Goal: Task Accomplishment & Management: Manage account settings

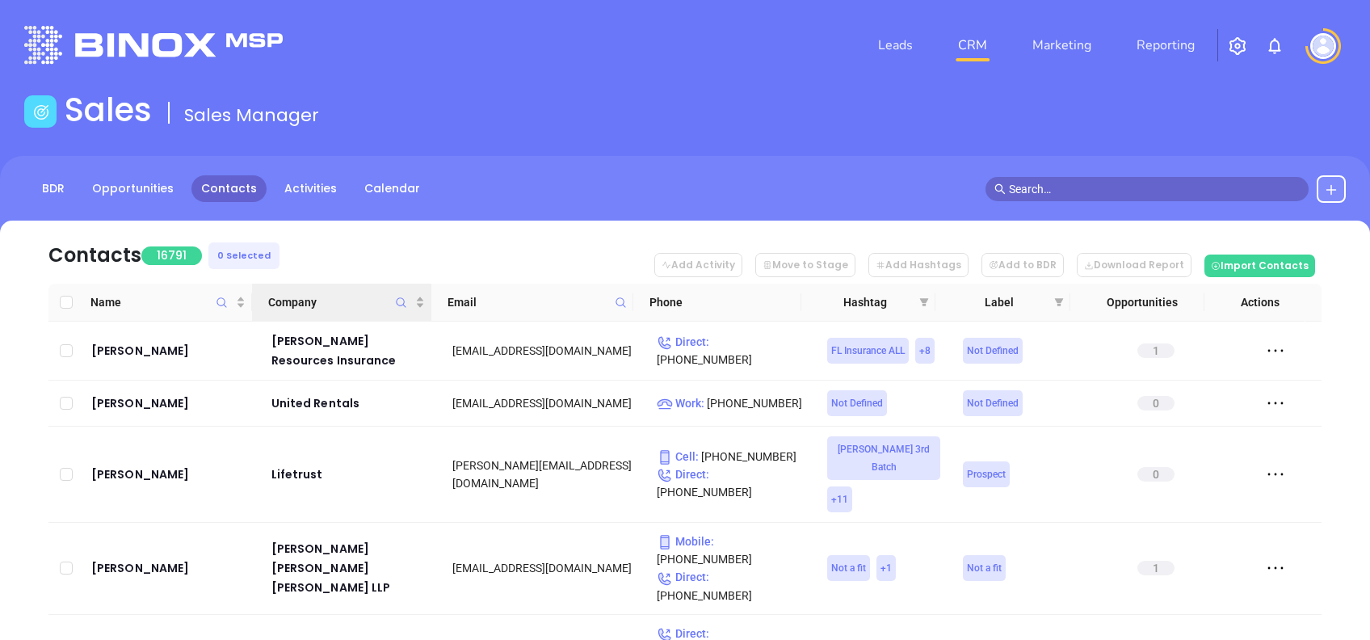
click at [409, 299] on span "Company" at bounding box center [401, 302] width 19 height 37
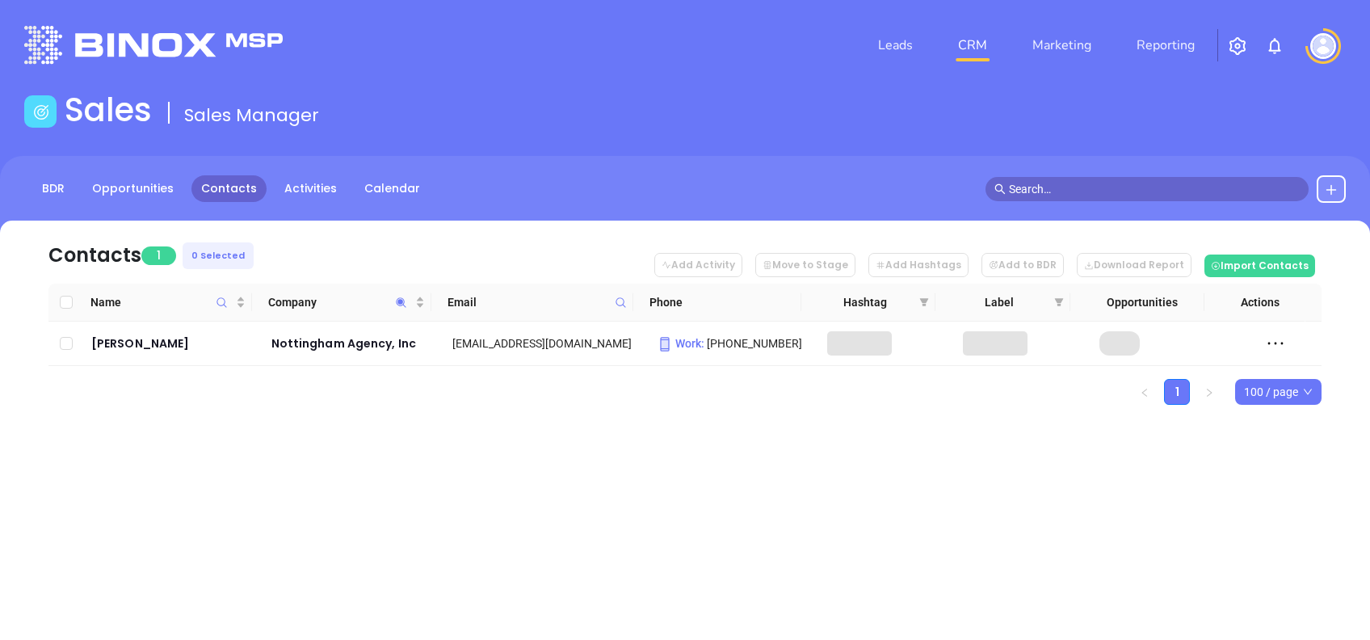
click at [311, 228] on nav "Contacts 1 0 Selected Add Activity Move to Stage Add Hashtags Add to BDR Downlo…" at bounding box center [684, 252] width 1273 height 63
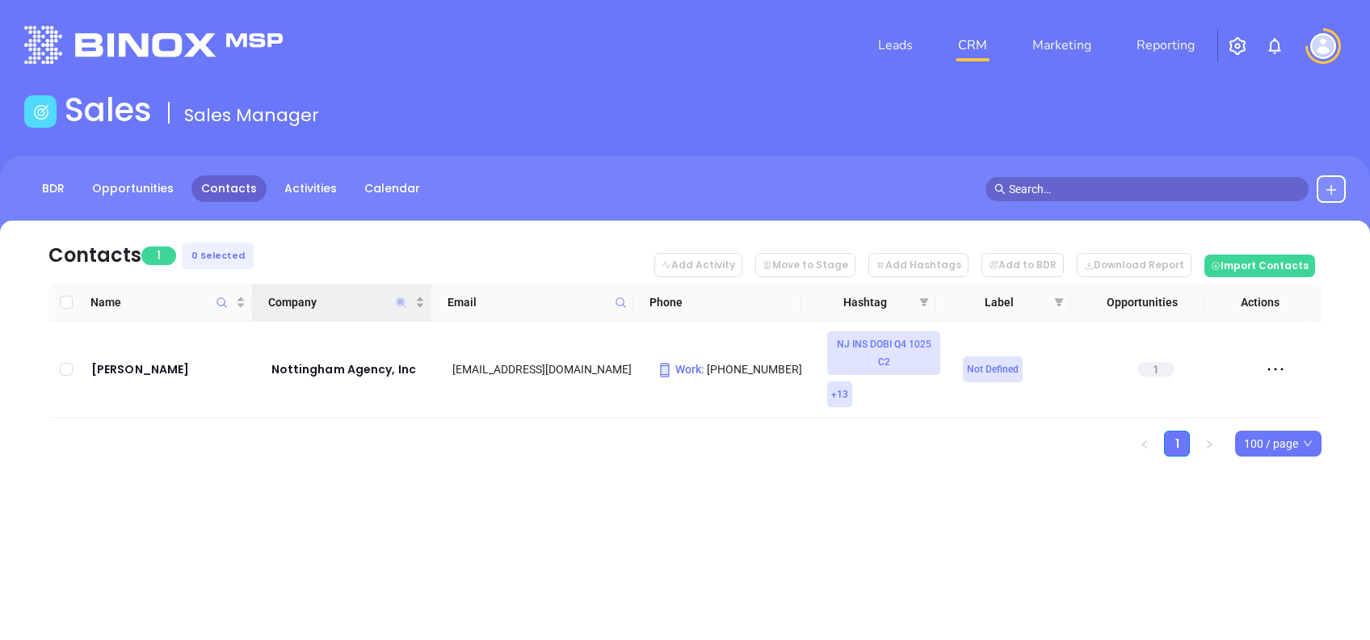
click at [400, 301] on icon "Company" at bounding box center [402, 302] width 10 height 10
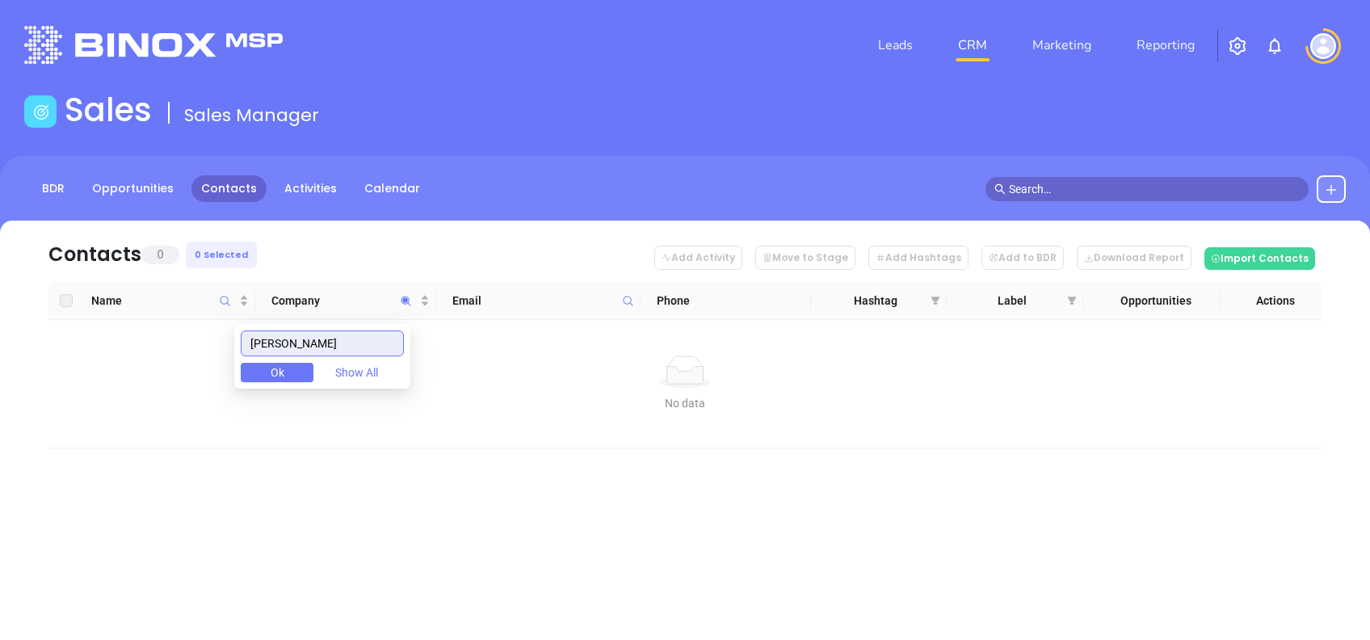
drag, startPoint x: 327, startPoint y: 349, endPoint x: 206, endPoint y: 335, distance: 122.0
click at [207, 334] on body "Leads CRM Marketing Reporting Financial Leads Leads Sales Sales Manager BDR Opp…" at bounding box center [685, 320] width 1370 height 640
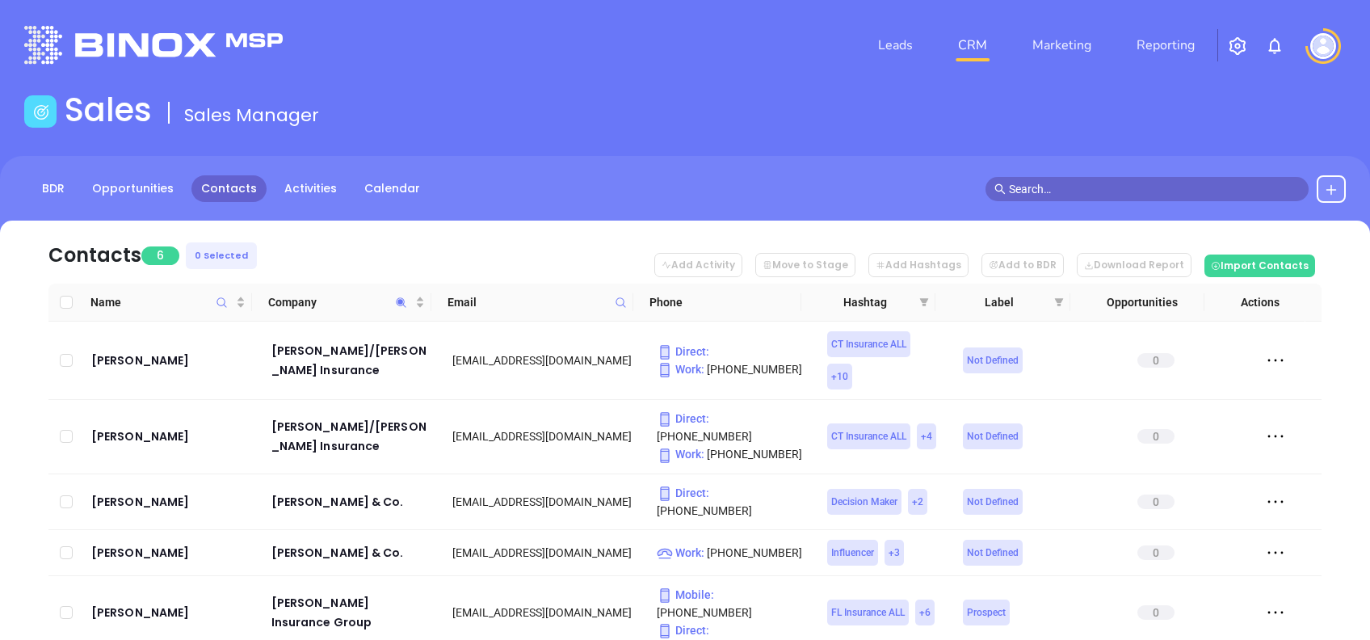
click at [474, 257] on nav "Contacts 6 0 Selected Add Activity Move to Stage Add Hashtags Add to BDR Downlo…" at bounding box center [684, 252] width 1273 height 63
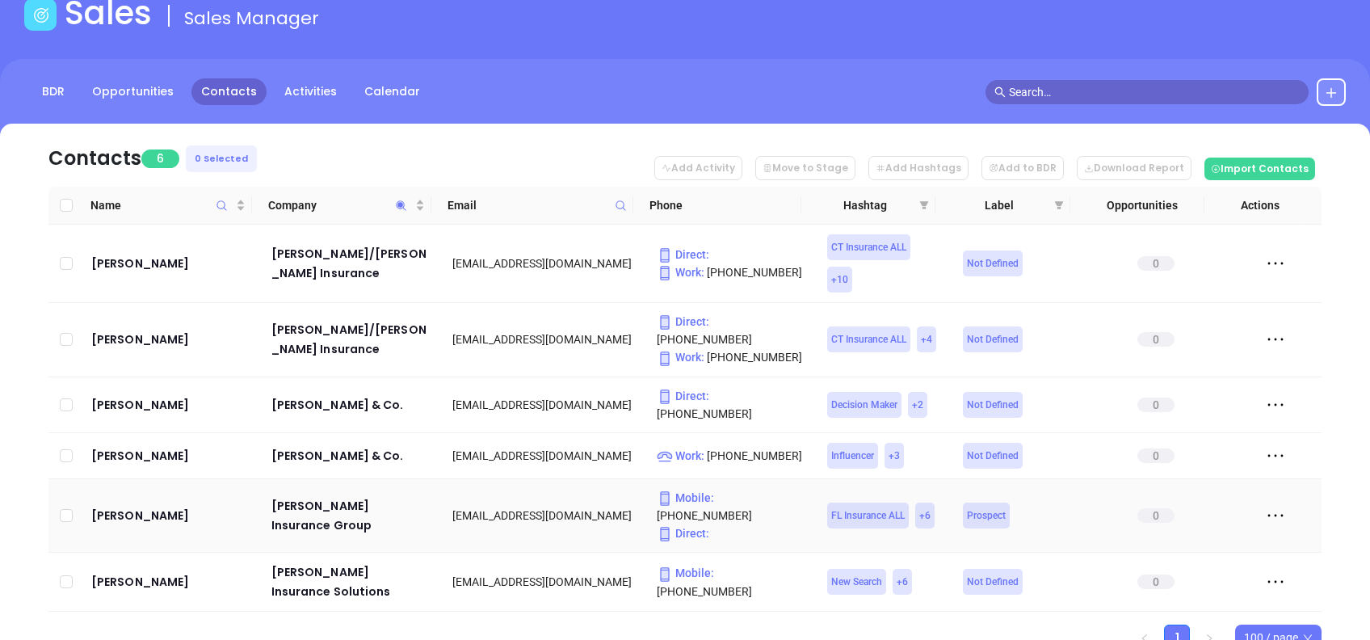
scroll to position [103, 0]
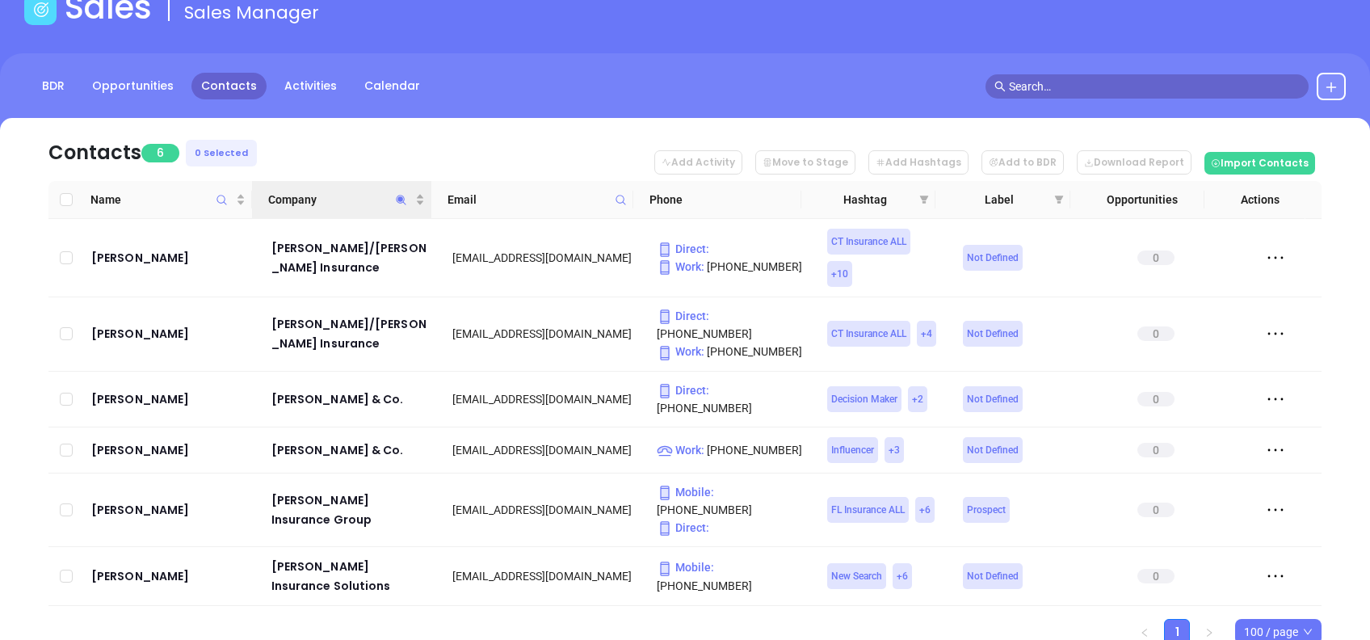
click at [334, 186] on th "Company" at bounding box center [341, 200] width 179 height 38
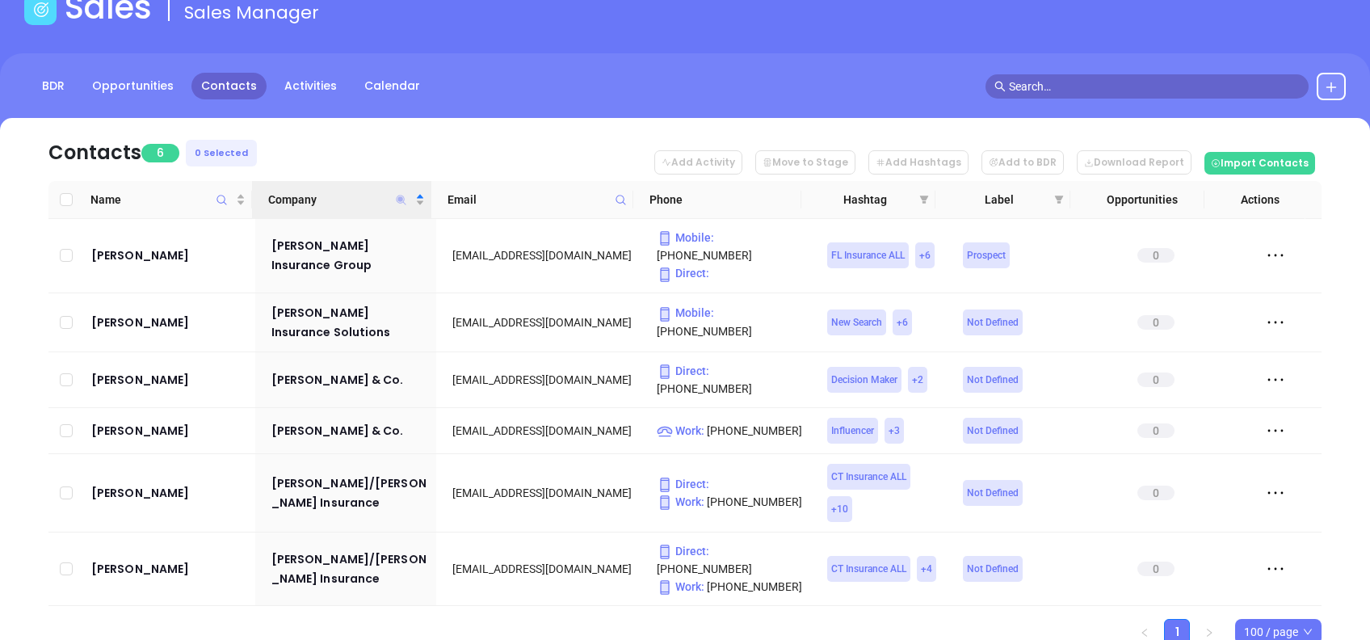
click at [401, 196] on icon "Company" at bounding box center [402, 200] width 10 height 10
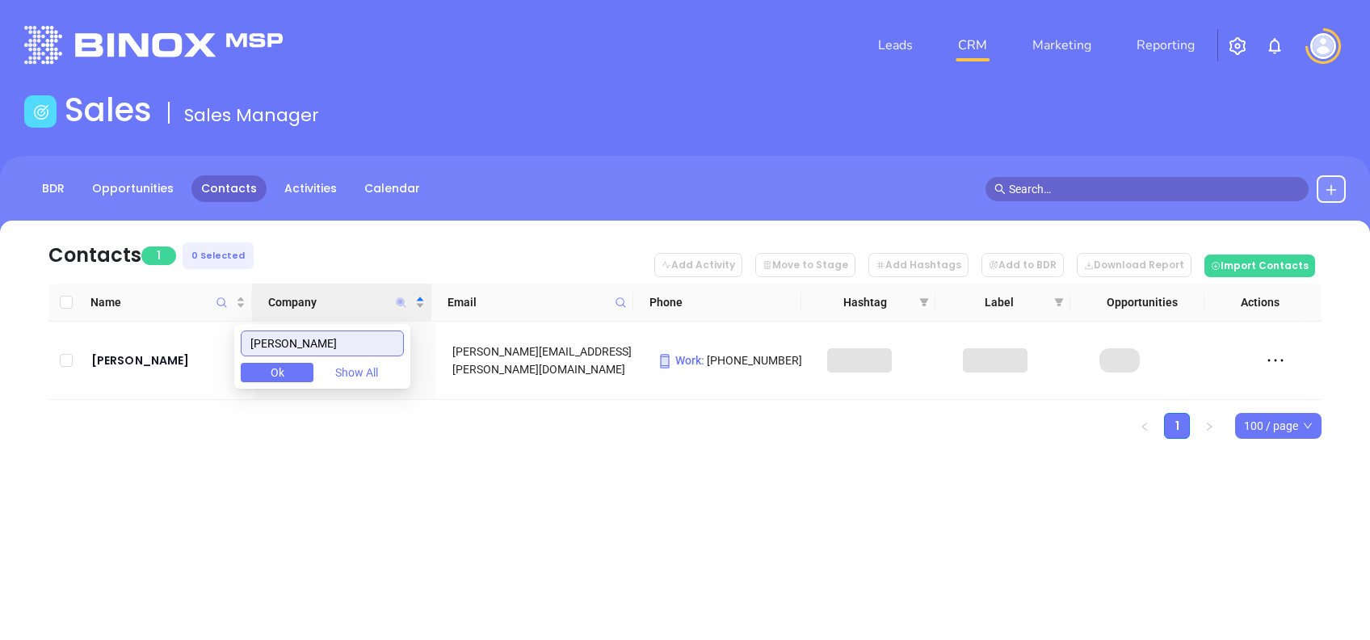
scroll to position [0, 0]
click at [474, 522] on div "Leads CRM Marketing Reporting Financial Leads Leads Sales Sales Manager BDR Opp…" at bounding box center [685, 320] width 1370 height 640
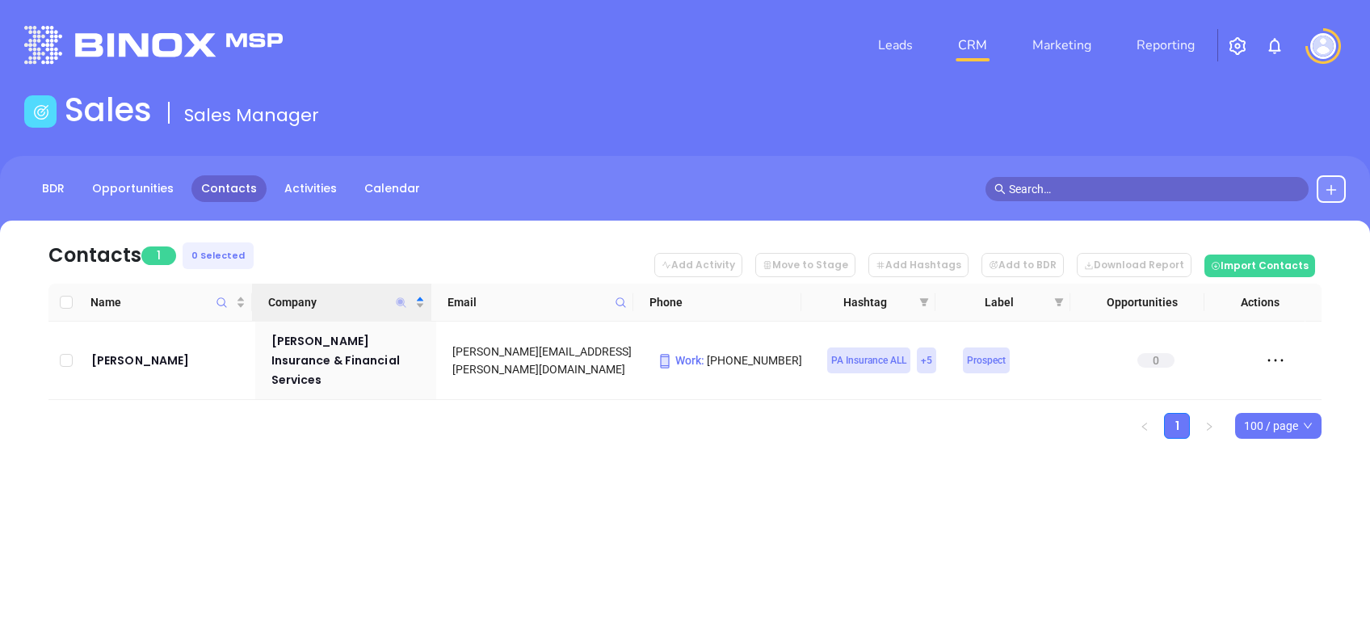
click at [400, 305] on icon "Company" at bounding box center [401, 302] width 12 height 12
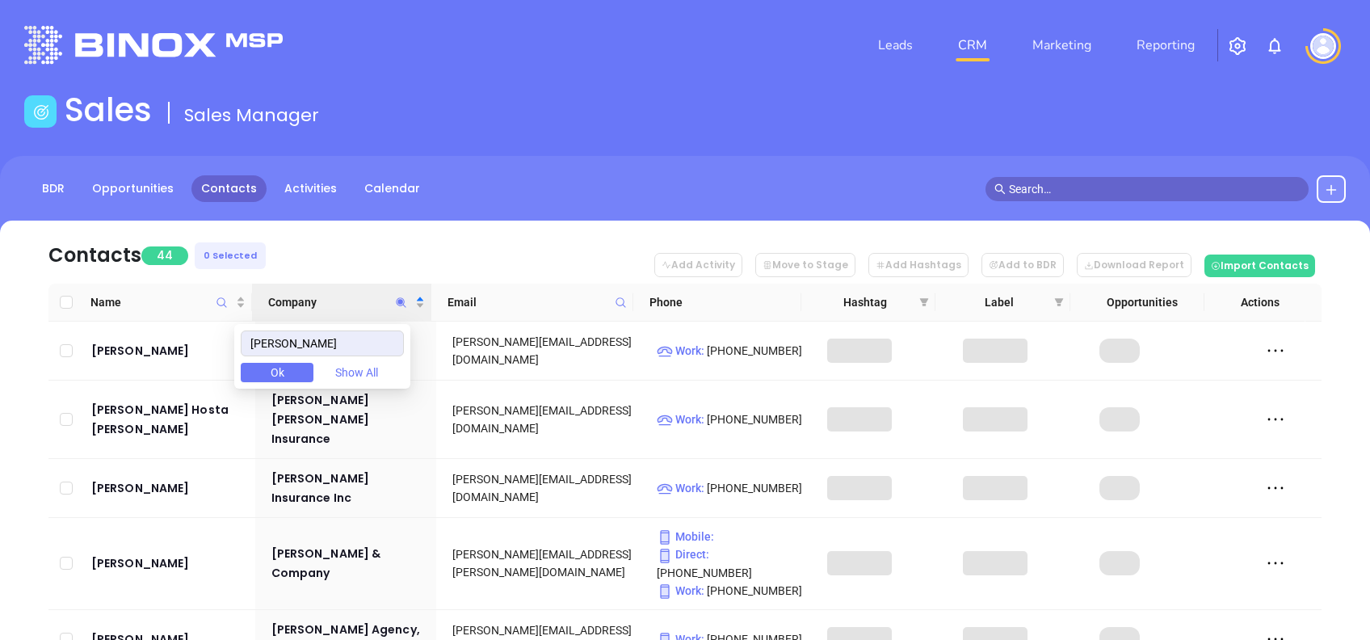
click at [375, 246] on nav "Contacts 44 0 Selected Add Activity Move to Stage Add Hashtags Add to BDR Downl…" at bounding box center [684, 252] width 1273 height 63
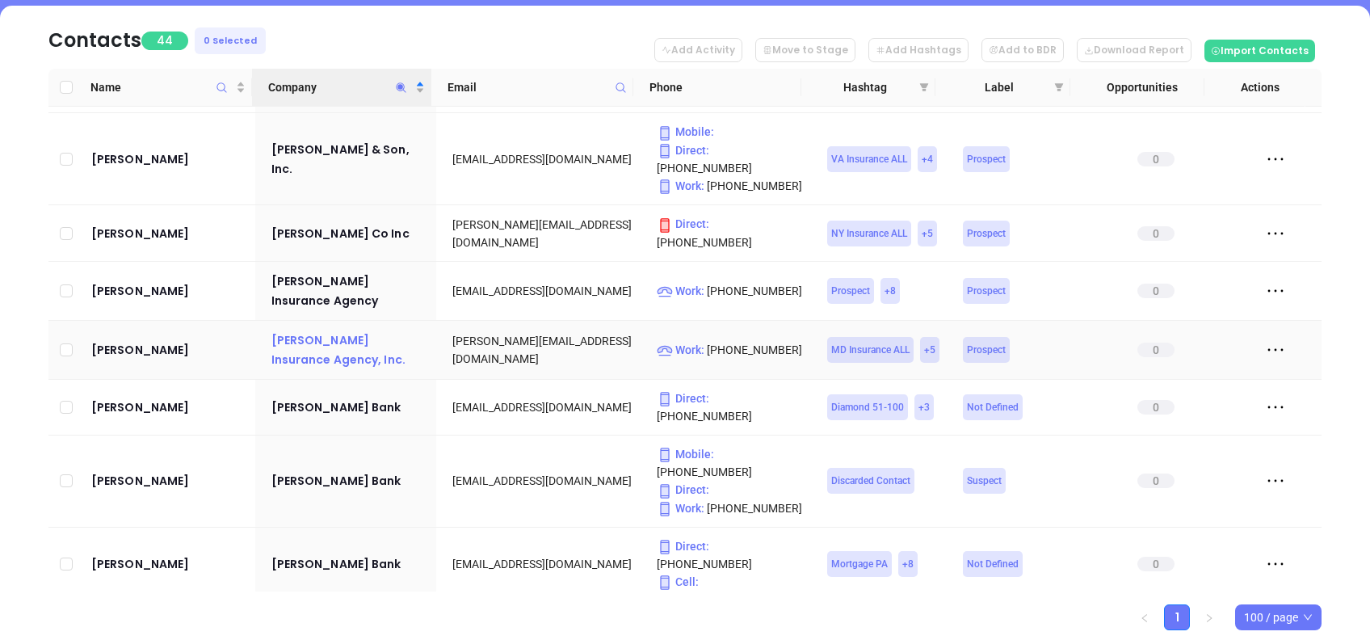
scroll to position [1338, 0]
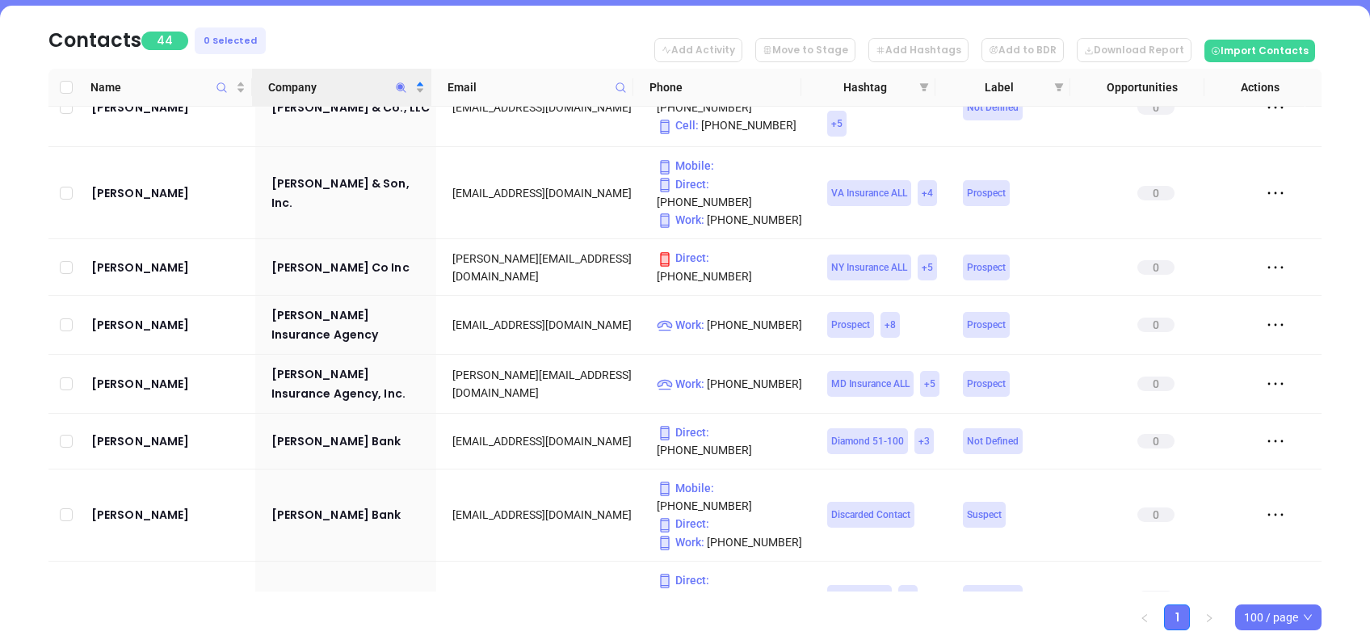
click at [402, 87] on icon "Company" at bounding box center [401, 88] width 12 height 12
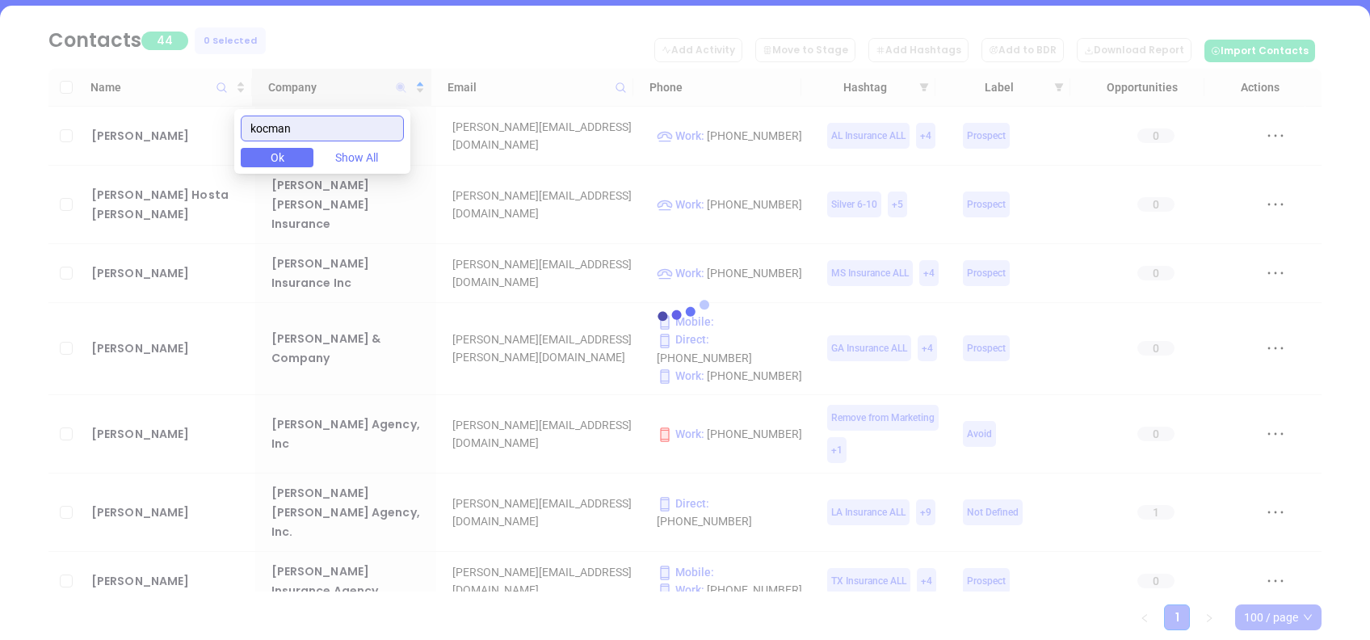
scroll to position [0, 0]
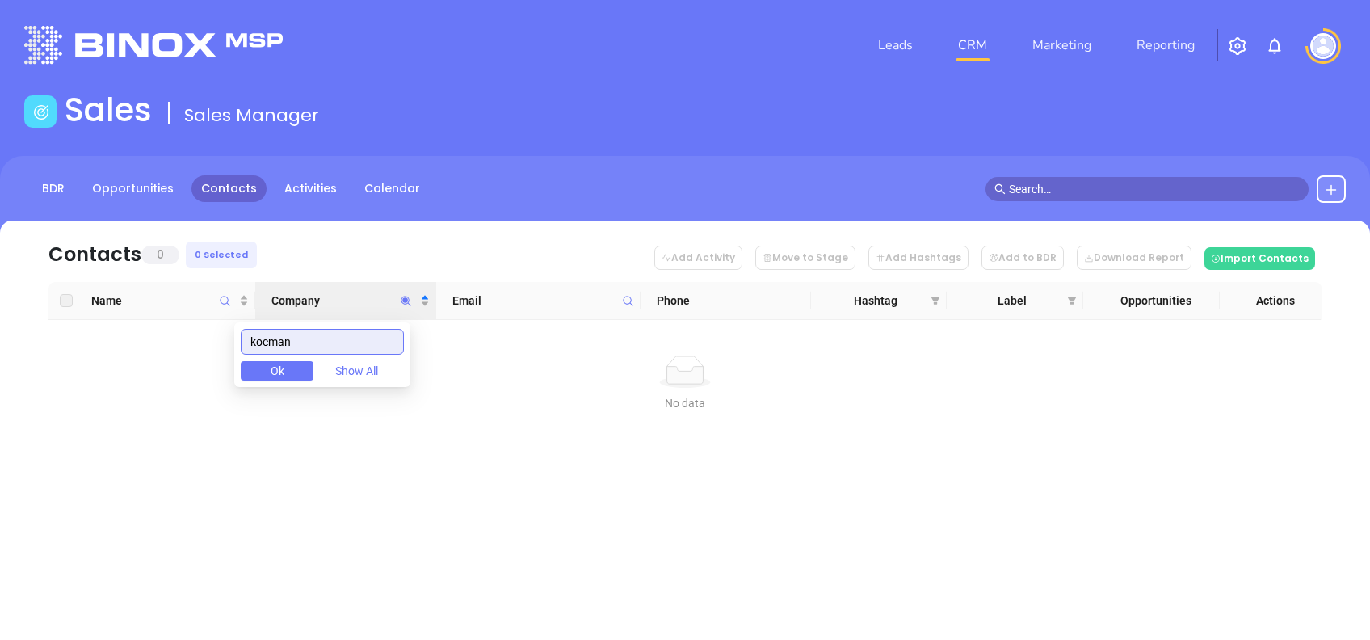
drag, startPoint x: 370, startPoint y: 343, endPoint x: 159, endPoint y: 343, distance: 210.9
click at [166, 343] on body "Leads CRM Marketing Reporting Financial Leads Leads Sales Sales Manager BDR Opp…" at bounding box center [685, 320] width 1370 height 640
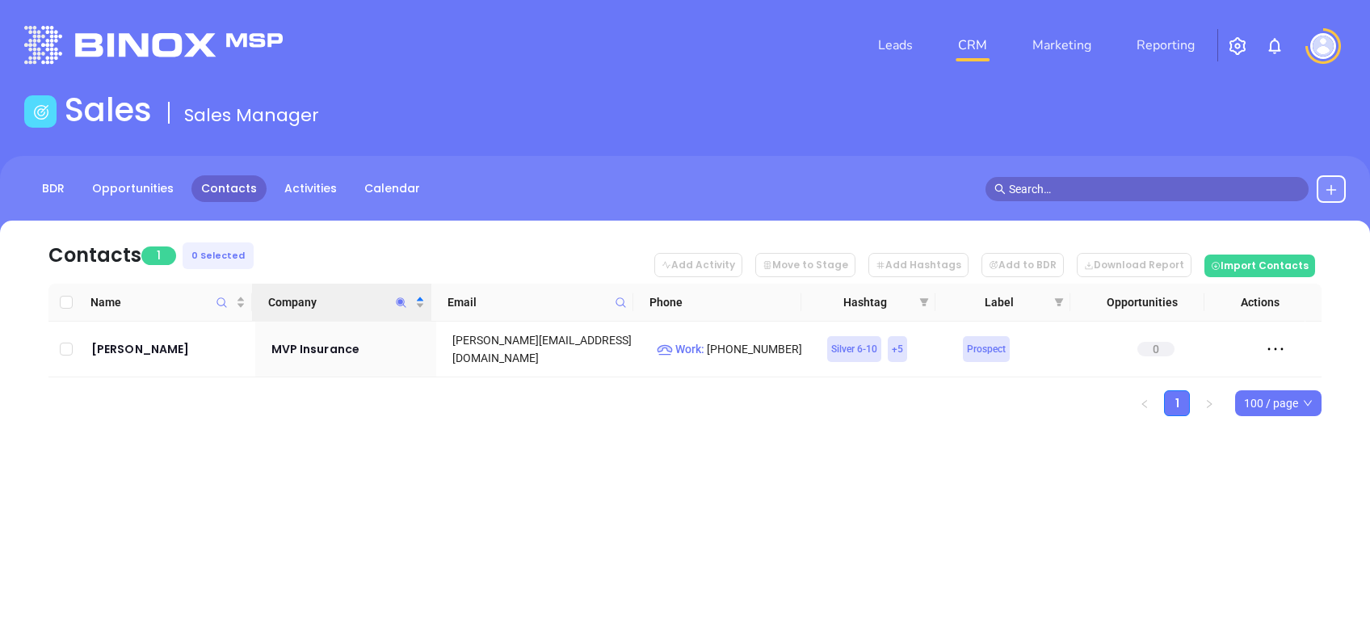
click at [431, 516] on div "Leads CRM Marketing Reporting Financial Leads Leads Sales Sales Manager BDR Opp…" at bounding box center [685, 320] width 1370 height 640
click at [405, 301] on icon "Company" at bounding box center [401, 302] width 12 height 12
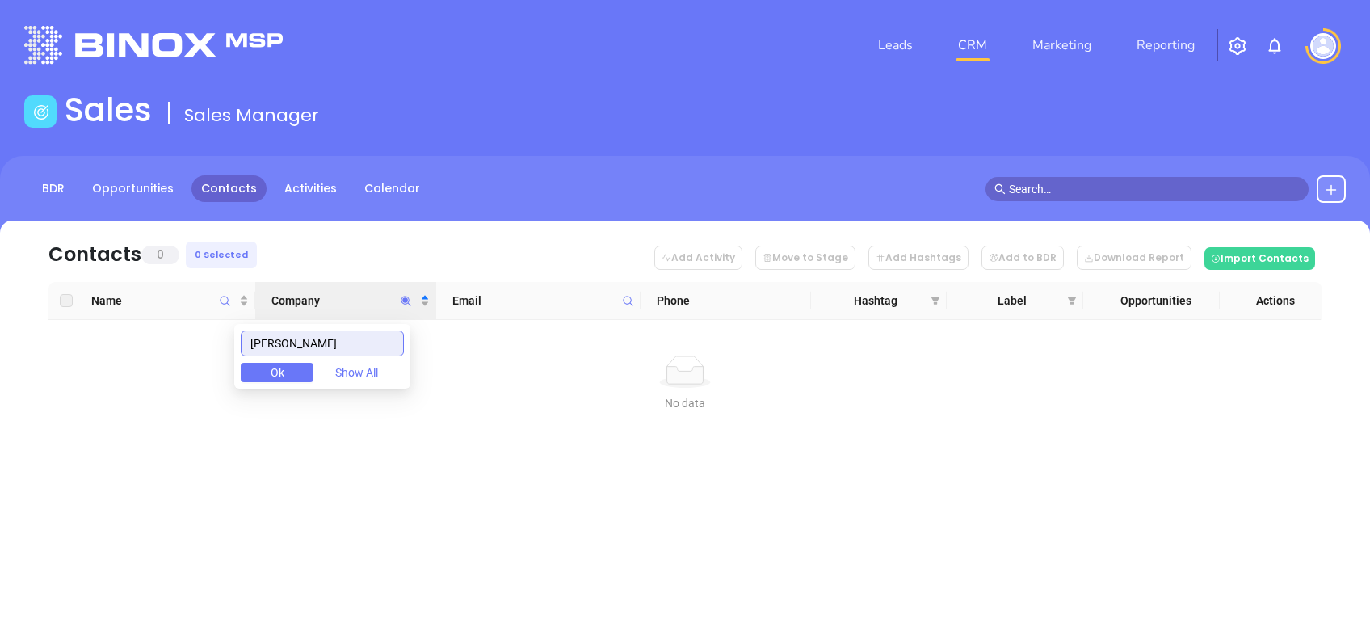
drag, startPoint x: 309, startPoint y: 339, endPoint x: 187, endPoint y: 323, distance: 122.3
click at [200, 332] on body "Leads CRM Marketing Reporting Financial Leads Leads Sales Sales Manager BDR Opp…" at bounding box center [685, 320] width 1370 height 640
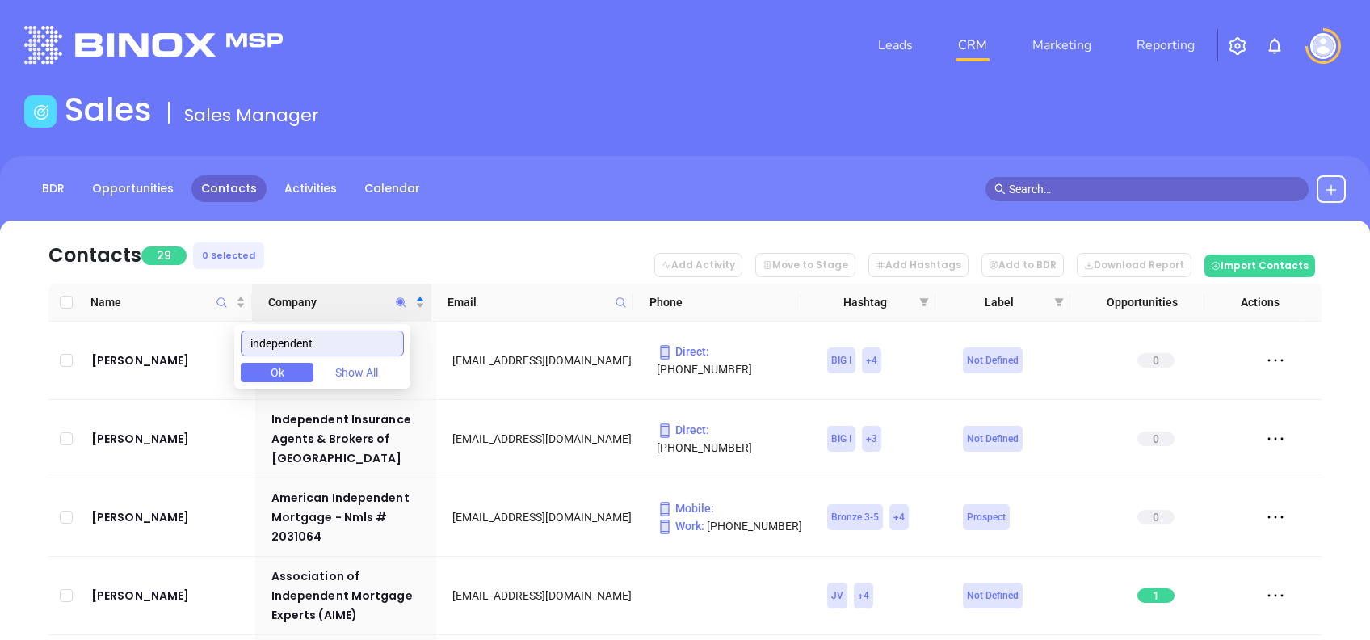
type input "independent"
click at [423, 243] on nav "Contacts 29 0 Selected Add Activity Move to Stage Add Hashtags Add to BDR Downl…" at bounding box center [684, 252] width 1273 height 63
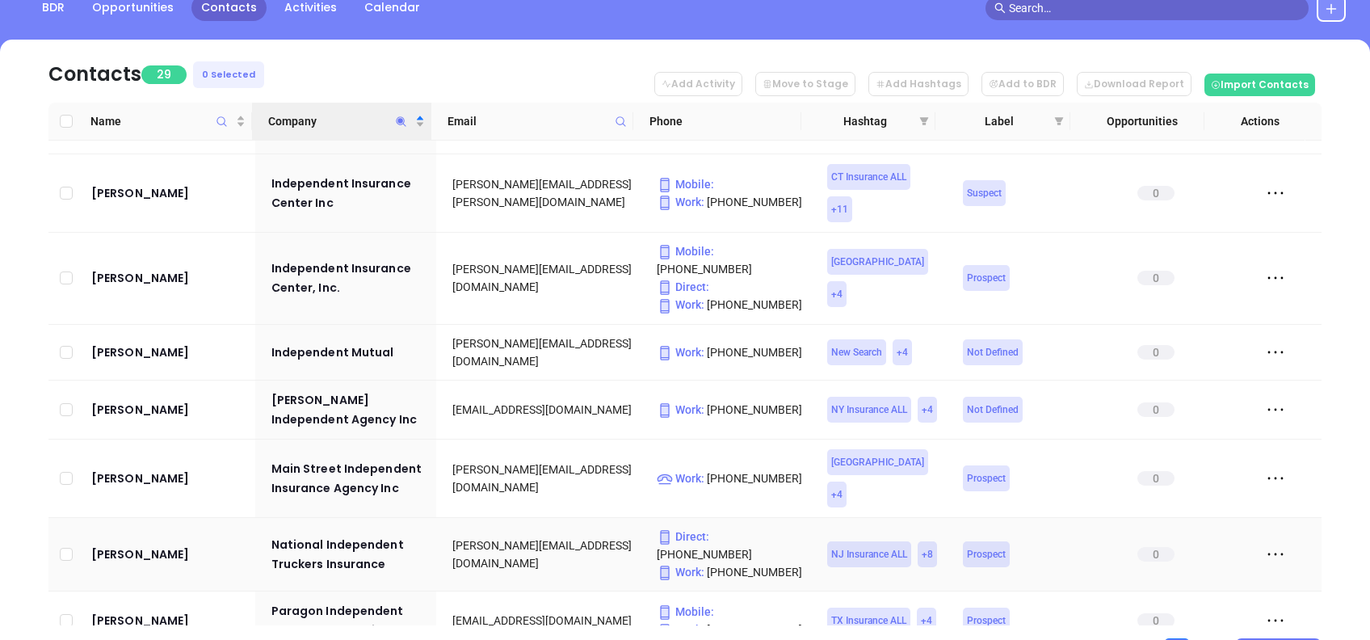
scroll to position [215, 0]
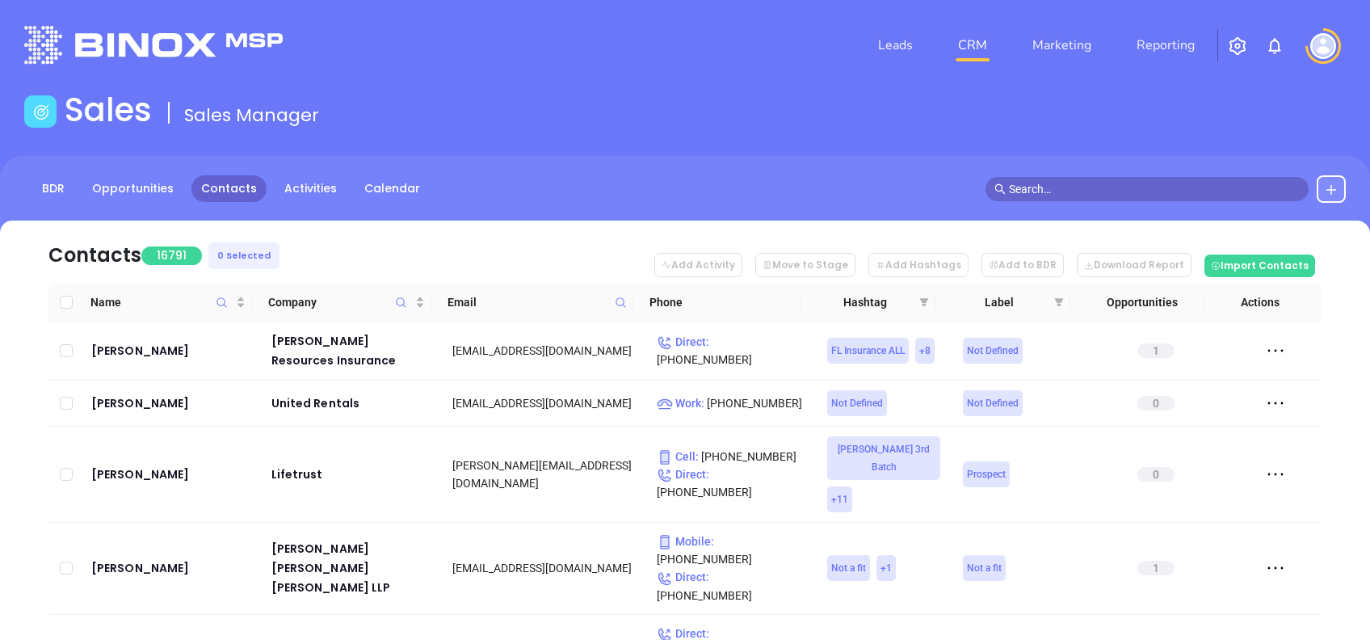
click at [620, 292] on span at bounding box center [621, 302] width 19 height 24
paste input "nottinghaminsurance.com"
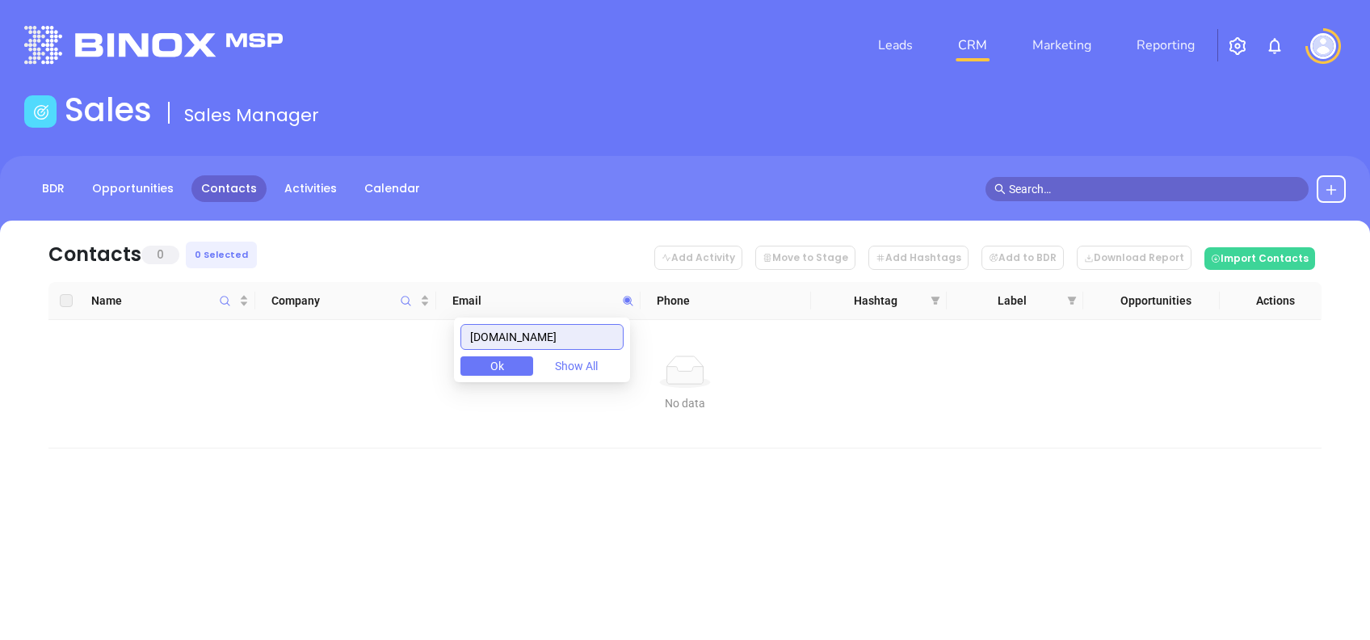
drag, startPoint x: 612, startPoint y: 339, endPoint x: 454, endPoint y: 321, distance: 158.6
click at [454, 321] on body "Leads CRM Marketing Reporting Financial Leads Leads Sales Sales Manager BDR Opp…" at bounding box center [685, 320] width 1370 height 640
paste input "fontaineinsurancepa"
drag, startPoint x: 584, startPoint y: 331, endPoint x: 296, endPoint y: 310, distance: 289.2
click at [300, 310] on body "Leads CRM Marketing Reporting Financial Leads Leads Sales Sales Manager BDR Opp…" at bounding box center [685, 320] width 1370 height 640
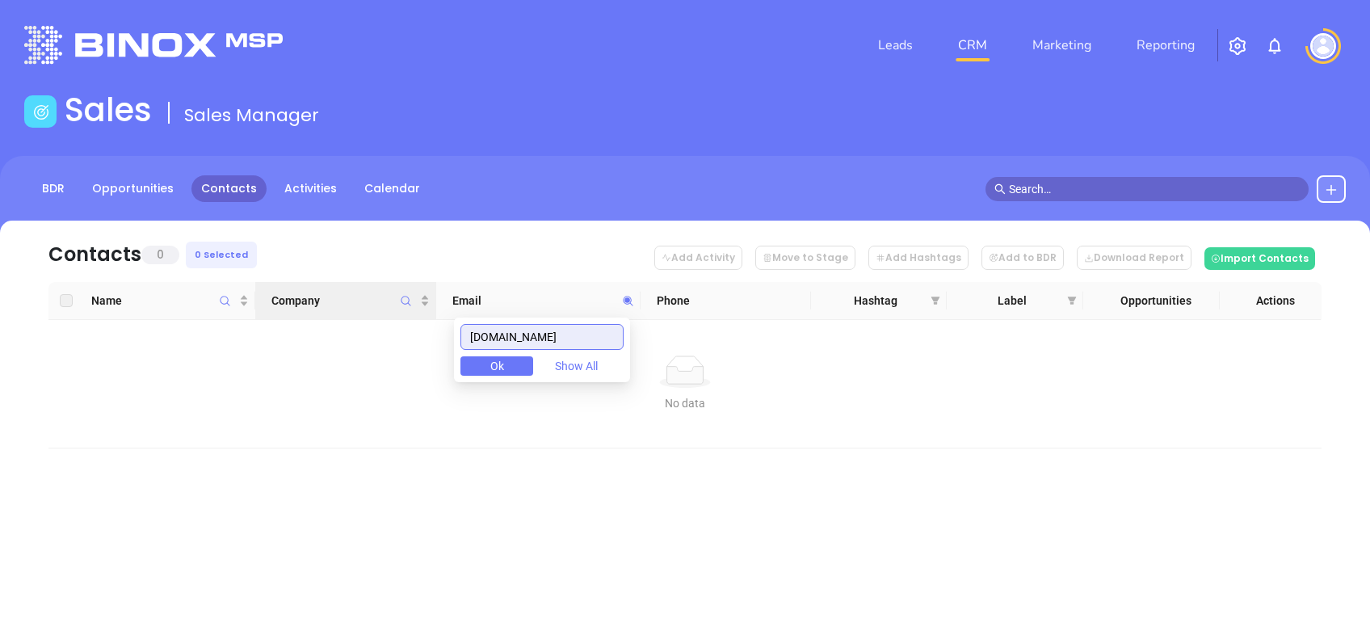
paste input "tga-ins"
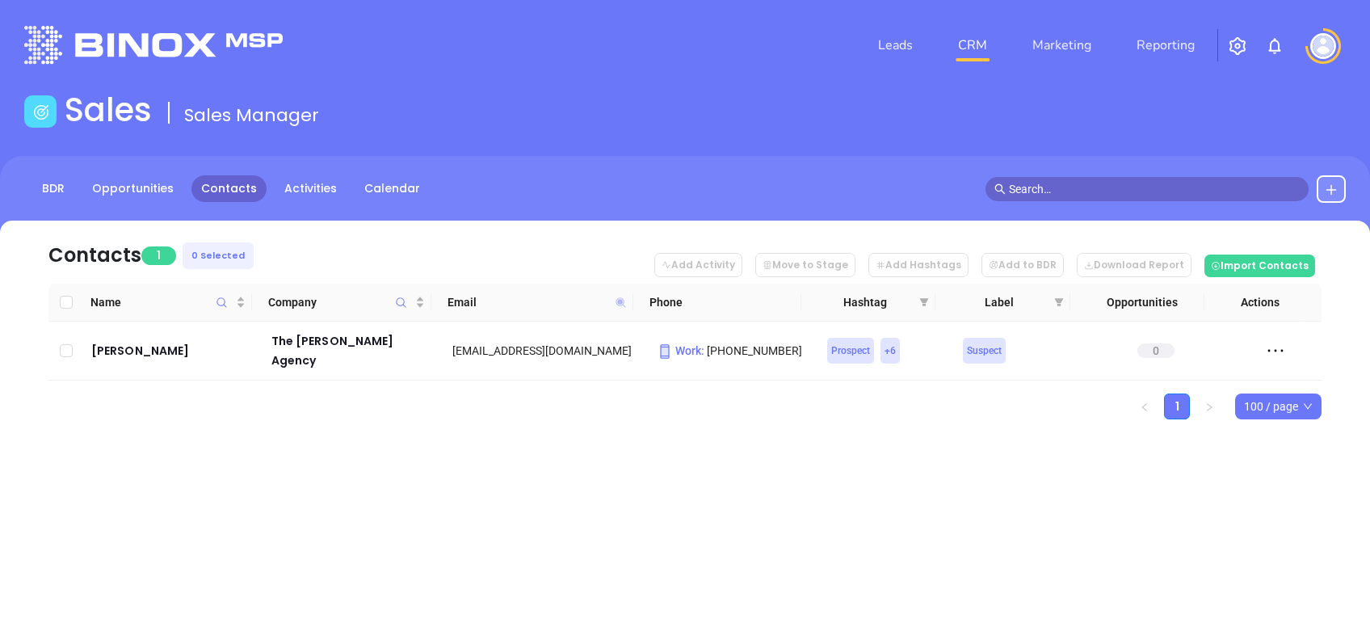
click at [620, 298] on icon at bounding box center [621, 302] width 10 height 10
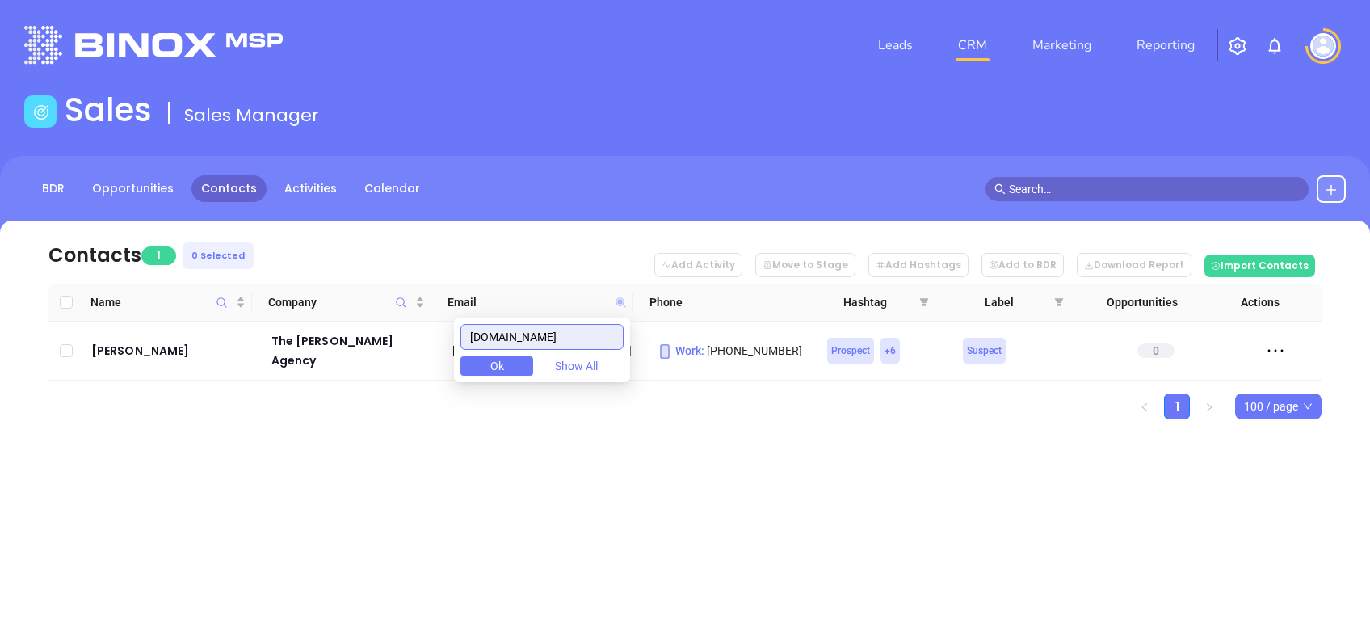
paste input "nicholasinsurancesolutio"
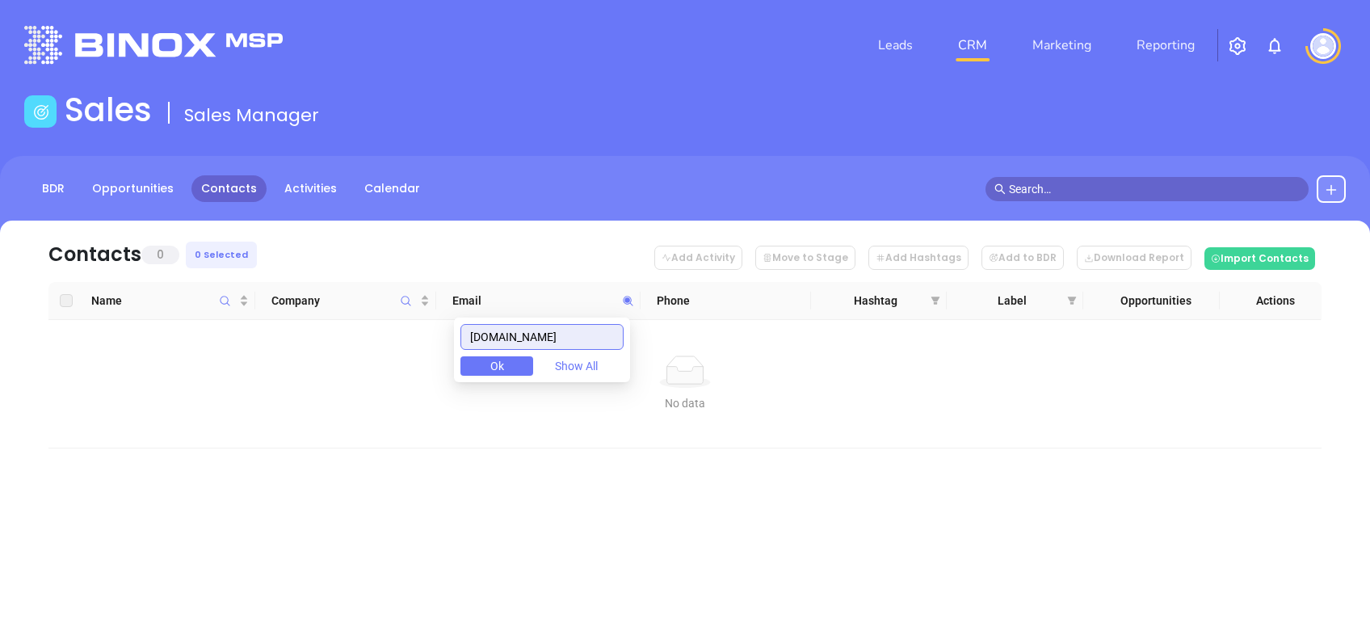
click at [531, 323] on div "nicholasinsurancesolutions.com Ok Show All" at bounding box center [542, 349] width 176 height 65
click at [531, 322] on div "nicholasinsurancesolutions.com Ok Show All" at bounding box center [542, 349] width 176 height 65
drag, startPoint x: 531, startPoint y: 322, endPoint x: 536, endPoint y: 331, distance: 10.8
click at [531, 323] on div "nicholasinsurancesolutions.com Ok Show All" at bounding box center [542, 349] width 176 height 65
click at [536, 331] on input "nicholasinsurancesolutions.com" at bounding box center [541, 337] width 163 height 26
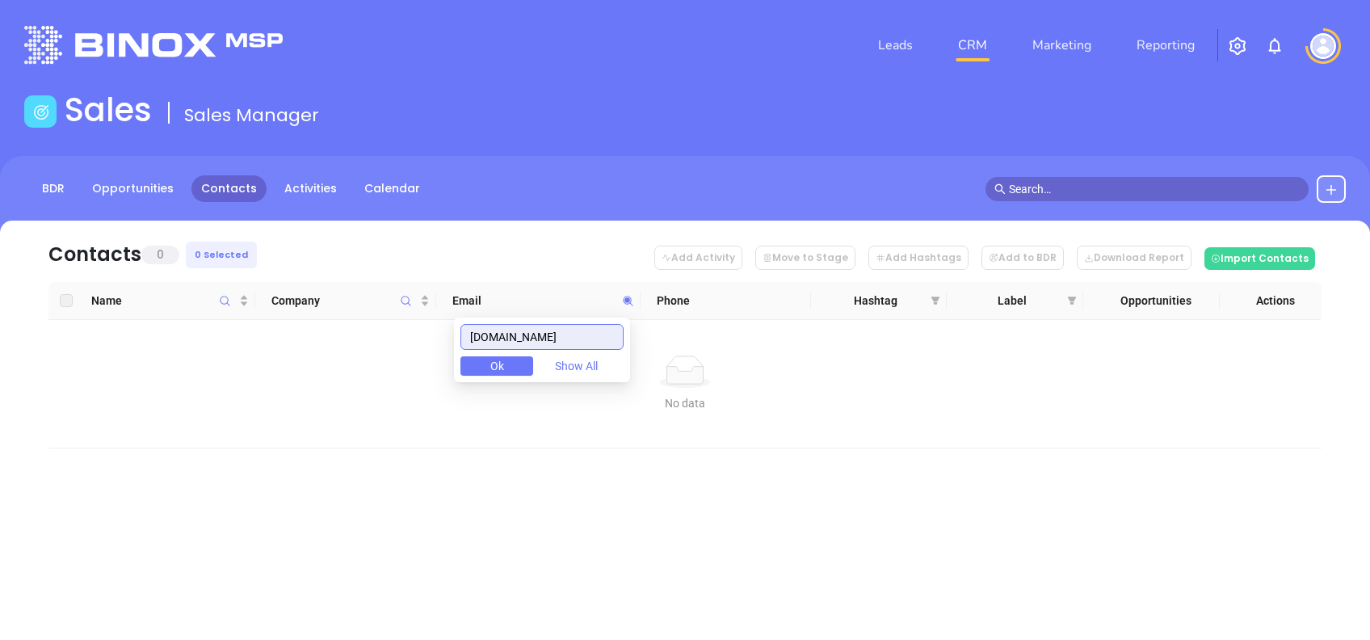
click at [536, 331] on input "nicholasinsurancesolutions.com" at bounding box center [541, 337] width 163 height 26
paste input "ilestoneagency.net"
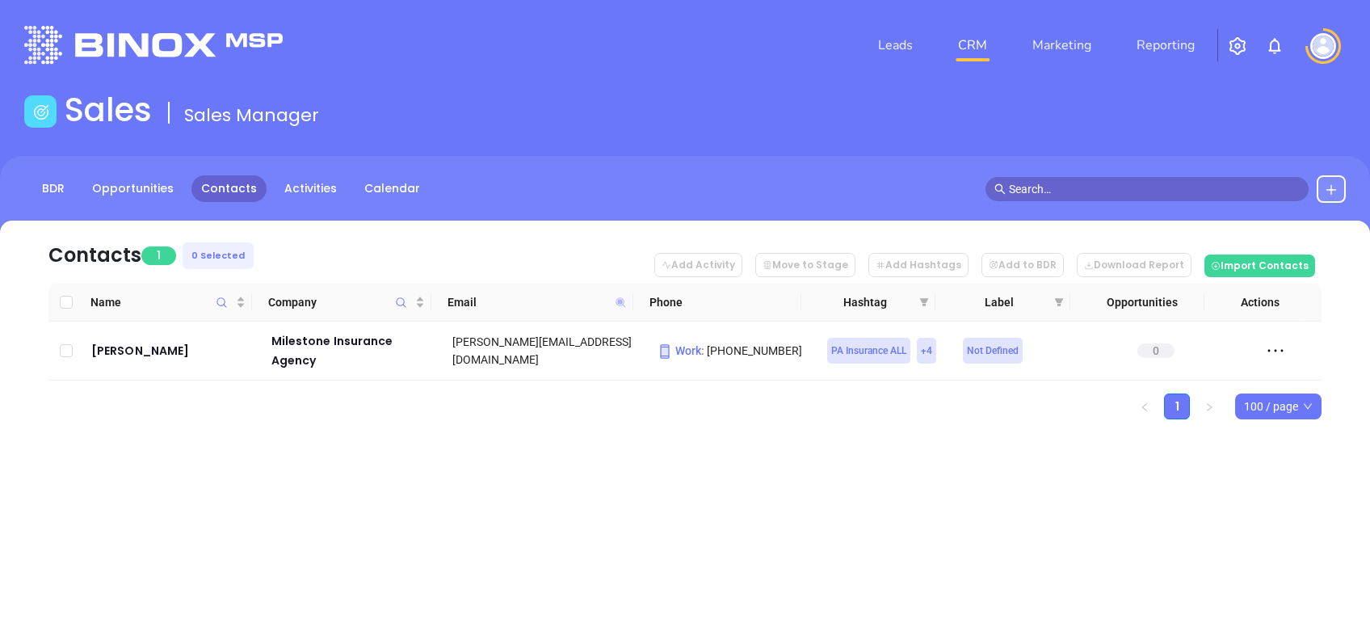
click at [620, 299] on icon at bounding box center [621, 302] width 10 height 10
paste input "shoemaker-besser.com"
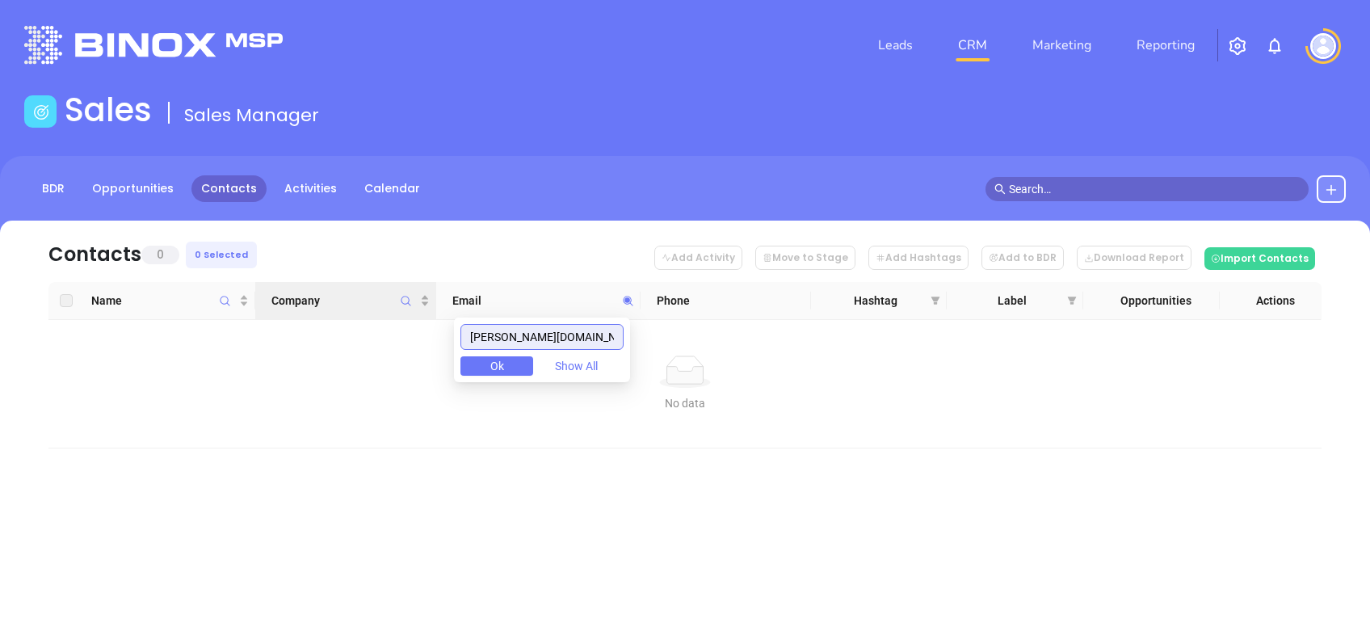
drag, startPoint x: 615, startPoint y: 338, endPoint x: 271, endPoint y: 309, distance: 344.5
click at [287, 314] on body "Leads CRM Marketing Reporting Financial Leads Leads Sales Sales Manager BDR Opp…" at bounding box center [685, 320] width 1370 height 640
paste input "glatfelters"
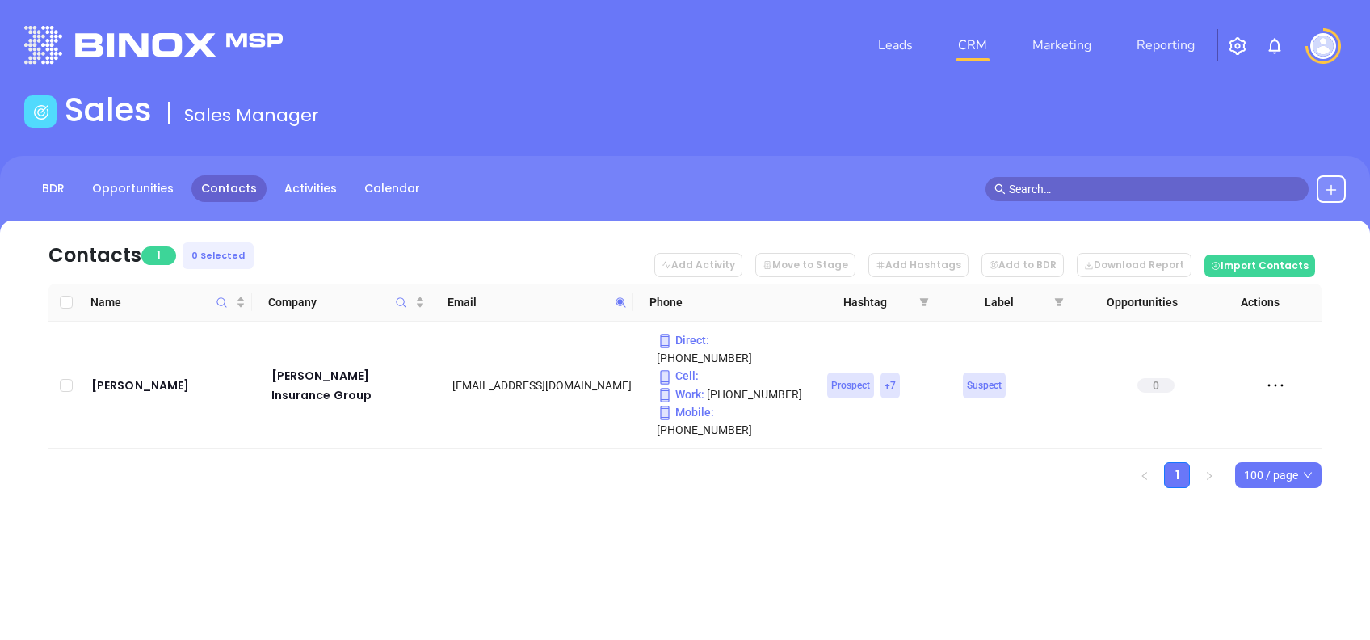
click at [615, 301] on icon at bounding box center [621, 302] width 12 height 12
paste input "entzlersmith"
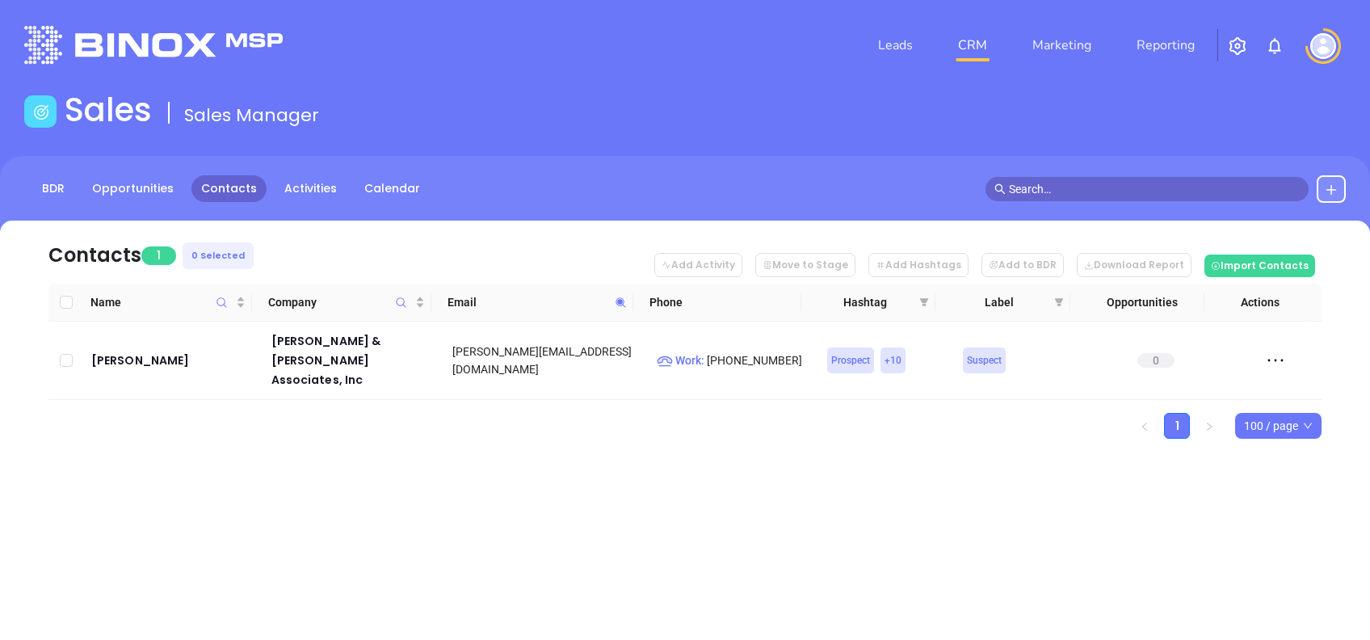
click at [619, 297] on icon at bounding box center [621, 302] width 12 height 12
paste input "joeboneneinsurance"
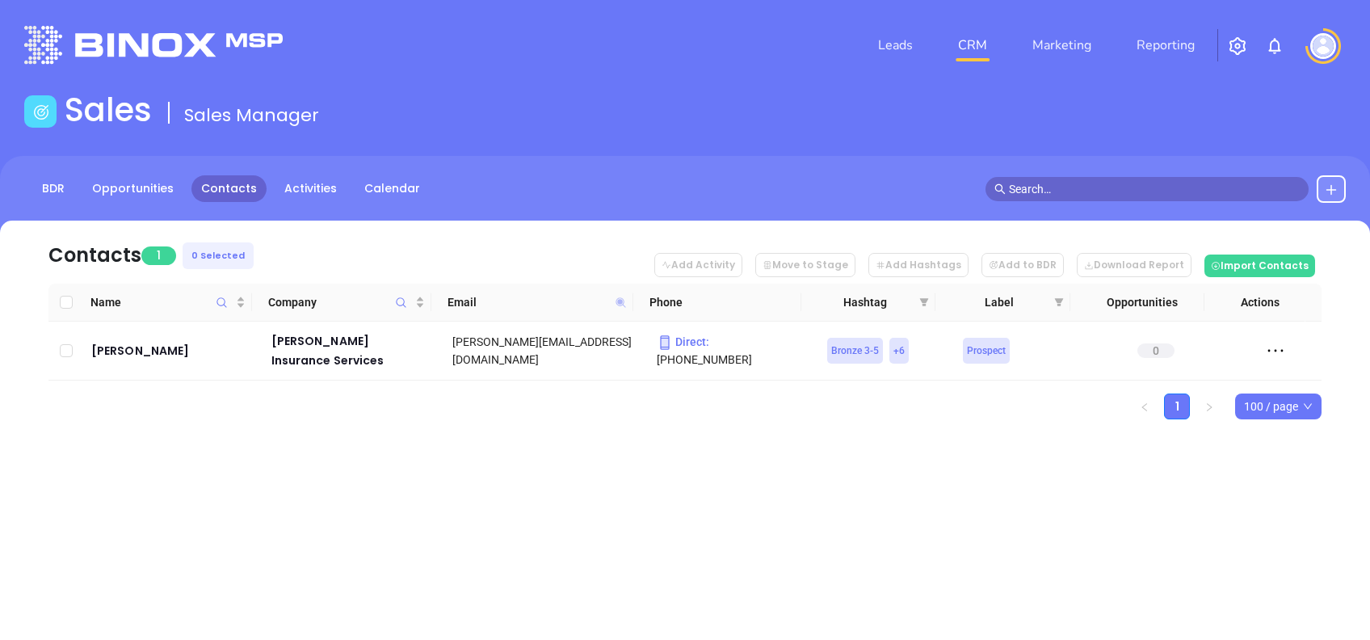
click at [620, 301] on icon at bounding box center [621, 302] width 10 height 10
paste input "dietz-bluett"
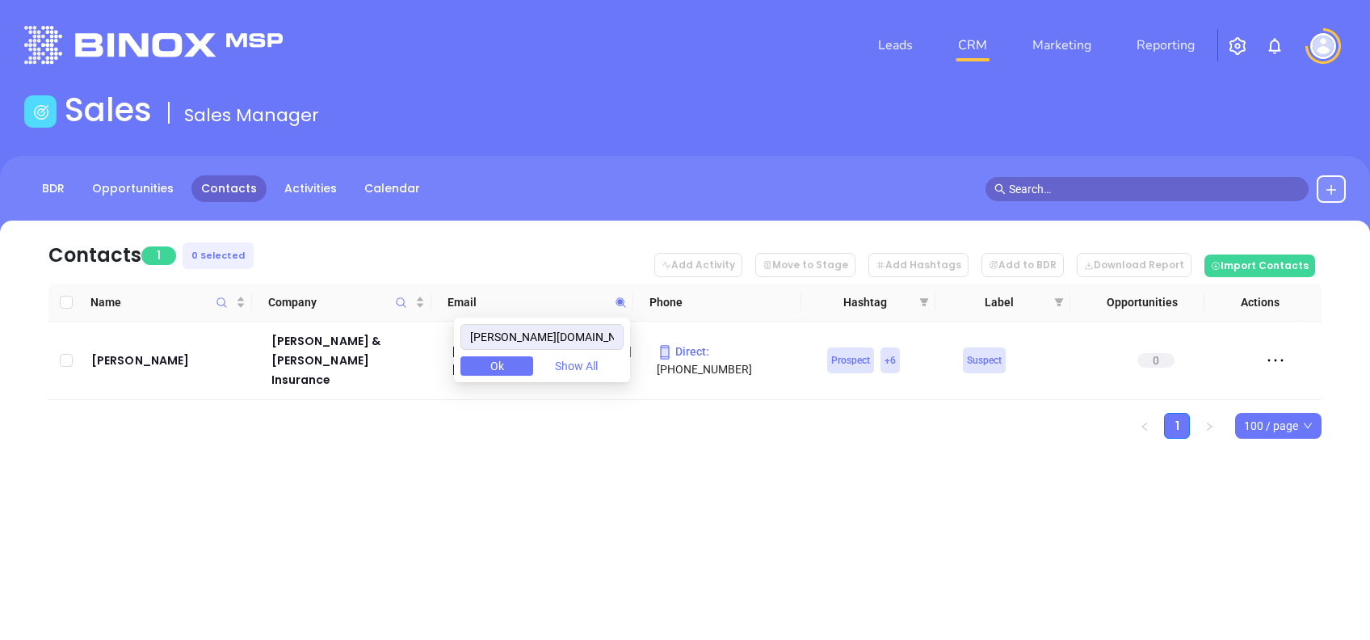
click at [684, 527] on div "Leads CRM Marketing Reporting Financial Leads Leads Sales Sales Manager BDR Opp…" at bounding box center [685, 320] width 1370 height 640
click at [620, 304] on icon at bounding box center [621, 302] width 12 height 12
paste input "klingbros"
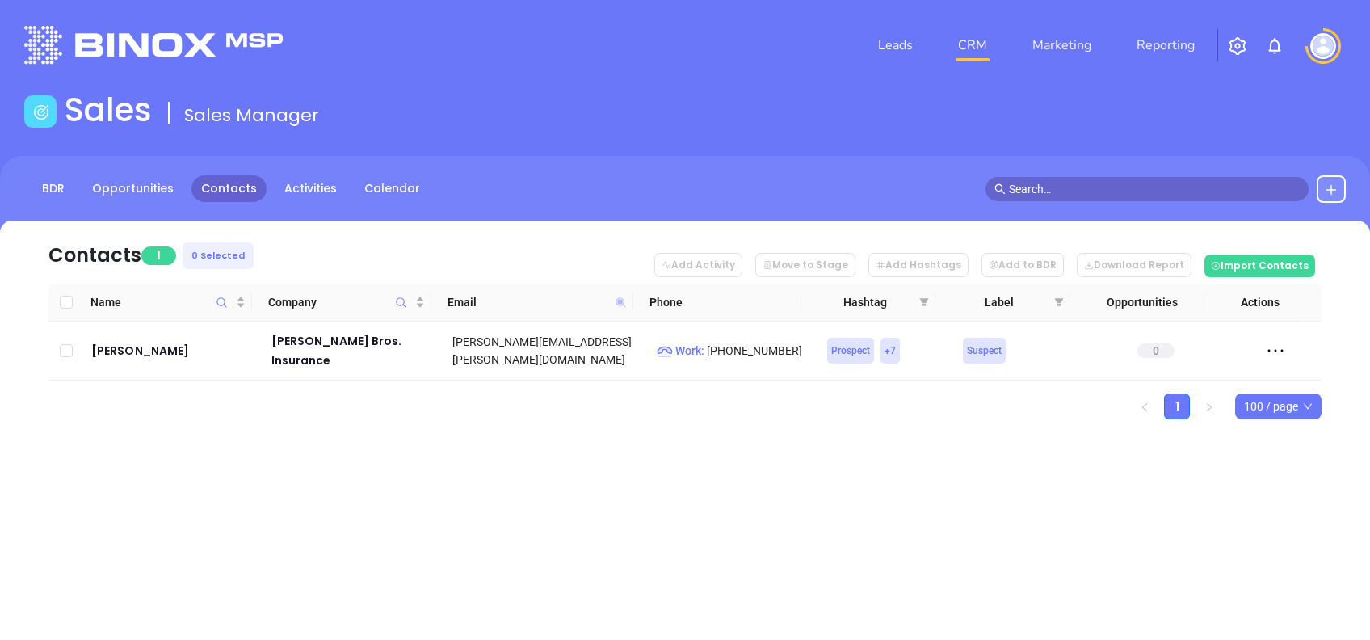
click at [618, 302] on icon at bounding box center [621, 302] width 10 height 10
paste input "williampenninsurance"
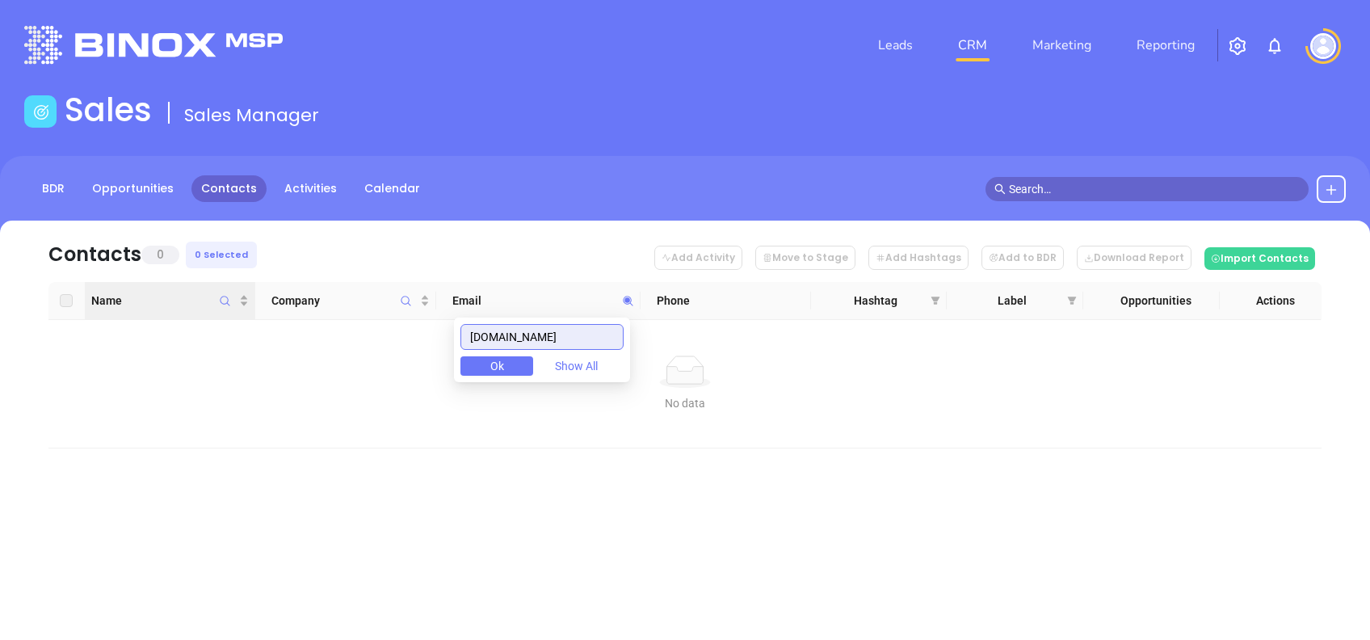
drag, startPoint x: 601, startPoint y: 331, endPoint x: 254, endPoint y: 294, distance: 349.4
click at [263, 296] on body "Leads CRM Marketing Reporting Financial Leads Leads Sales Sales Manager BDR Opp…" at bounding box center [685, 320] width 1370 height 640
paste input "aadvantage"
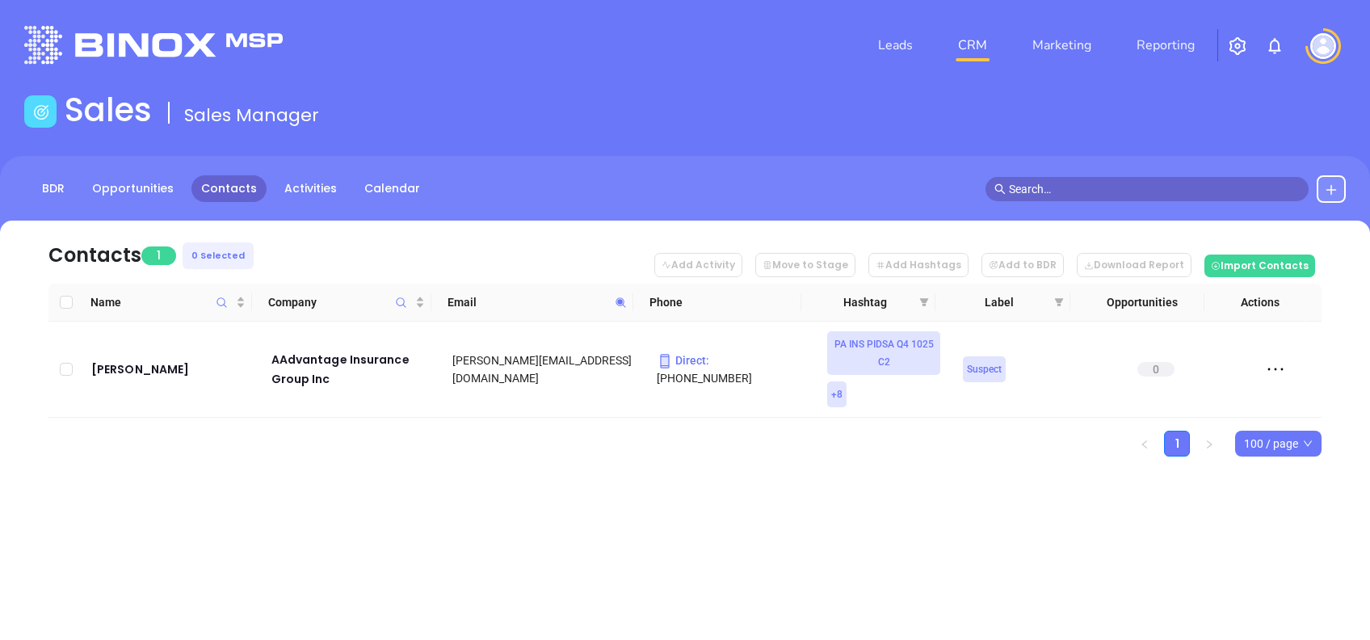
click at [621, 307] on icon at bounding box center [621, 302] width 12 height 12
paste input "ekmcconkey"
click at [613, 304] on span at bounding box center [621, 302] width 19 height 24
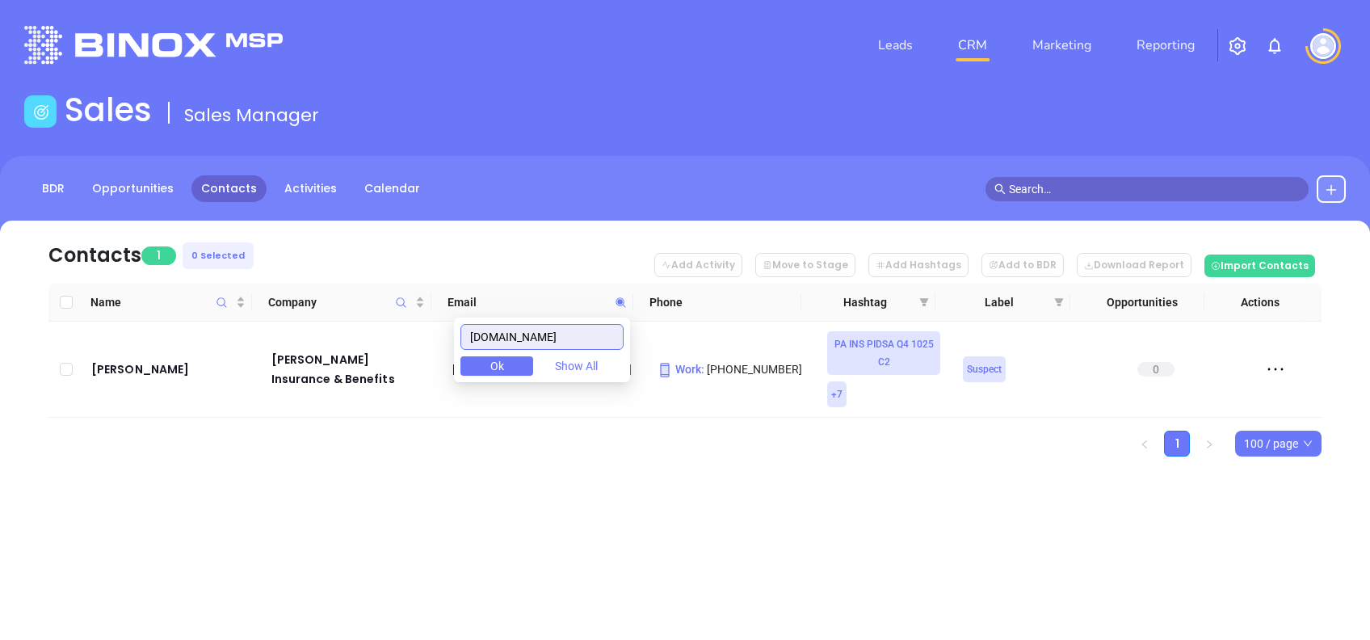
paste input "collenswagner"
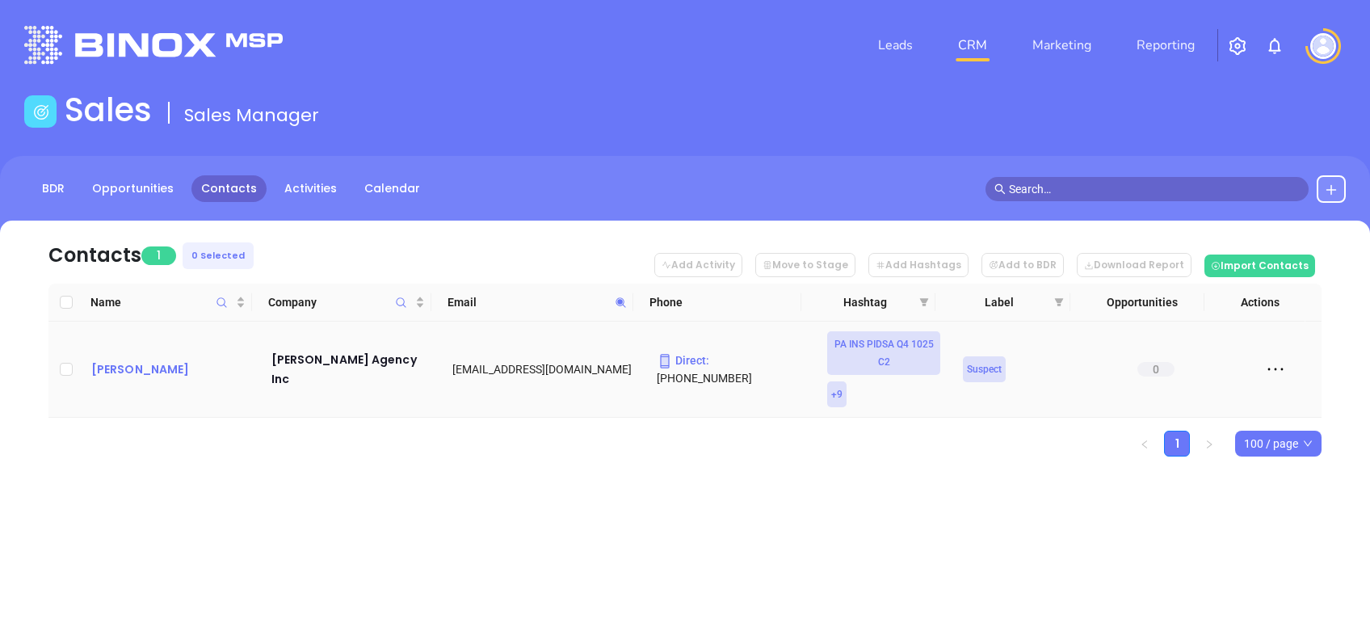
drag, startPoint x: 166, startPoint y: 345, endPoint x: 136, endPoint y: 372, distance: 40.1
click at [615, 301] on icon at bounding box center [621, 302] width 12 height 12
paste input "kigyork"
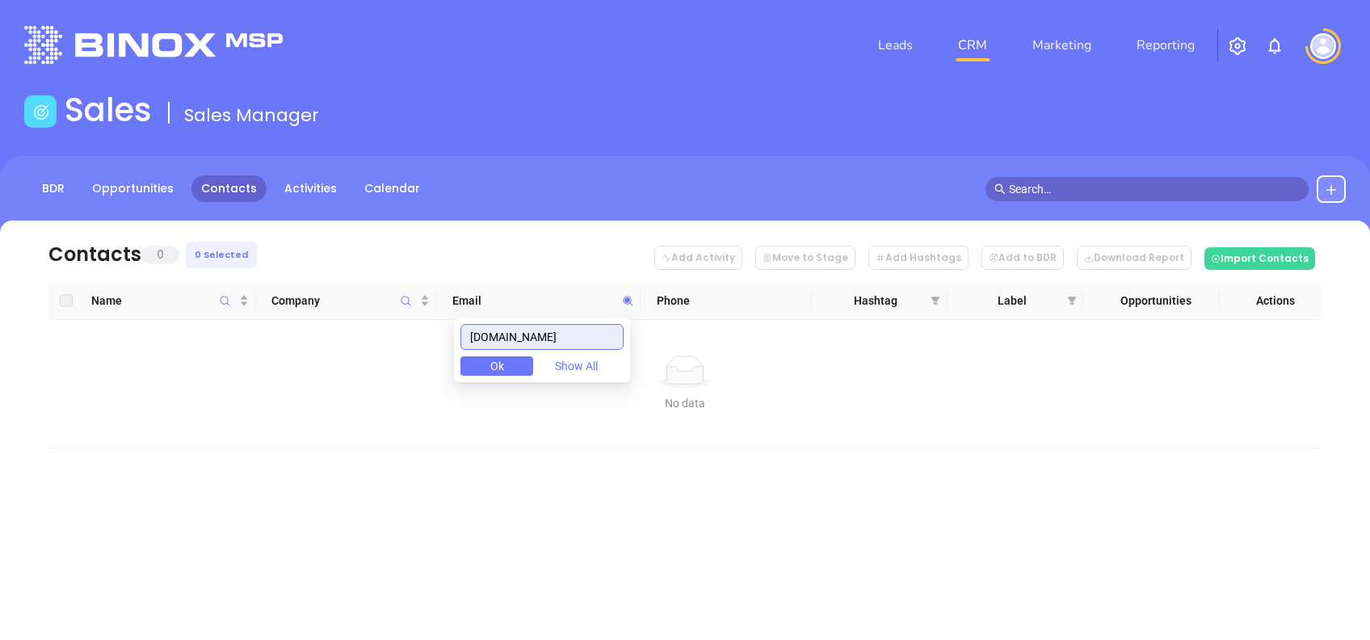
drag, startPoint x: 565, startPoint y: 334, endPoint x: 300, endPoint y: 328, distance: 265.9
click at [300, 328] on body "Leads CRM Marketing Reporting Financial Leads Leads Sales Sales Manager BDR Opp…" at bounding box center [685, 320] width 1370 height 640
paste input "mvpins"
drag, startPoint x: 566, startPoint y: 334, endPoint x: 364, endPoint y: 336, distance: 202.0
click at [366, 336] on body "Leads CRM Marketing Reporting Financial Leads Leads Sales Sales Manager BDR Opp…" at bounding box center [685, 320] width 1370 height 640
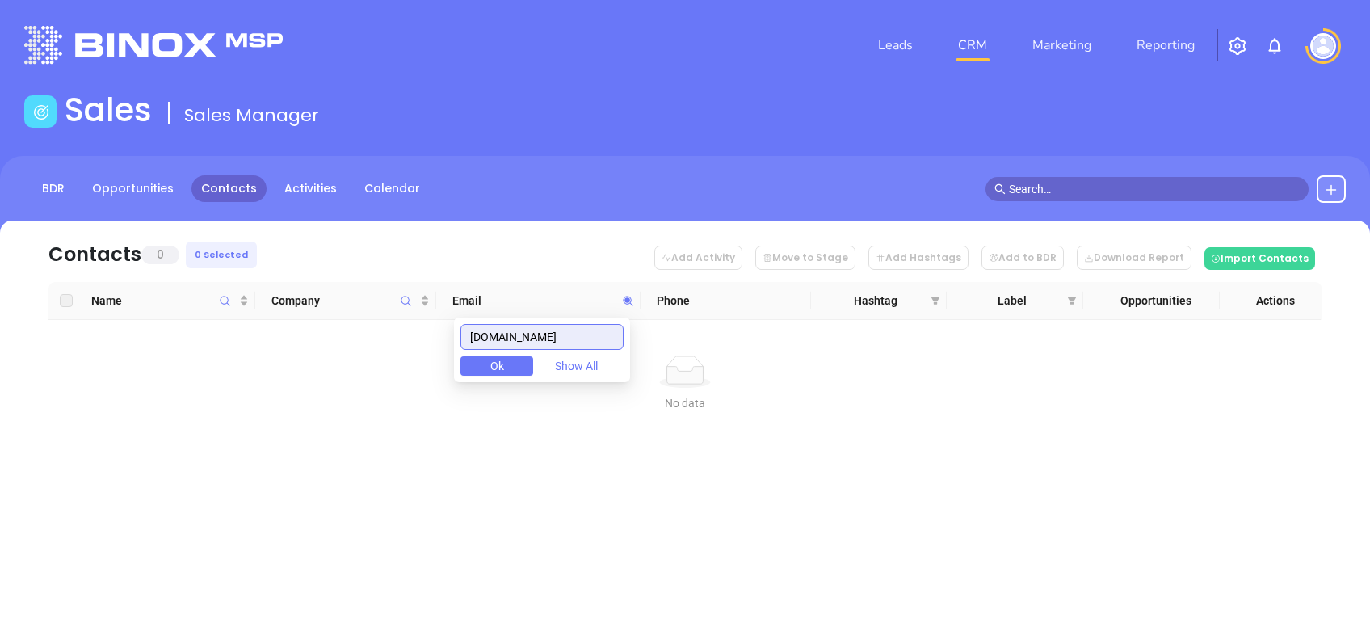
paste input "andersoninsgrp"
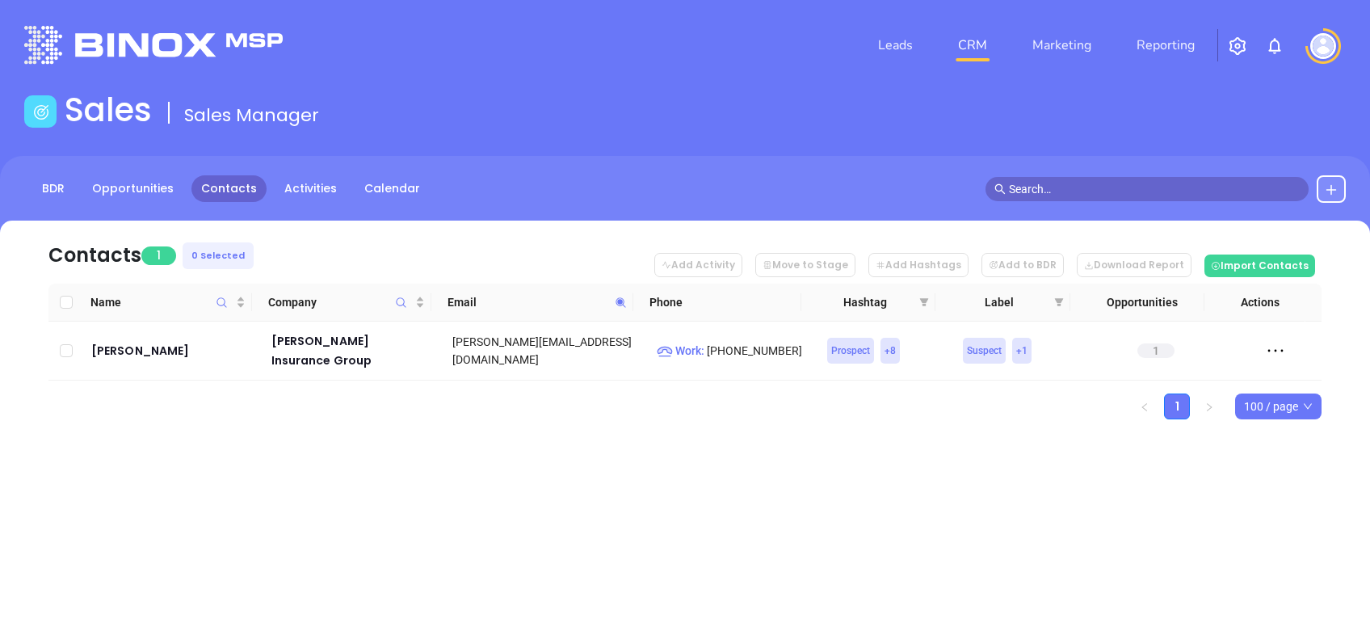
click at [621, 296] on icon at bounding box center [621, 302] width 12 height 12
paste input "km-insurance"
click at [623, 300] on icon at bounding box center [621, 302] width 10 height 10
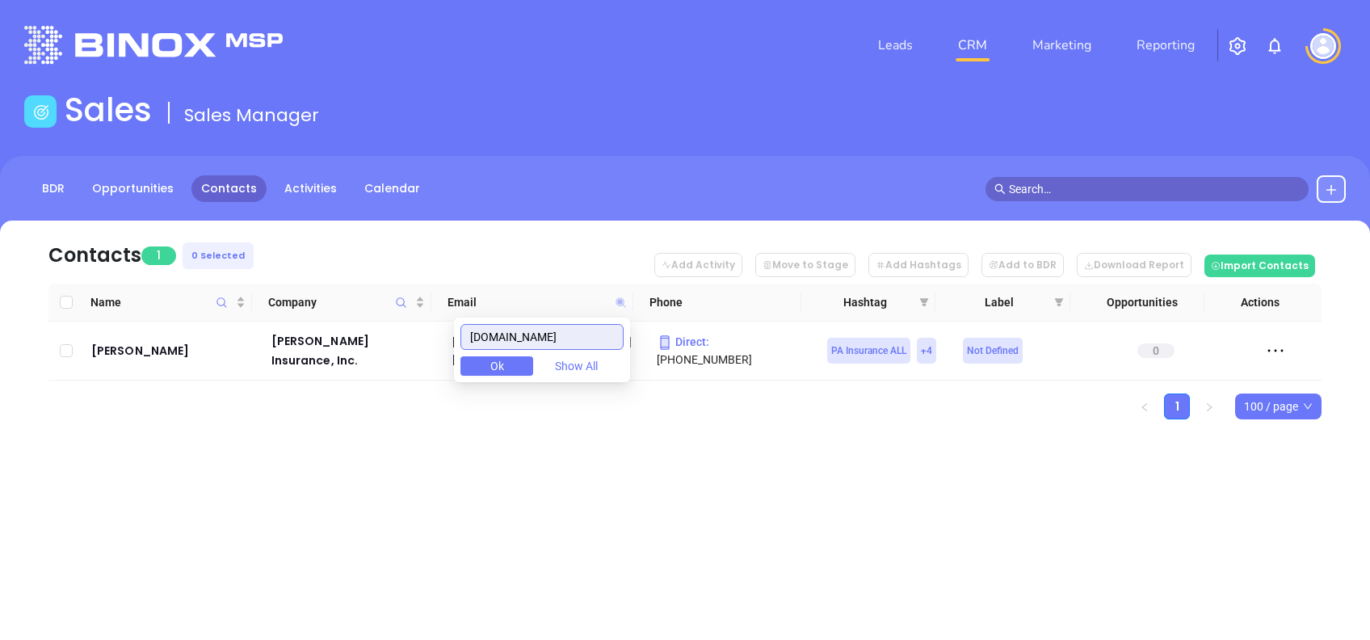
paste input "jackbonus"
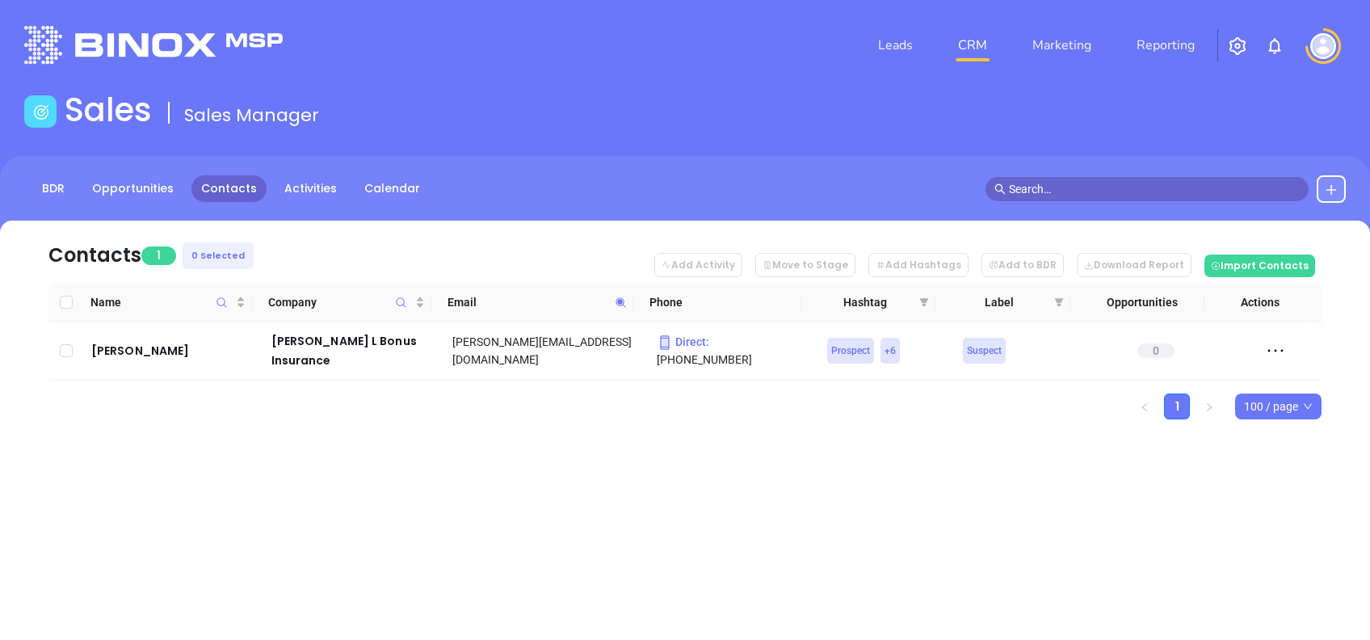
click at [617, 290] on span at bounding box center [621, 302] width 19 height 24
click at [619, 305] on icon at bounding box center [621, 302] width 12 height 12
paste input "hollernkoontzin"
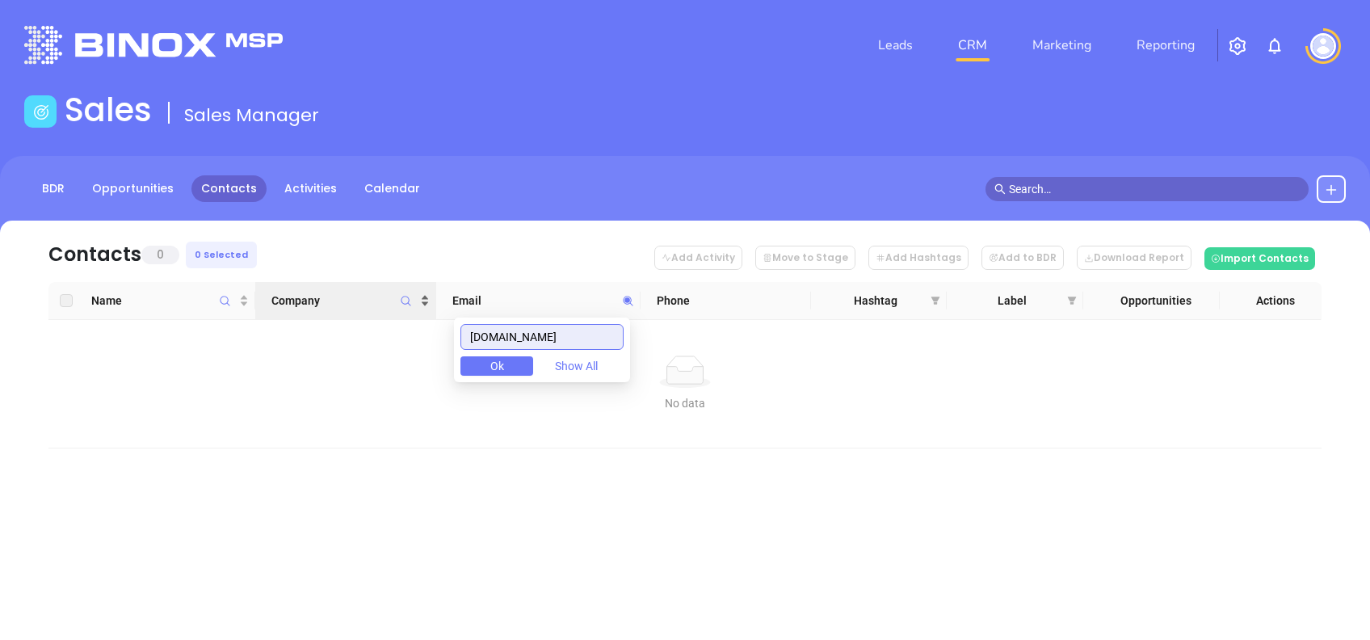
drag, startPoint x: 545, startPoint y: 335, endPoint x: 386, endPoint y: 304, distance: 162.2
click at [396, 307] on body "Leads CRM Marketing Reporting Financial Leads Leads Sales Sales Manager BDR Opp…" at bounding box center [685, 320] width 1370 height 640
paste input "iapinsurance"
drag, startPoint x: 576, startPoint y: 330, endPoint x: 412, endPoint y: 326, distance: 164.0
click at [415, 327] on body "Leads CRM Marketing Reporting Financial Leads Leads Sales Sales Manager BDR Opp…" at bounding box center [685, 320] width 1370 height 640
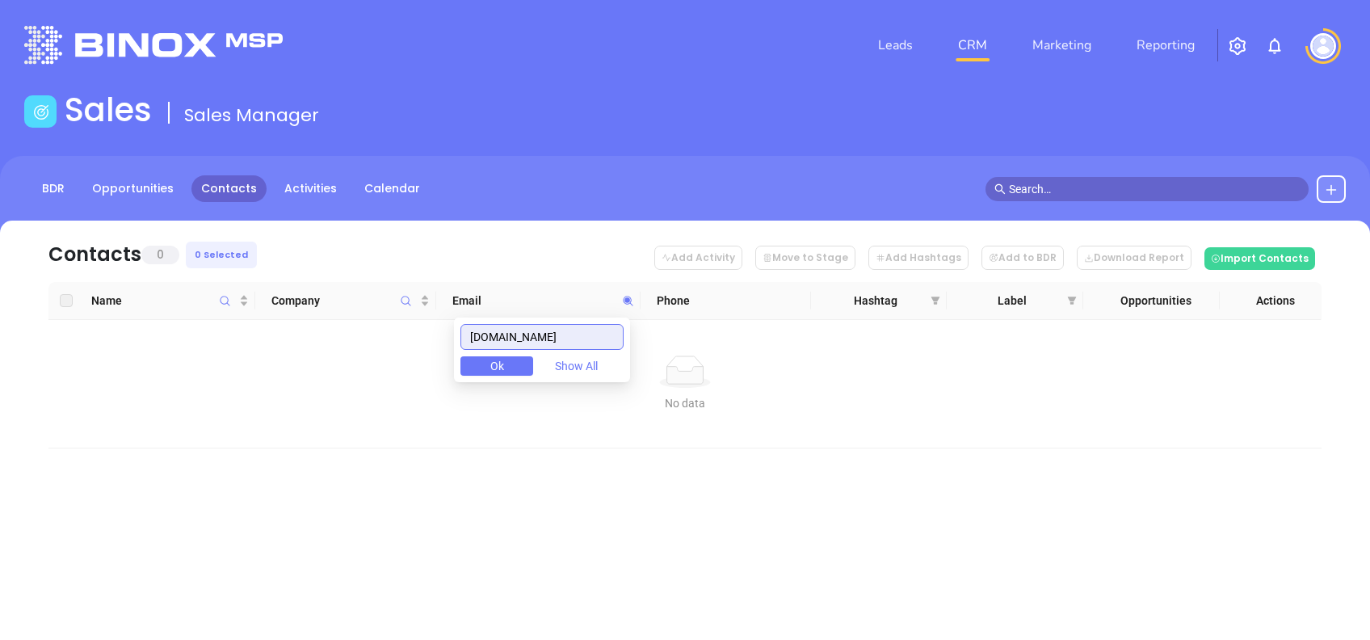
paste input "msipa"
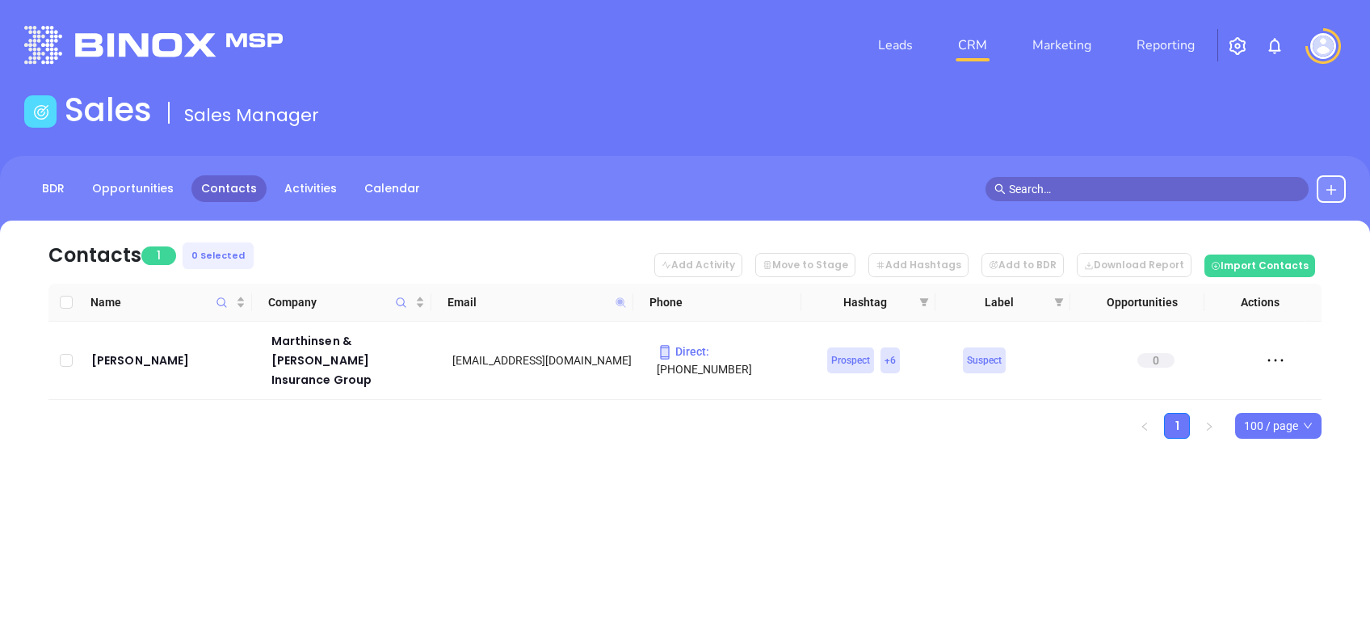
click at [620, 305] on icon at bounding box center [621, 302] width 10 height 10
paste input "stubbsinsurance"
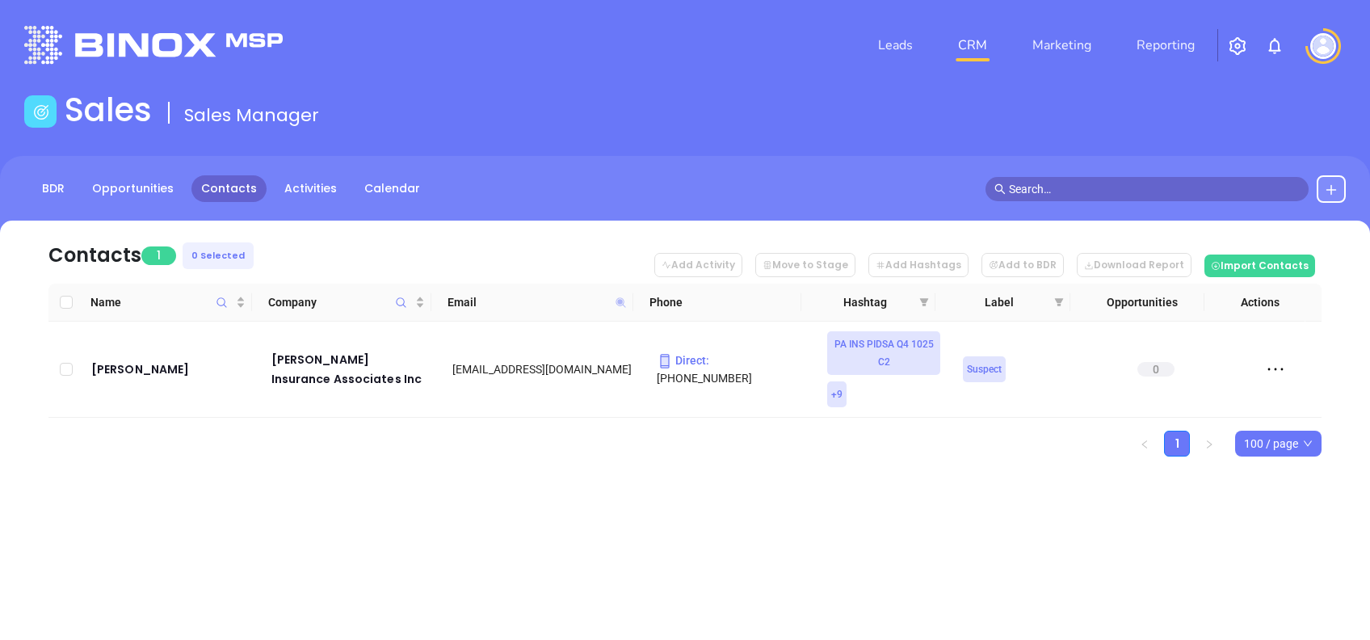
click at [621, 301] on icon at bounding box center [621, 302] width 10 height 10
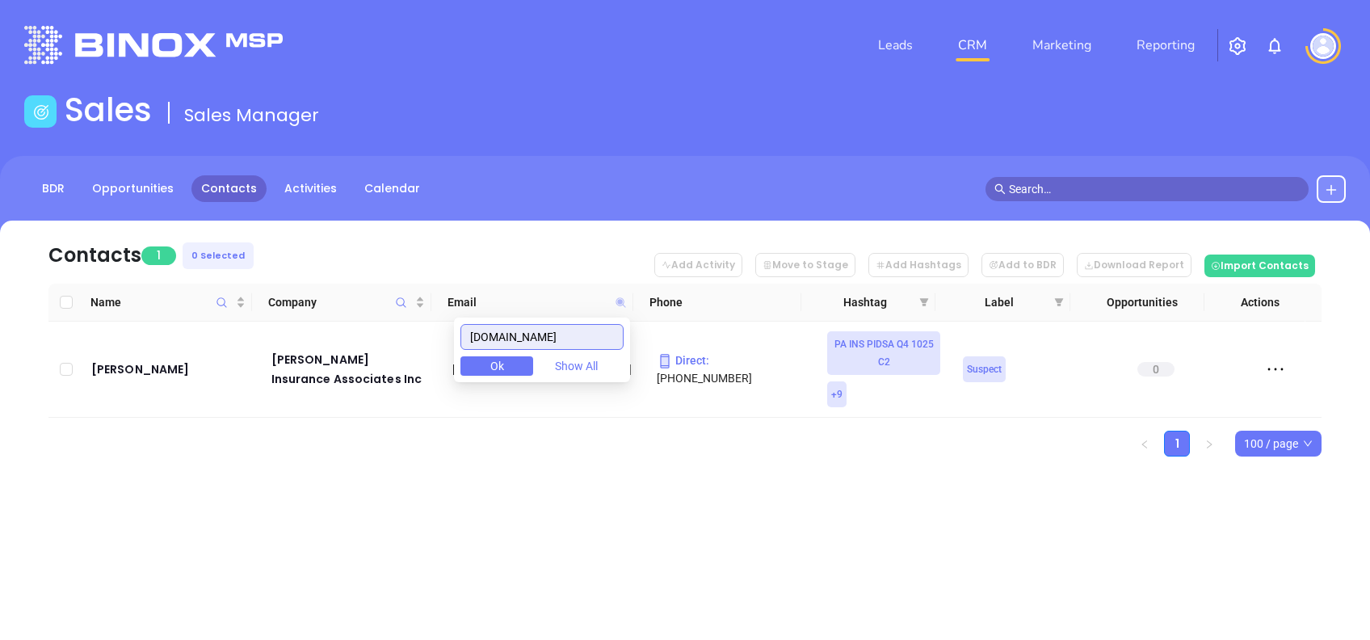
paste input "glenn"
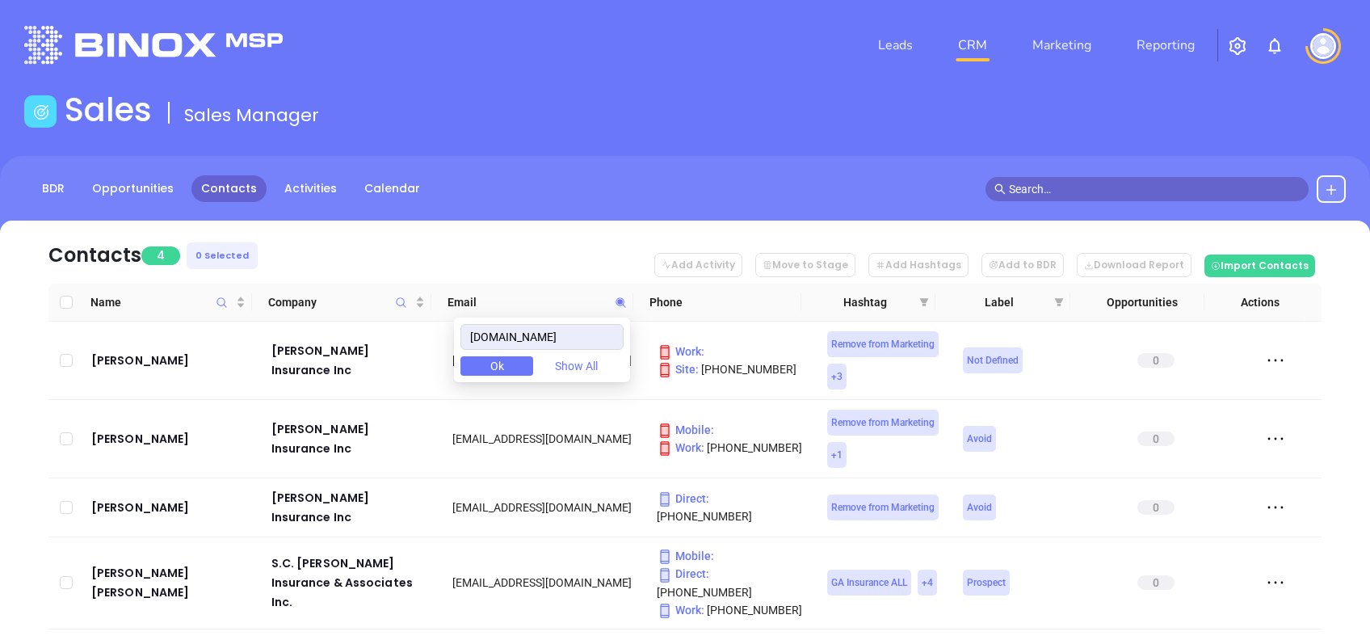
click at [349, 238] on nav "Contacts 4 0 Selected Add Activity Move to Stage Add Hashtags Add to BDR Downlo…" at bounding box center [684, 252] width 1273 height 63
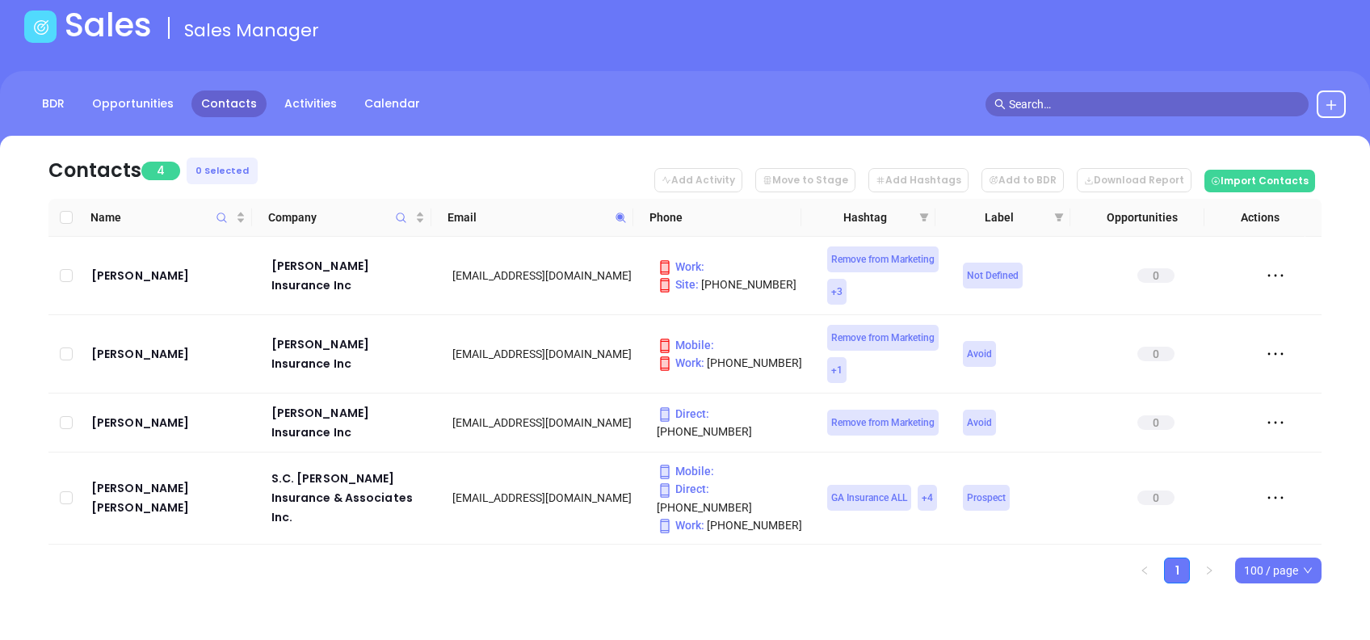
click at [625, 205] on span at bounding box center [621, 217] width 19 height 24
paste input "mccolluminsuranceagency"
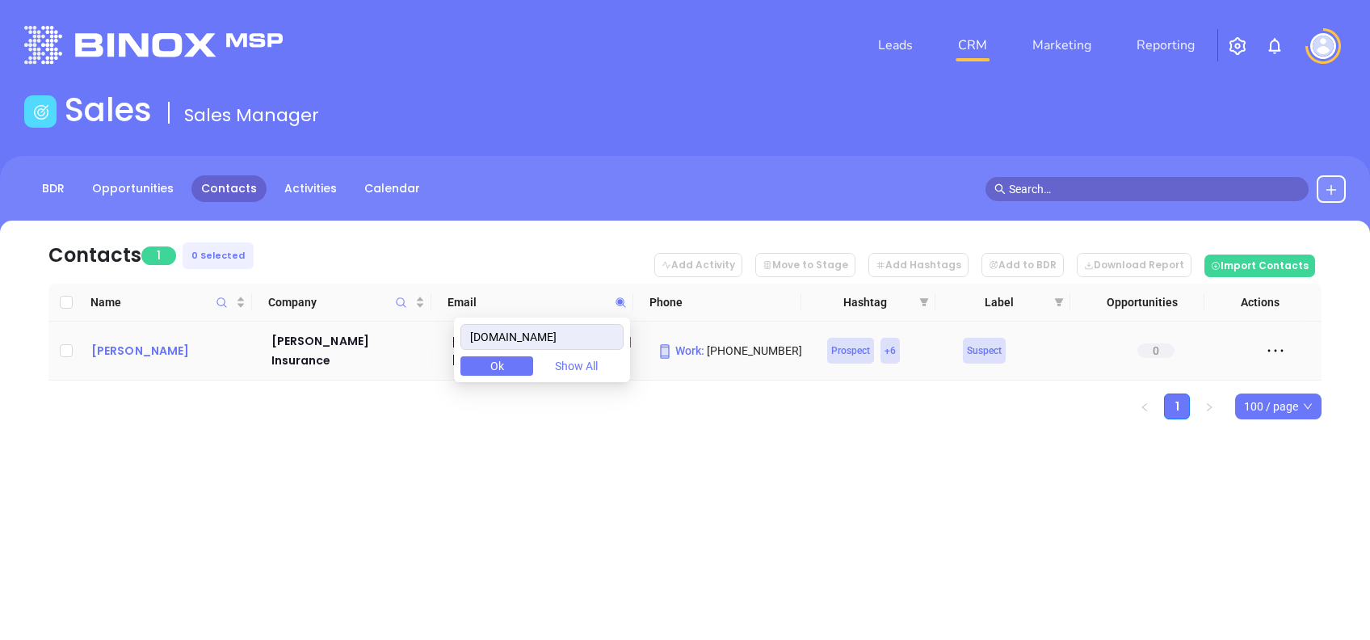
scroll to position [0, 0]
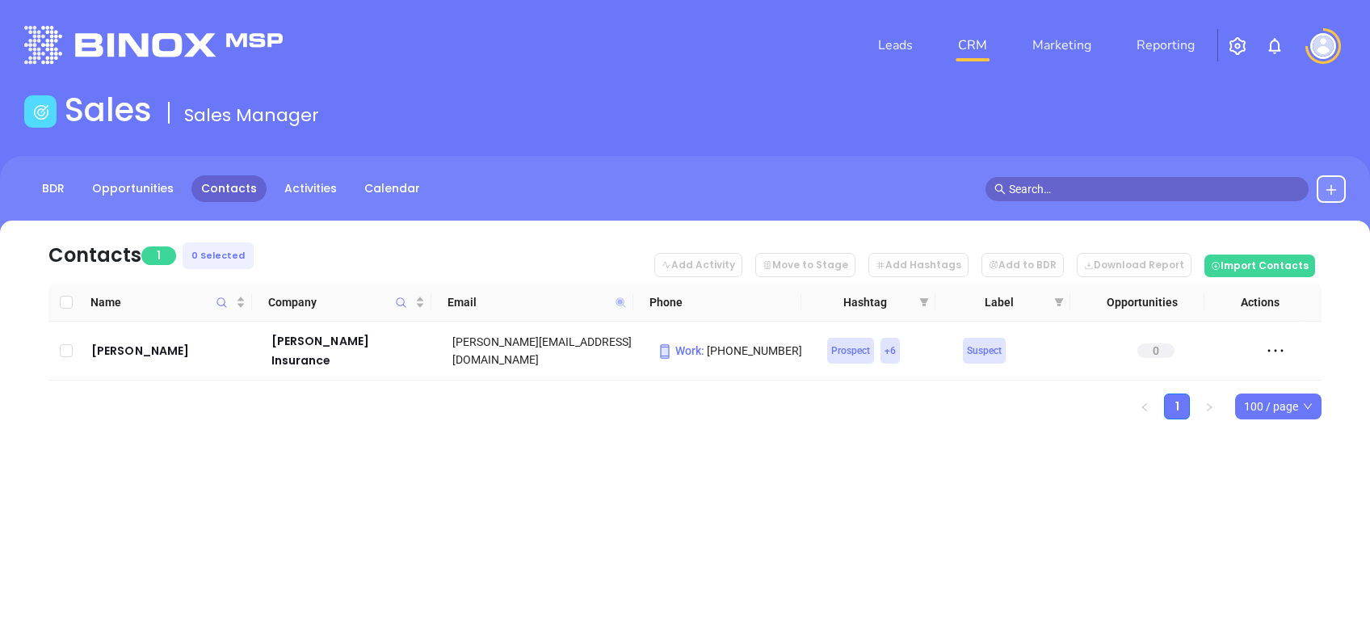
click at [624, 301] on icon at bounding box center [621, 302] width 10 height 10
click at [621, 306] on span at bounding box center [621, 302] width 19 height 24
paste input "paaio"
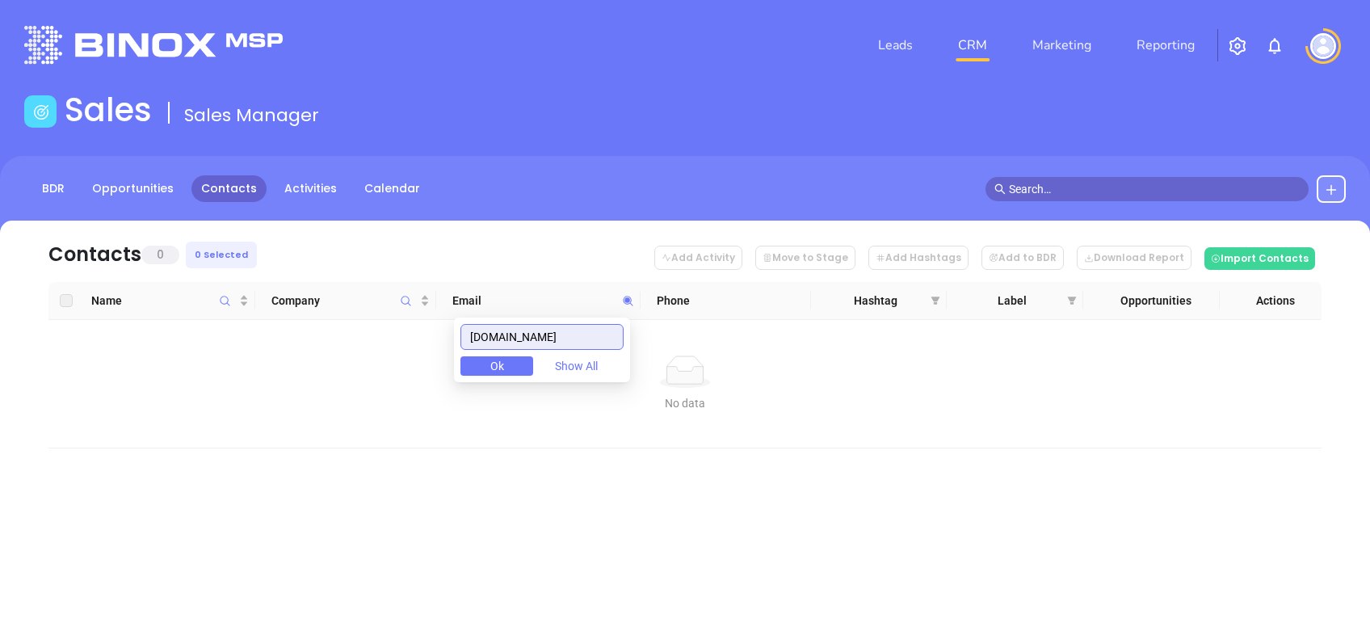
drag, startPoint x: 595, startPoint y: 338, endPoint x: 248, endPoint y: 332, distance: 346.6
click at [271, 323] on body "Leads CRM Marketing Reporting Financial Leads Leads Sales Sales Manager BDR Opp…" at bounding box center [685, 320] width 1370 height 640
paste input "wadeinsurance.net"
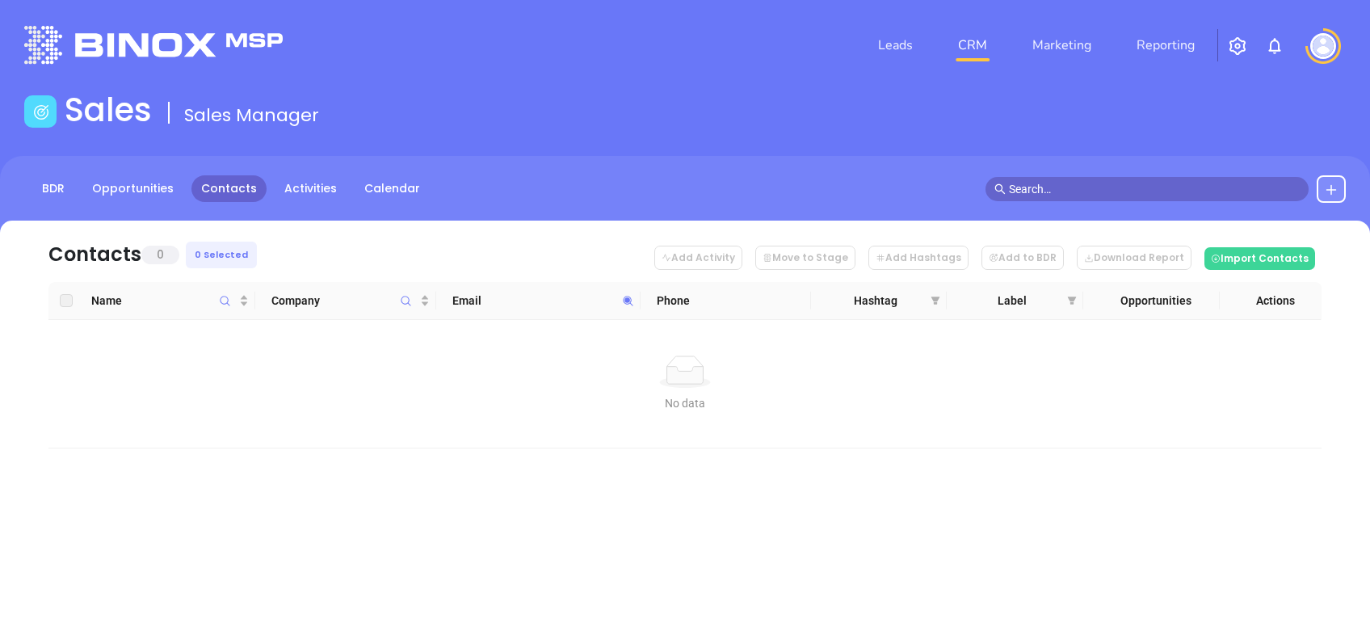
click at [32, 323] on div "Contacts 0 0 Selected Add Activity Move to Stage Add Hashtags Add to BDR Downlo…" at bounding box center [685, 335] width 1322 height 228
click at [628, 297] on icon at bounding box center [628, 301] width 12 height 12
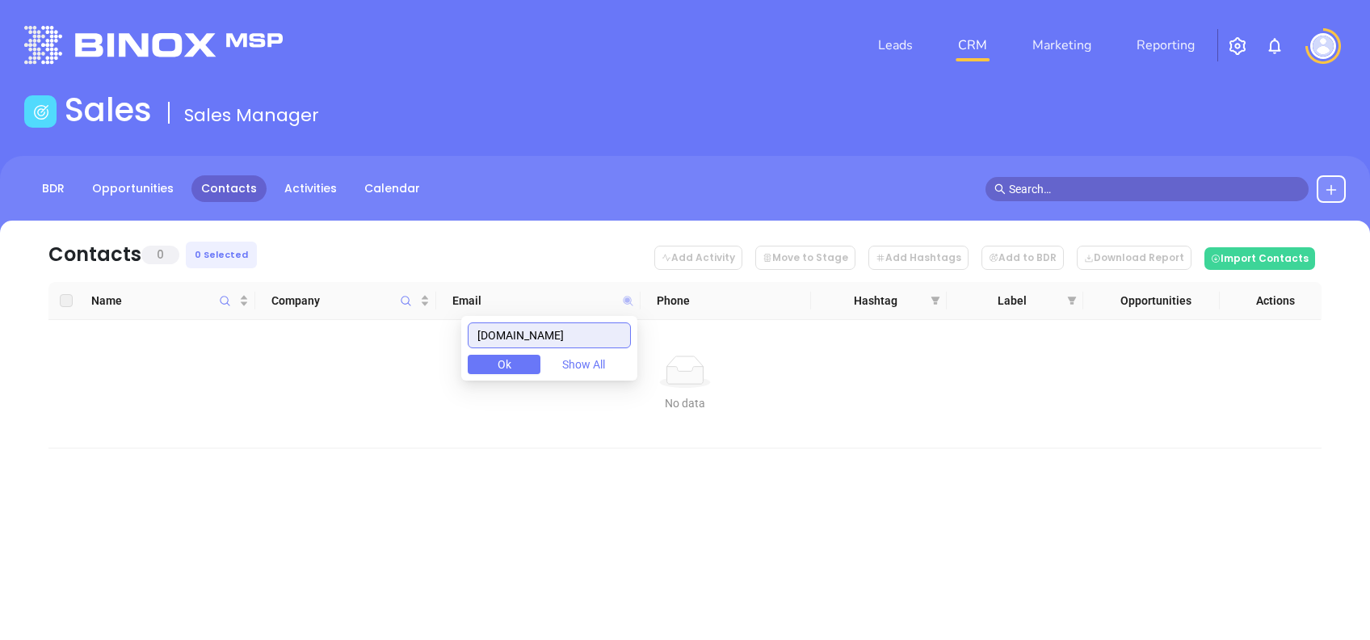
paste input "gogoebel.com"
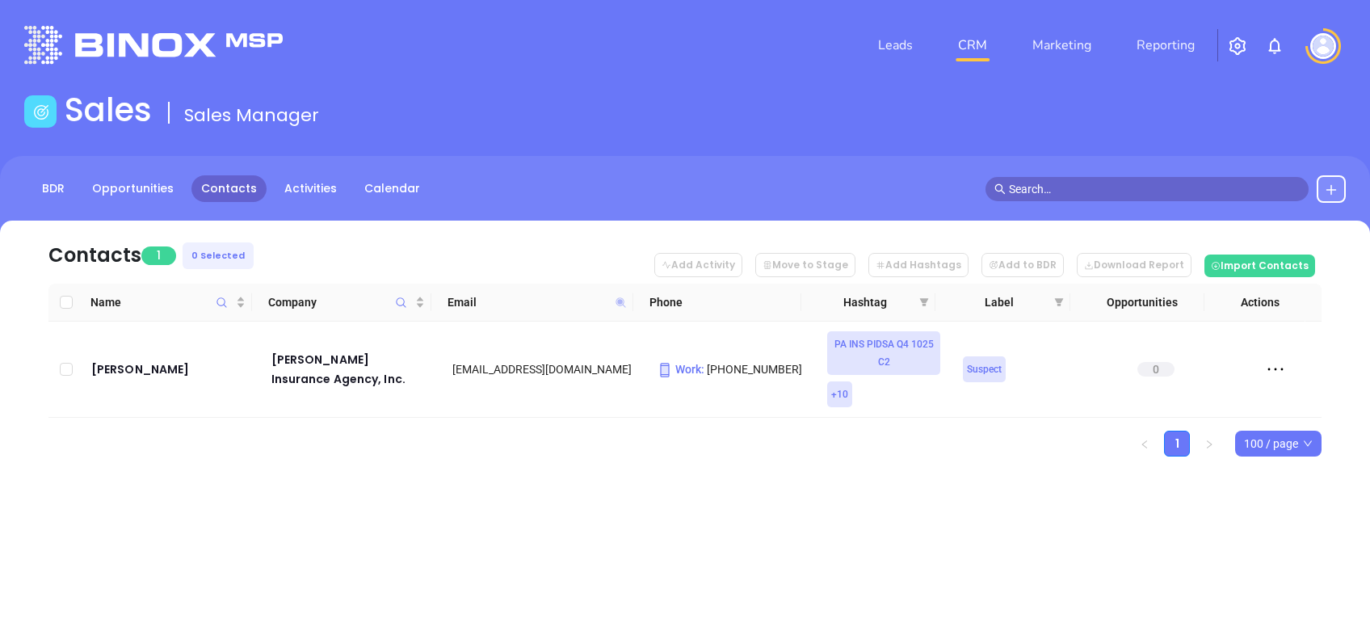
click at [623, 303] on icon at bounding box center [621, 302] width 10 height 10
paste input "1752"
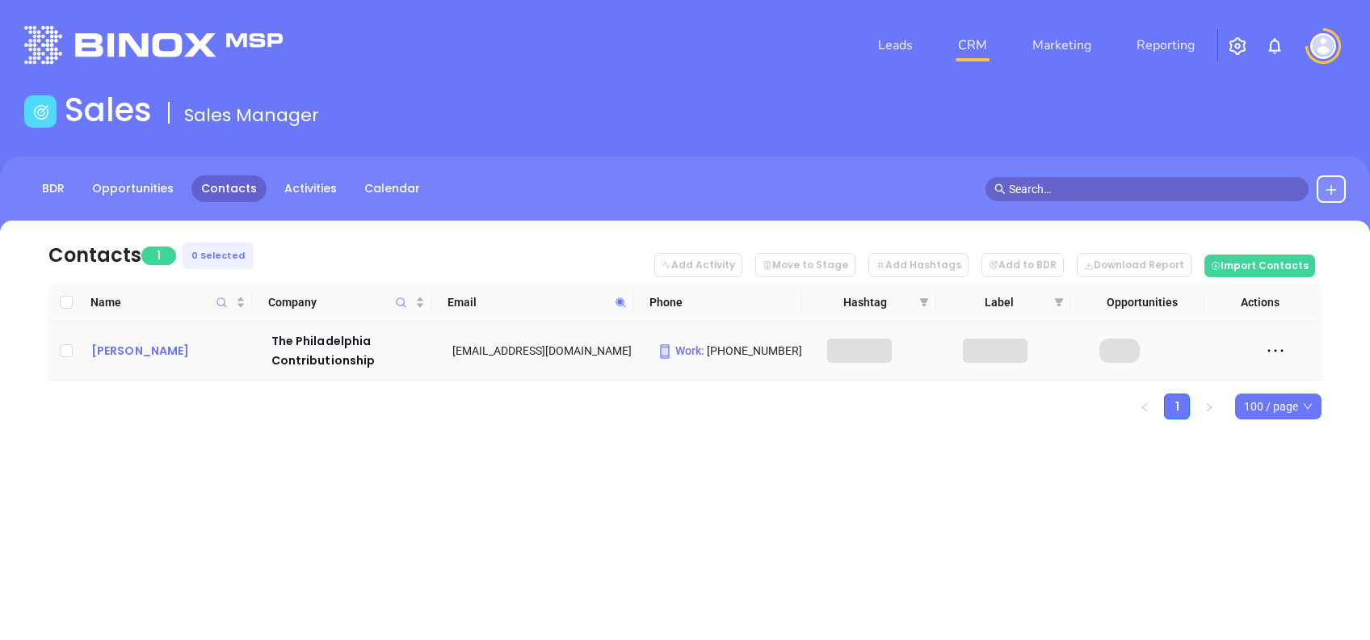
drag, startPoint x: 137, startPoint y: 339, endPoint x: 117, endPoint y: 343, distance: 19.7
click at [621, 300] on icon at bounding box center [621, 302] width 10 height 10
paste input "incoinsures"
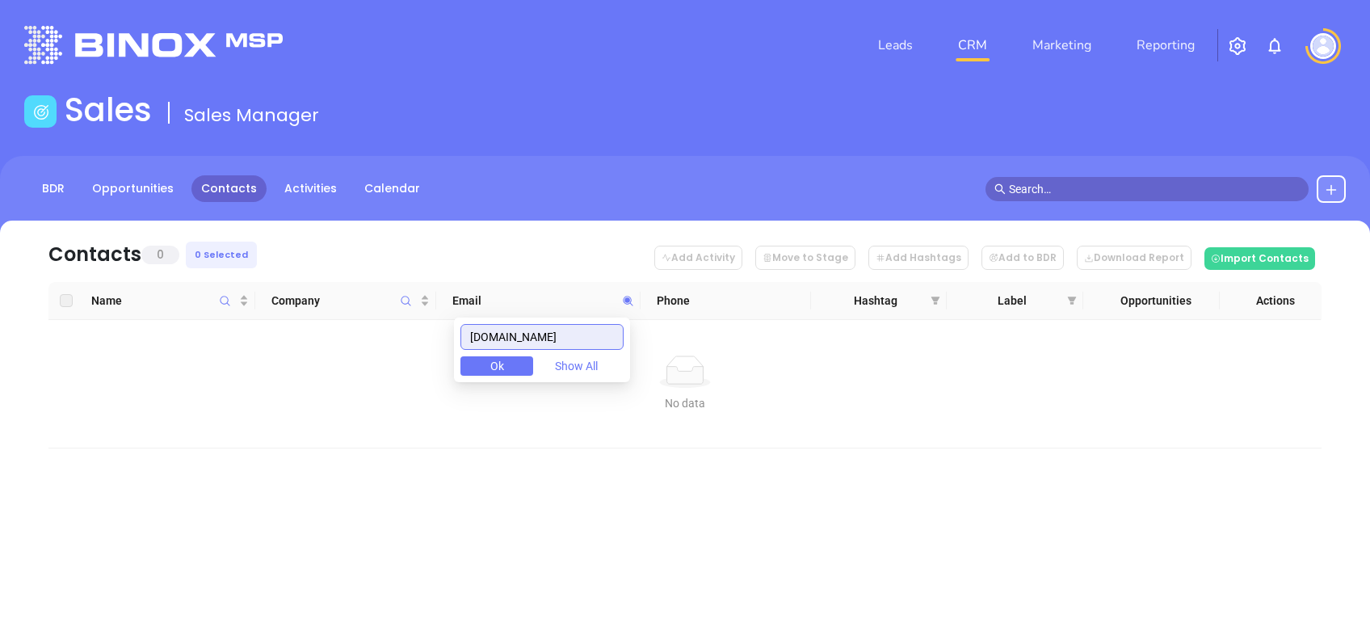
drag, startPoint x: 587, startPoint y: 334, endPoint x: 378, endPoint y: 373, distance: 212.9
click at [378, 373] on body "Leads CRM Marketing Reporting Financial Leads Leads Sales Sales Manager BDR Opp…" at bounding box center [685, 320] width 1370 height 640
paste input "steffeyin"
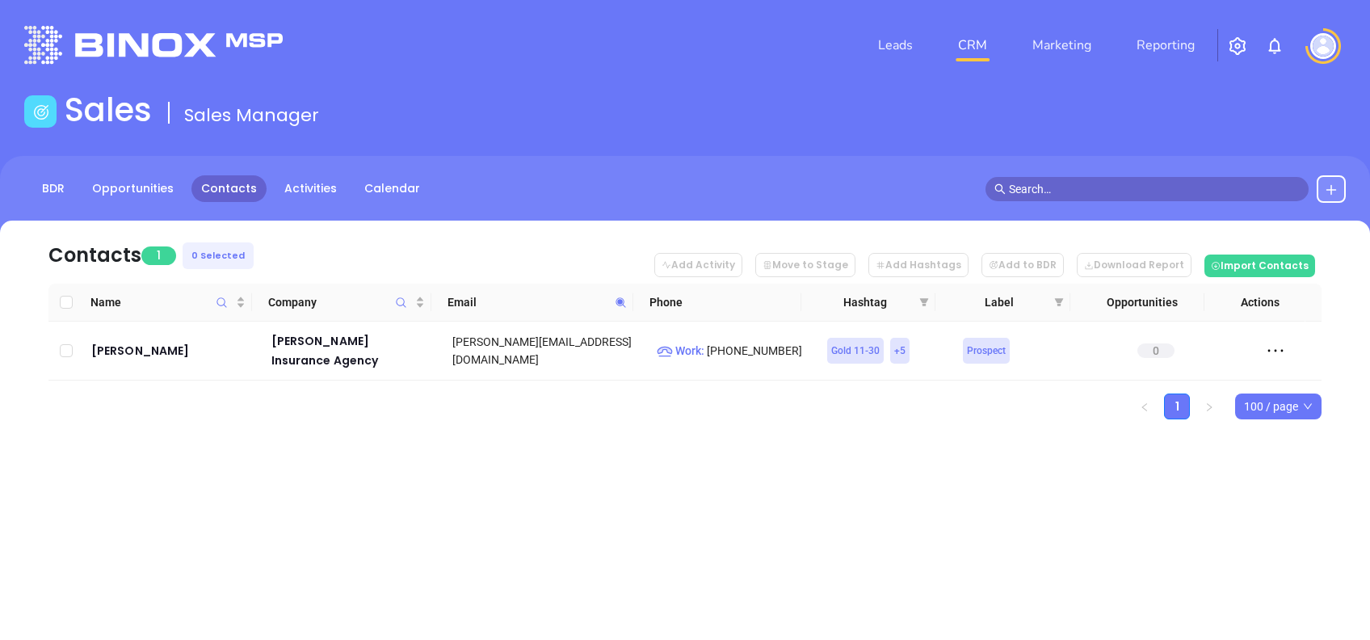
click at [615, 304] on icon at bounding box center [621, 302] width 12 height 12
paste input "i-maxie"
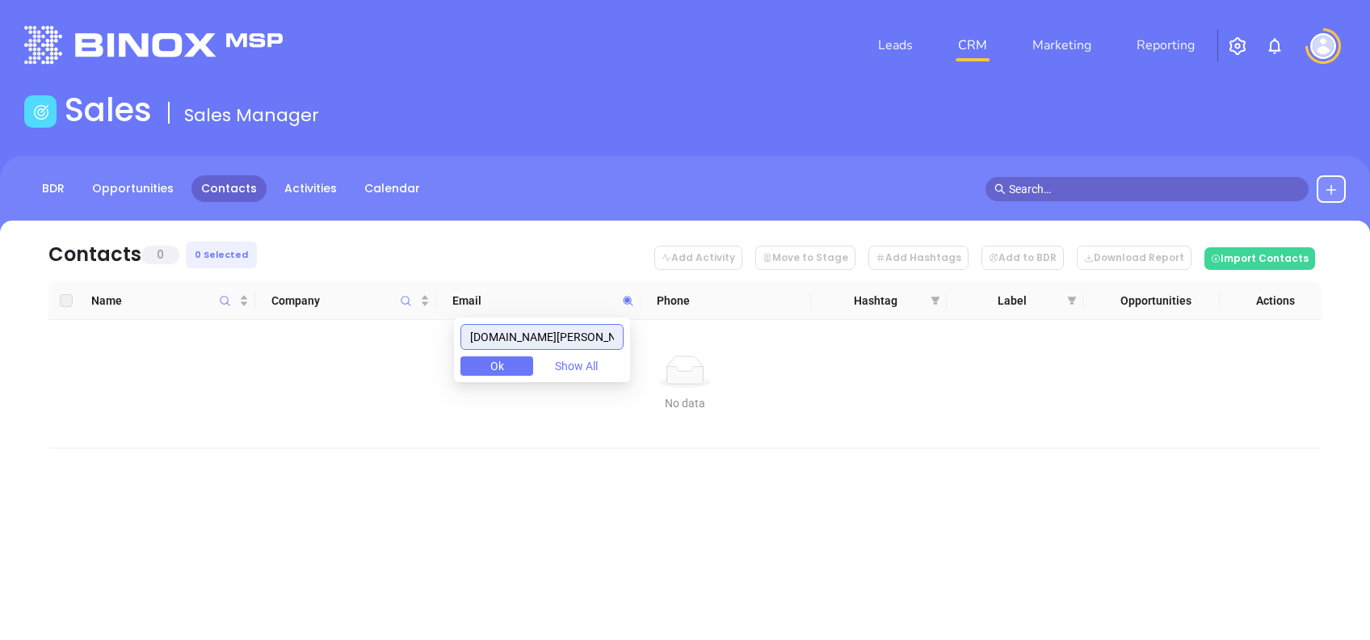
drag, startPoint x: 536, startPoint y: 336, endPoint x: 340, endPoint y: 356, distance: 197.3
click at [343, 356] on body "Leads CRM Marketing Reporting Financial Leads Leads Sales Sales Manager BDR Opp…" at bounding box center [685, 320] width 1370 height 640
paste input "nsuremephilly"
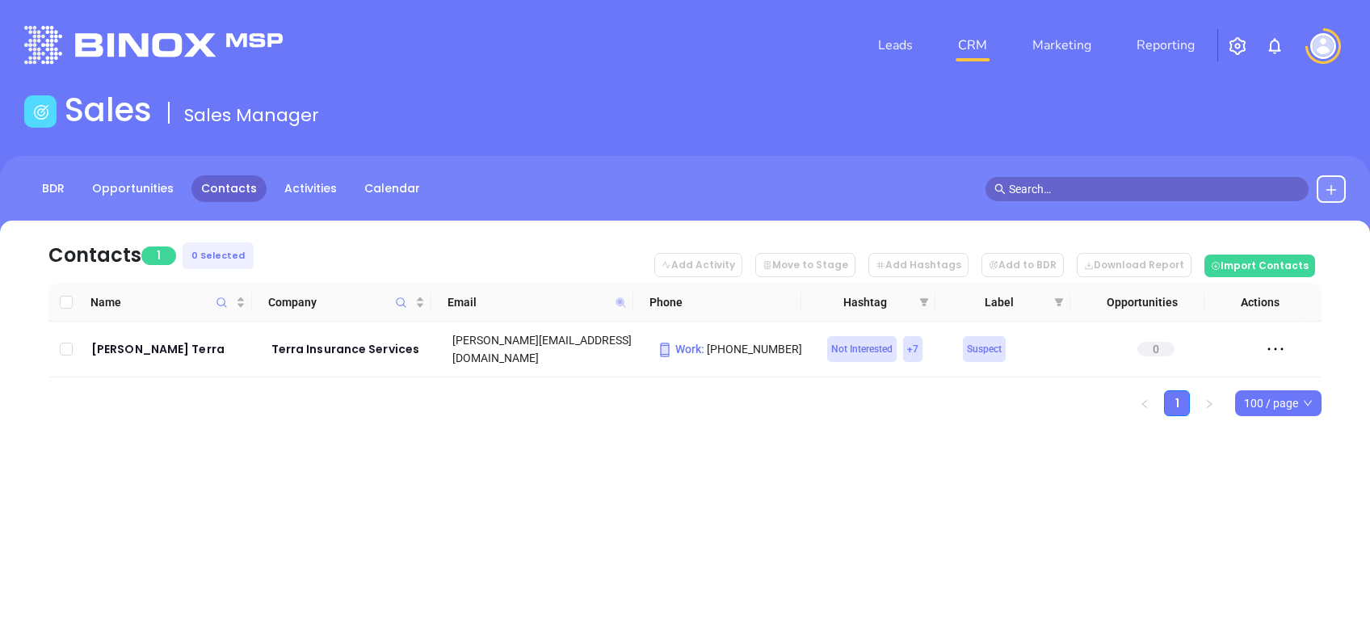
click at [618, 300] on icon at bounding box center [621, 302] width 10 height 10
paste input "ph"
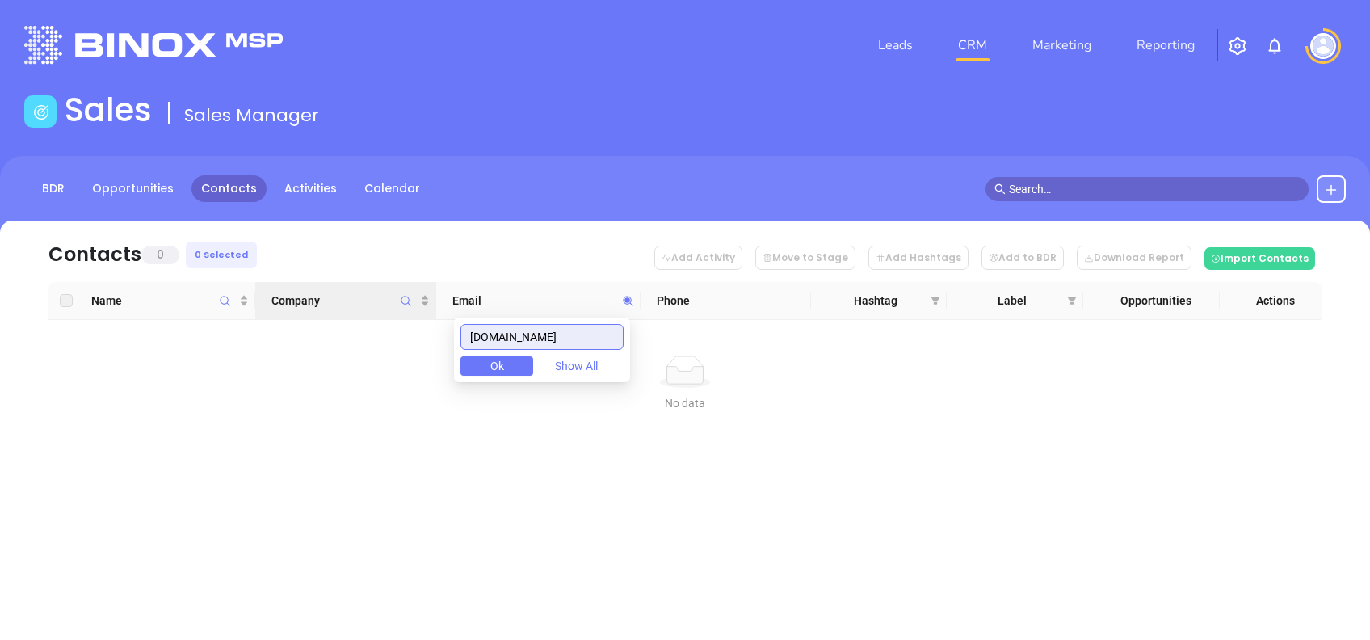
drag, startPoint x: 562, startPoint y: 333, endPoint x: 348, endPoint y: 317, distance: 214.7
click at [370, 317] on body "Leads CRM Marketing Reporting Financial Leads Leads Sales Sales Manager BDR Opp…" at bounding box center [685, 320] width 1370 height 640
paste input "eckrothinsurance"
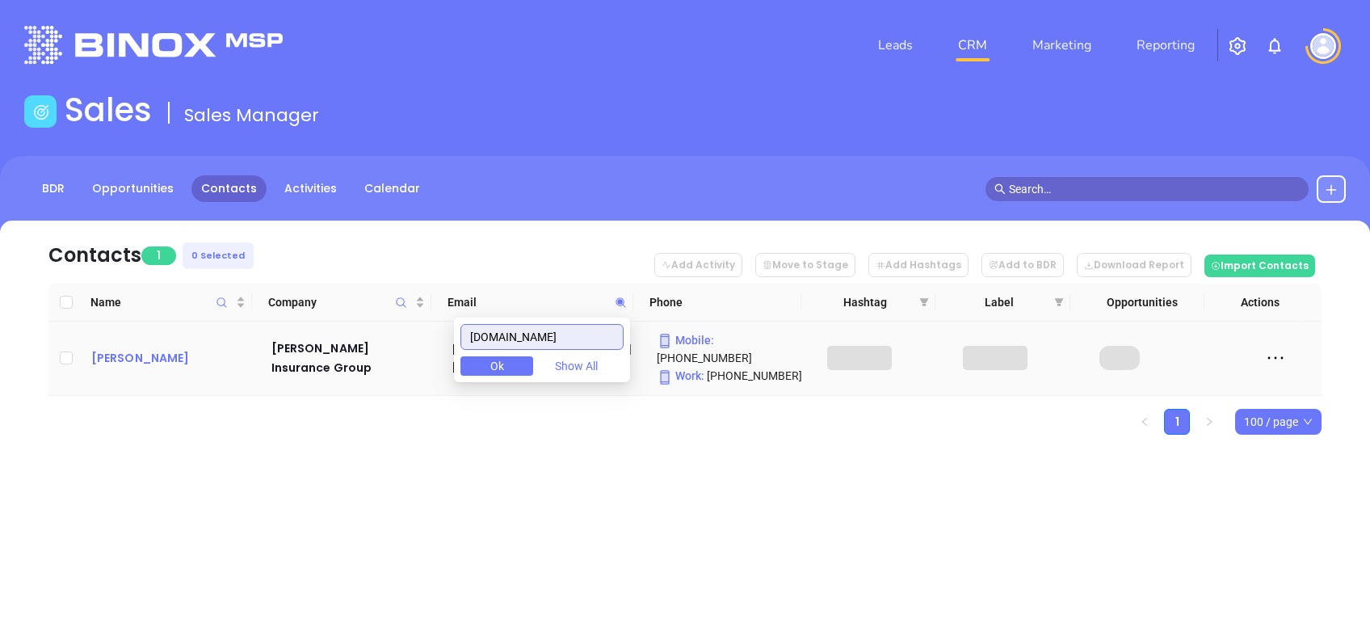
type input "eckrothinsurance.com"
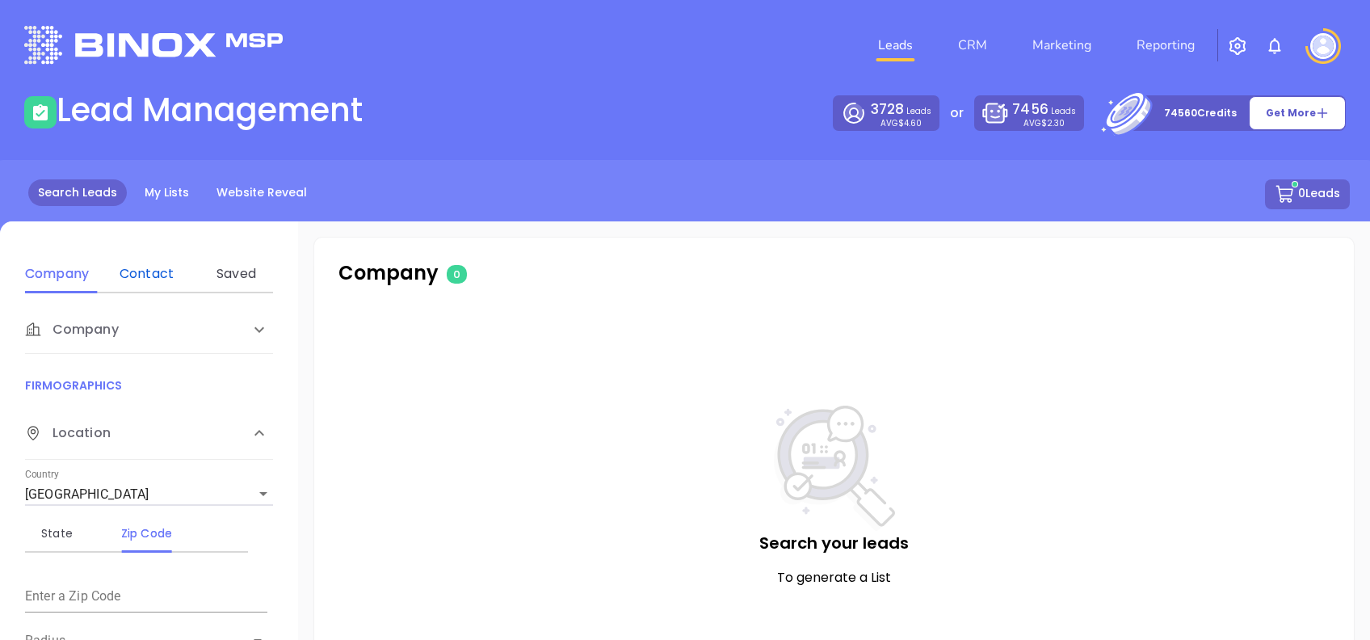
click at [158, 282] on div "Contact" at bounding box center [147, 273] width 64 height 19
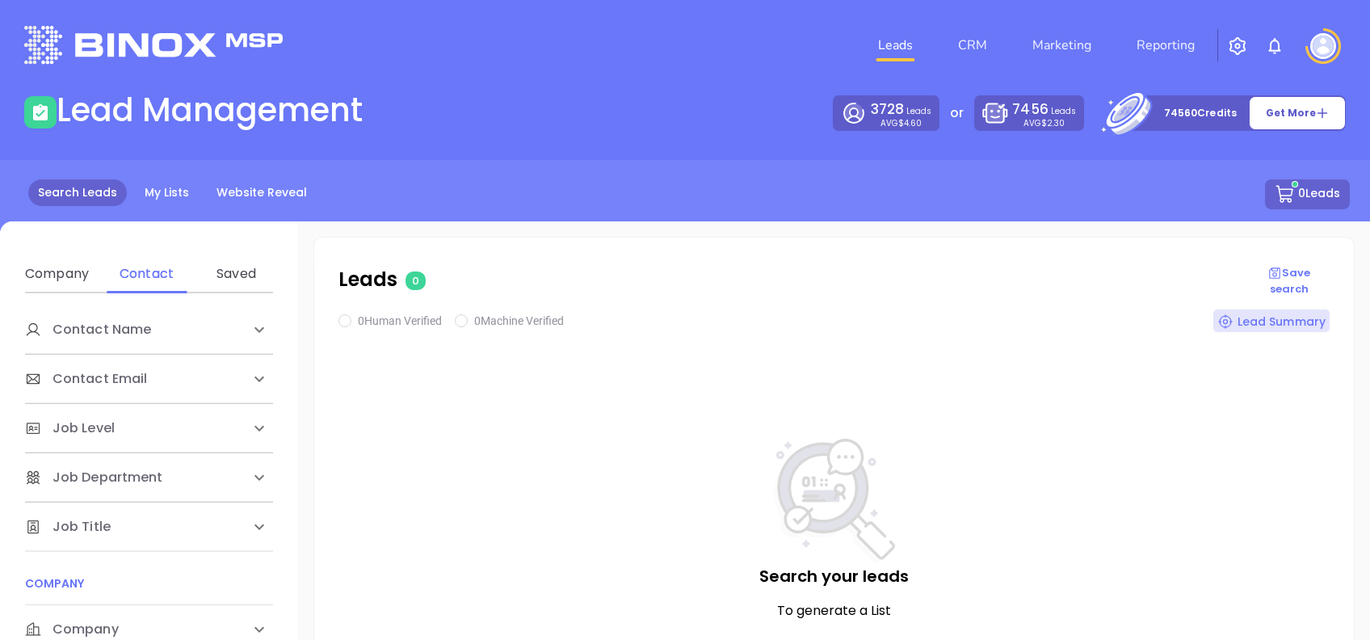
scroll to position [323, 0]
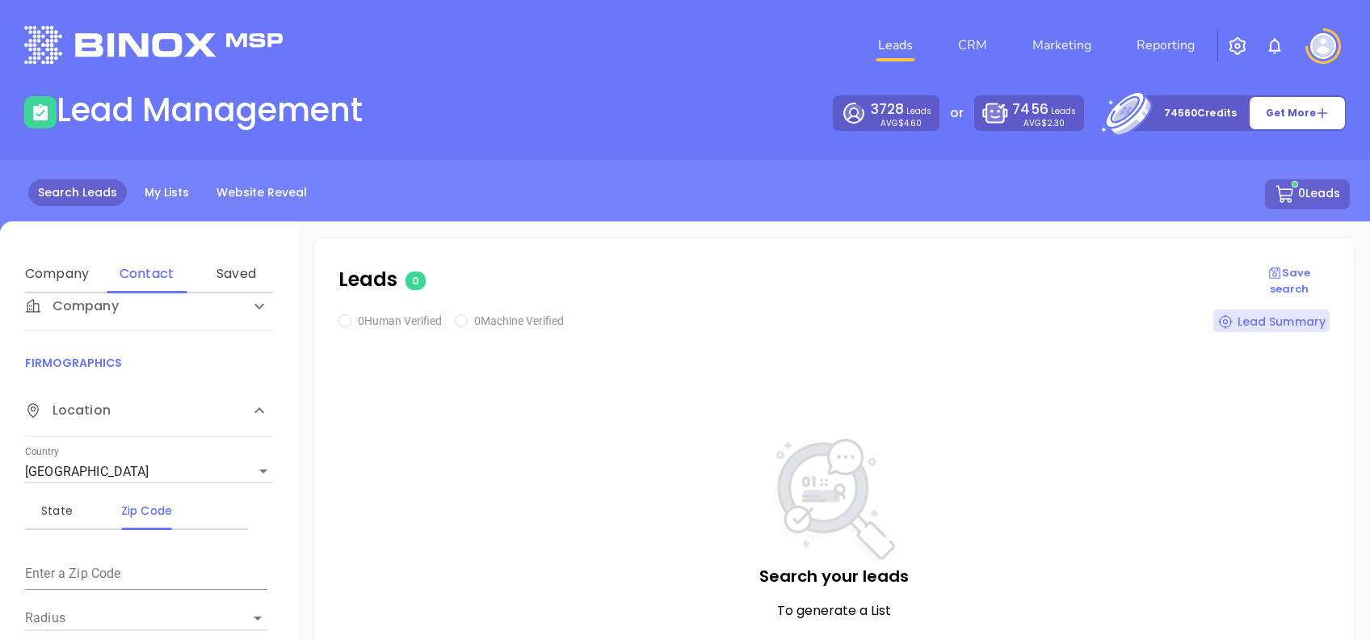
click at [132, 305] on div "Company" at bounding box center [132, 305] width 215 height 19
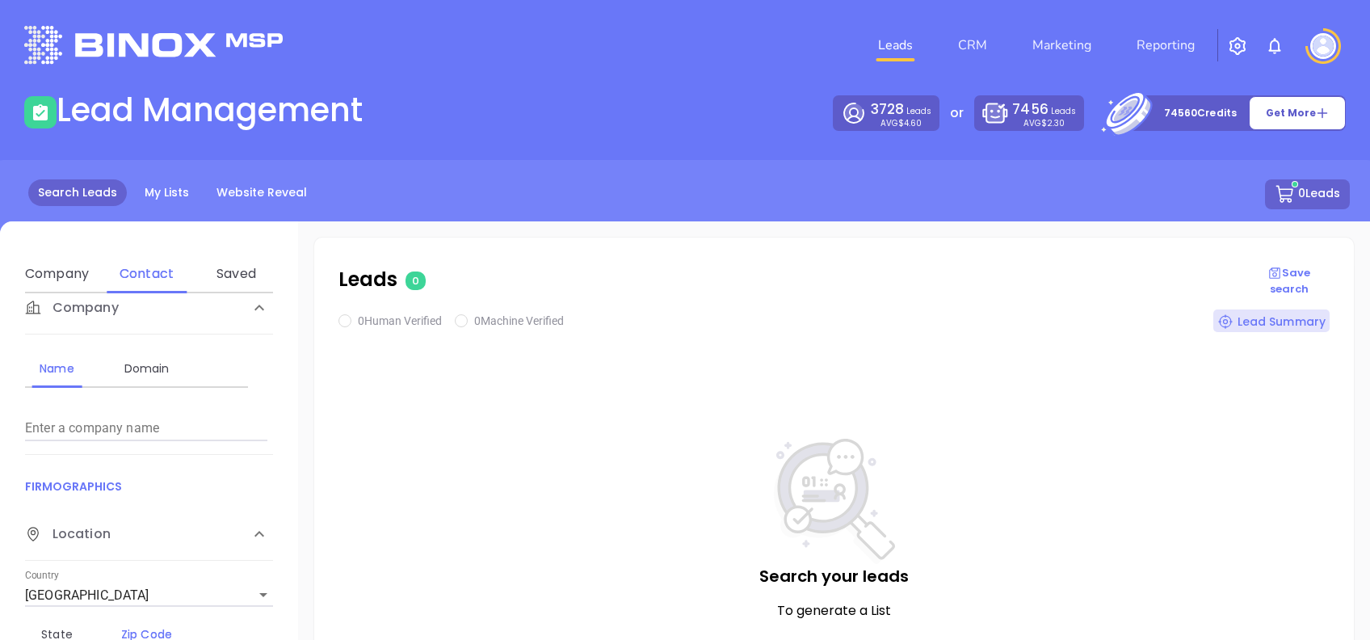
click at [160, 380] on div "Domain" at bounding box center [147, 368] width 64 height 39
click at [172, 423] on input "Enter a company name" at bounding box center [146, 428] width 242 height 26
paste input "fontaineinsurancepa.com"
type input "fontaineinsurancepa.com"
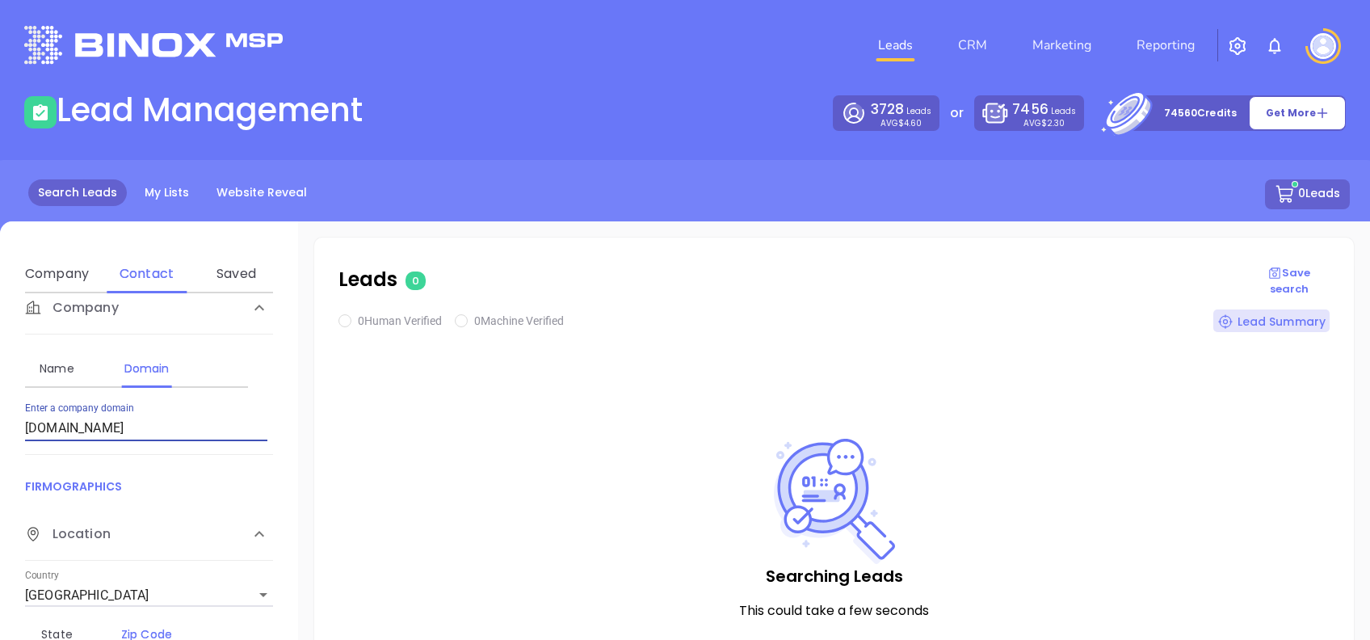
checkbox input "true"
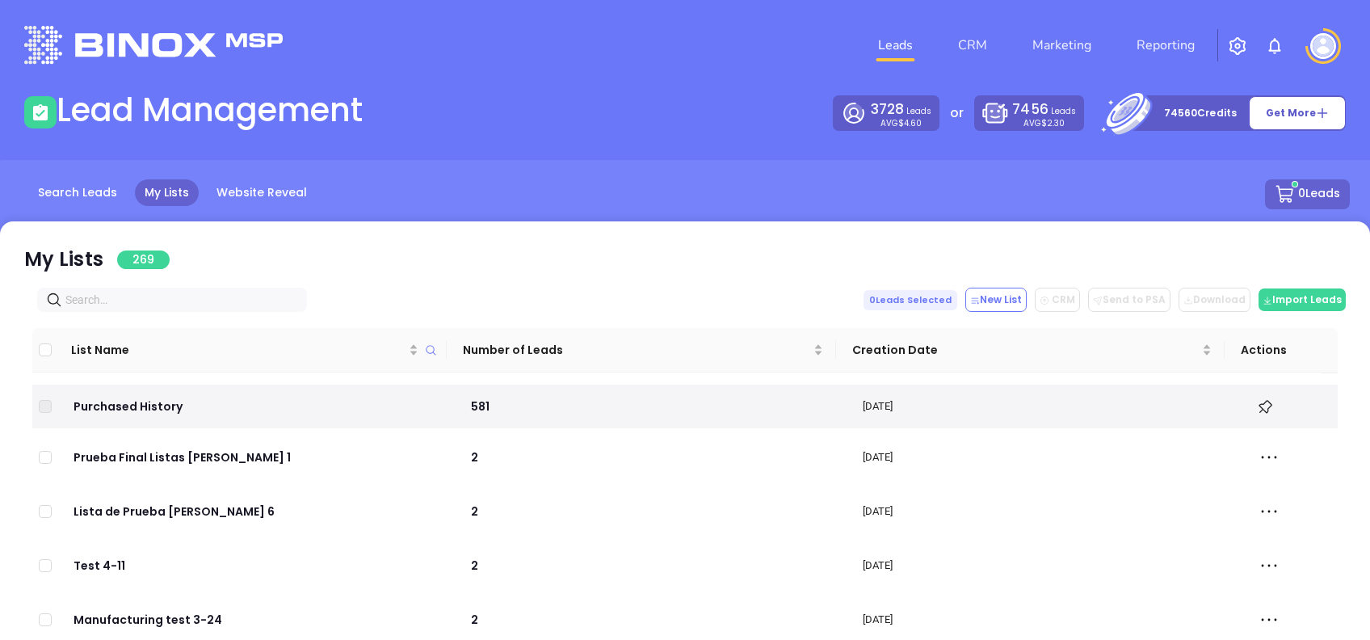
click at [132, 301] on input "text" at bounding box center [175, 300] width 220 height 18
paste input "[DOMAIN_NAME]"
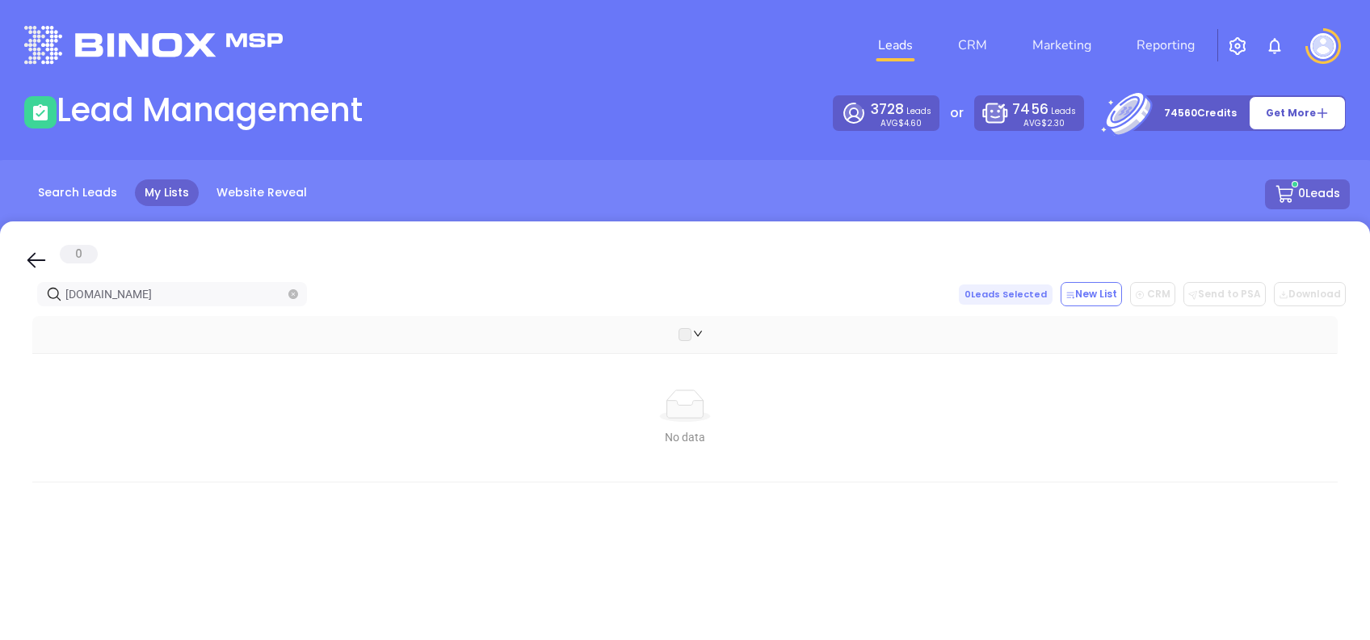
type input "[DOMAIN_NAME]"
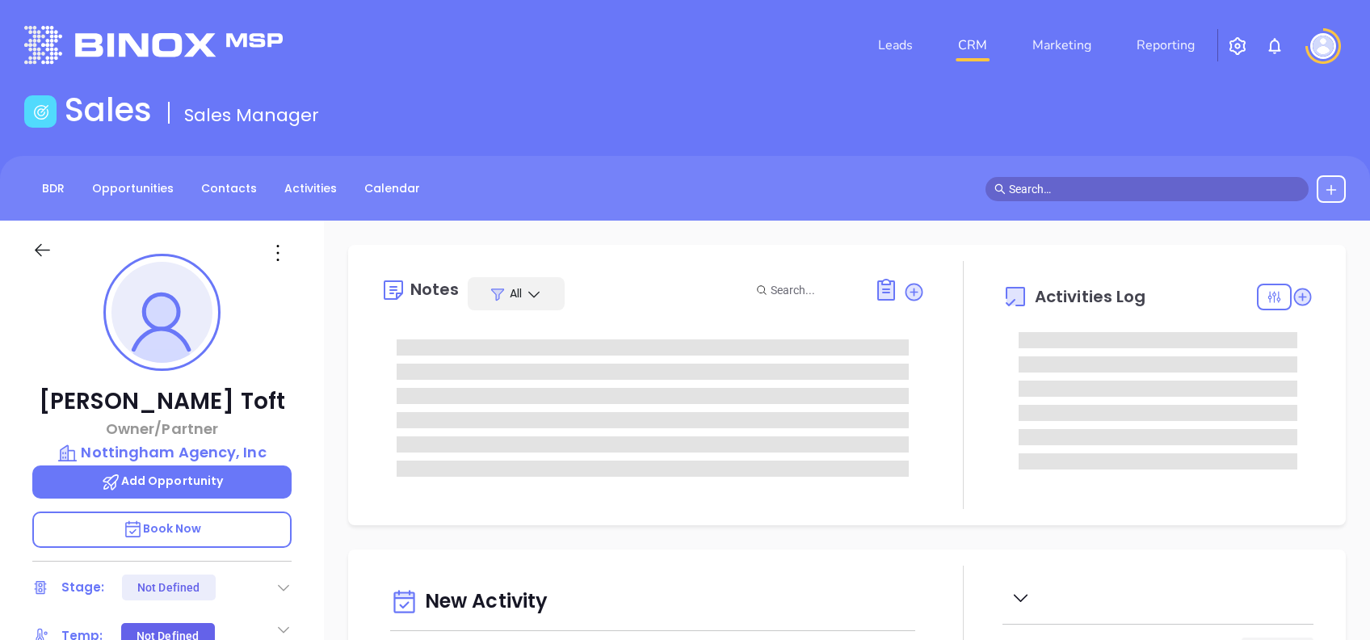
type input "[DATE]"
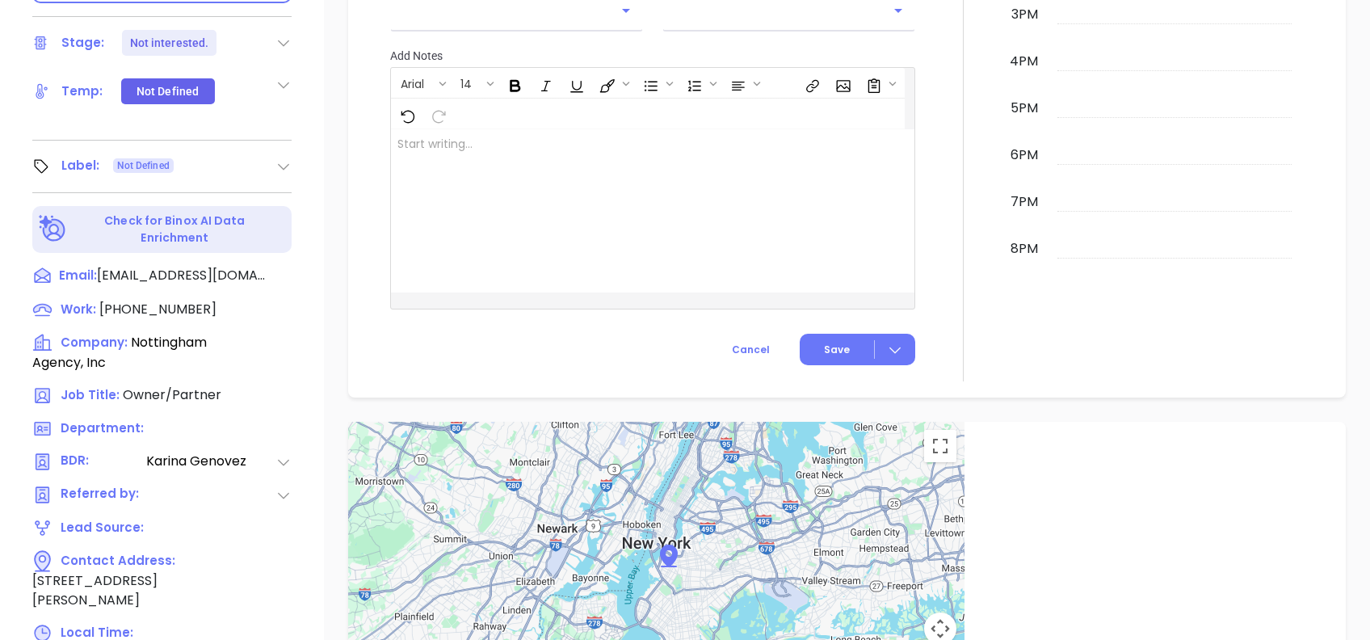
scroll to position [711, 0]
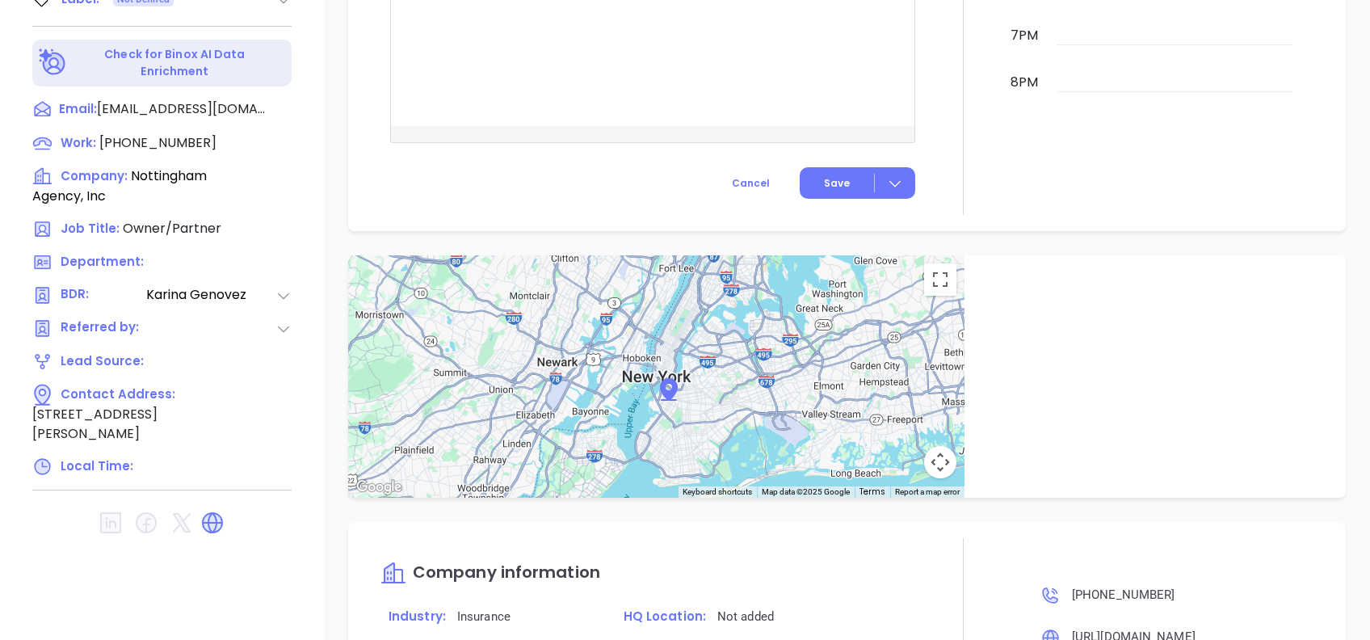
type input "[PERSON_NAME]"
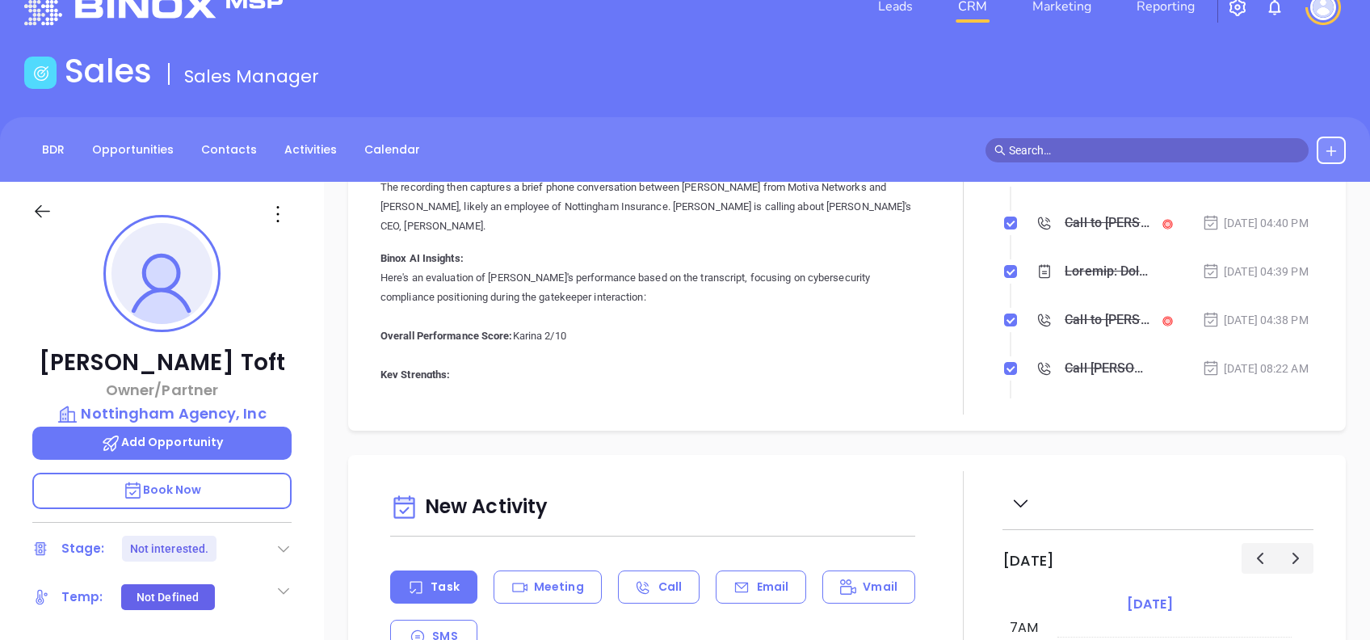
scroll to position [0, 0]
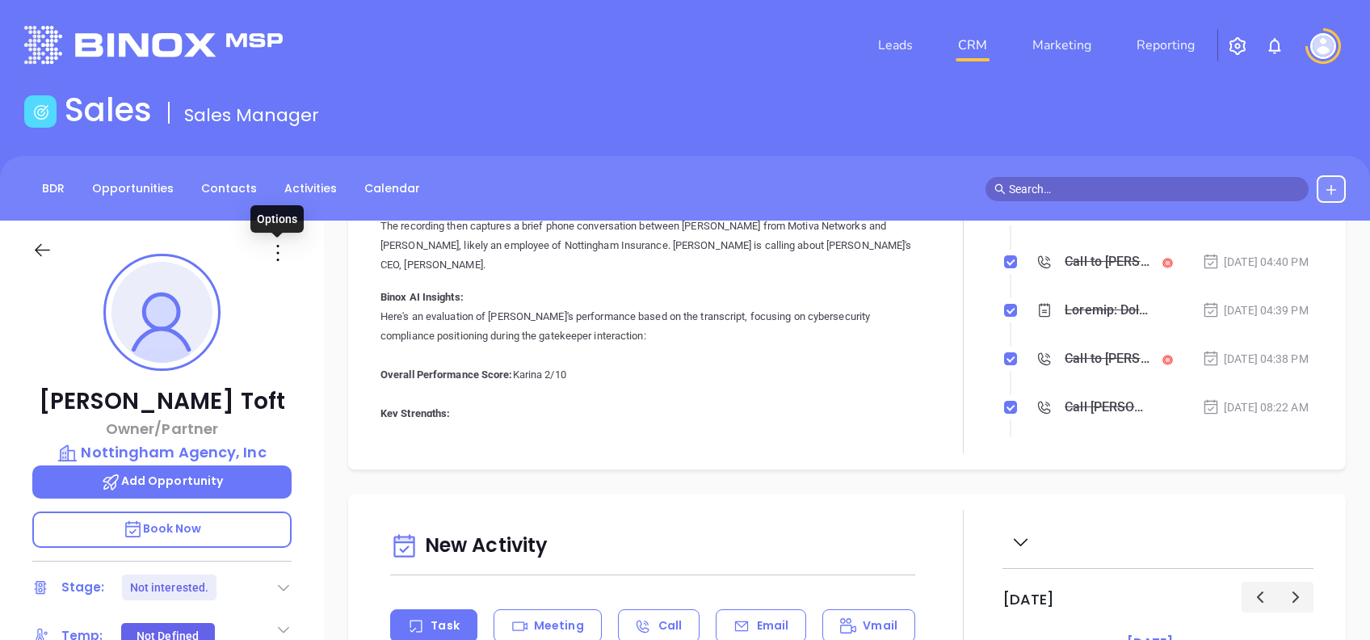
click at [272, 259] on icon at bounding box center [278, 253] width 26 height 26
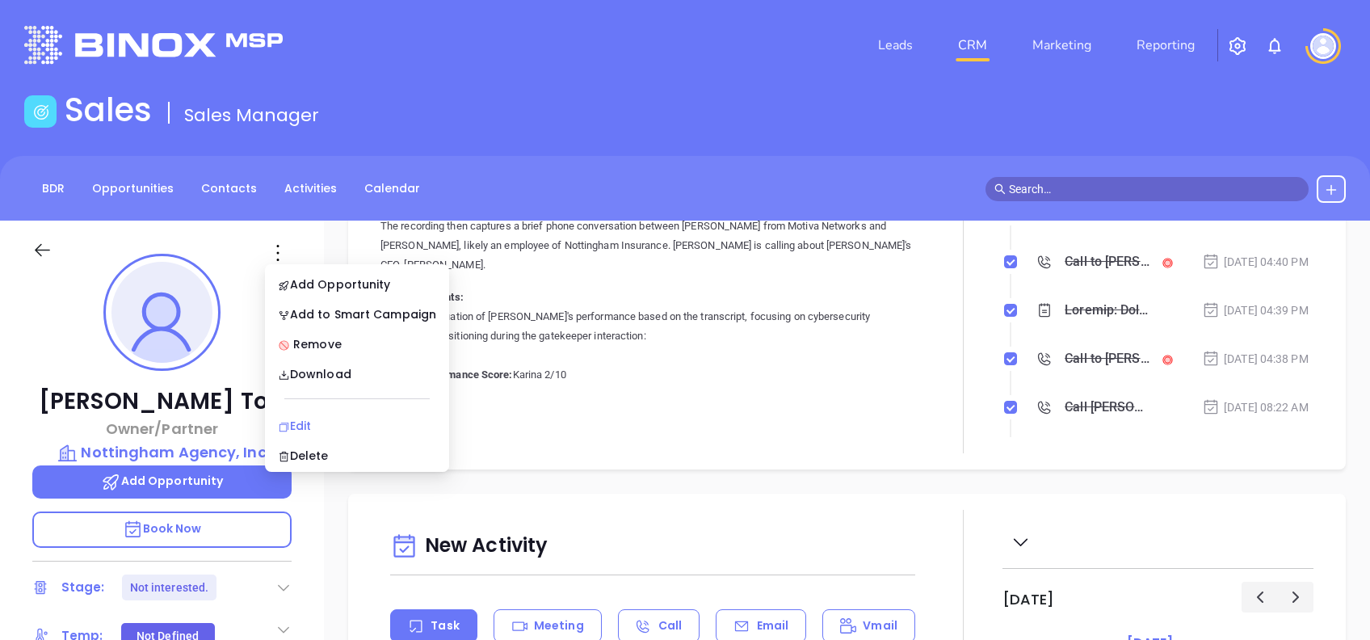
click at [330, 417] on div "Edit" at bounding box center [357, 426] width 158 height 18
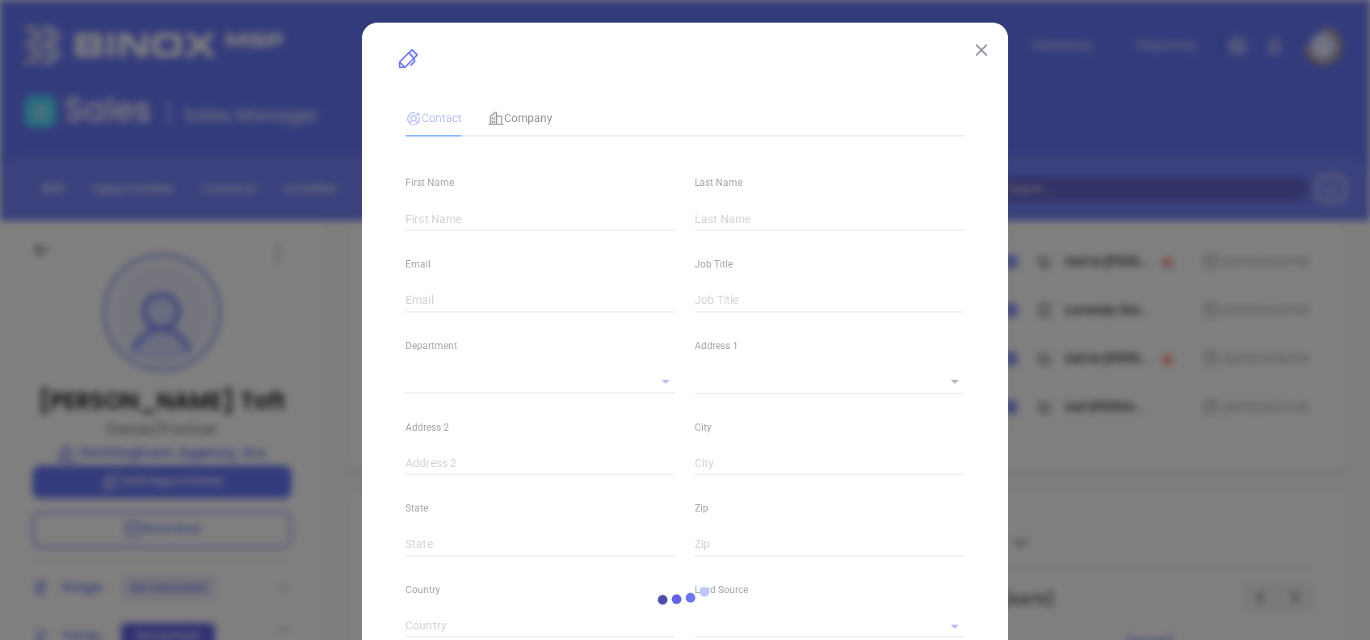
type input "Peter"
type input "Toft"
type input "ptoft@nottins.com"
type input "Owner/Partner"
type textarea "2277 Route 33"
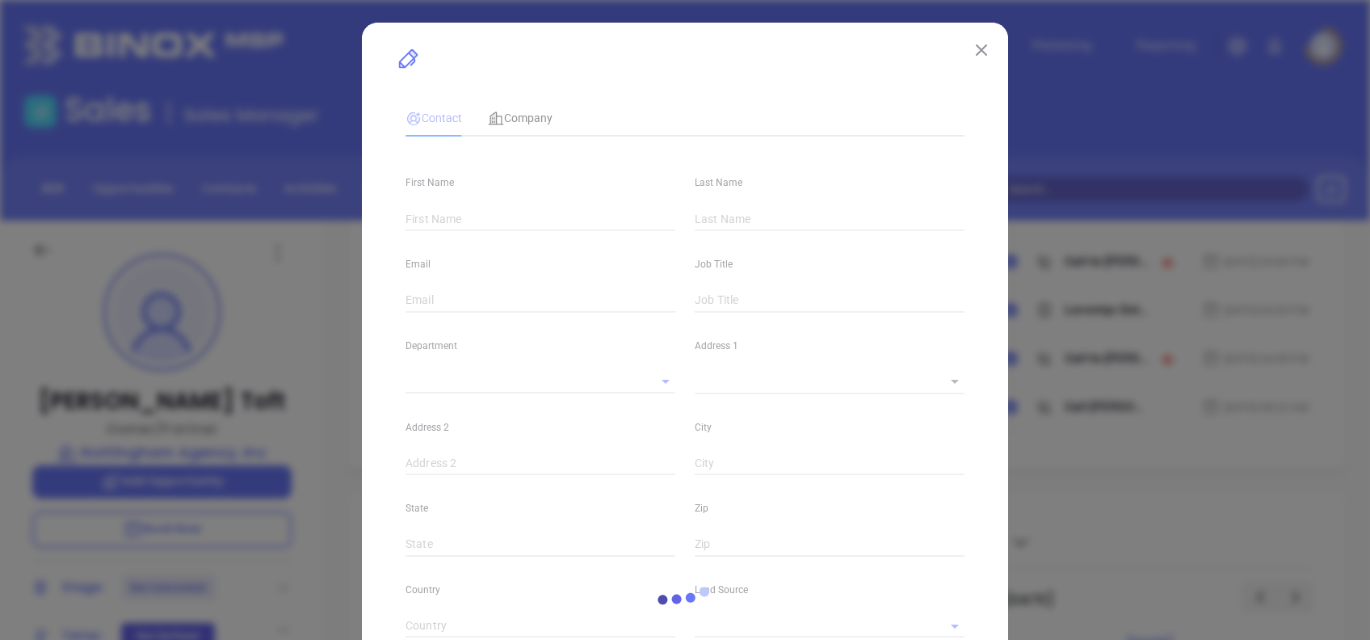
type input "1"
type input "Suite 404"
type input "Hamilton Square"
type input "NJ"
type input "08690"
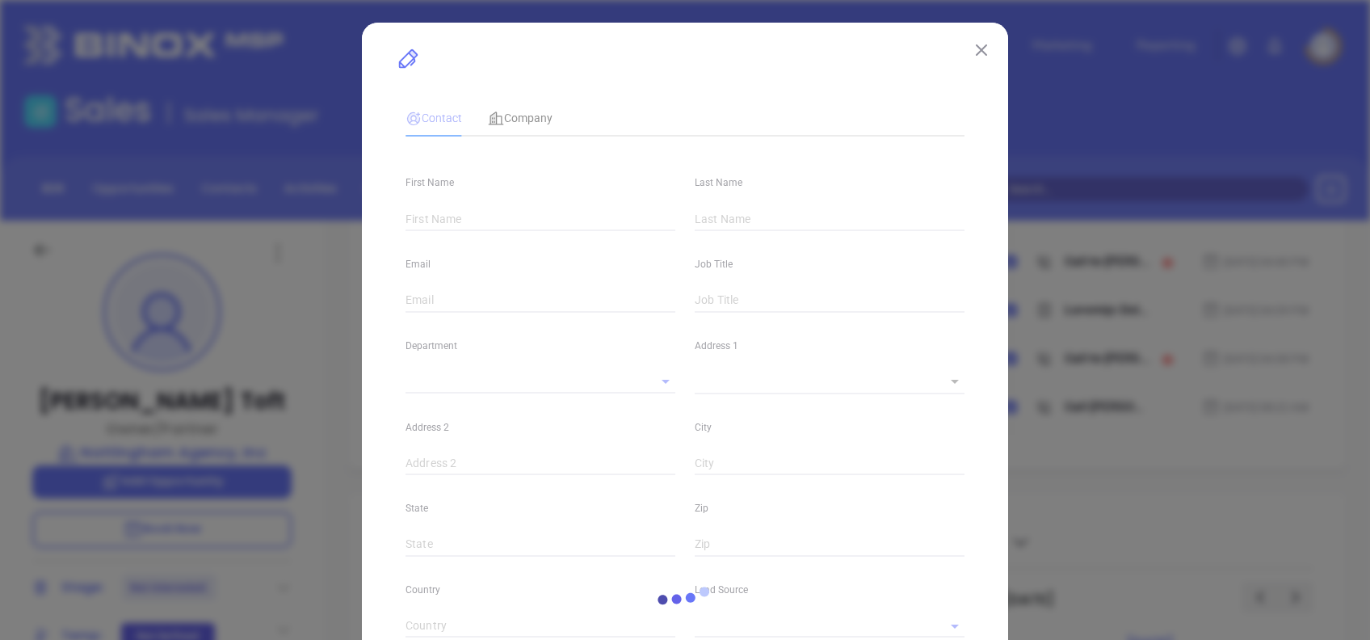
type input "United States"
type input "Karina Genovez"
type input "Not interested."
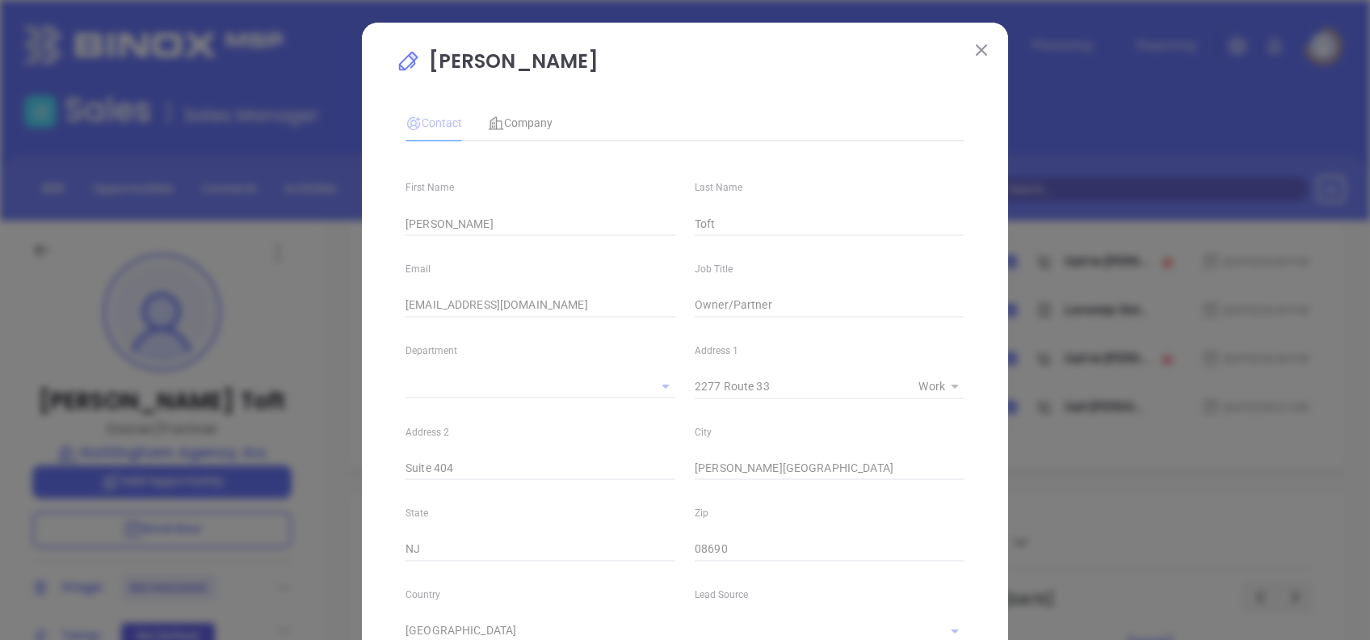
type input "(609) 587-1600"
type input "1"
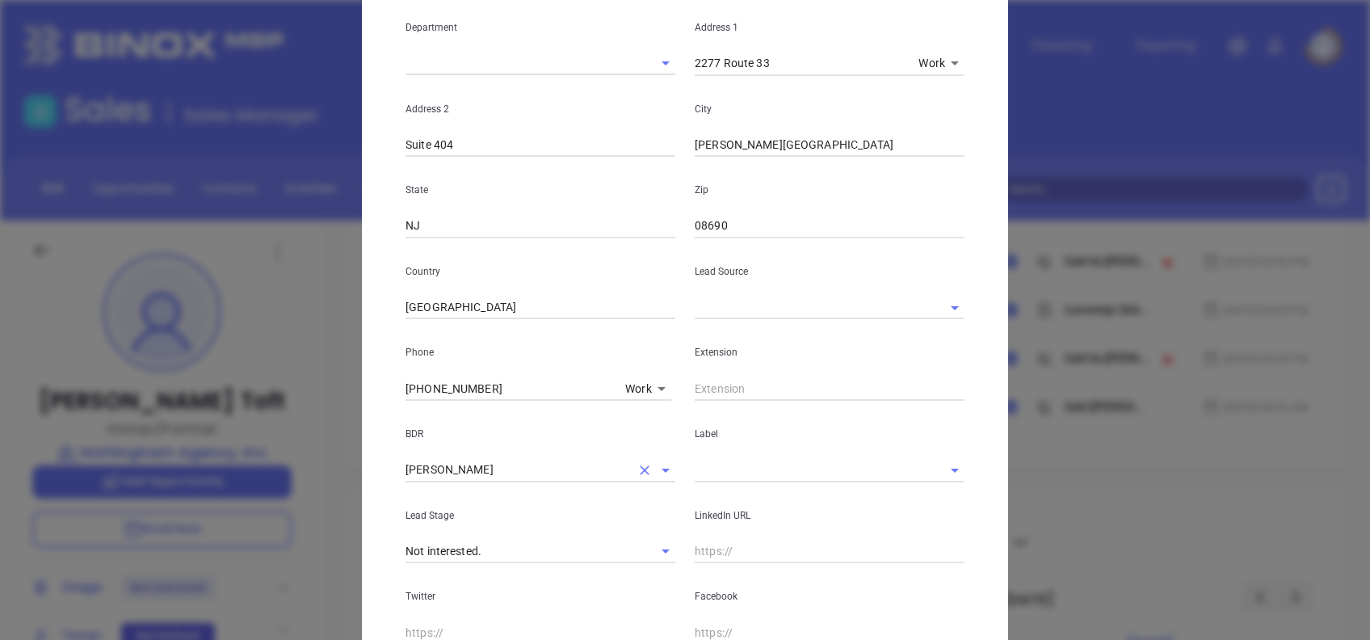
scroll to position [538, 0]
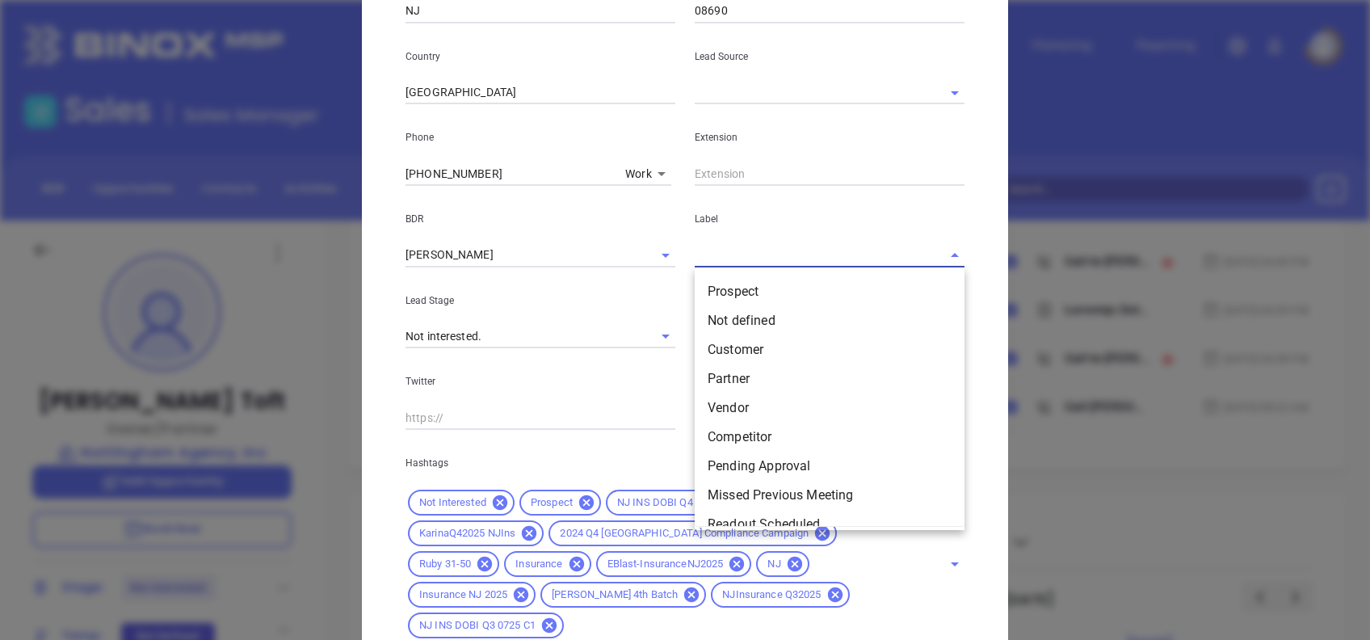
click at [741, 252] on input "text" at bounding box center [807, 254] width 225 height 23
click at [745, 275] on ul "Prospect Not defined Customer Partner Vendor Competitor Pending Approval Missed…" at bounding box center [830, 399] width 270 height 256
click at [746, 280] on li "Prospect" at bounding box center [830, 291] width 270 height 29
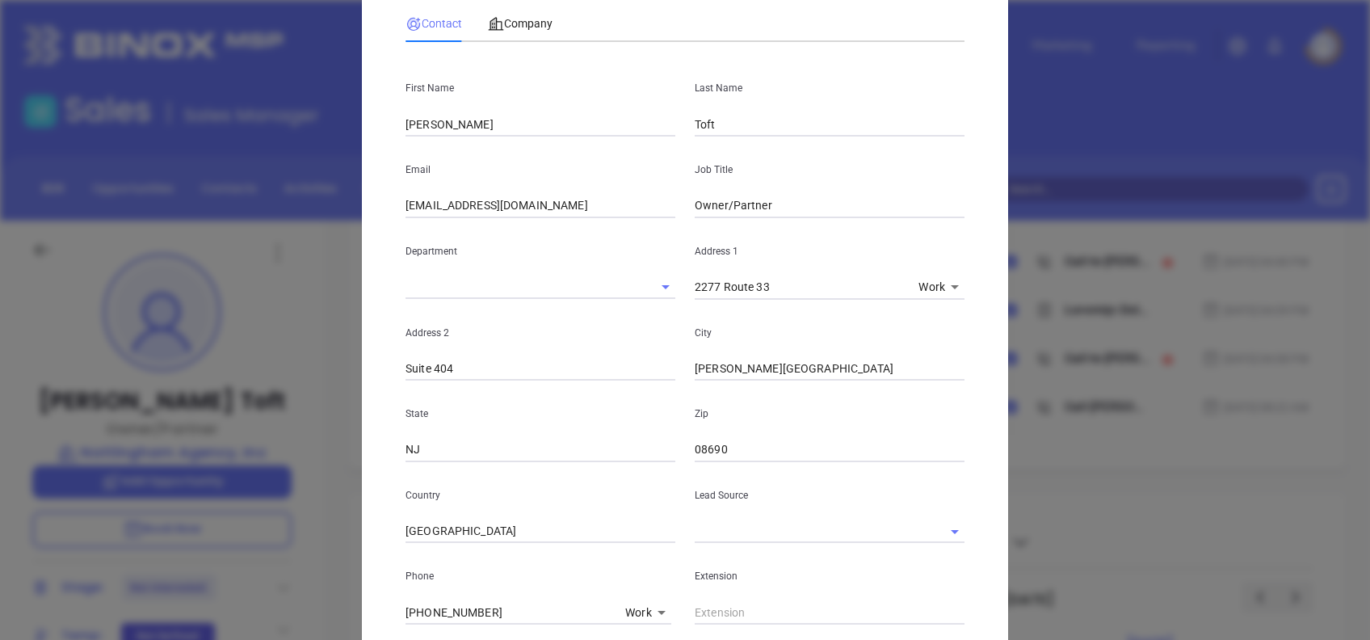
scroll to position [0, 0]
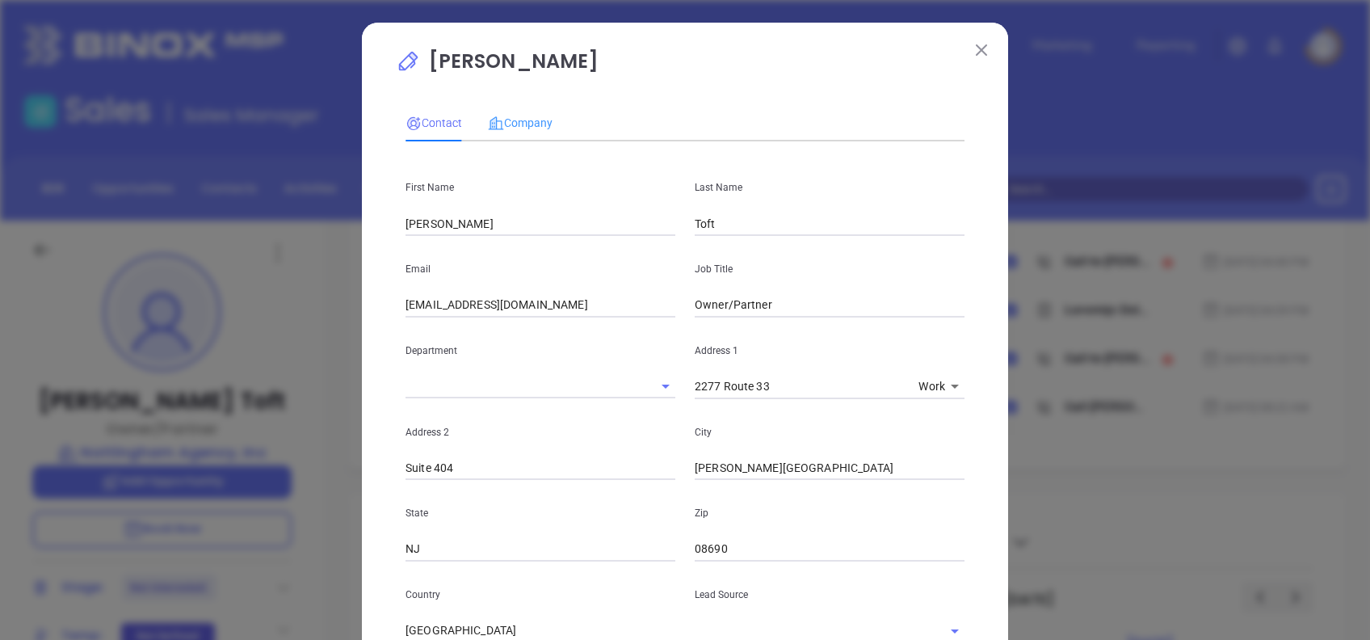
click at [524, 104] on div "Company" at bounding box center [520, 122] width 65 height 37
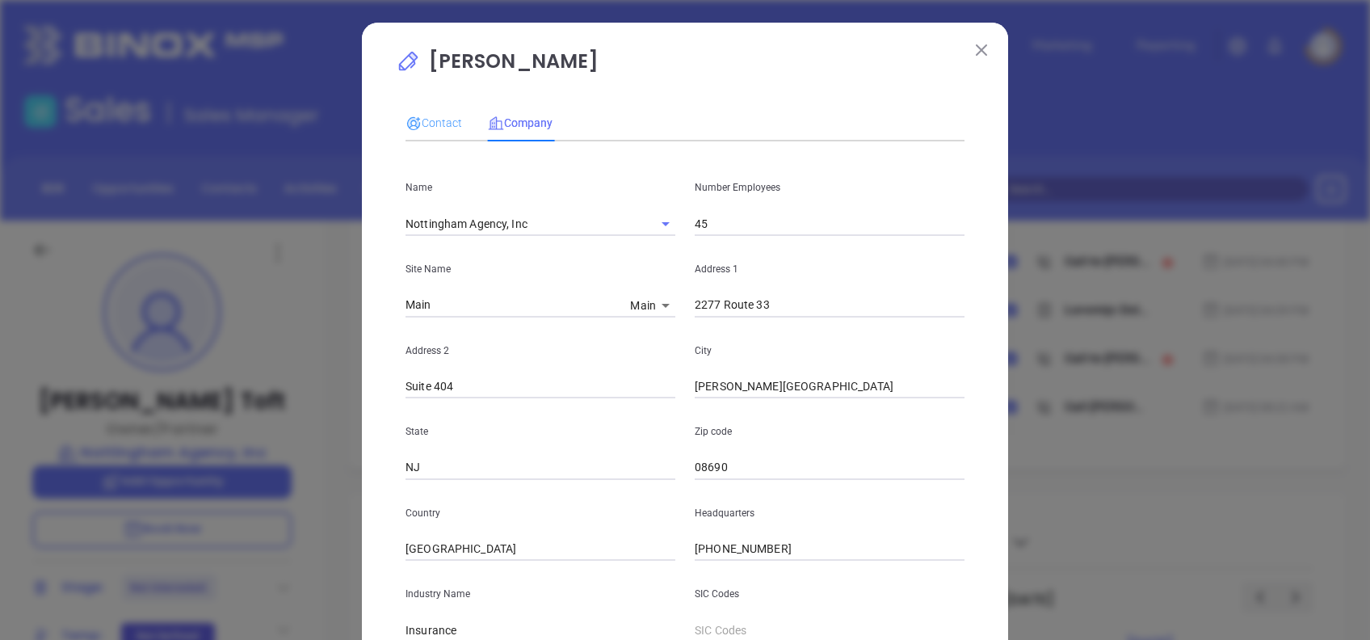
click at [433, 132] on div "Contact" at bounding box center [434, 122] width 57 height 37
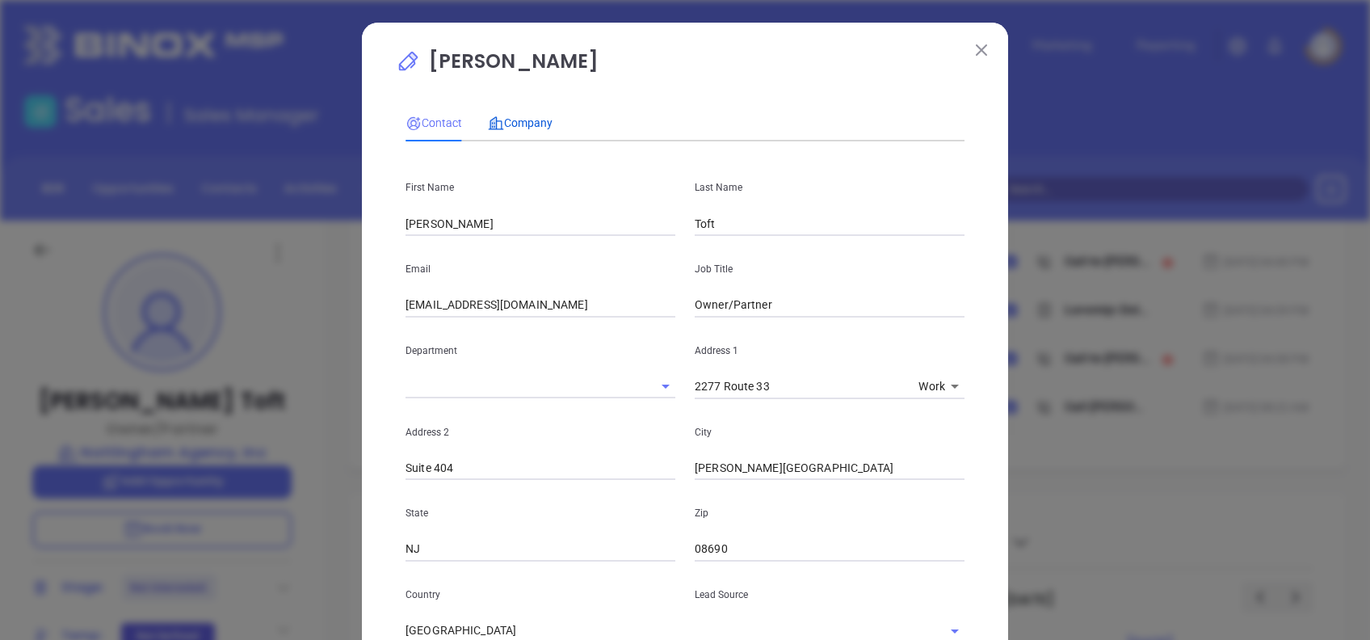
drag, startPoint x: 515, startPoint y: 121, endPoint x: 556, endPoint y: 175, distance: 68.0
click at [515, 122] on span "Company" at bounding box center [520, 122] width 65 height 13
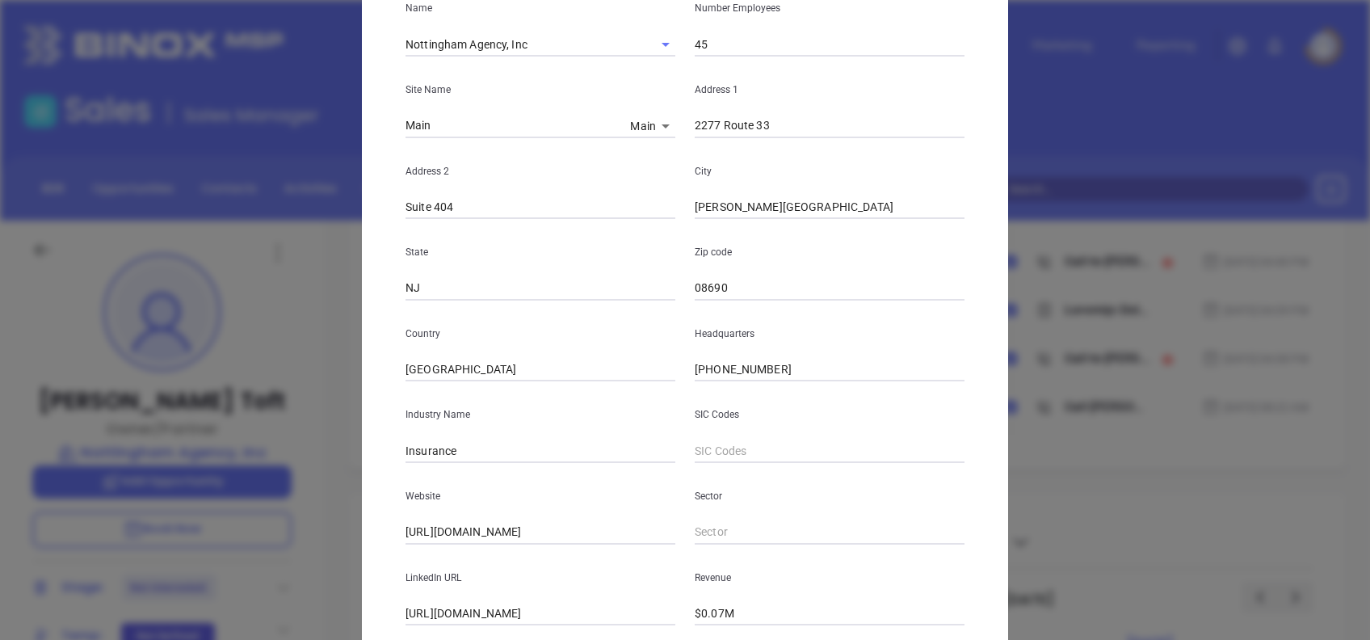
scroll to position [287, 0]
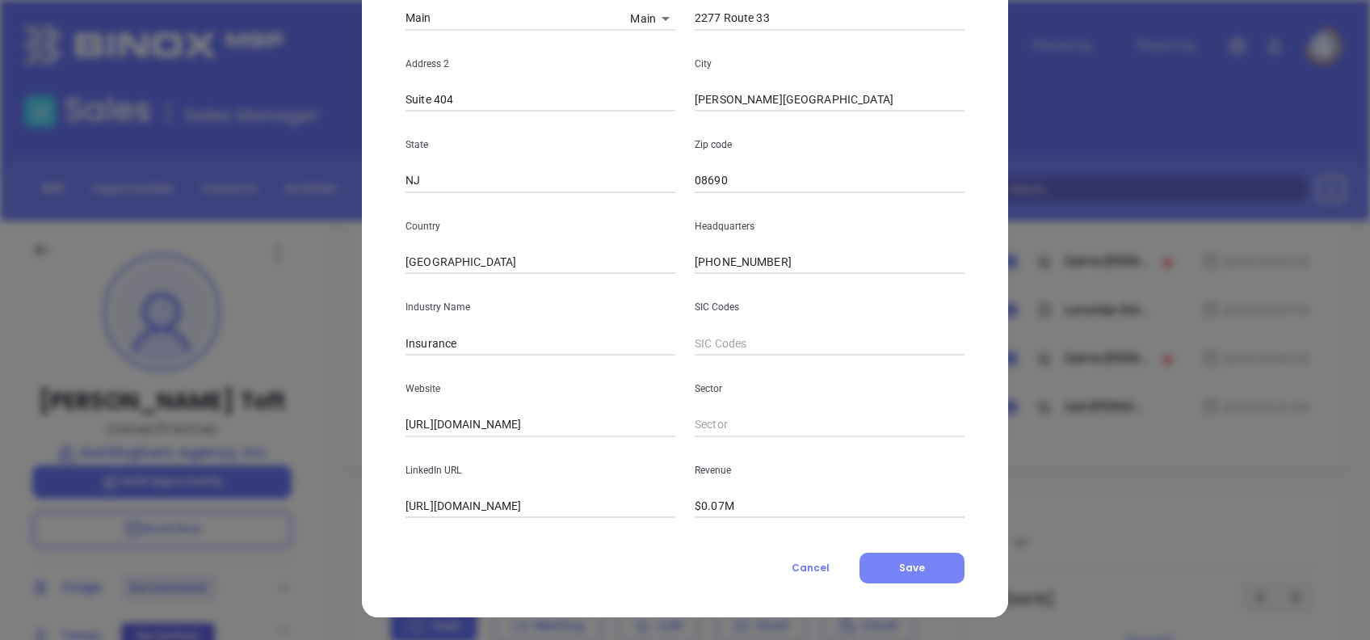
click at [928, 565] on button "Save" at bounding box center [912, 568] width 105 height 31
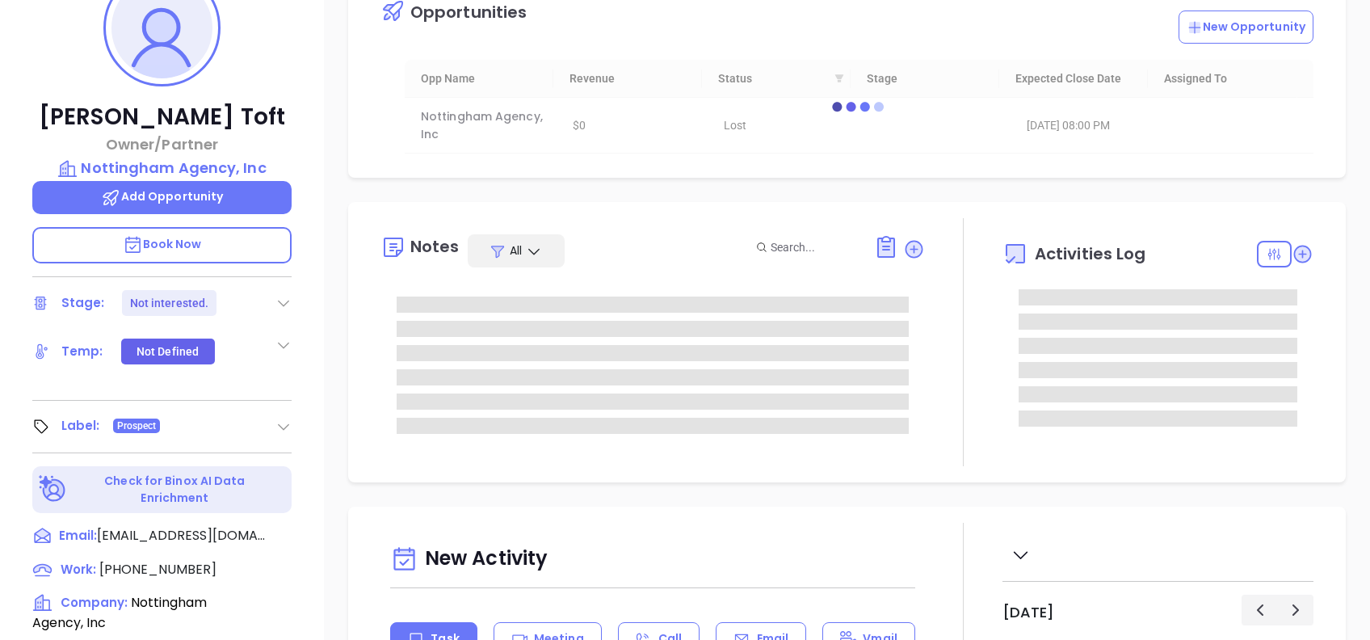
scroll to position [280, 0]
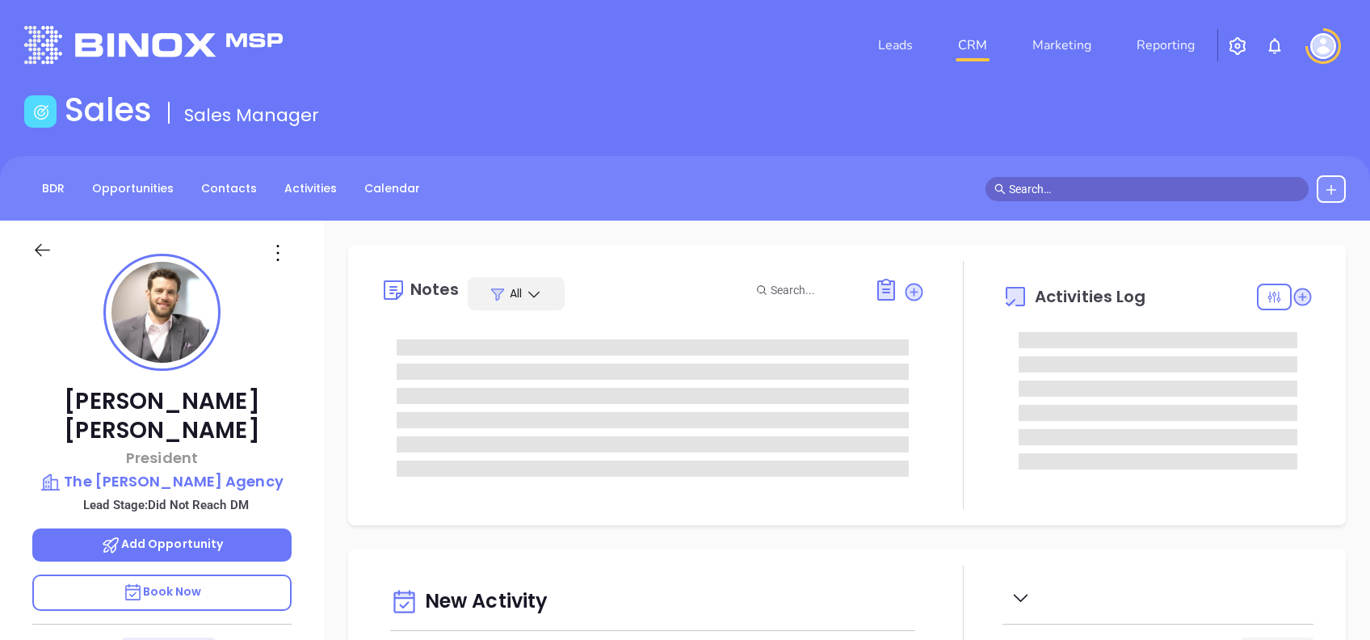
type input "[DATE]"
type input "[PERSON_NAME]"
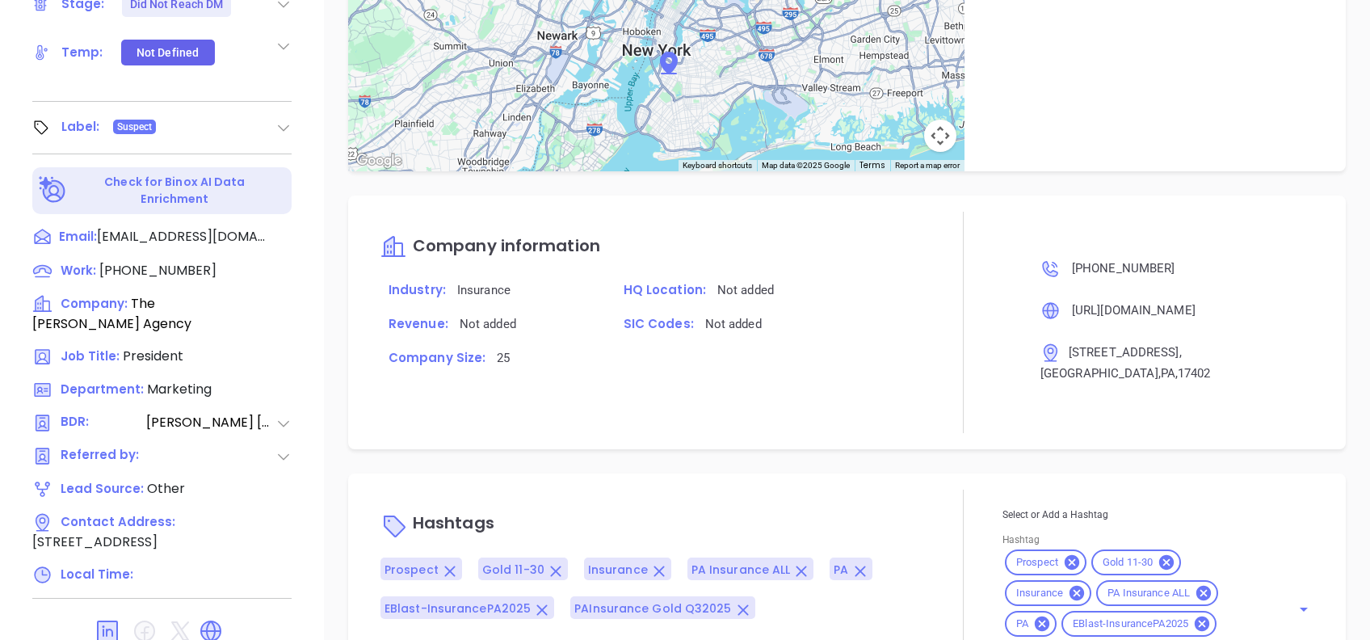
scroll to position [711, 0]
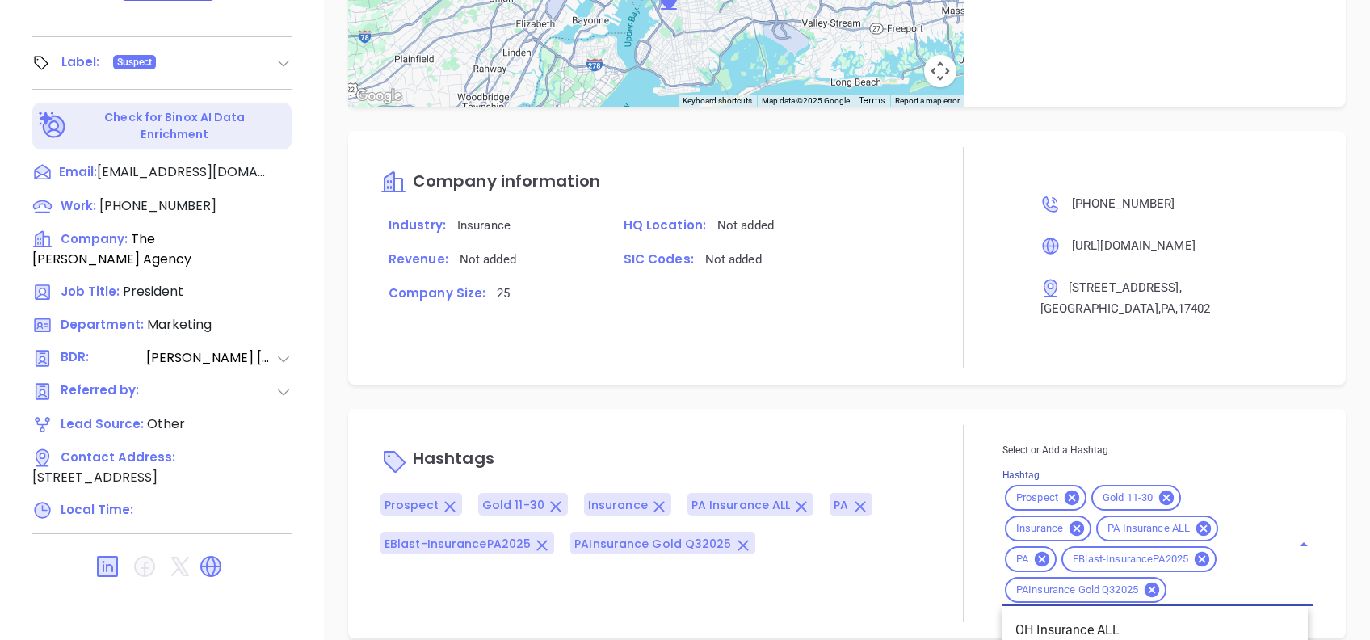
click at [1213, 580] on input "Hashtag" at bounding box center [1218, 590] width 99 height 20
click at [890, 376] on div "Notes All Binox AI Insights ● [PERSON_NAME] | [DATE] 09:52 AM Beta Summary: [PE…" at bounding box center [847, 75] width 1046 height 1131
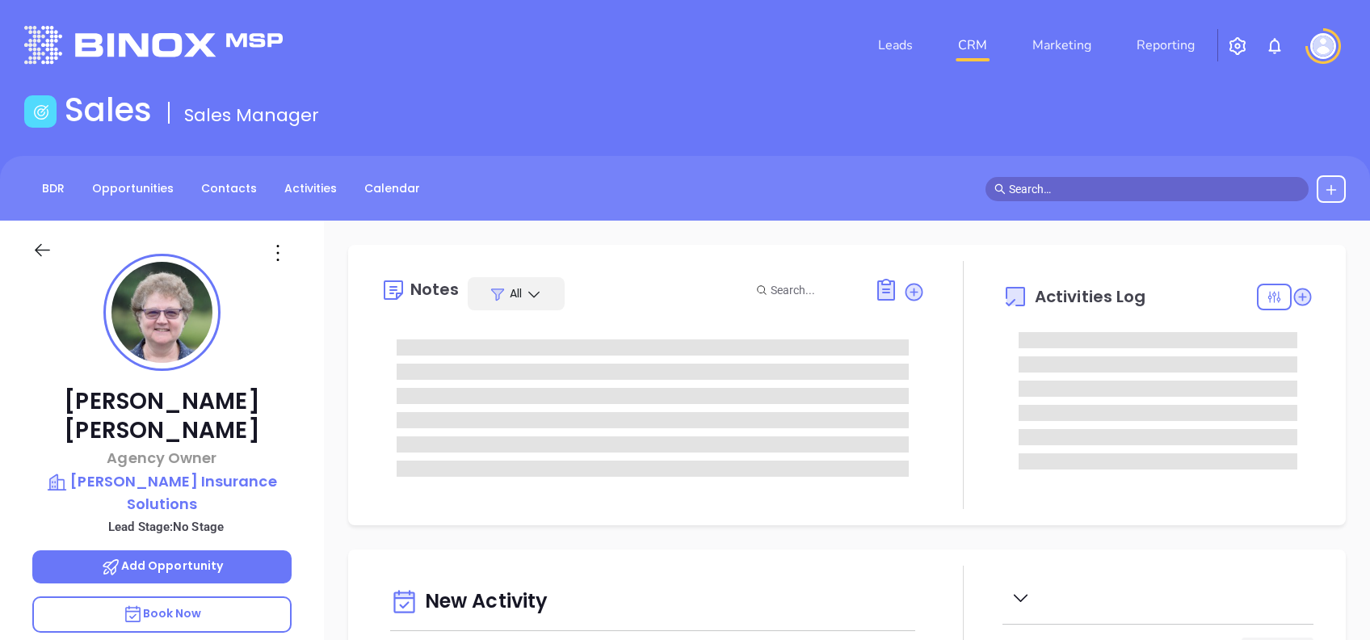
type input "[DATE]"
type input "[PERSON_NAME]"
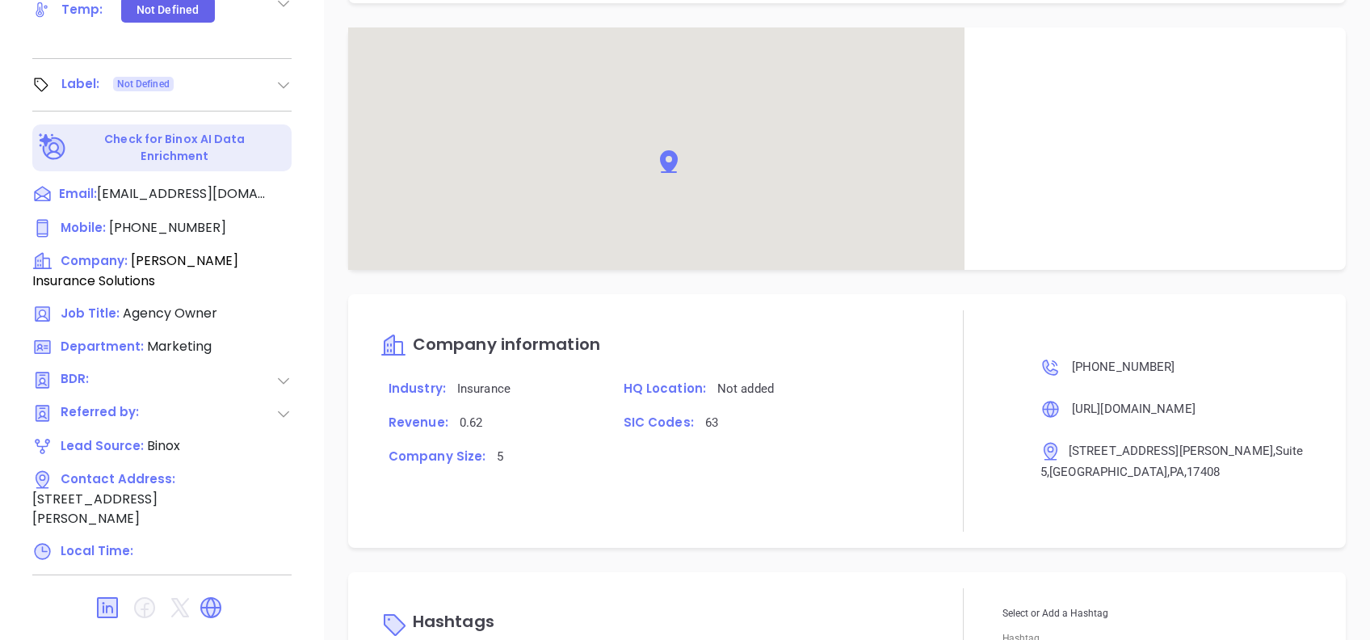
scroll to position [919, 0]
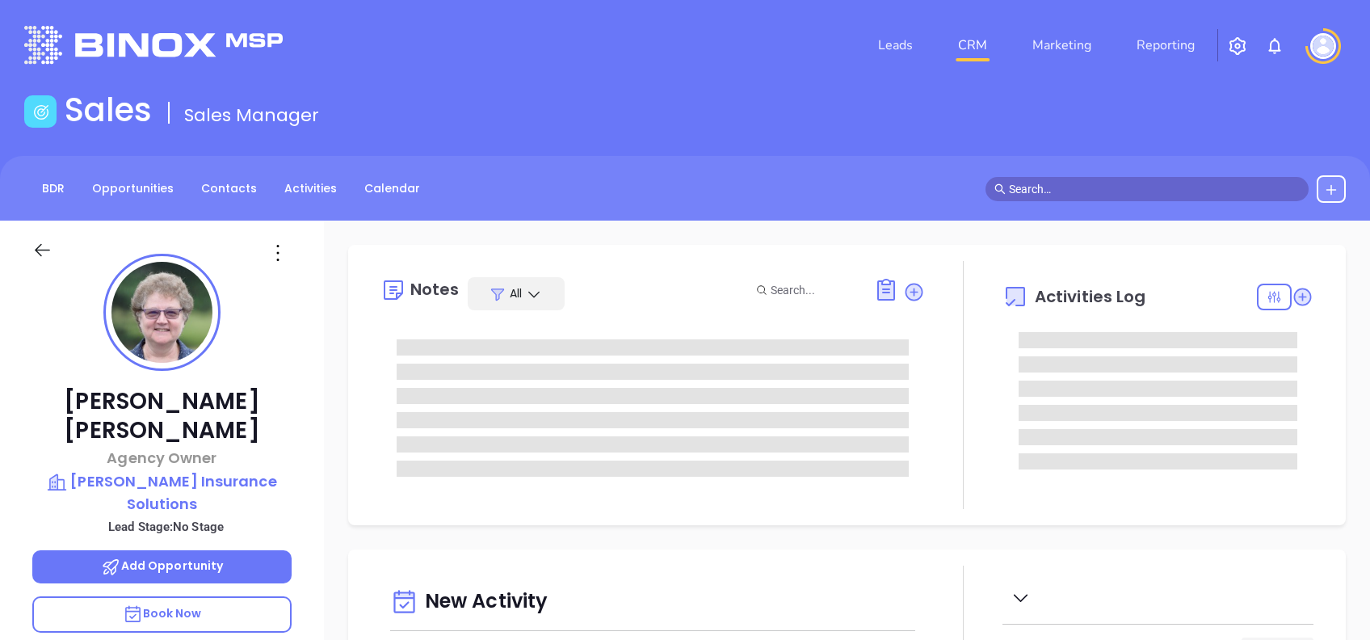
type input "[DATE]"
type input "[PERSON_NAME]"
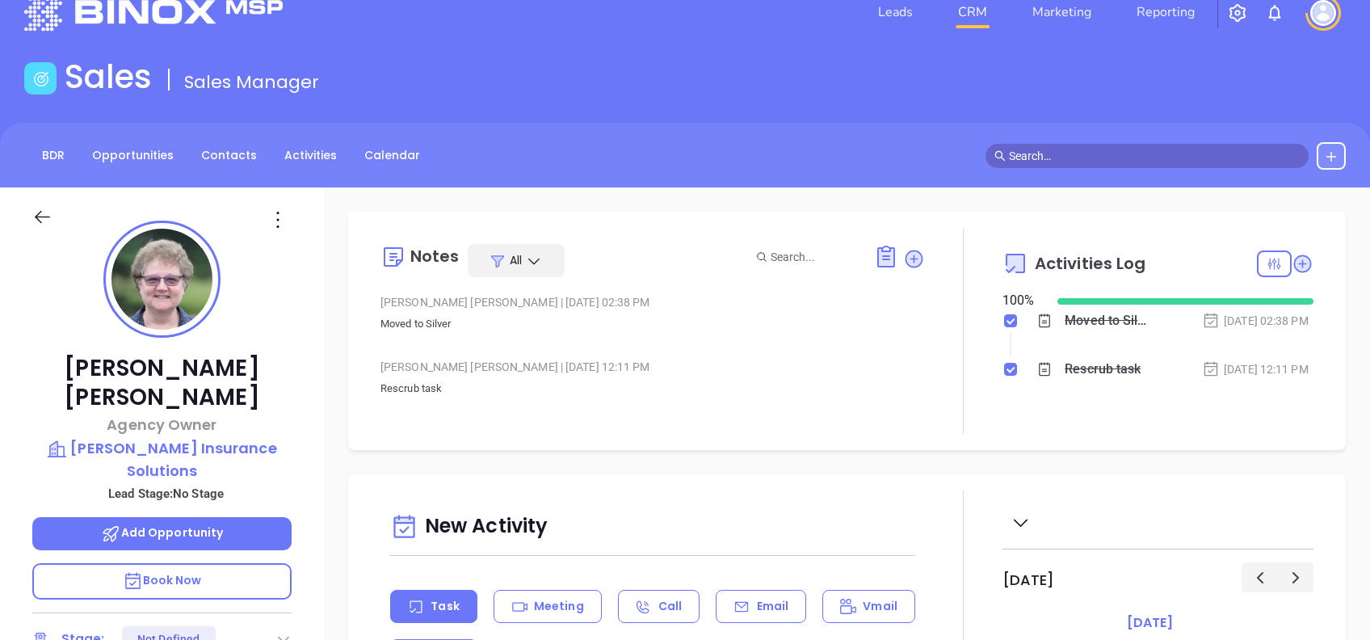
scroll to position [0, 0]
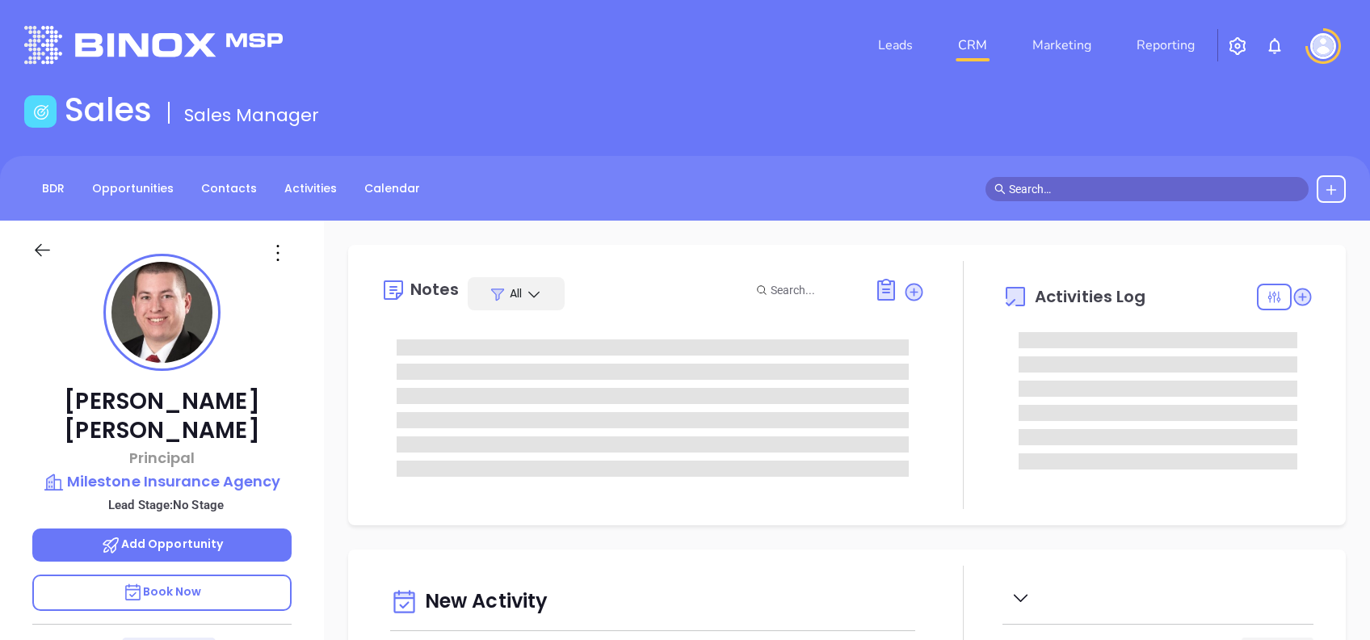
type input "[DATE]"
type input "[PERSON_NAME]"
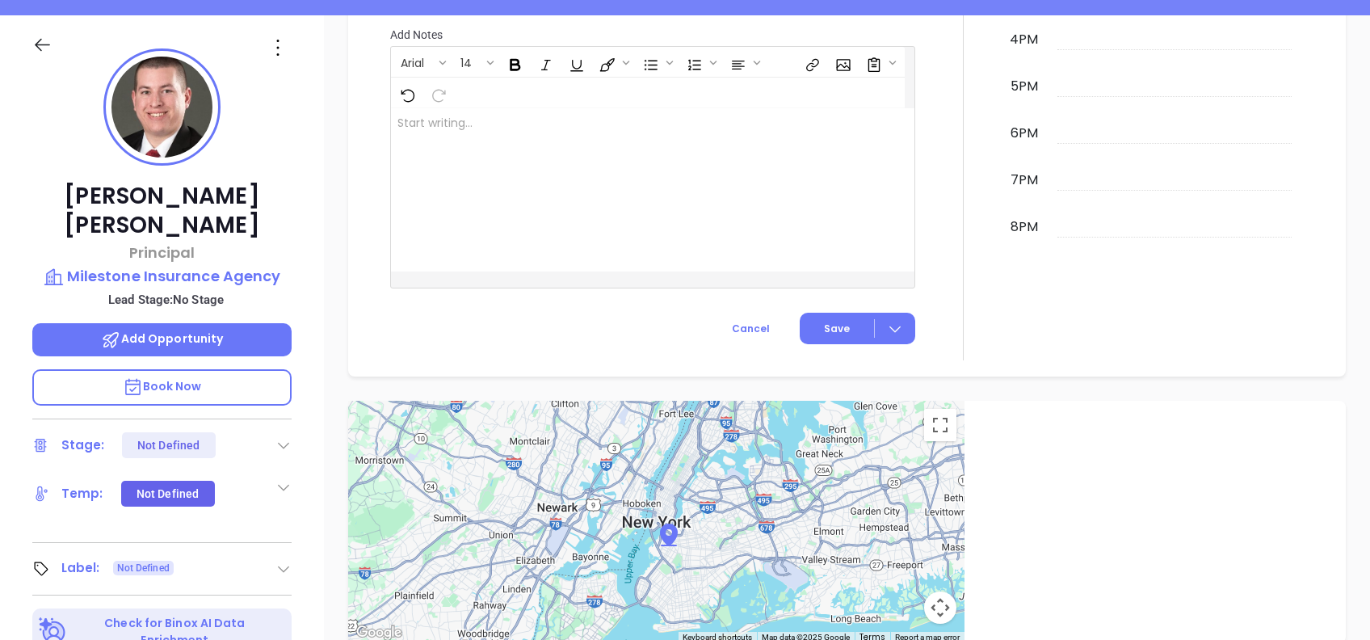
scroll to position [173, 0]
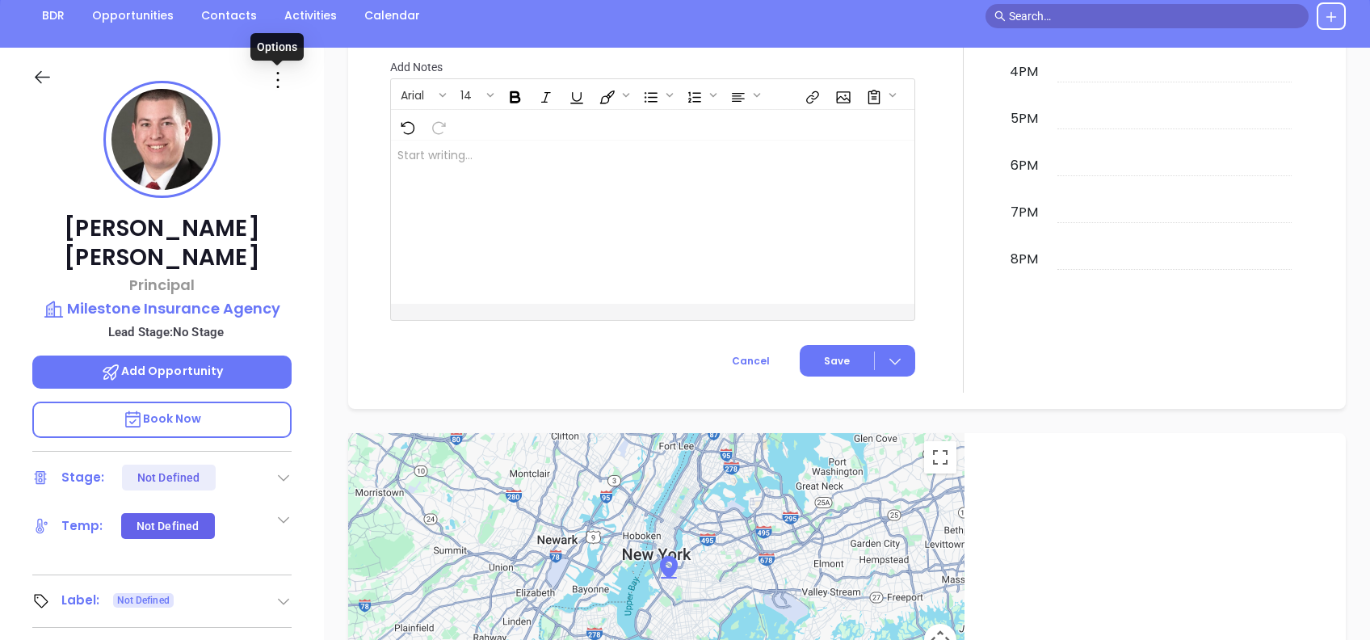
click at [271, 82] on icon at bounding box center [278, 80] width 26 height 26
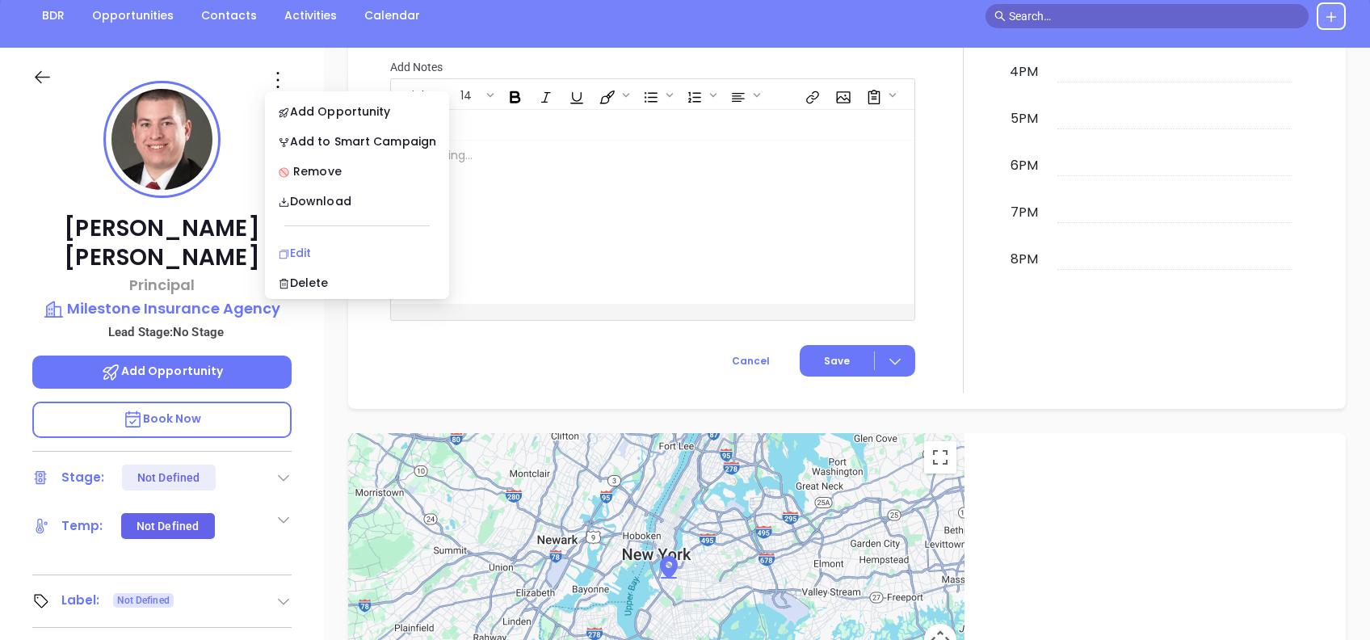
click at [379, 246] on div "Edit" at bounding box center [357, 253] width 158 height 18
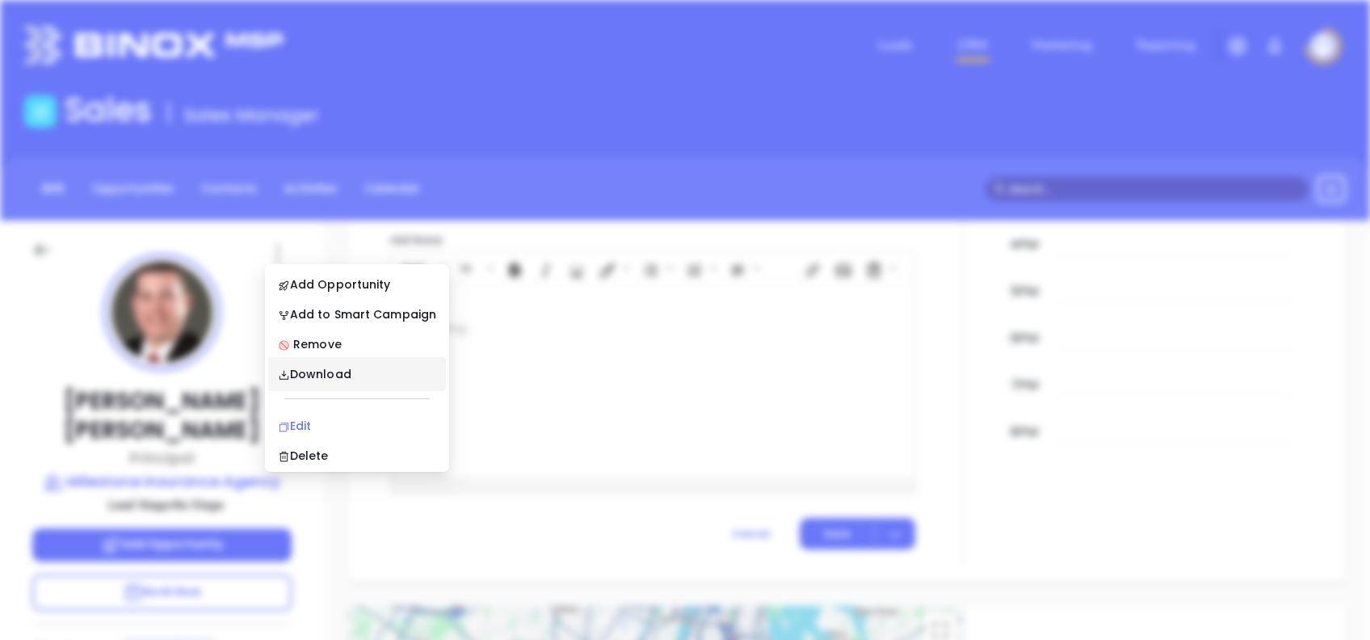
scroll to position [0, 0]
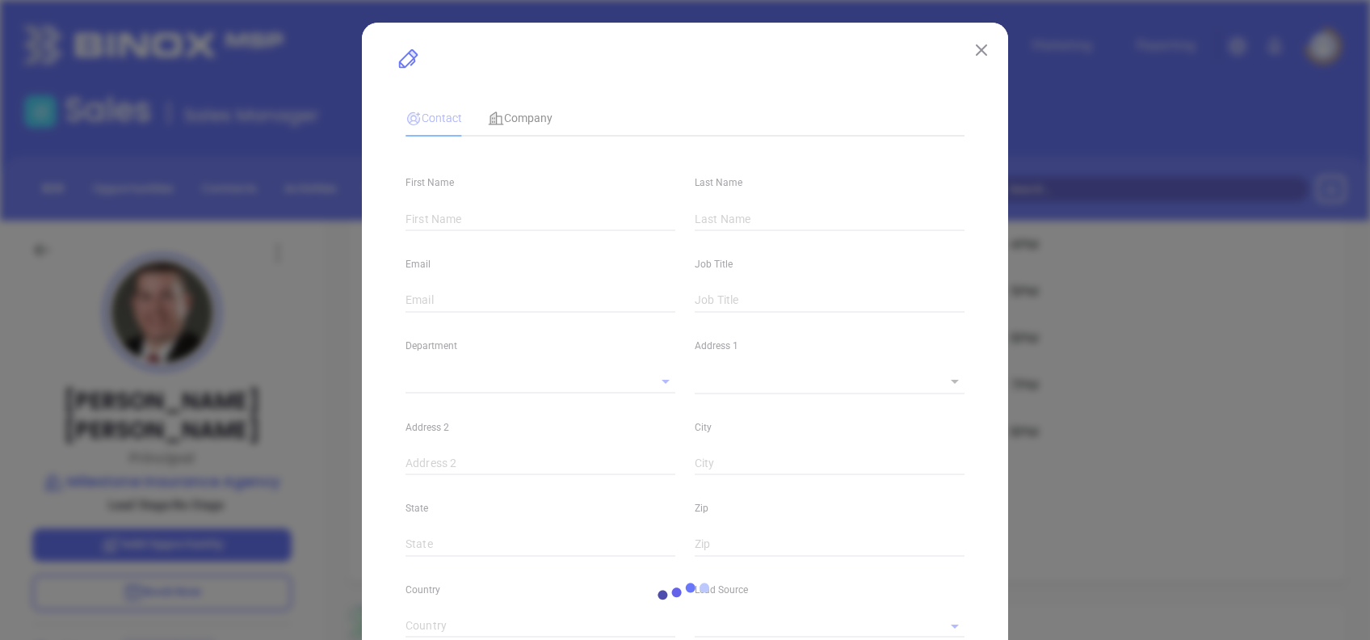
type input "[PERSON_NAME]"
type input "[PERSON_NAME][EMAIL_ADDRESS][DOMAIN_NAME]"
type input "Principal"
type input "1"
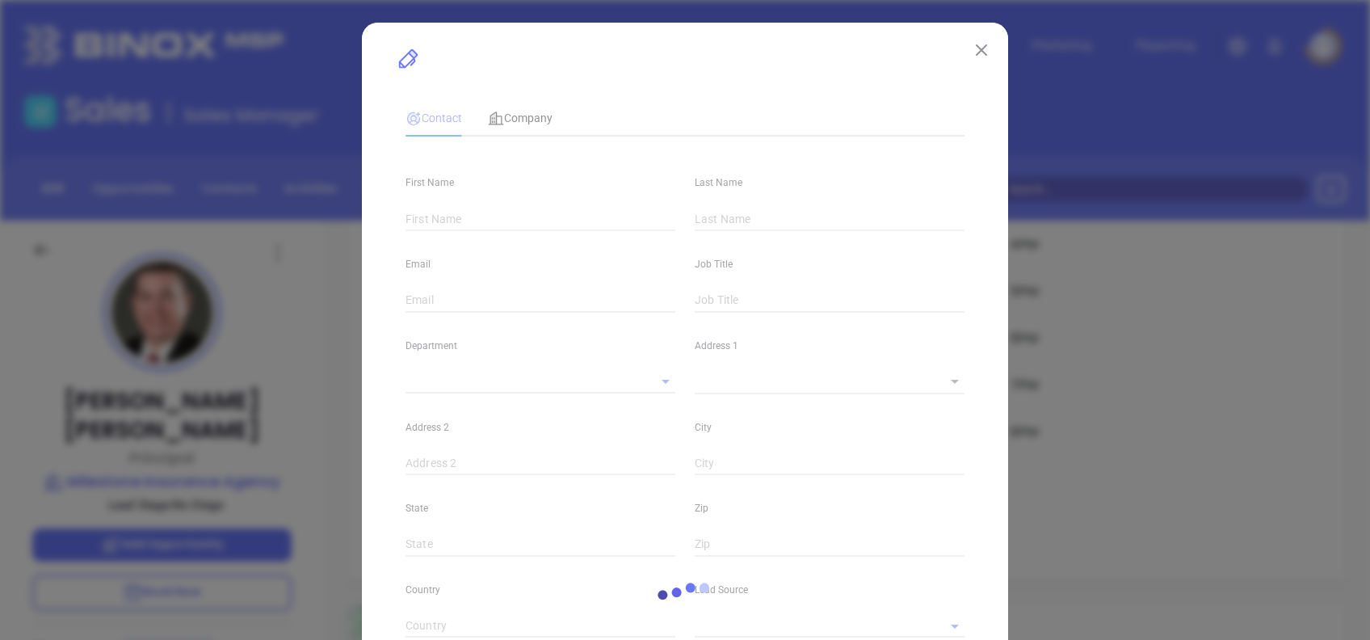
type input "[DOMAIN_NAME][URL][PERSON_NAME]"
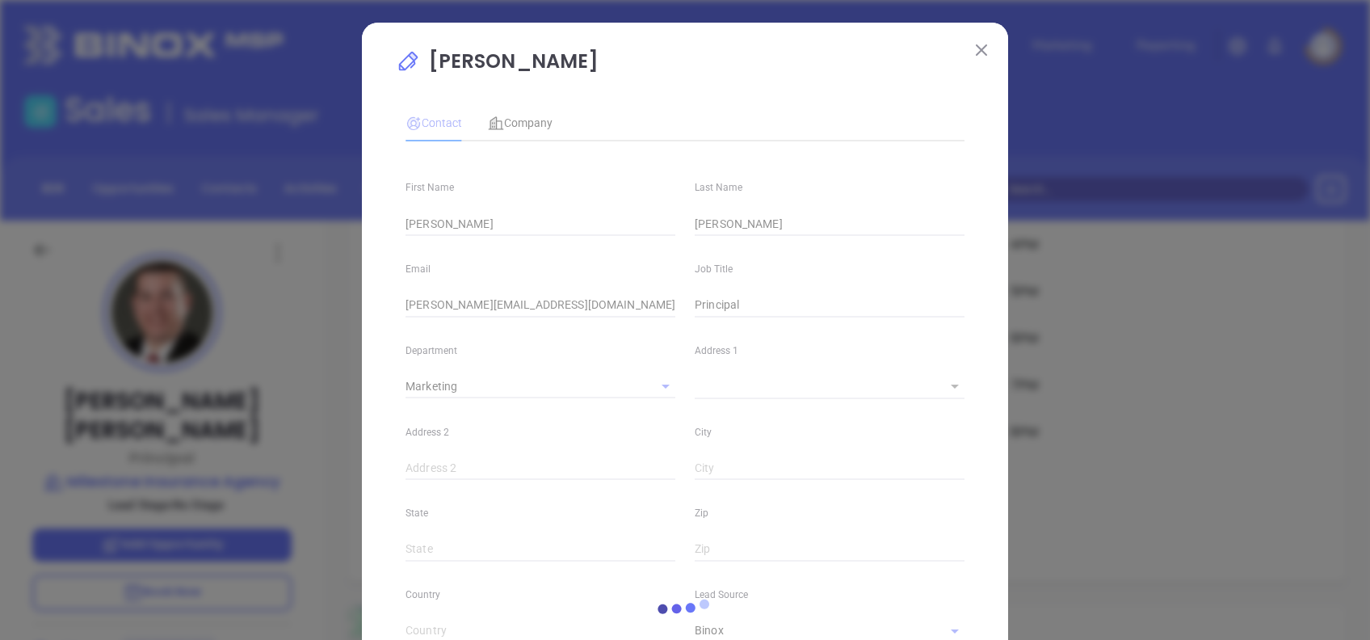
type input "Marketing"
type input "Binox"
type input "undefined undefined"
type input "[PHONE_NUMBER]"
type input "1"
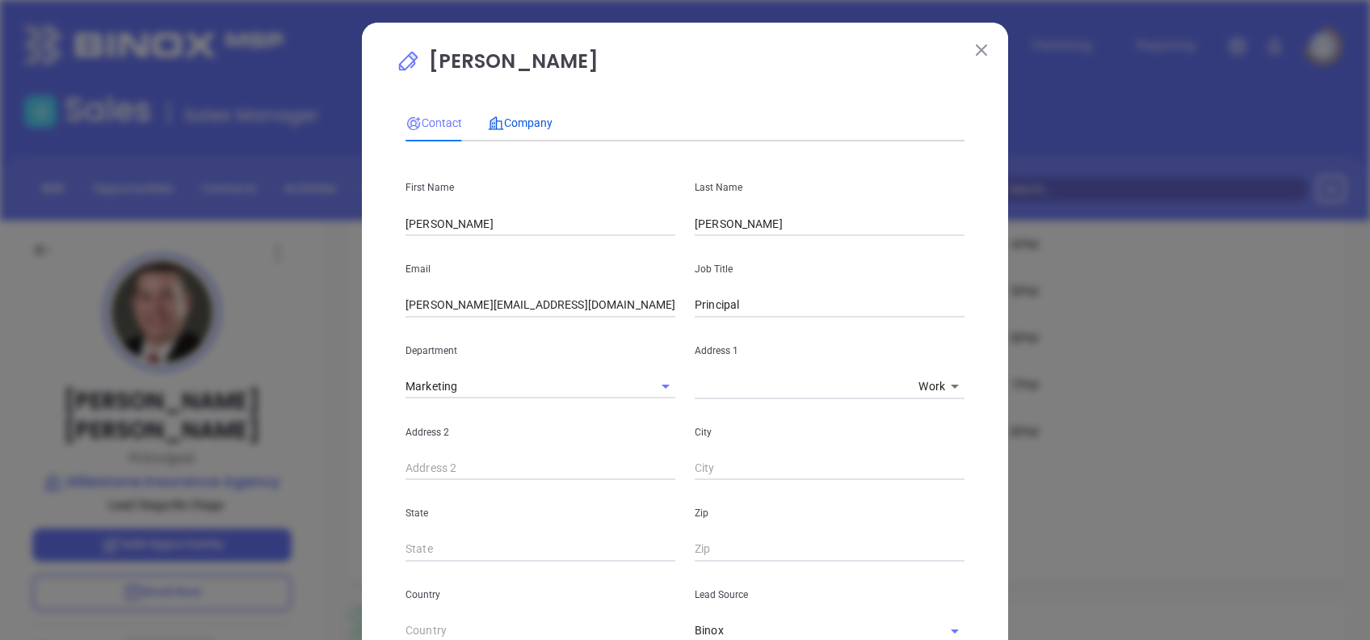
click at [523, 125] on span "Company" at bounding box center [520, 122] width 65 height 13
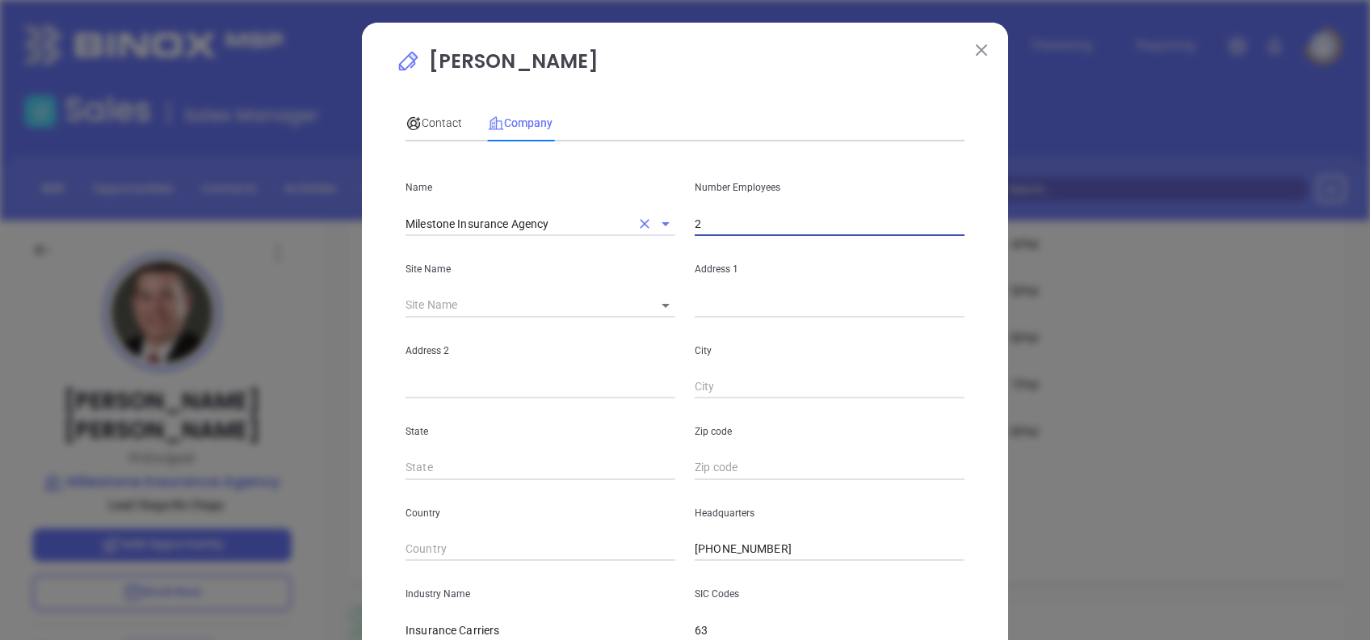
drag, startPoint x: 723, startPoint y: 220, endPoint x: 591, endPoint y: 213, distance: 131.8
click at [592, 213] on div "Name Milestone Insurance Agency Number Employees 2" at bounding box center [685, 195] width 578 height 82
type input "11"
click at [427, 124] on span "Contact" at bounding box center [434, 122] width 57 height 13
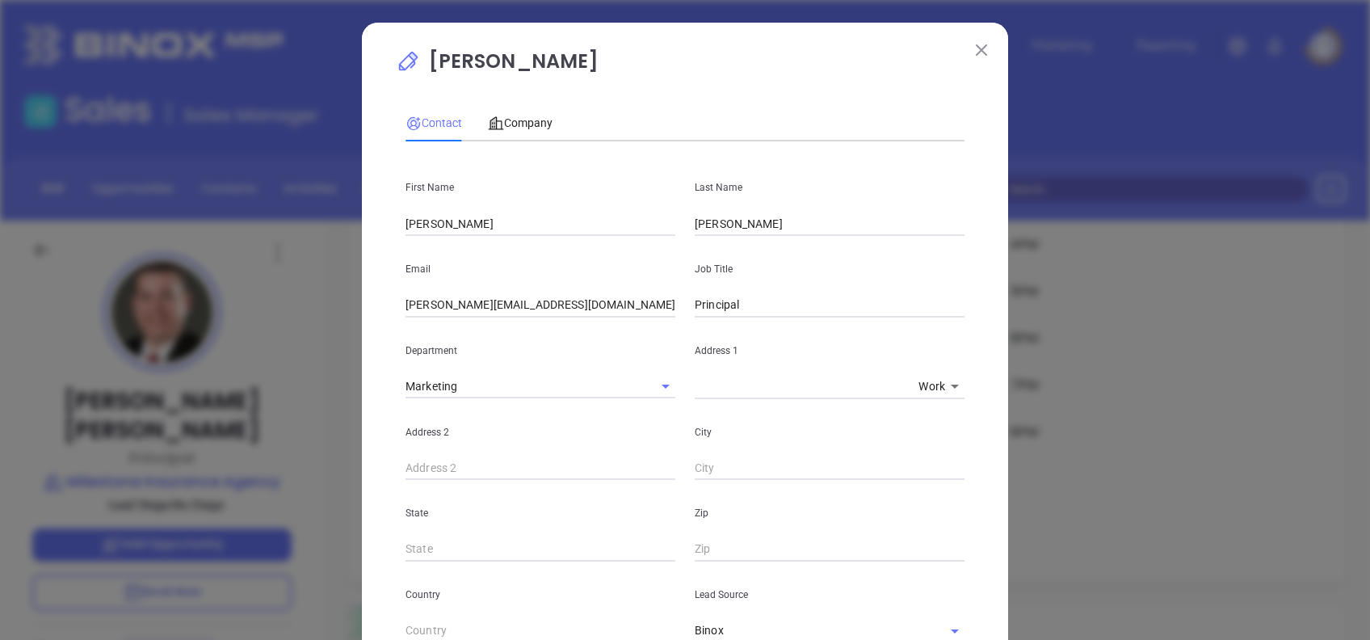
scroll to position [539, 0]
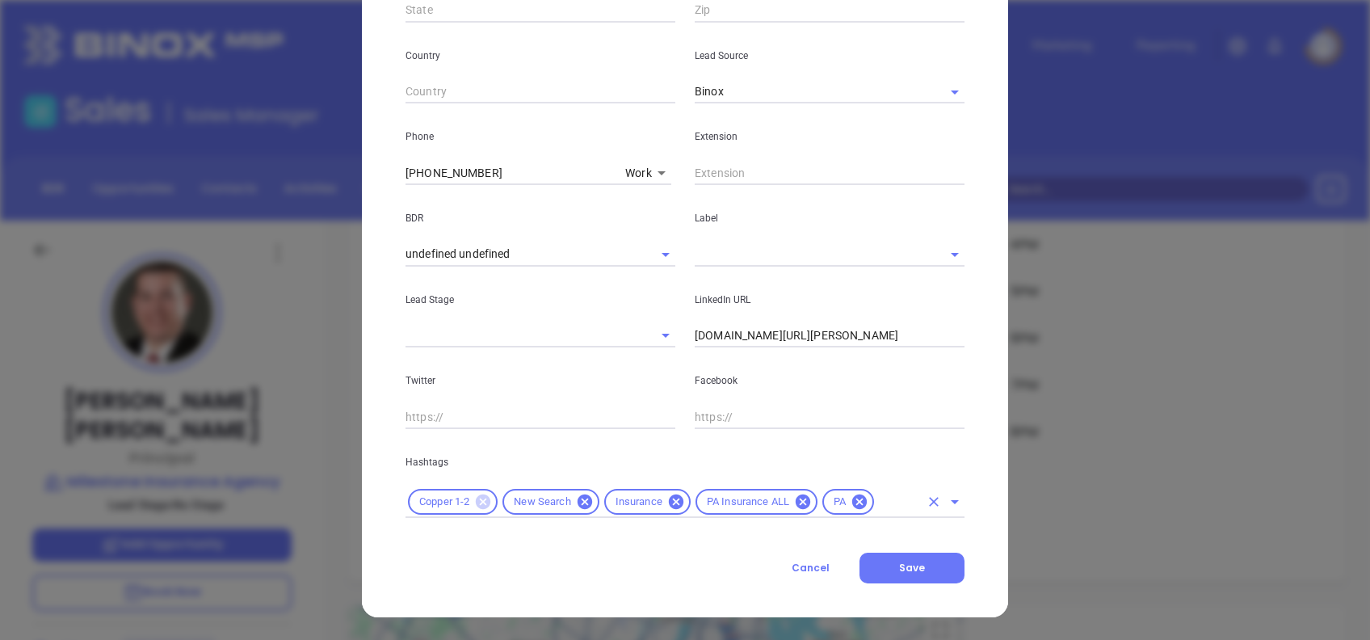
click at [479, 500] on icon at bounding box center [483, 501] width 15 height 15
click at [793, 494] on input "text" at bounding box center [850, 502] width 137 height 20
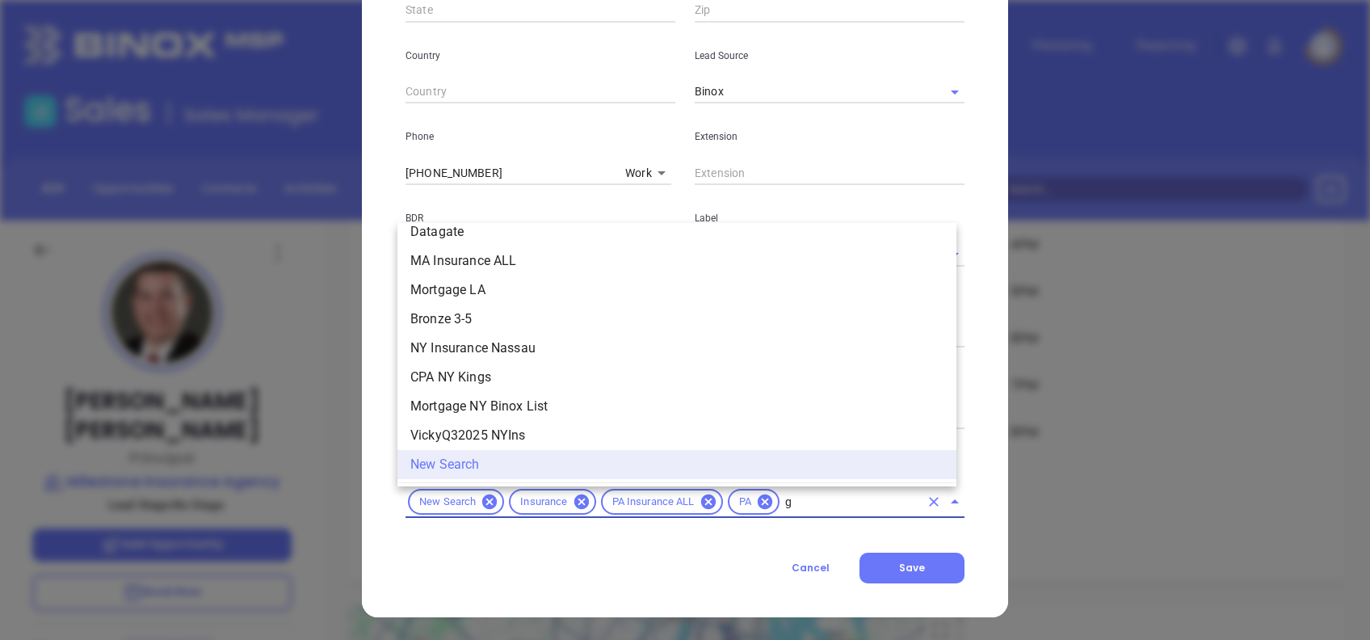
scroll to position [0, 0]
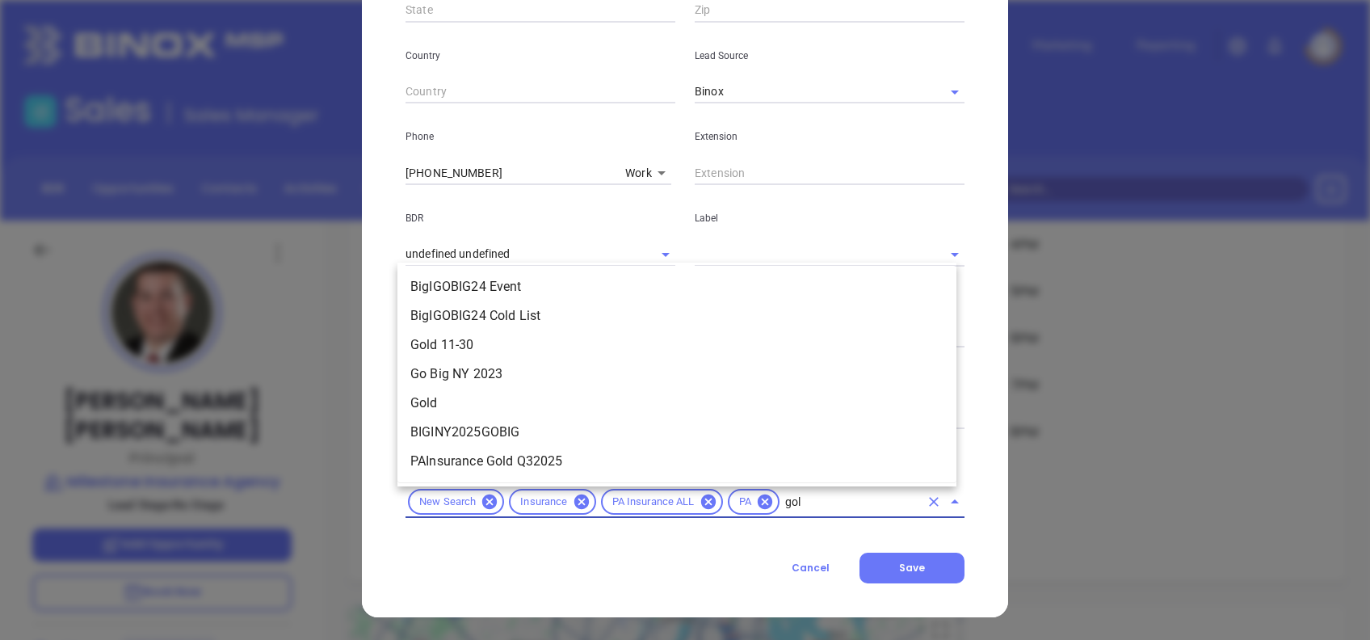
type input "gold"
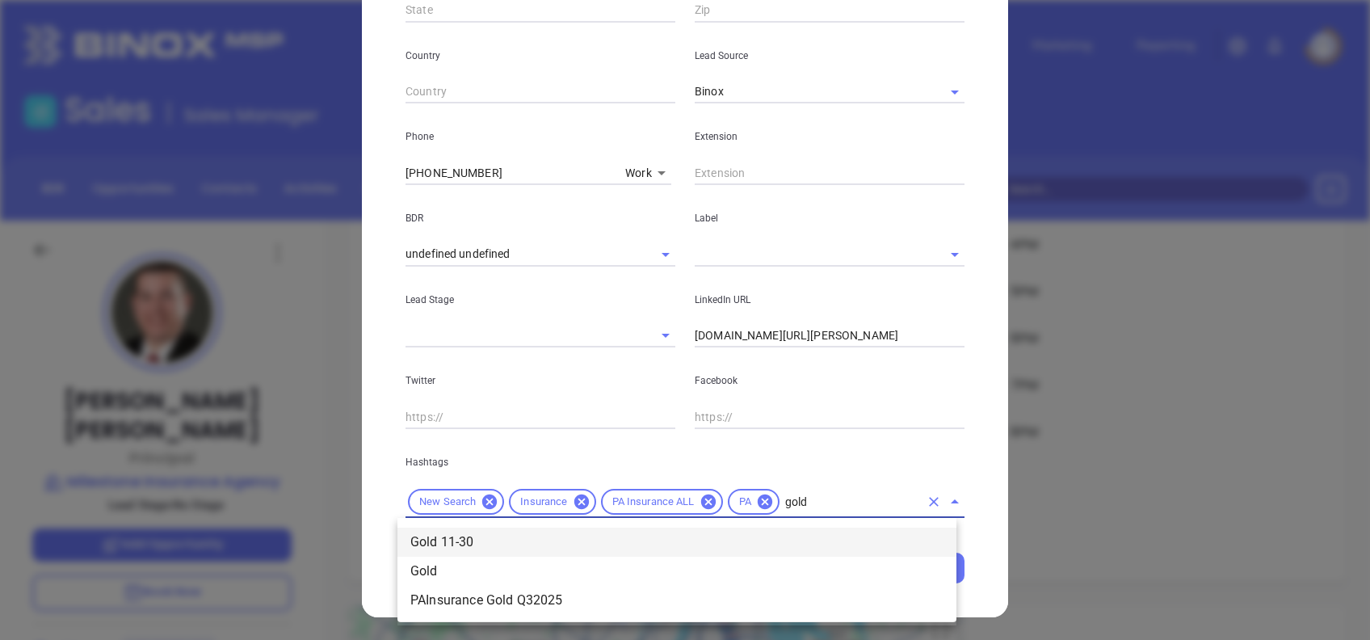
click at [765, 540] on li "Gold 11-30" at bounding box center [676, 542] width 559 height 29
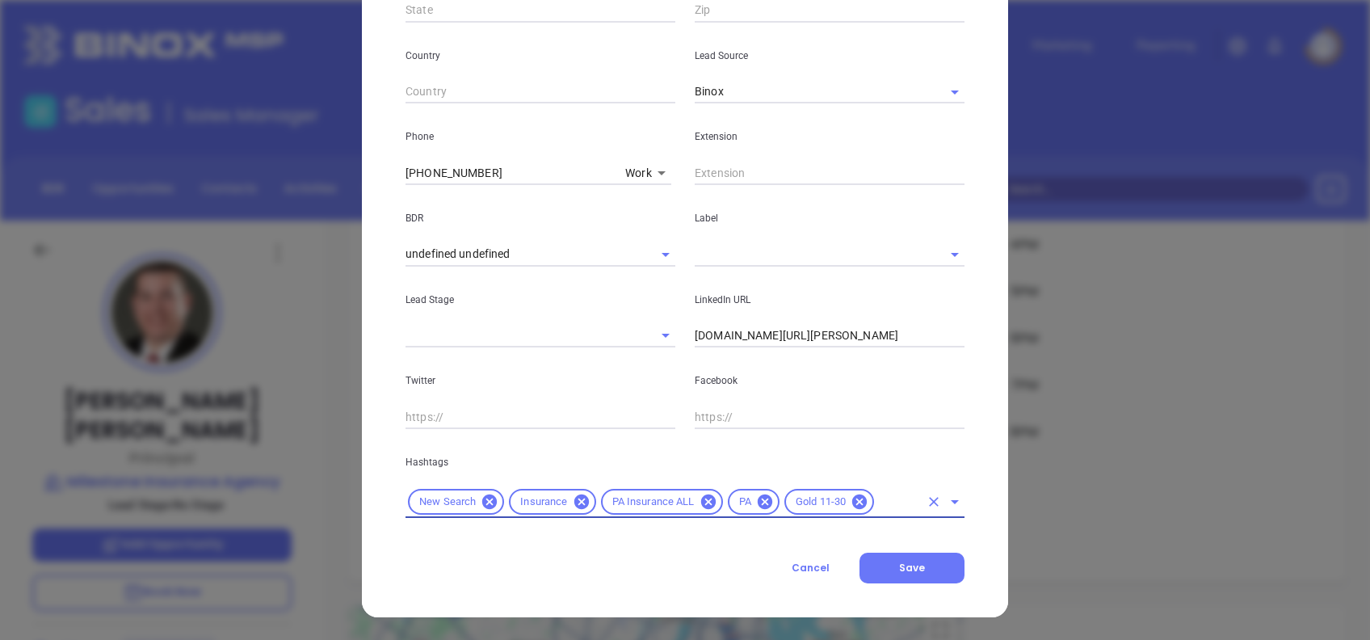
click at [955, 439] on div "Hashtags New Search Insurance PA Insurance ALL PA Gold 11-30" at bounding box center [685, 473] width 578 height 89
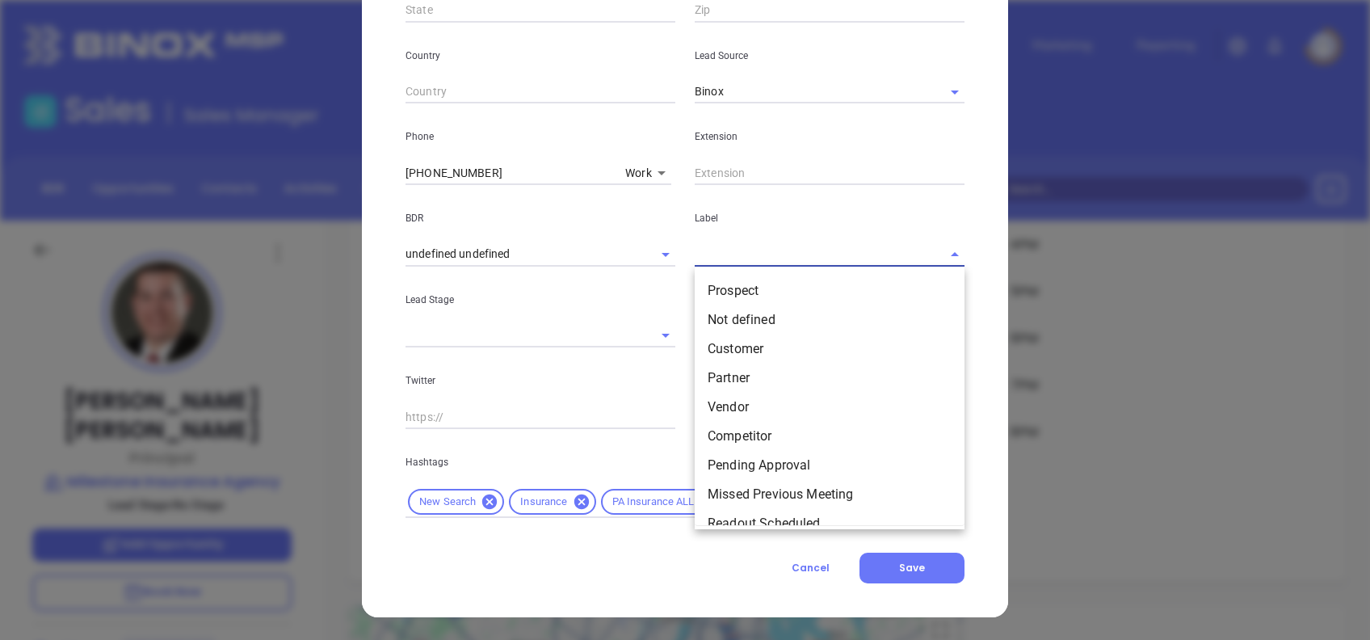
click at [731, 258] on input "text" at bounding box center [807, 253] width 225 height 23
click at [750, 284] on li "Prospect" at bounding box center [830, 290] width 270 height 29
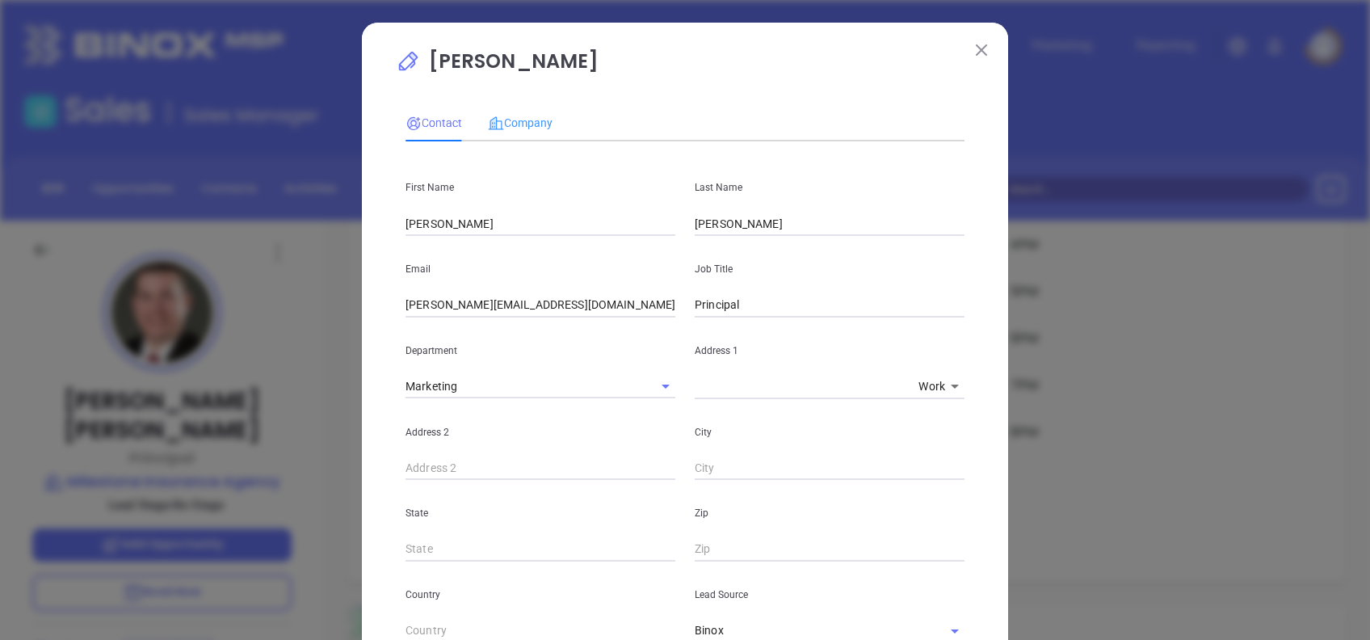
click at [510, 104] on div "Company" at bounding box center [520, 122] width 65 height 37
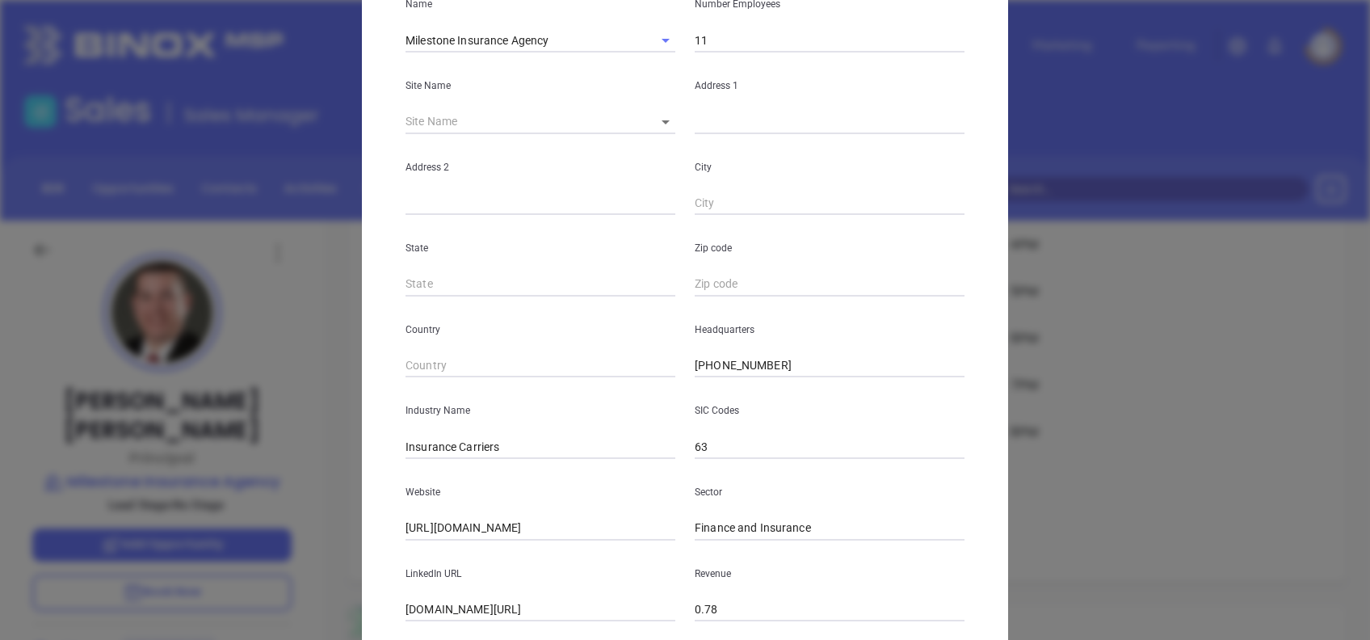
scroll to position [287, 0]
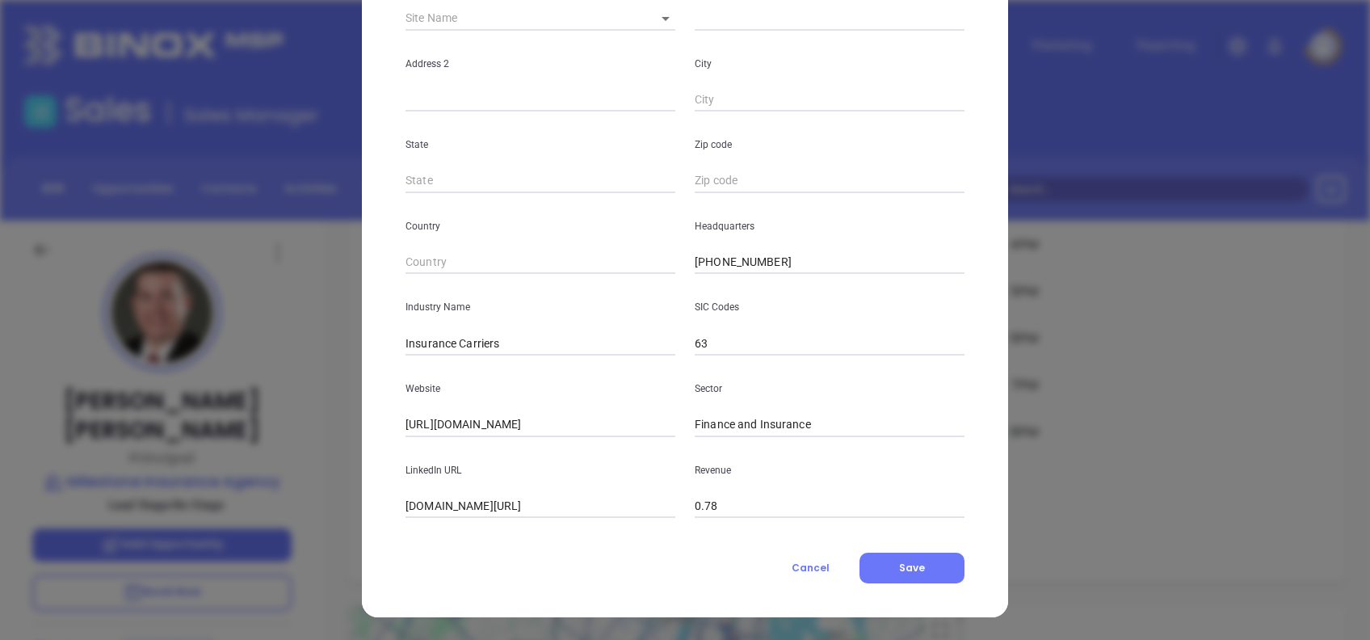
click at [558, 500] on input "linkedin.com/company/milestone-insurance-agency" at bounding box center [541, 506] width 270 height 24
click at [558, 499] on input "linkedin.com/company/milestone-insurance-agency" at bounding box center [541, 506] width 270 height 24
paste input "www.linkedin.com/company/milestone-insurance-agency/"
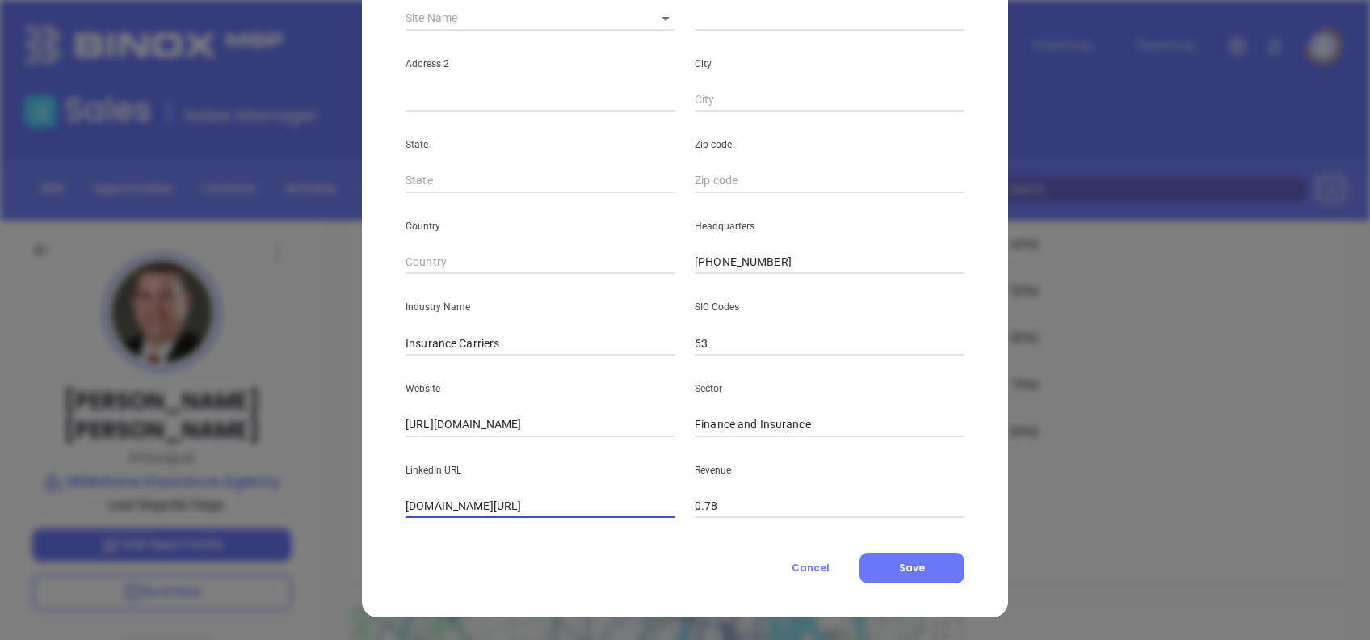
type input "www.linkedin.com/company/milestone-insurance-agency/"
click at [604, 421] on input "https://www.milestoneagency.net/" at bounding box center [541, 425] width 270 height 24
drag, startPoint x: 604, startPoint y: 421, endPoint x: 354, endPoint y: 414, distance: 250.5
click at [362, 414] on div "Matthew Hoertz Contact Company First Name Matthew Last Name Hoertz Email matthe…" at bounding box center [685, 176] width 646 height 881
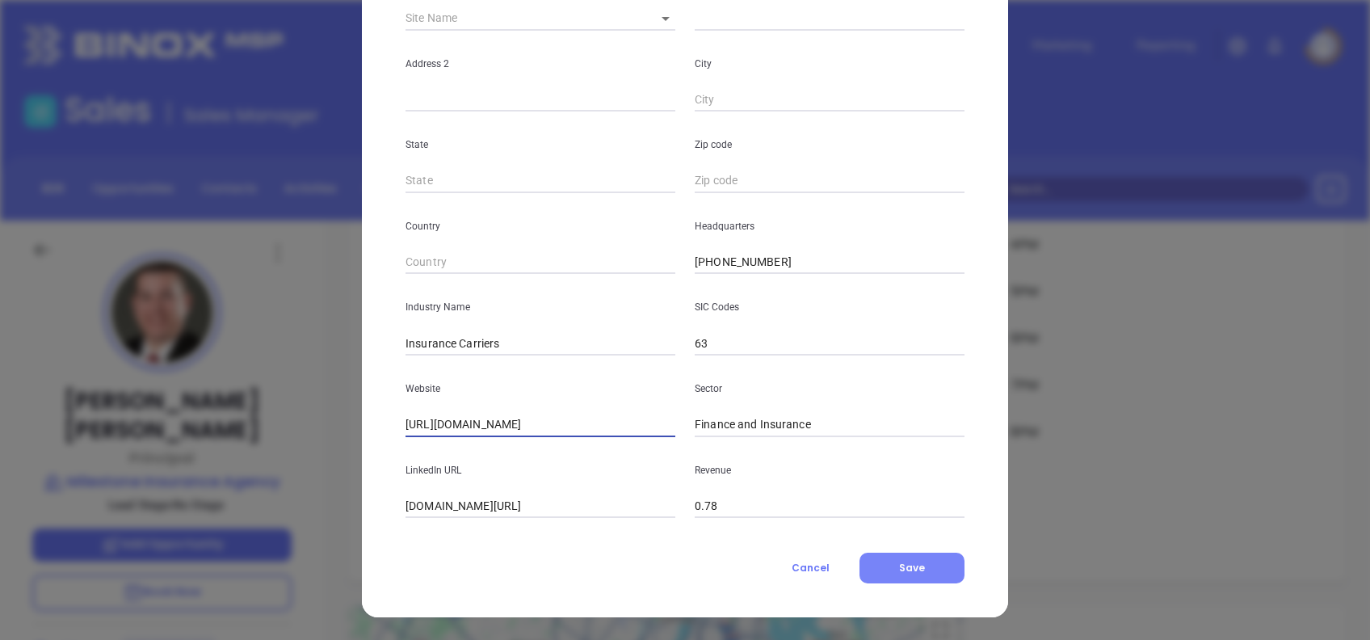
drag, startPoint x: 885, startPoint y: 562, endPoint x: 896, endPoint y: 523, distance: 40.2
click at [885, 561] on button "Save" at bounding box center [912, 568] width 105 height 31
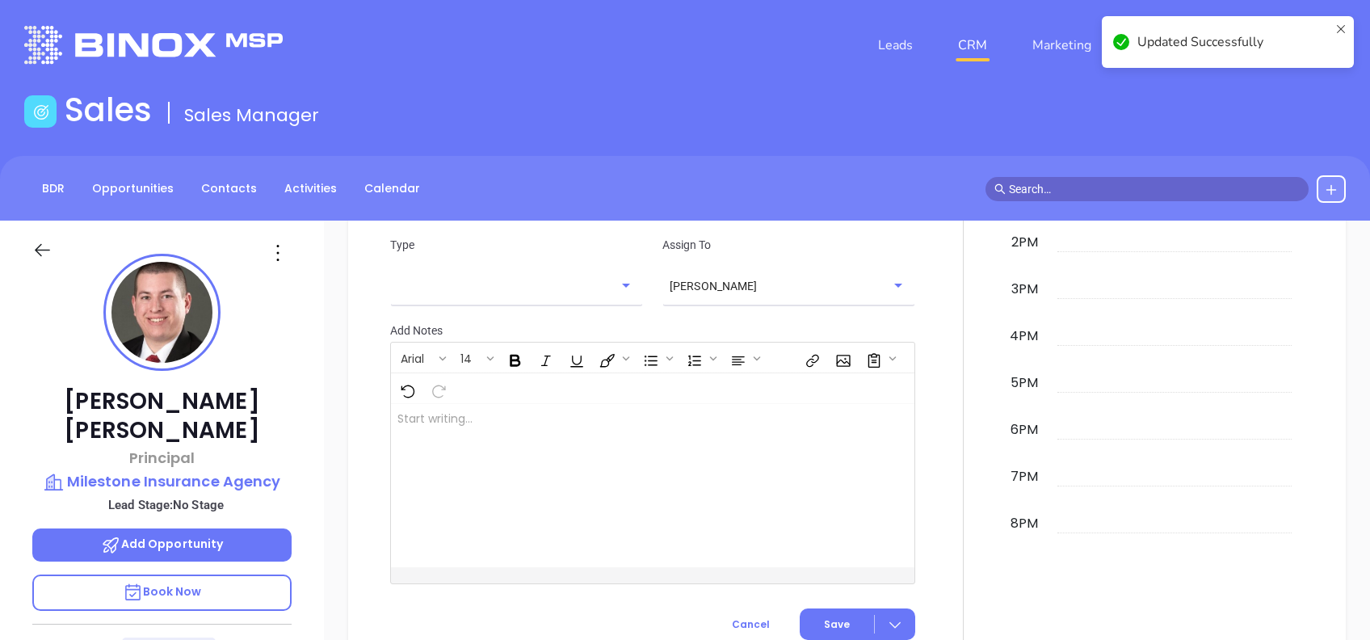
scroll to position [898, 0]
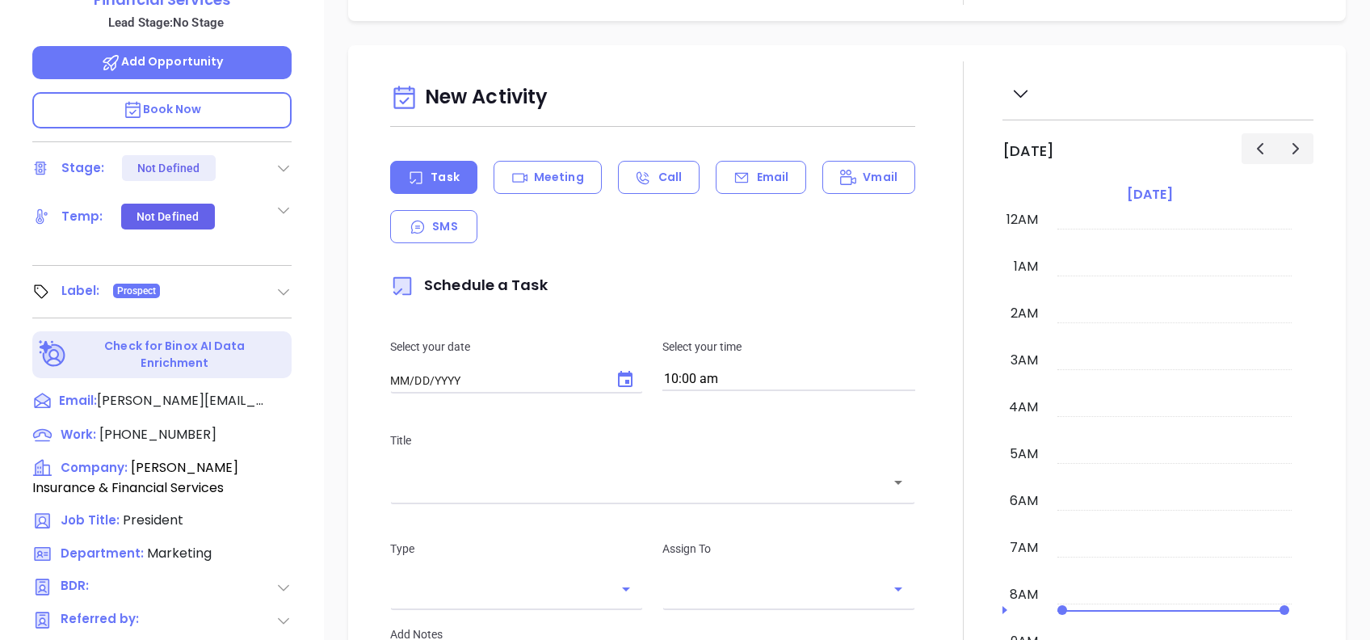
type input "[DATE]"
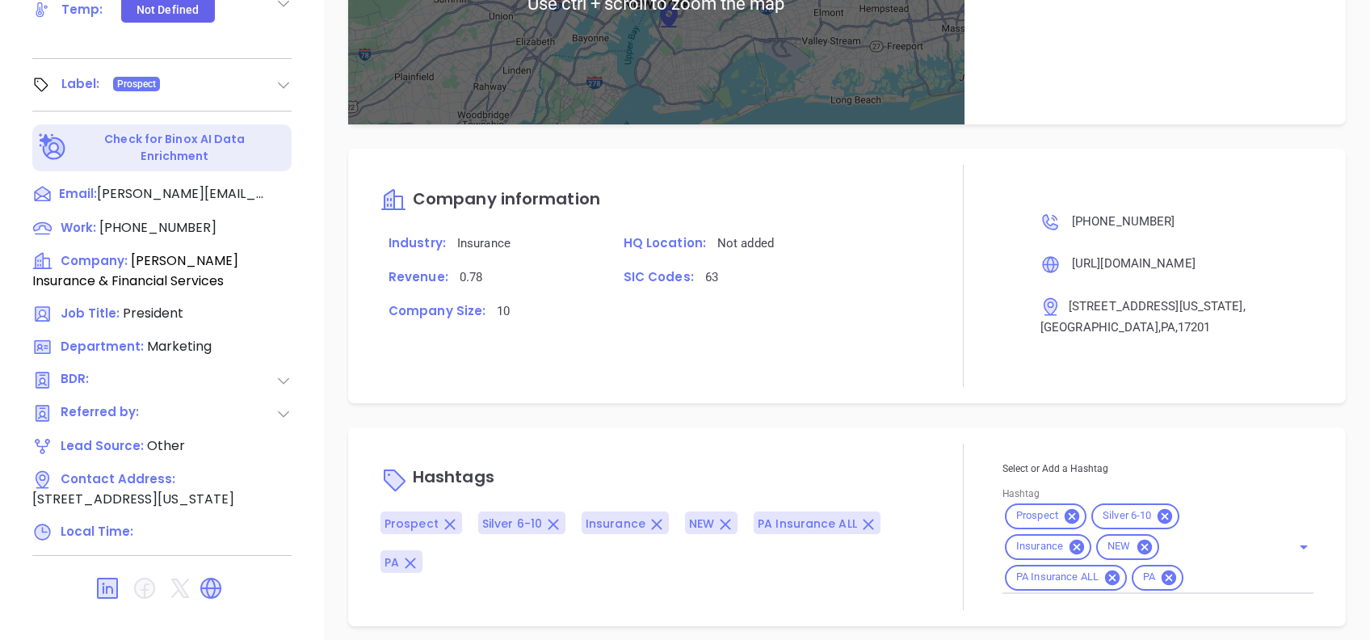
scroll to position [919, 0]
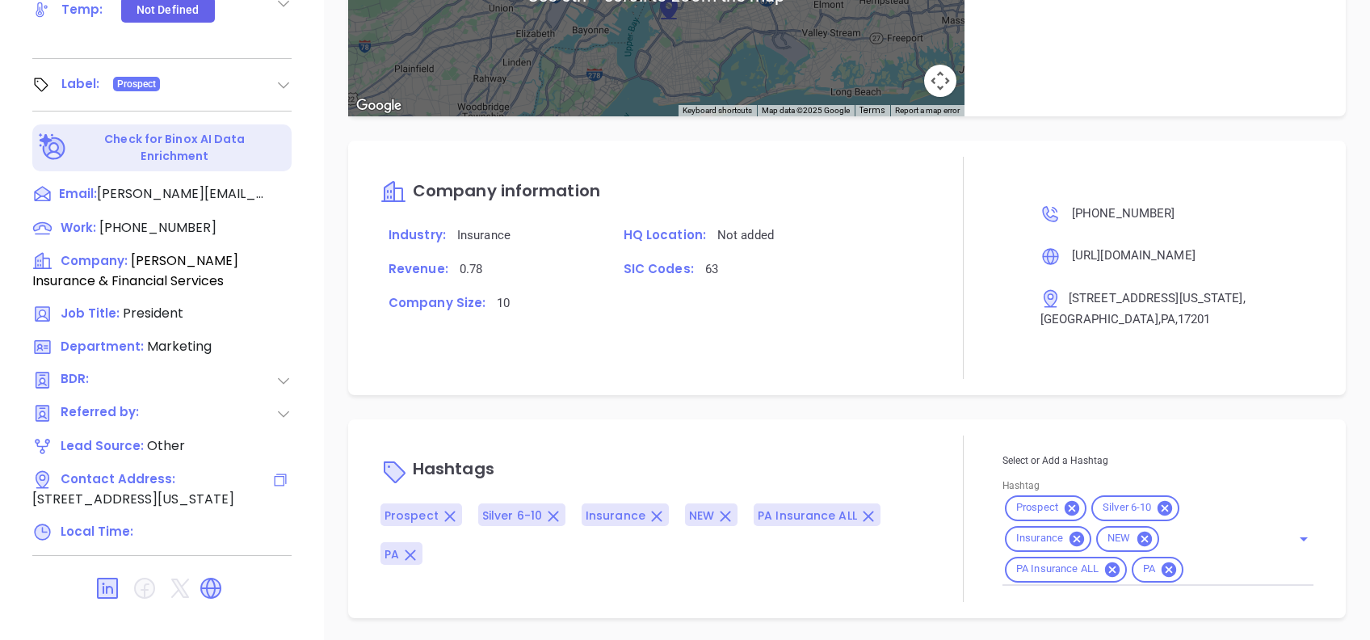
type input "[PERSON_NAME]"
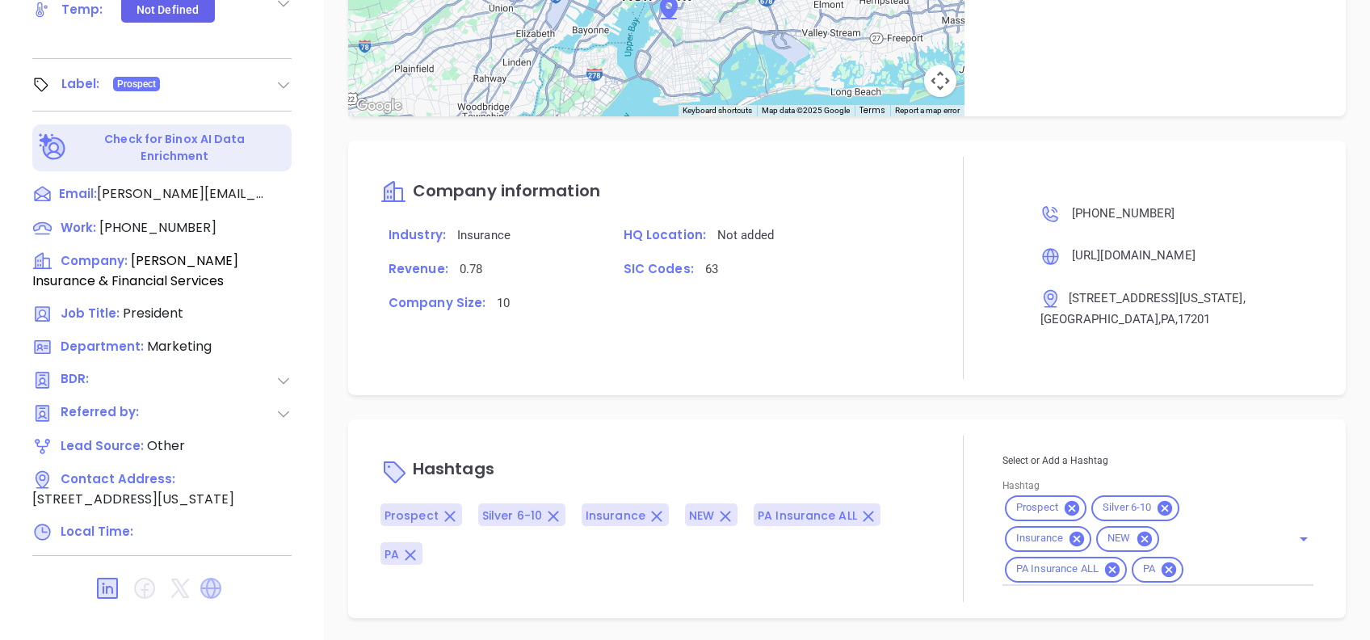
scroll to position [829, 0]
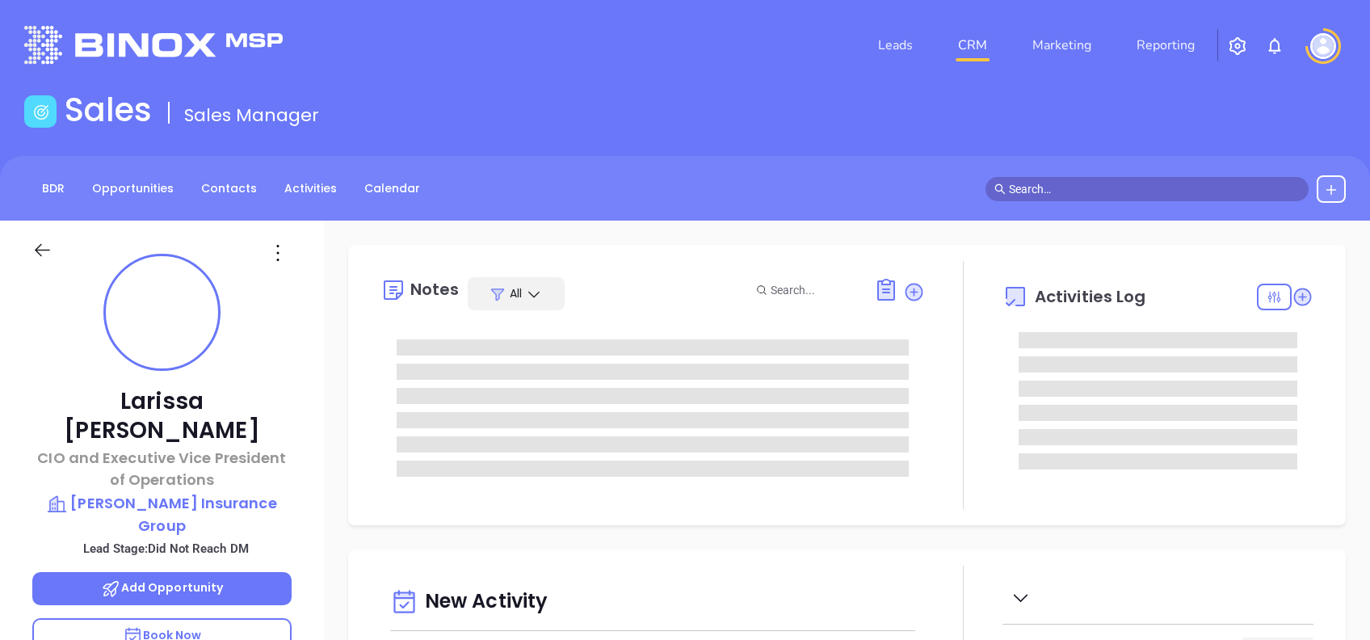
type input "[PERSON_NAME]"
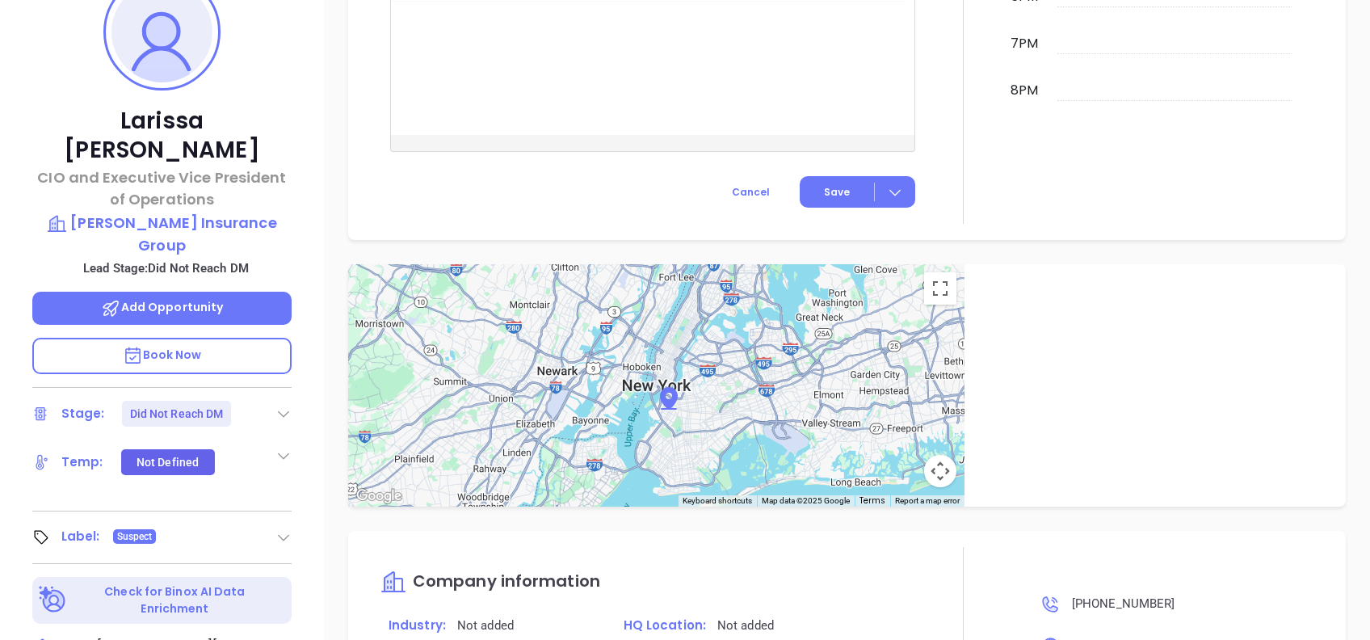
scroll to position [87, 0]
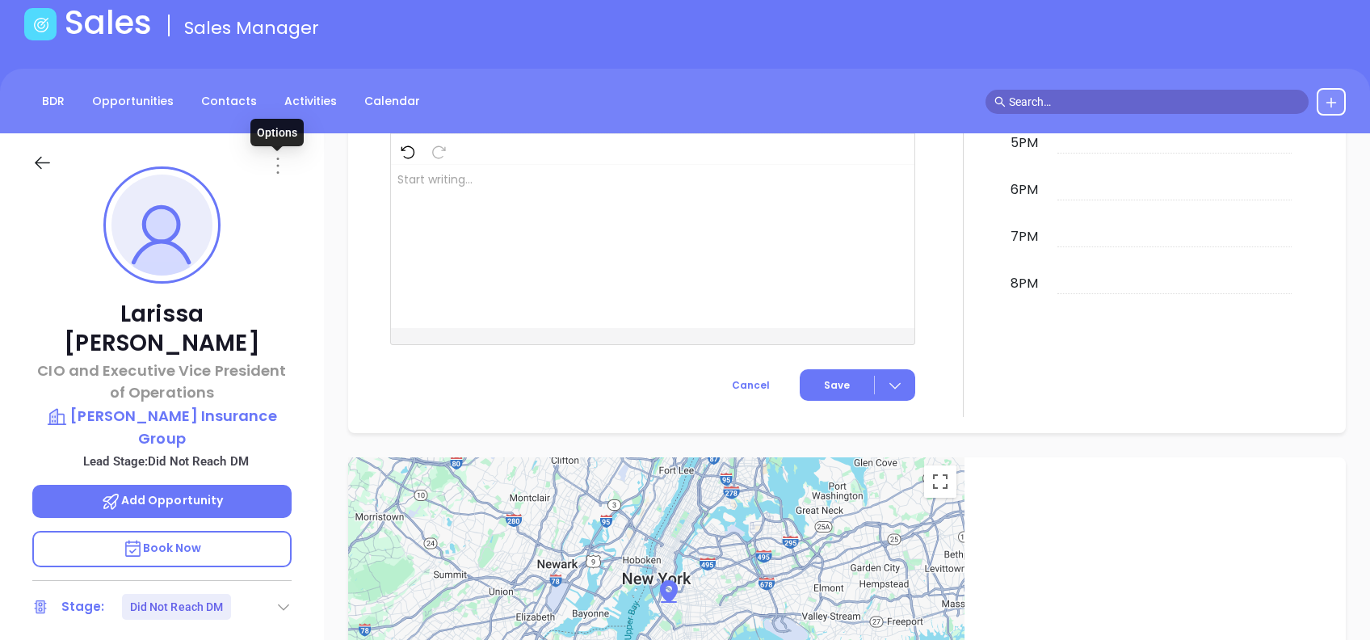
click at [276, 171] on icon at bounding box center [278, 166] width 26 height 26
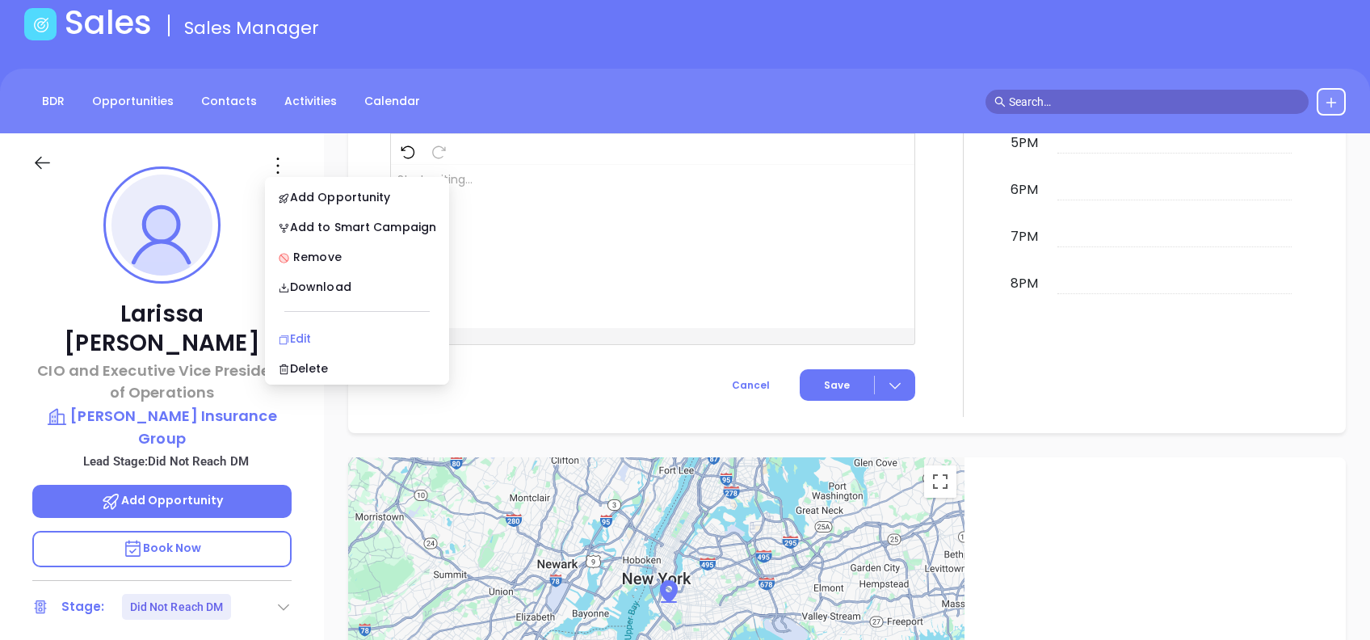
click at [313, 330] on div "Edit" at bounding box center [357, 339] width 158 height 18
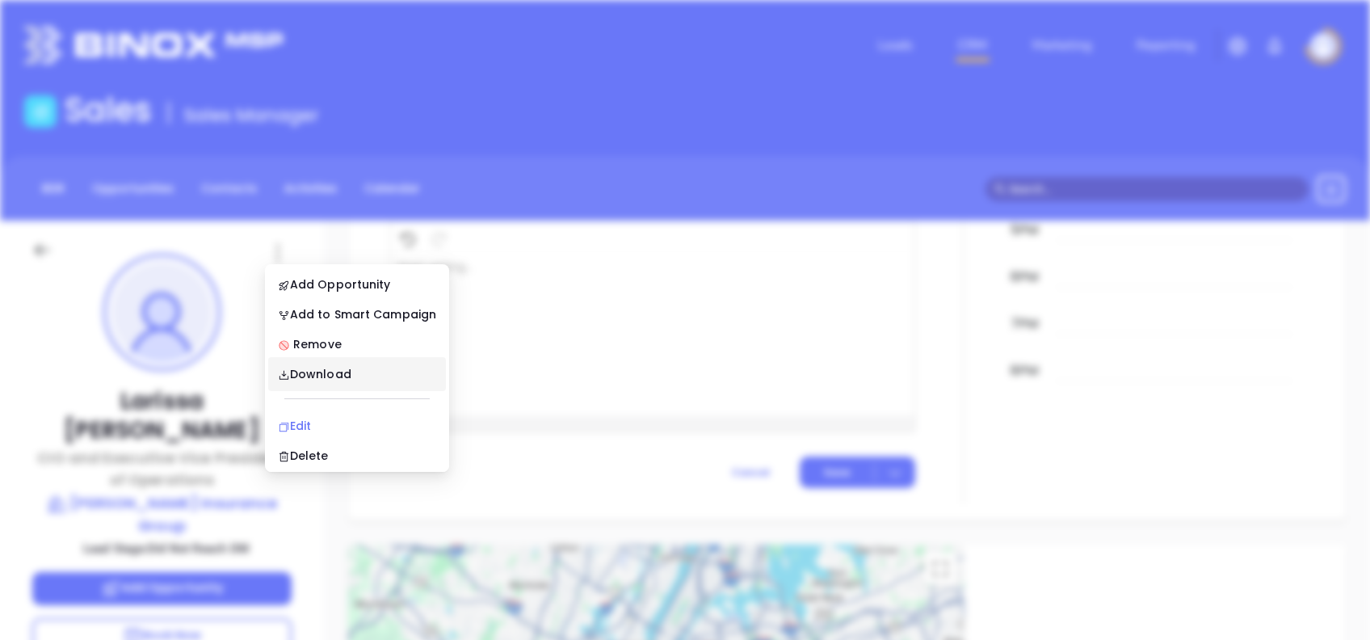
scroll to position [0, 0]
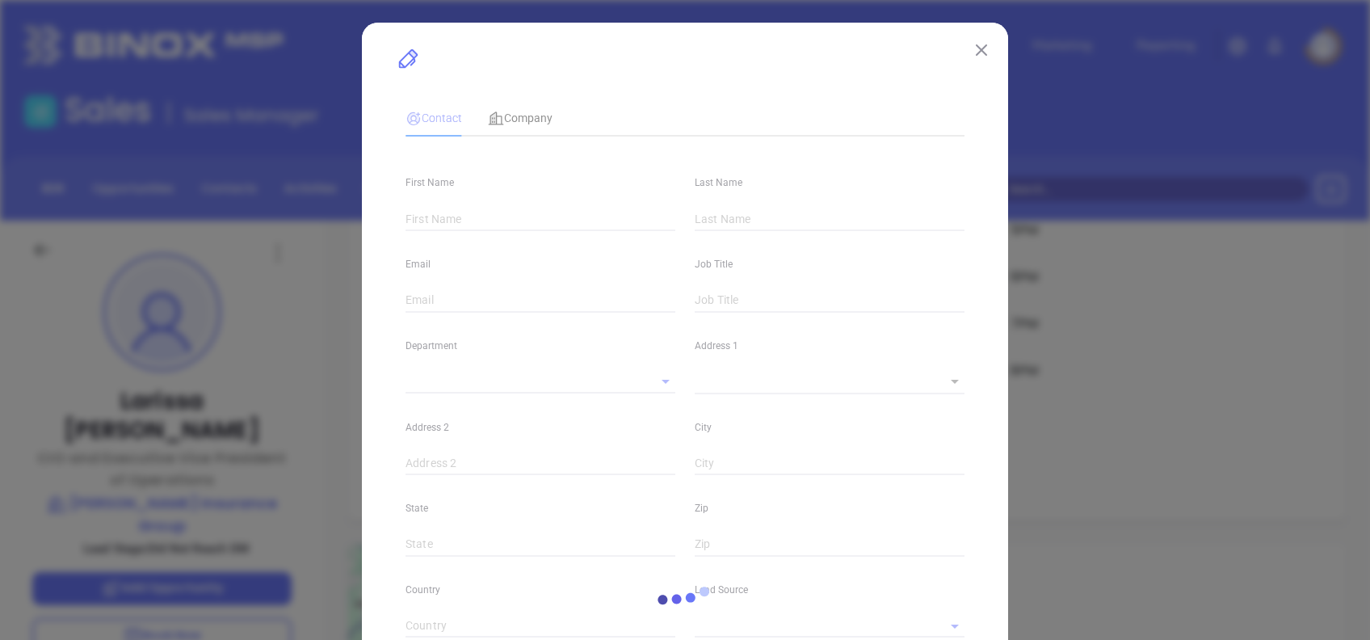
type input "Larissa"
type input "Tosch"
type input "ltosch@glatfelters.com"
type input "CIO and Executive Vice President of Operations"
type input "1"
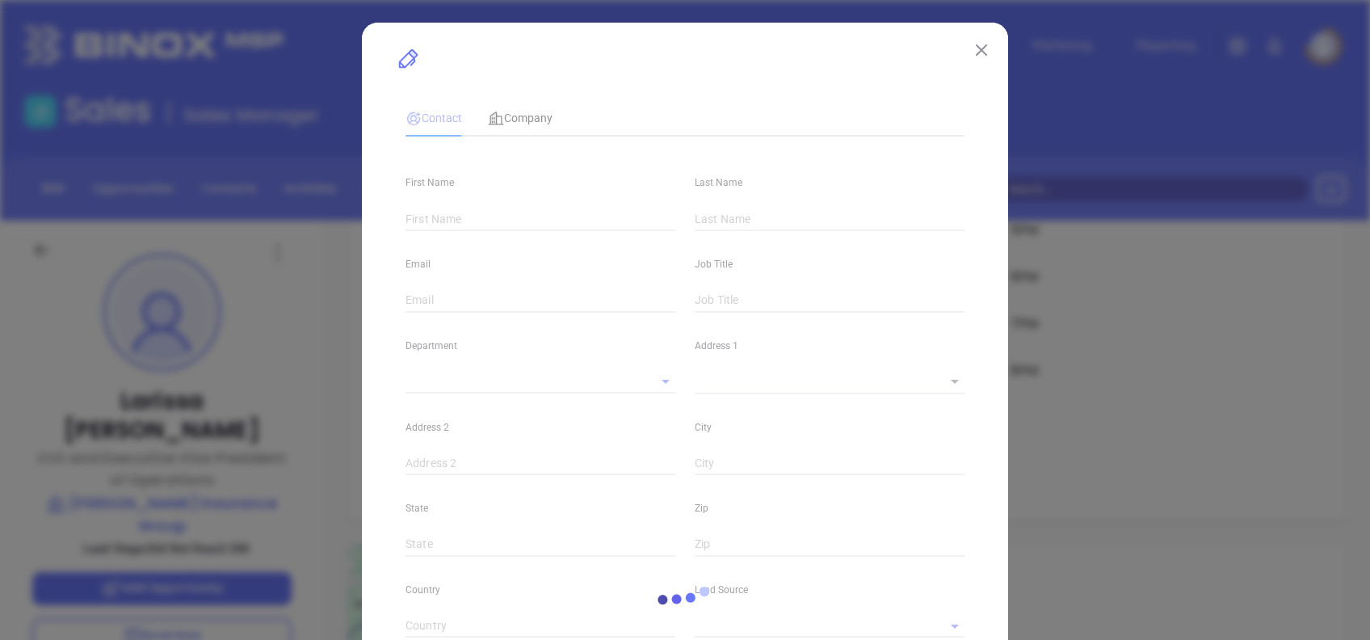
type input "www.linkedin.com/in/larissa-j-tosch"
type input "Marketing"
type input "Other"
type input "[PERSON_NAME]"
type input "Did Not Reach DM"
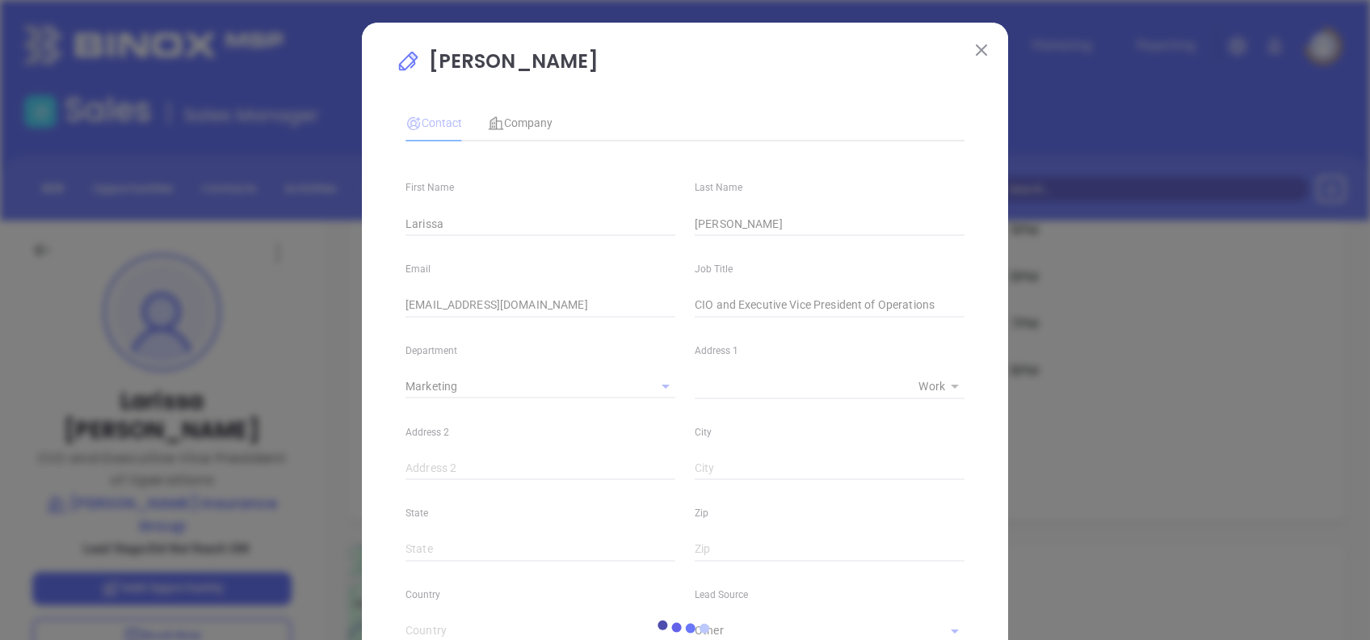
type input "(717) 741-0911"
type input "1"
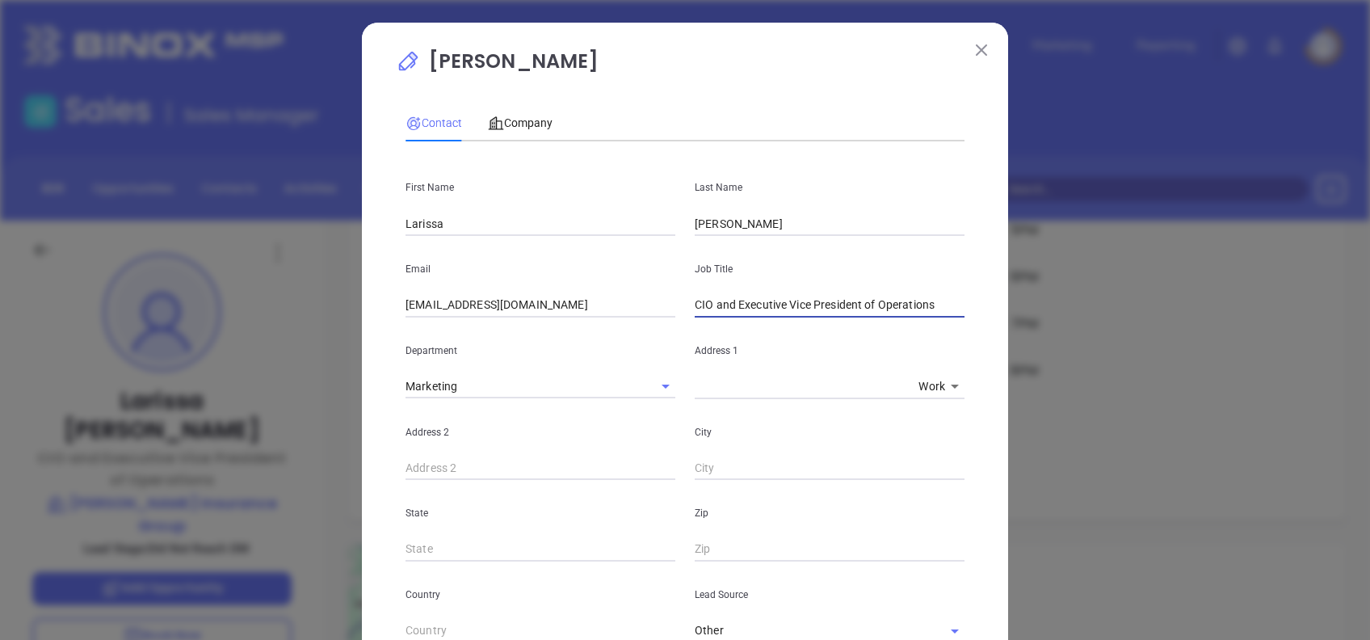
drag, startPoint x: 853, startPoint y: 305, endPoint x: 776, endPoint y: 318, distance: 78.8
click at [776, 318] on div "First Name Larissa Last Name Tosch Email ltosch@glatfelters.com Job Title CIO a…" at bounding box center [685, 624] width 559 height 940
click at [858, 302] on input "CIO and Executive Vice President of Operations" at bounding box center [830, 305] width 270 height 24
drag, startPoint x: 858, startPoint y: 301, endPoint x: 730, endPoint y: 328, distance: 130.4
click at [730, 328] on div "First Name Larissa Last Name Tosch Email ltosch@glatfelters.com Job Title CIO a…" at bounding box center [685, 624] width 559 height 940
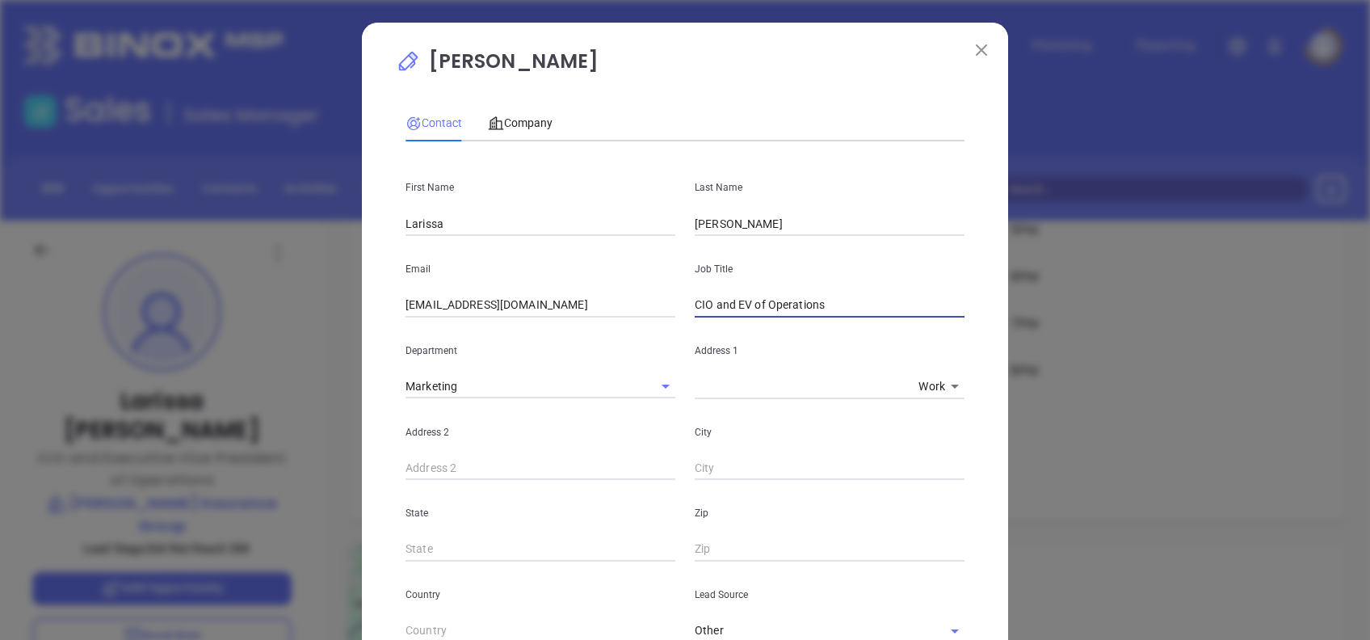
click at [729, 304] on input "CIO and EV of Operations" at bounding box center [830, 305] width 270 height 24
type input "CIO & EV of Operations"
click at [503, 124] on span "Company" at bounding box center [520, 122] width 65 height 13
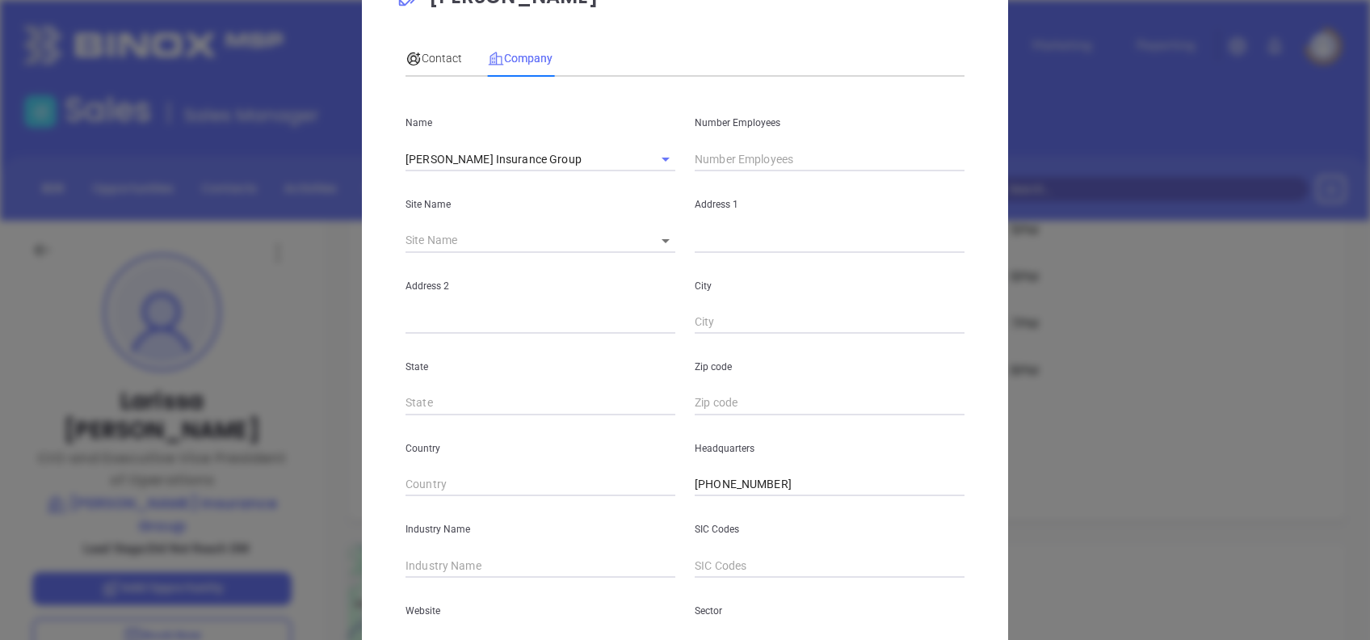
scroll to position [287, 0]
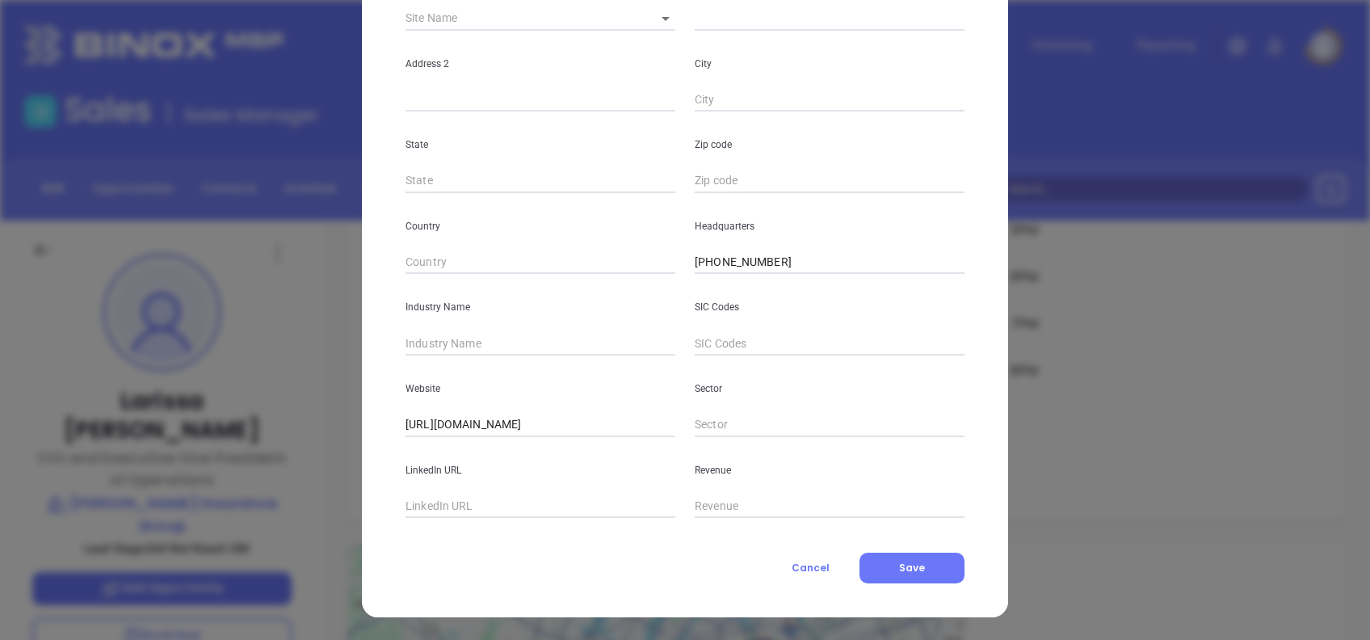
click at [548, 347] on input "text" at bounding box center [541, 343] width 270 height 24
type input "Insurance"
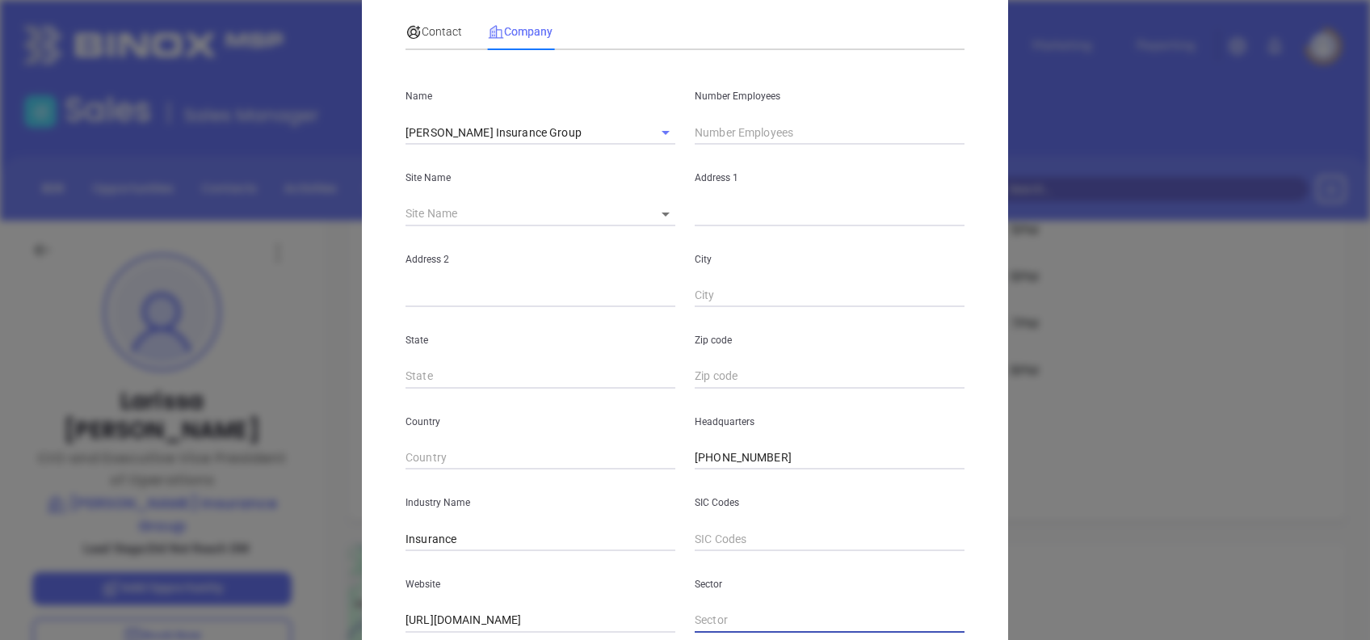
scroll to position [0, 0]
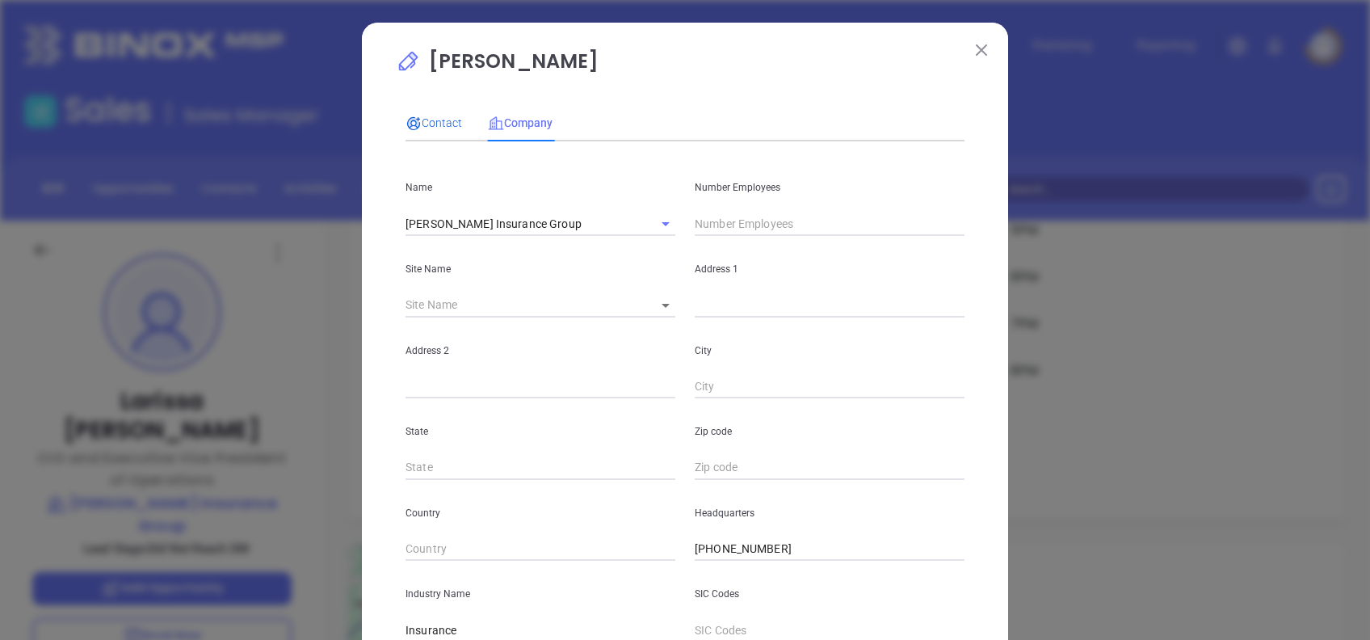
drag, startPoint x: 430, startPoint y: 129, endPoint x: 484, endPoint y: 233, distance: 116.7
click at [430, 131] on div "Contact" at bounding box center [434, 123] width 57 height 18
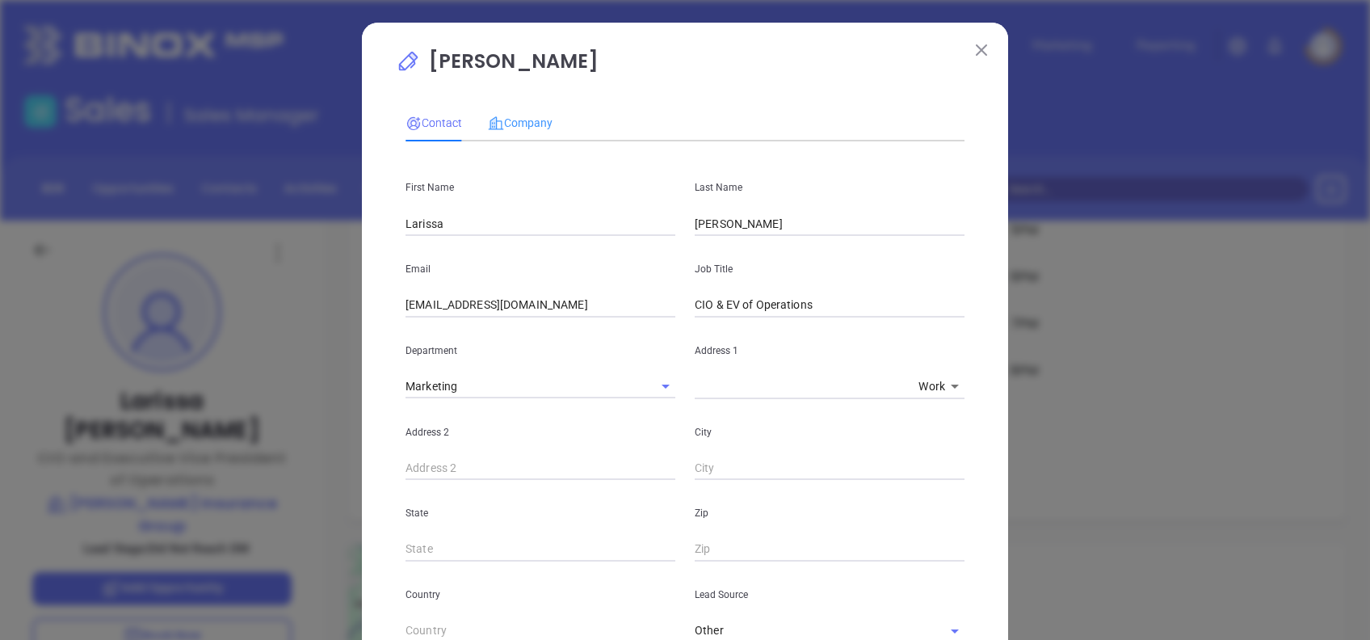
click at [517, 132] on div "Company" at bounding box center [520, 122] width 65 height 37
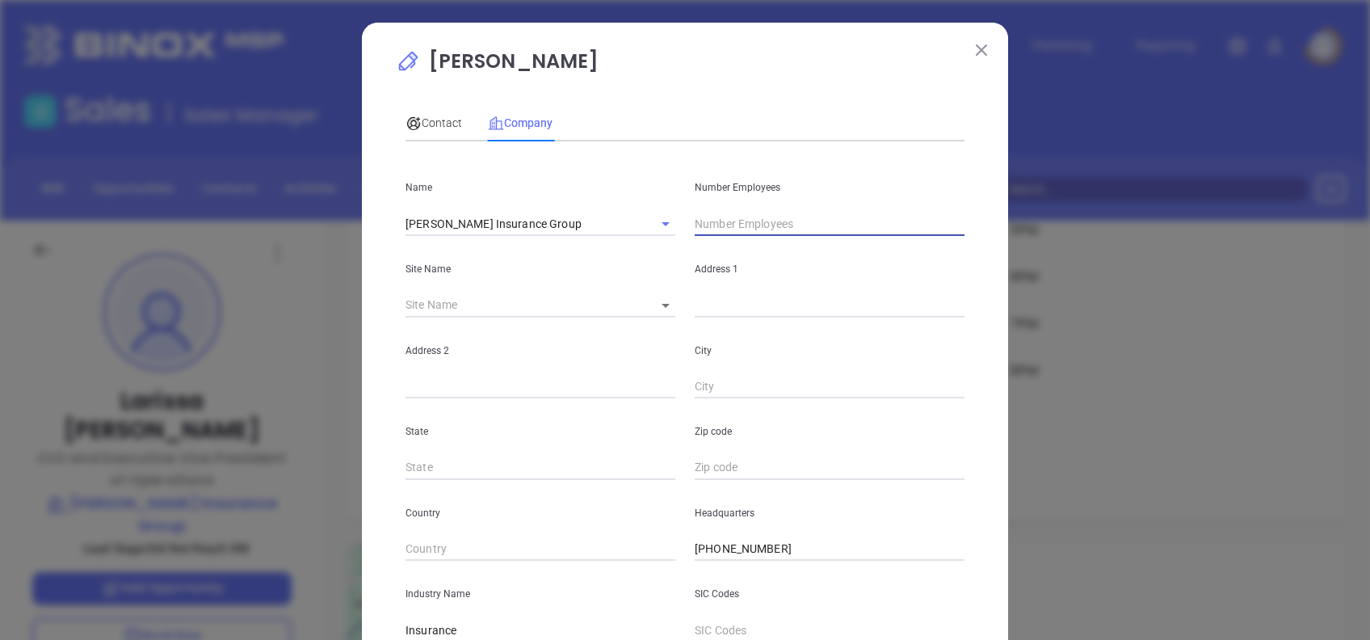
click at [695, 221] on input "text" at bounding box center [830, 224] width 270 height 24
type input "2"
type input "11"
click at [662, 141] on div "Contact Company" at bounding box center [685, 122] width 559 height 37
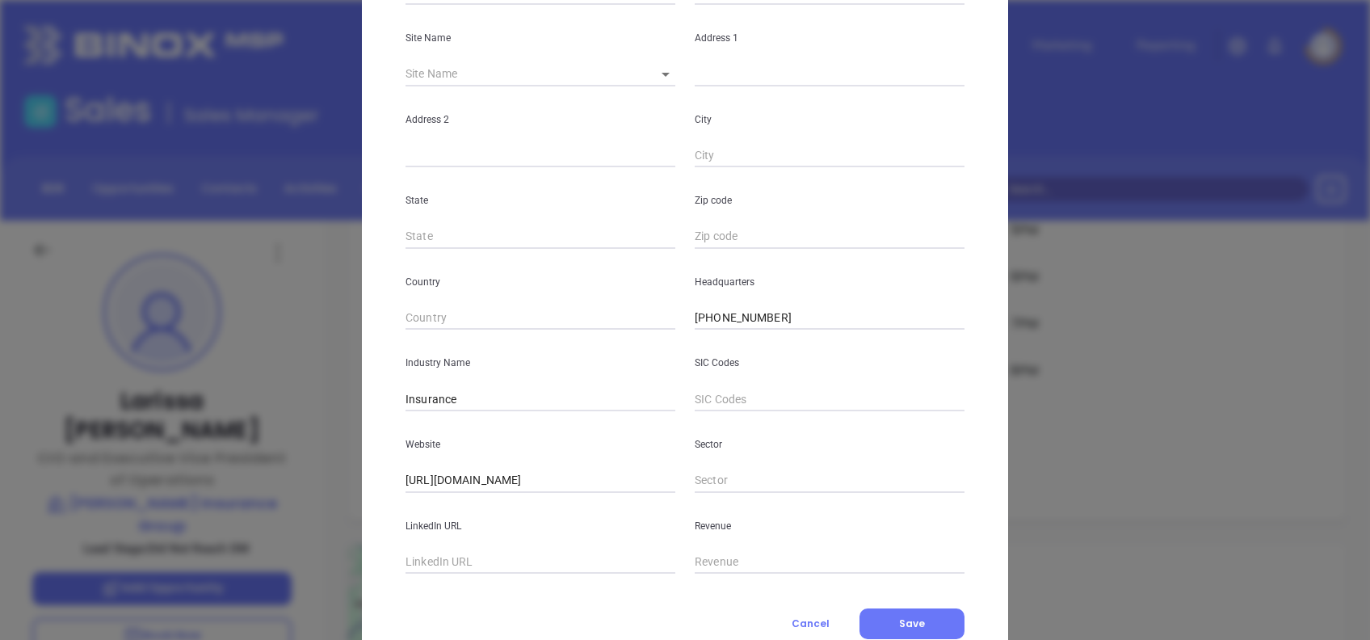
scroll to position [287, 0]
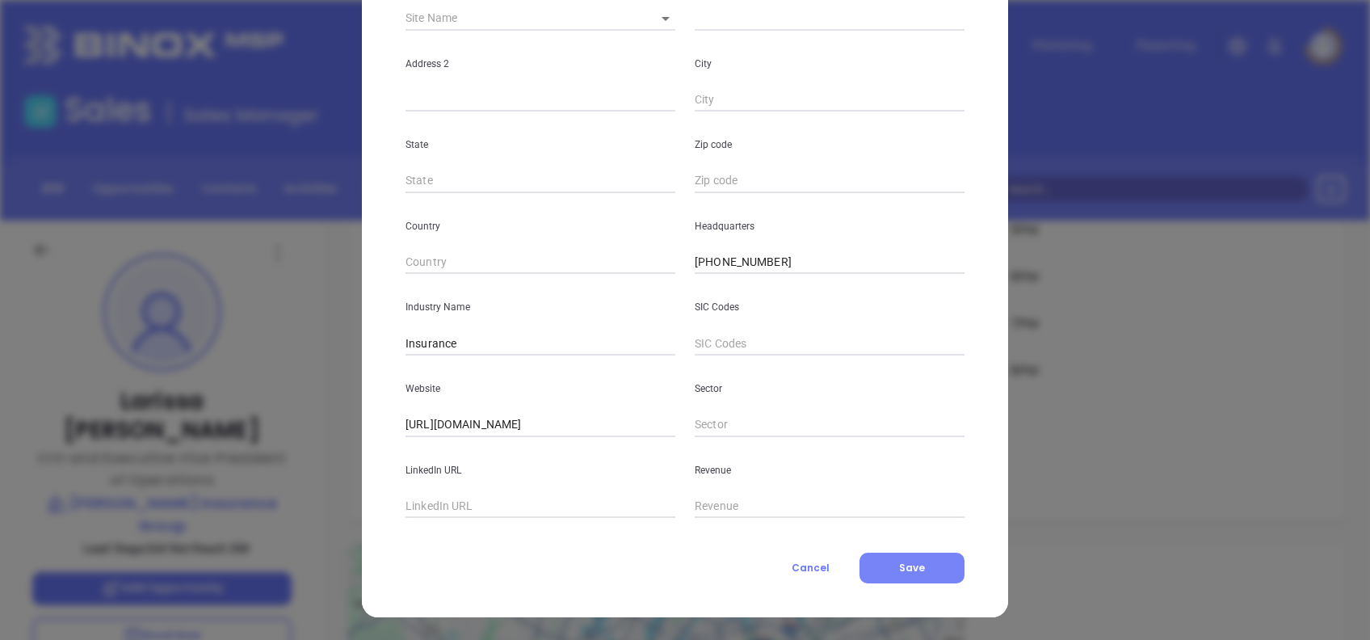
click at [906, 570] on span "Save" at bounding box center [912, 568] width 26 height 14
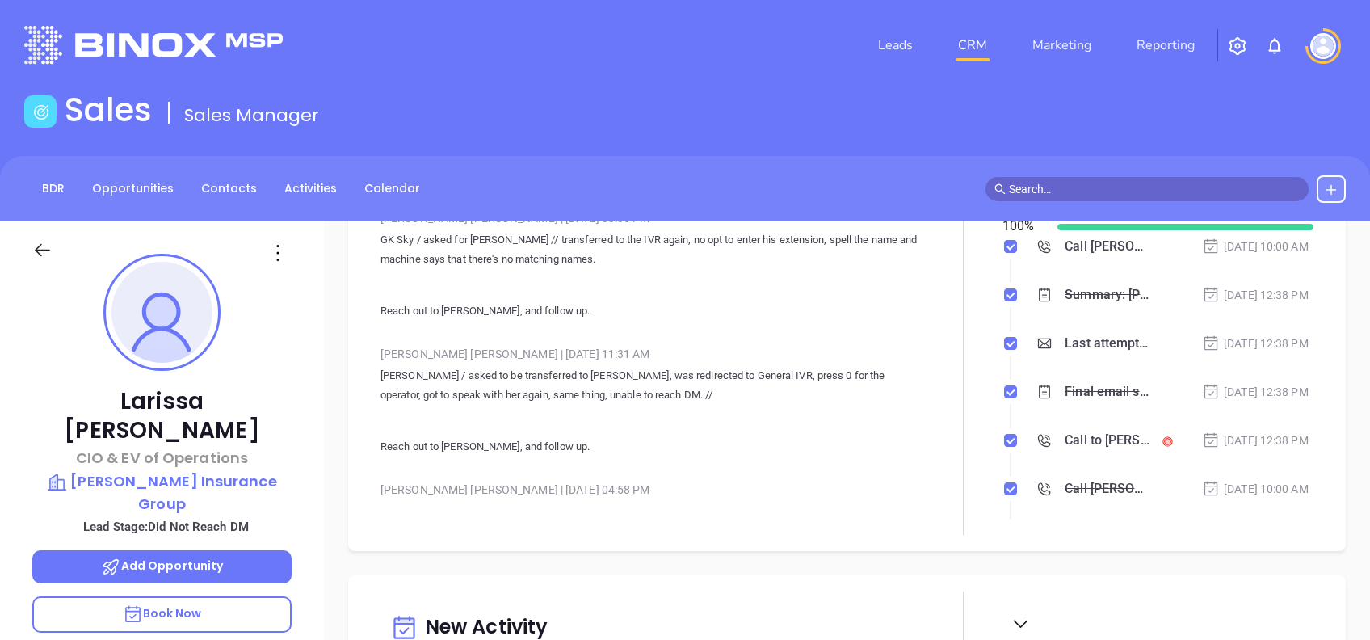
scroll to position [4194, 0]
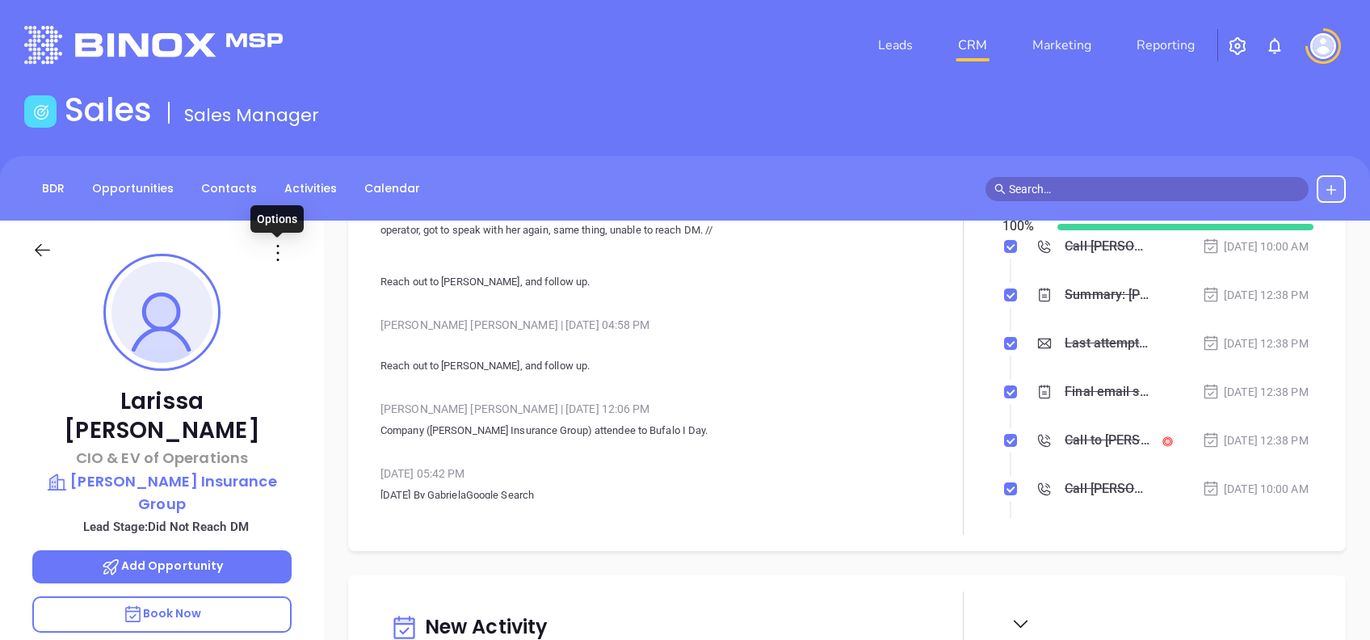
click at [273, 250] on icon at bounding box center [278, 253] width 26 height 26
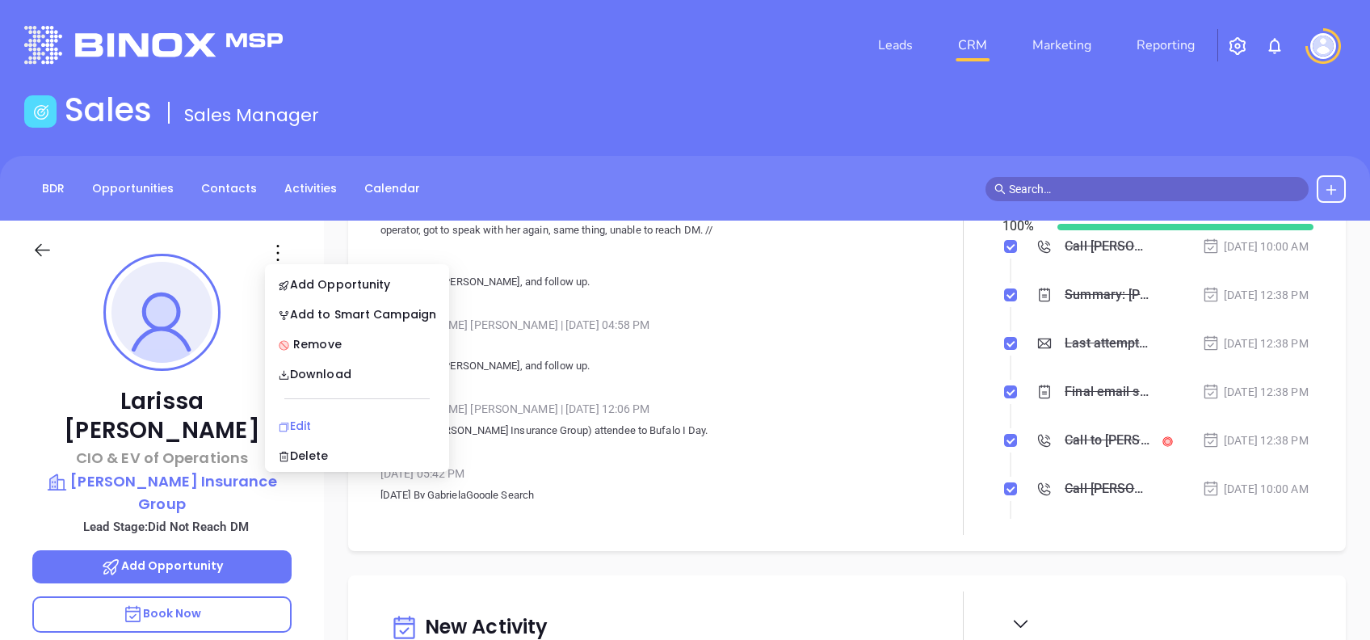
click at [318, 420] on div "Edit" at bounding box center [357, 426] width 158 height 18
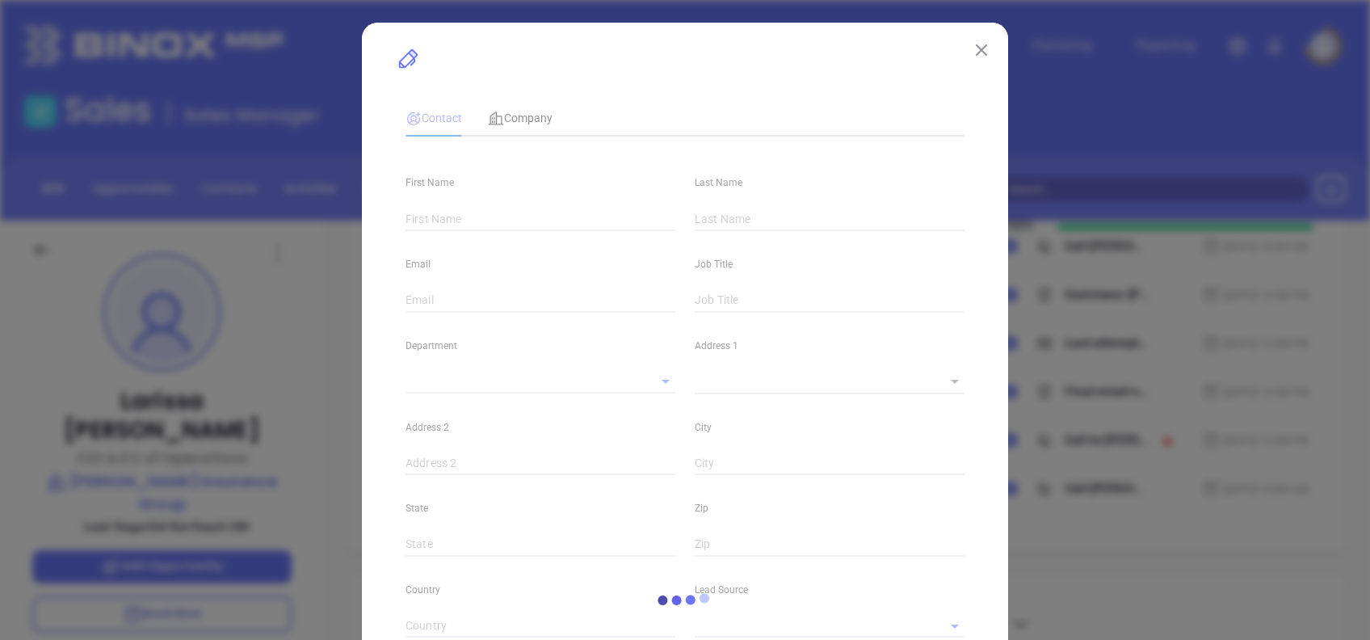
type input "Larissa"
type input "Tosch"
type input "ltosch@glatfelters.com"
type input "CIO & EV of Operations"
type input "1"
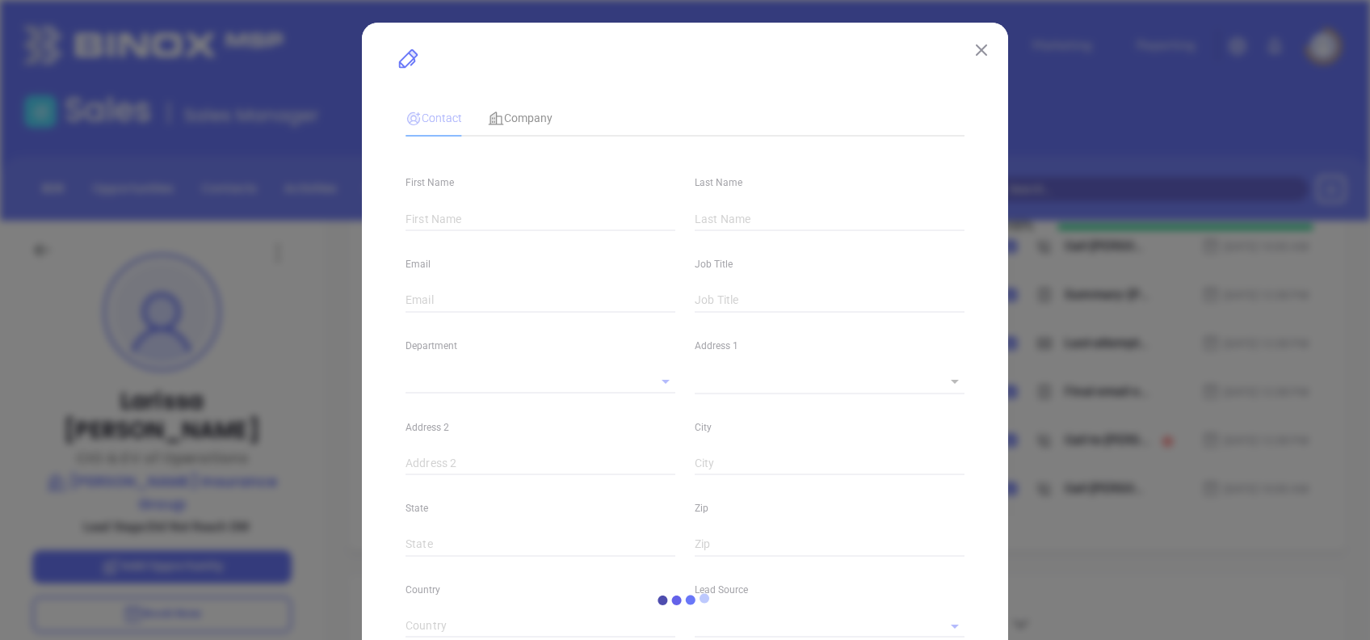
type input "www.linkedin.com/in/larissa-j-tosch"
type input "Marketing"
type input "Other"
type input "Vicky Mendoza"
type input "Did Not Reach DM"
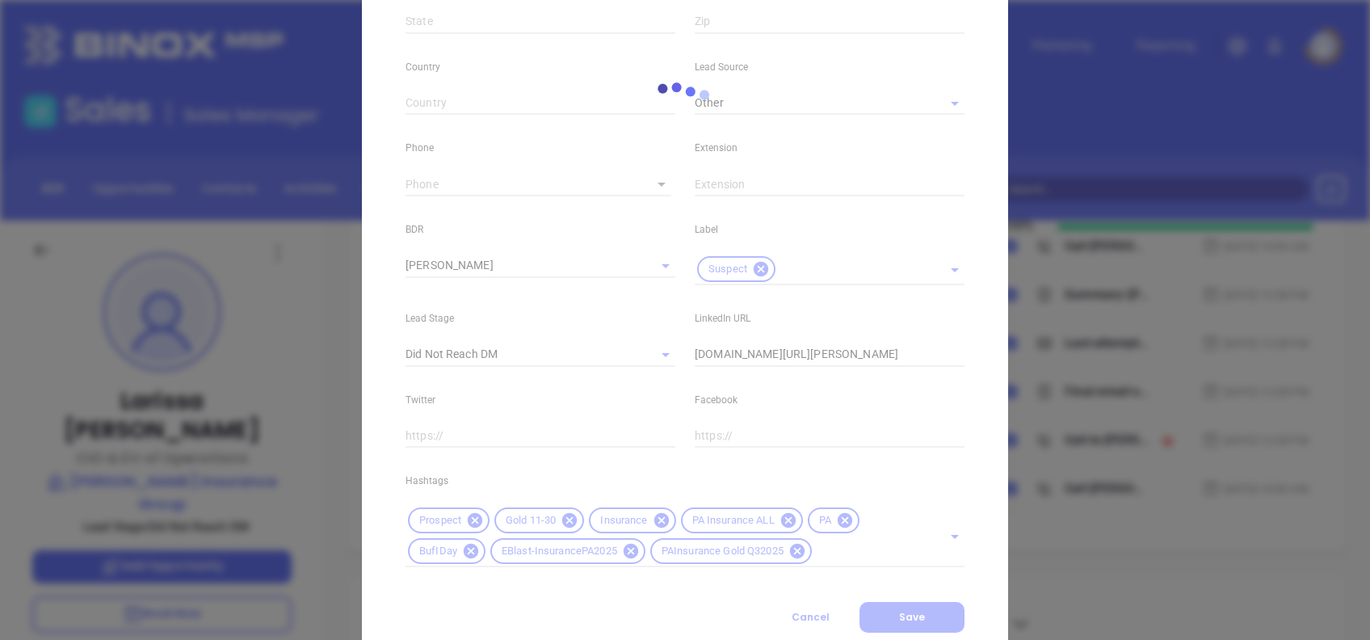
type input "(717) 741-0911"
type input "1"
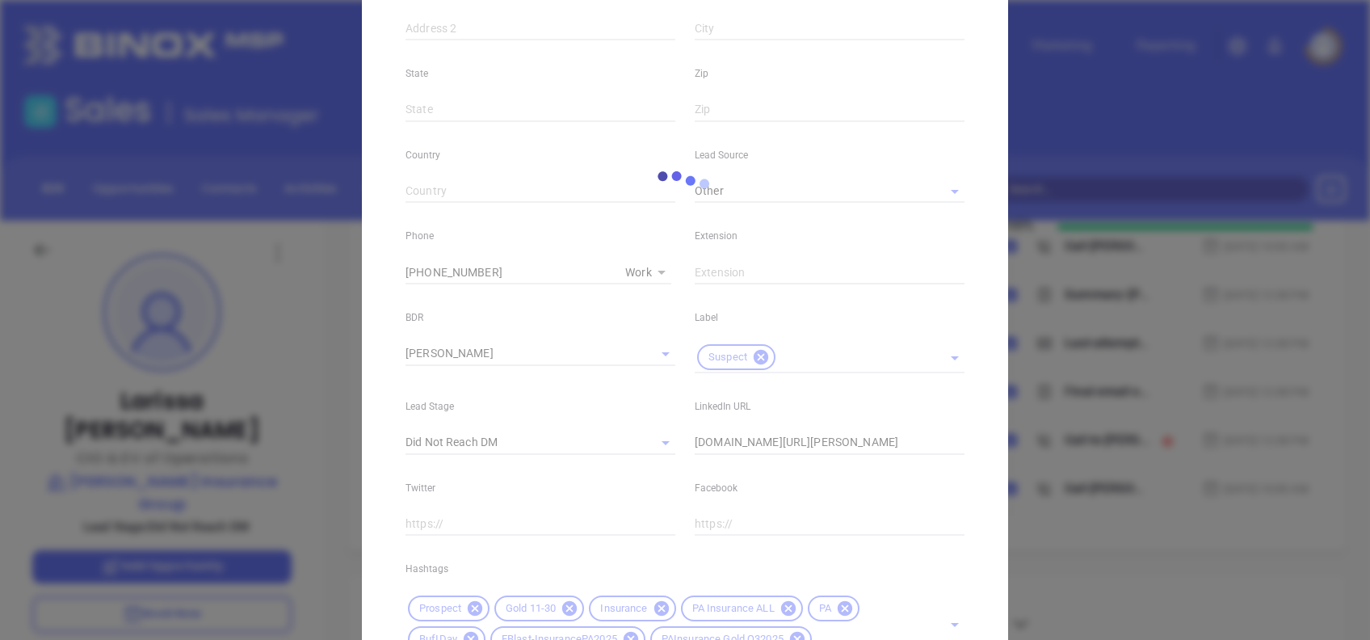
scroll to position [577, 0]
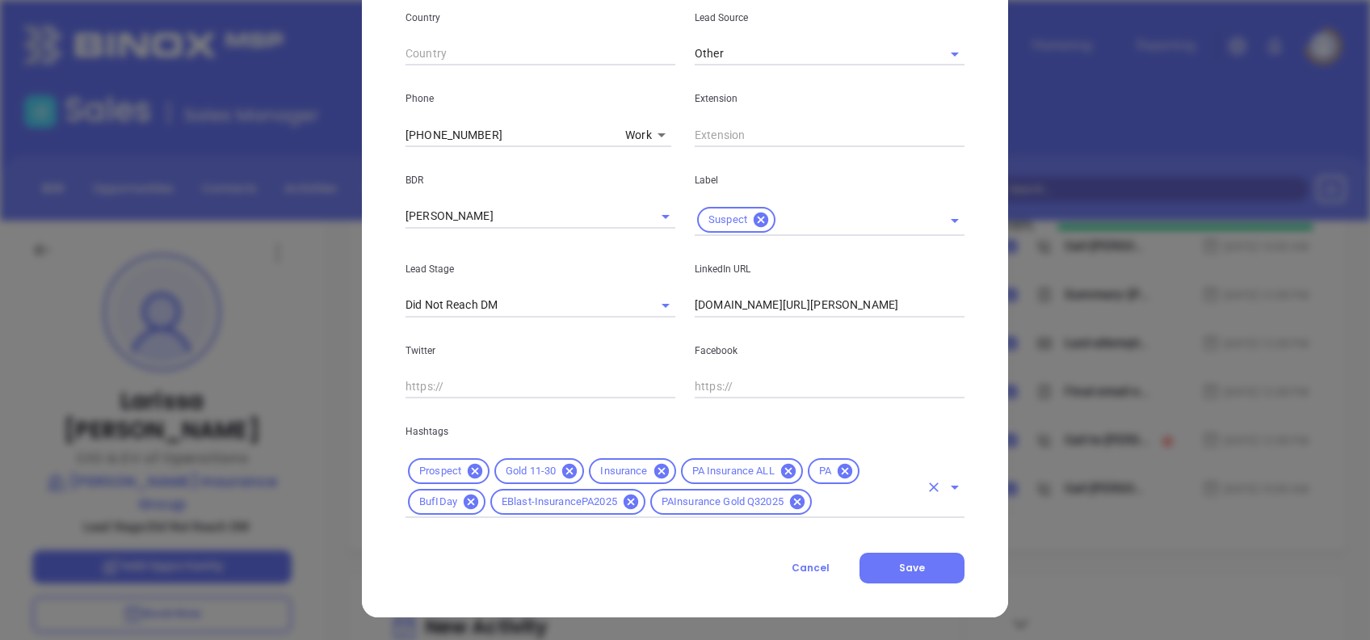
click at [574, 474] on div "Gold 11-30" at bounding box center [539, 471] width 90 height 26
click at [565, 475] on icon at bounding box center [569, 471] width 15 height 15
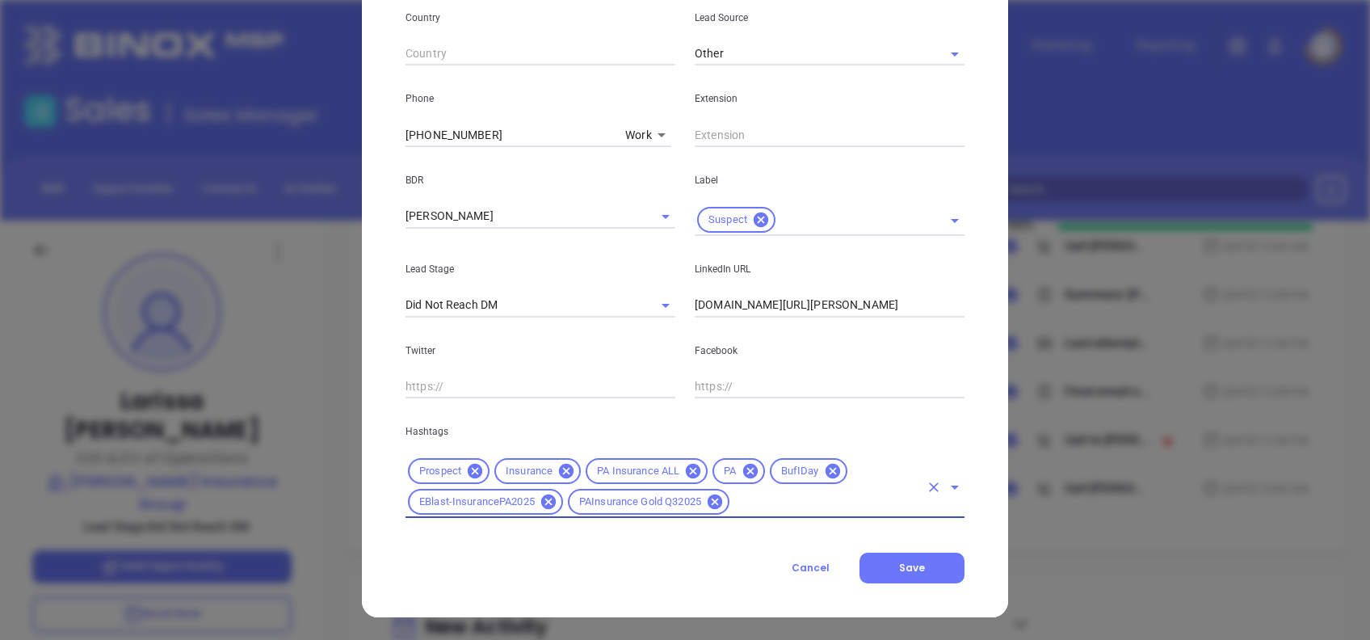
click at [778, 470] on span "BufIDay" at bounding box center [800, 472] width 57 height 14
click at [782, 504] on input "text" at bounding box center [825, 502] width 187 height 20
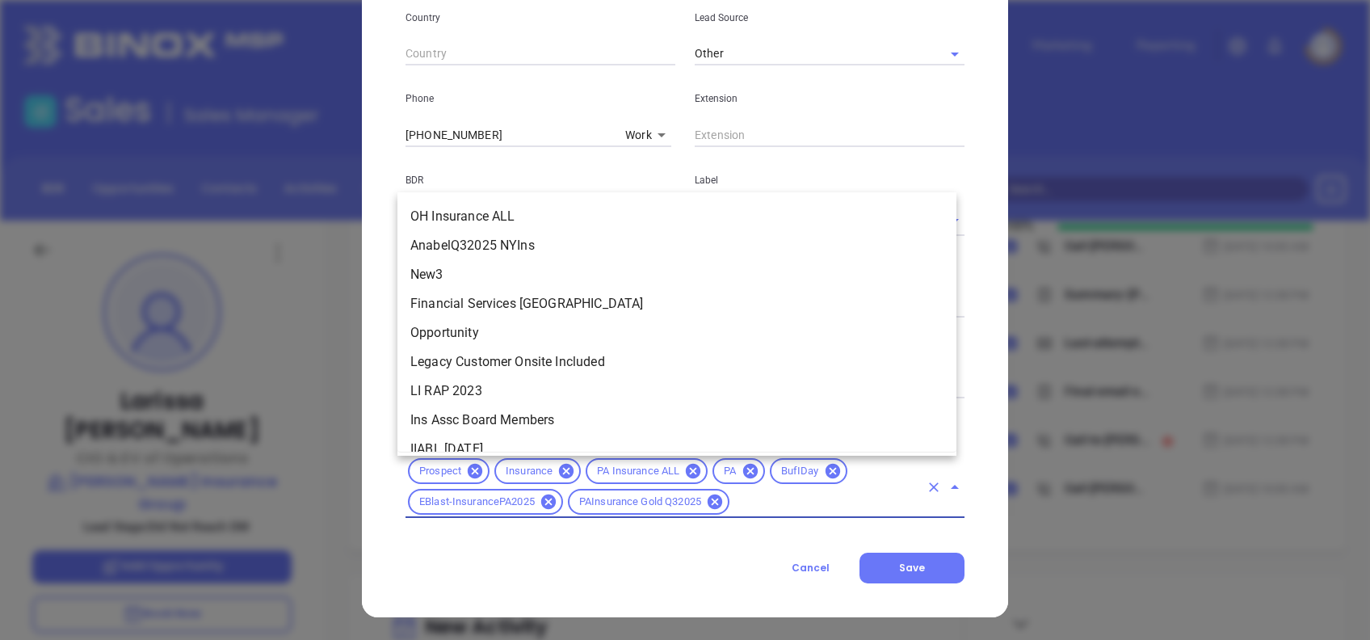
type input "a"
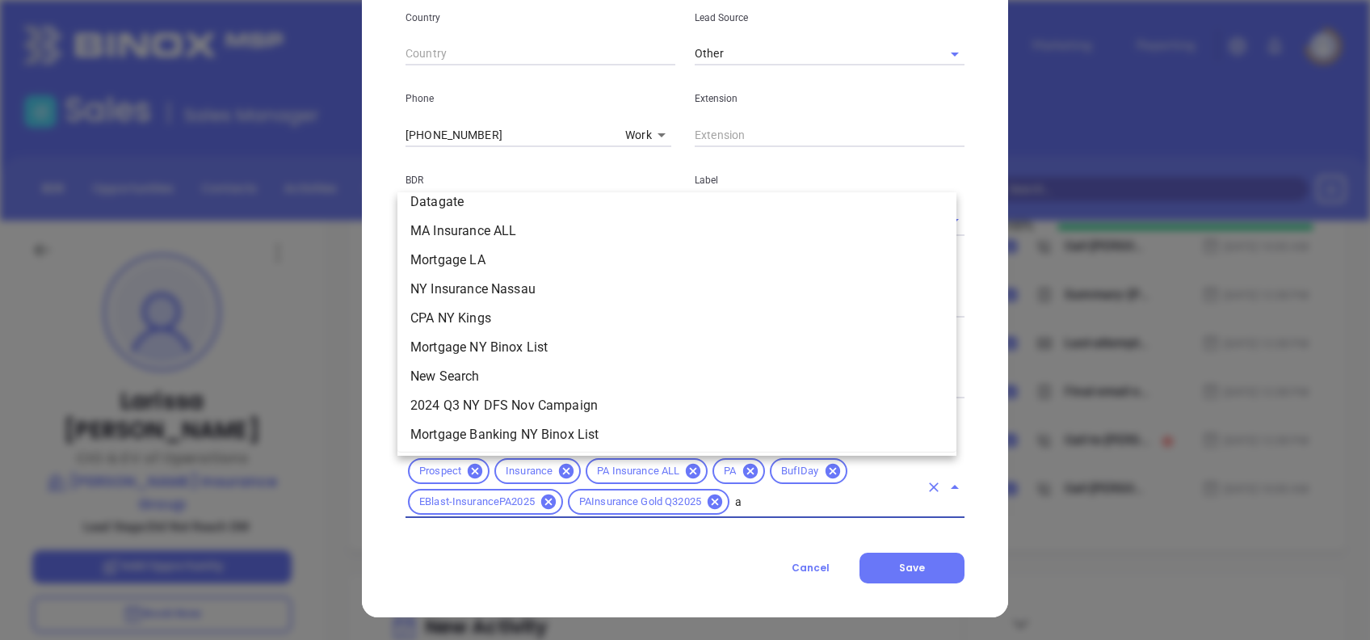
scroll to position [0, 0]
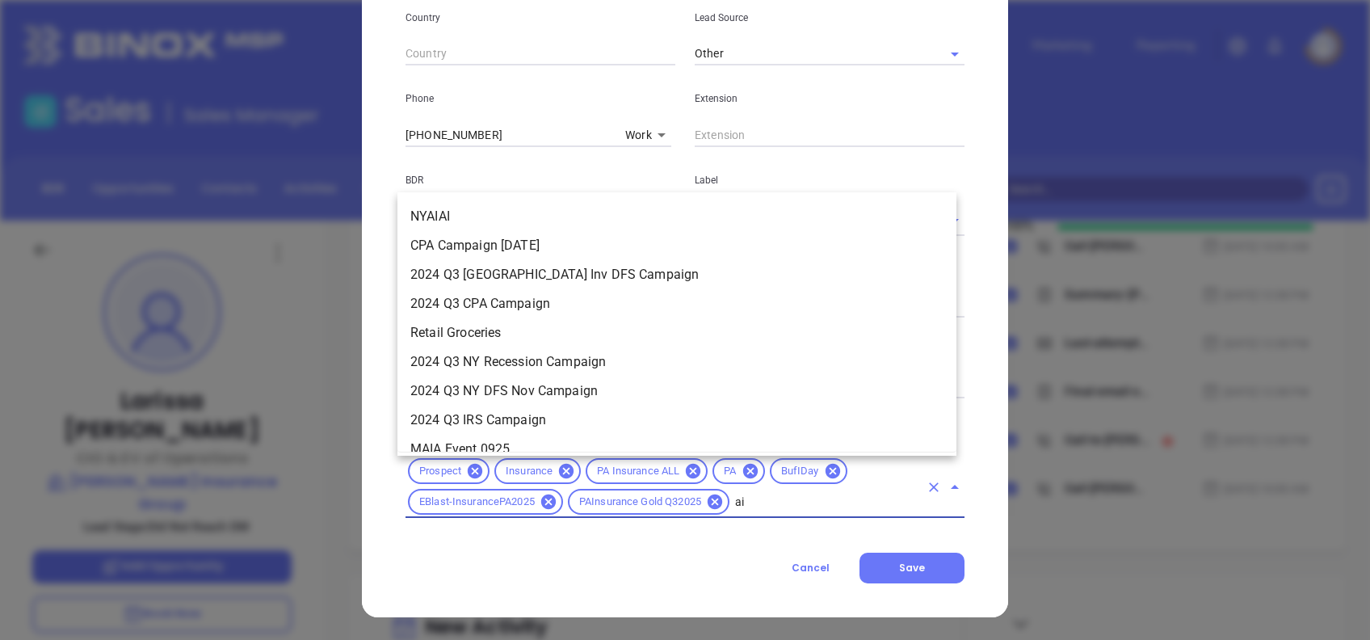
type input "a"
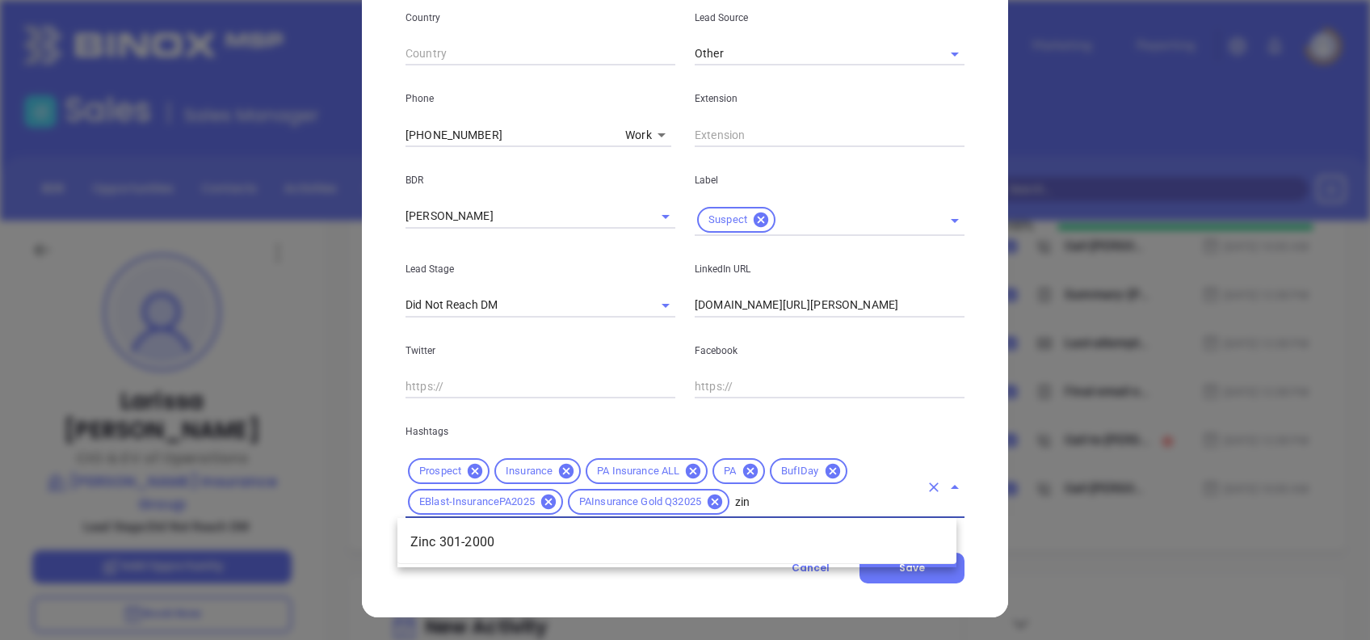
type input "zinc"
click at [776, 535] on li "Zinc 301-2000" at bounding box center [676, 542] width 559 height 29
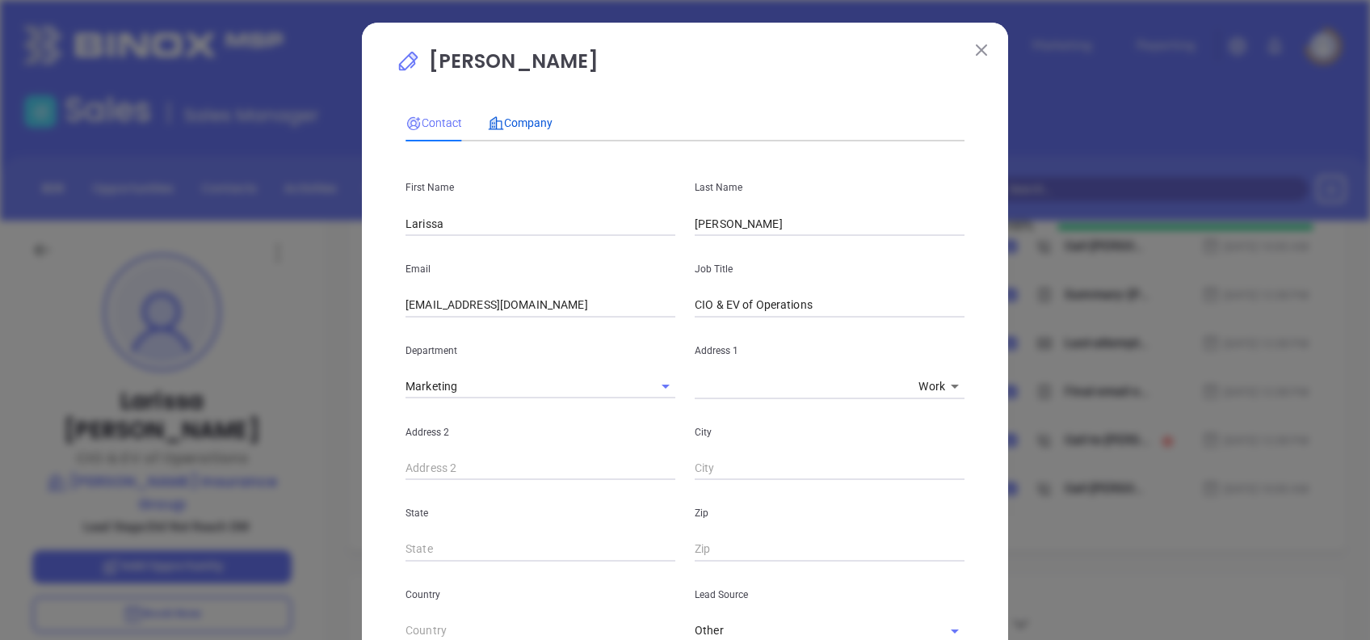
click at [528, 121] on span "Company" at bounding box center [520, 122] width 65 height 13
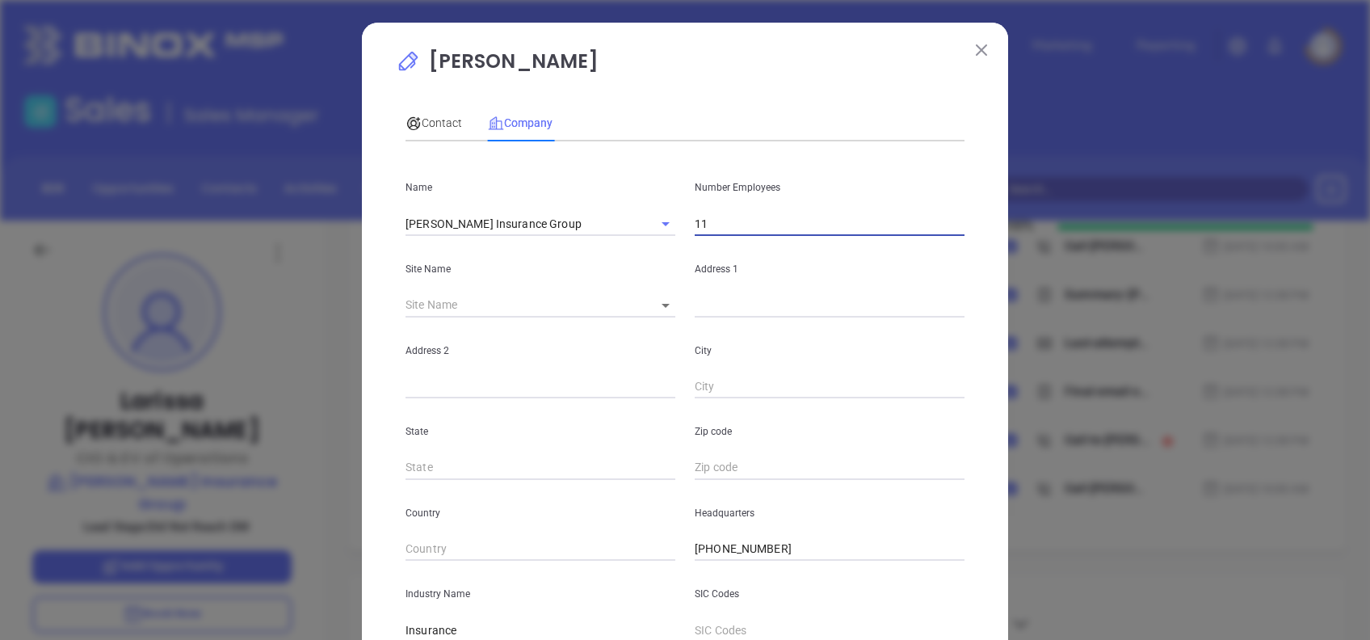
drag, startPoint x: 728, startPoint y: 216, endPoint x: 578, endPoint y: 245, distance: 153.0
click at [587, 236] on div "Name Glatfelter Insurance Group Number Employees 11 Site Name ​ Address 1 Addre…" at bounding box center [685, 479] width 559 height 650
type input "435"
click at [643, 123] on div "Contact Company" at bounding box center [685, 122] width 559 height 37
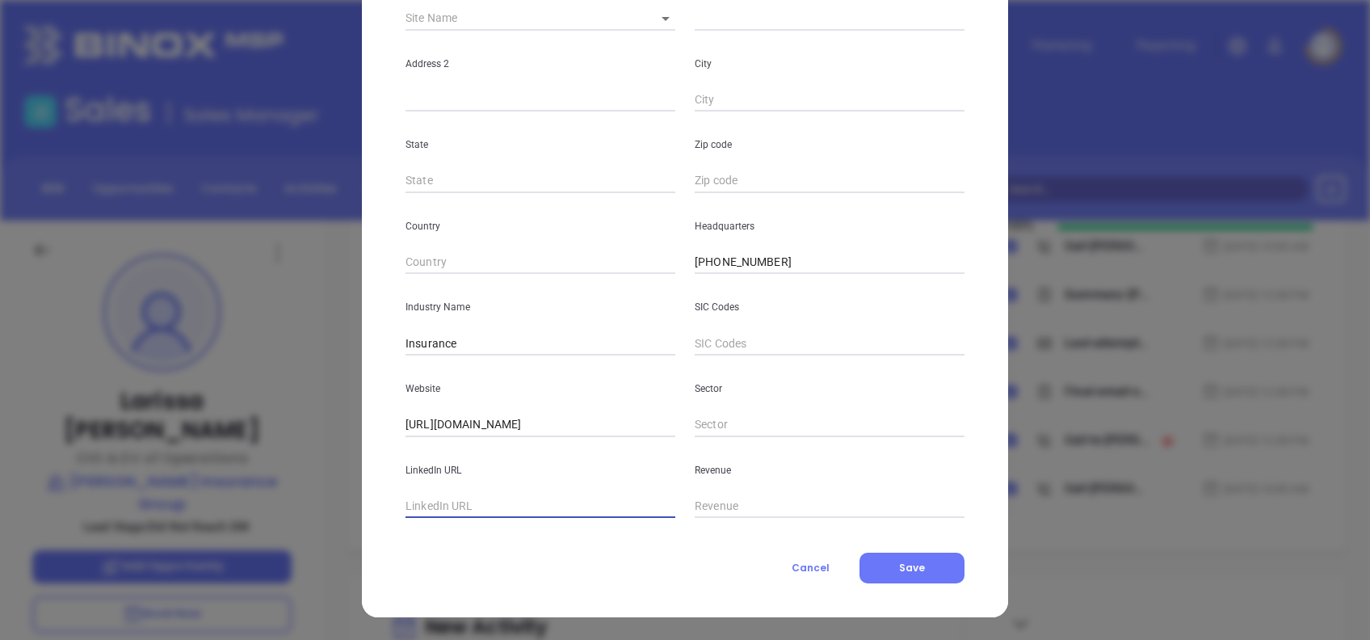
click at [488, 511] on input "text" at bounding box center [541, 506] width 270 height 24
paste input "www.linkedin.com/company/glatfelter-insurance-group/p"
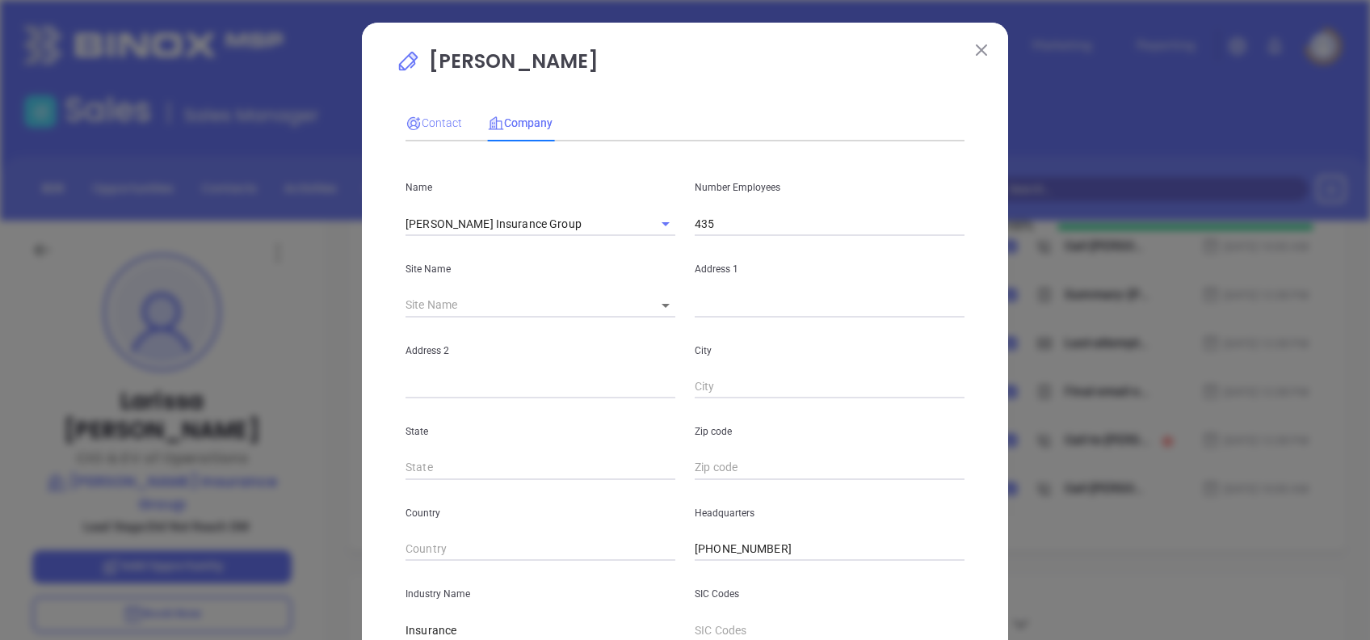
type input "www.linkedin.com/company/glatfelter-insurance-group/"
click at [441, 129] on span "Contact" at bounding box center [434, 122] width 57 height 13
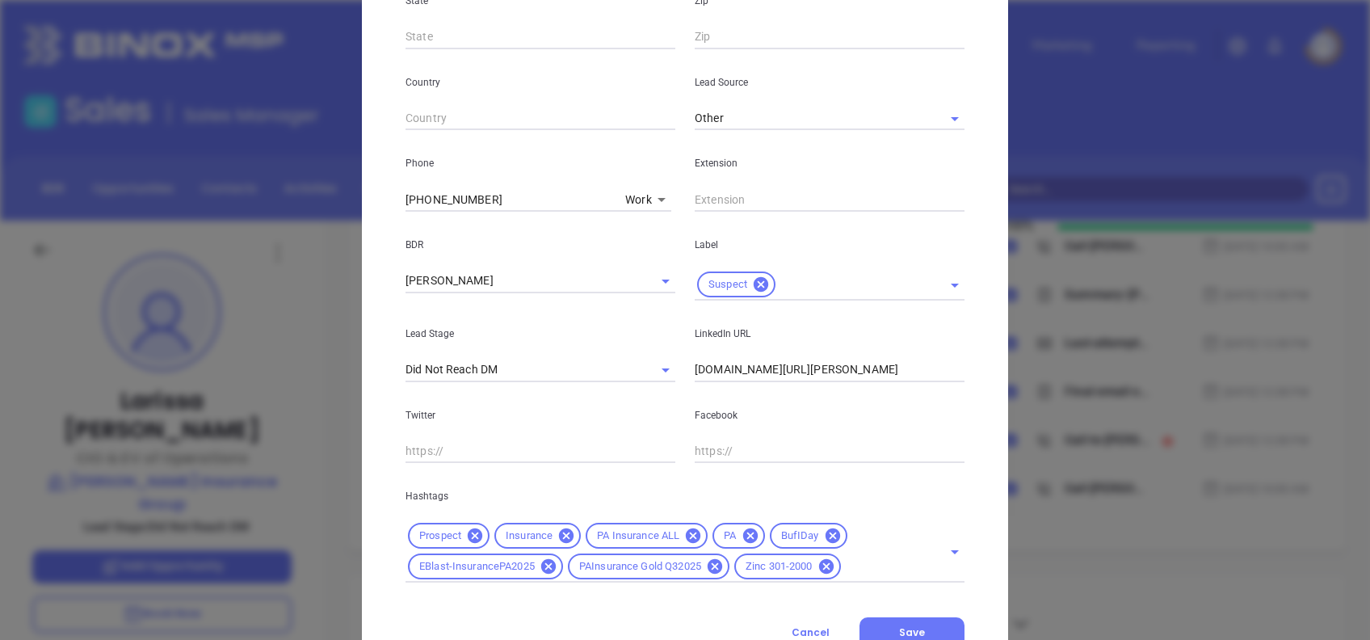
scroll to position [577, 0]
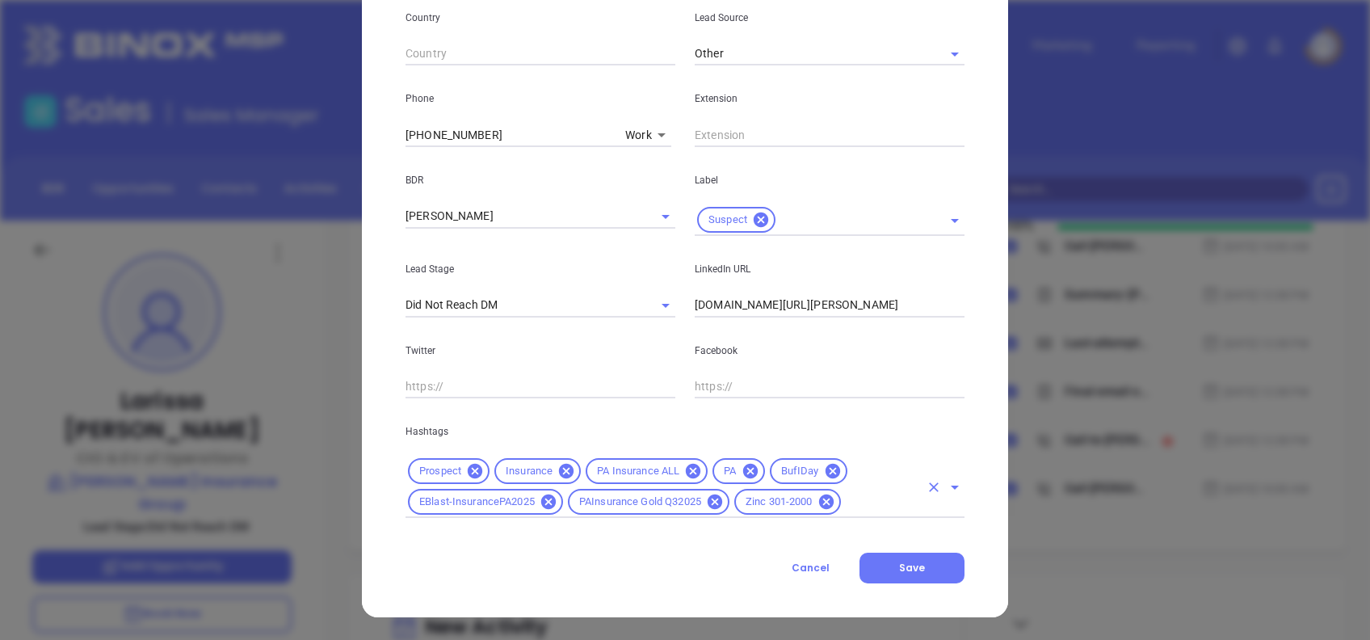
click at [874, 499] on input "text" at bounding box center [881, 502] width 76 height 20
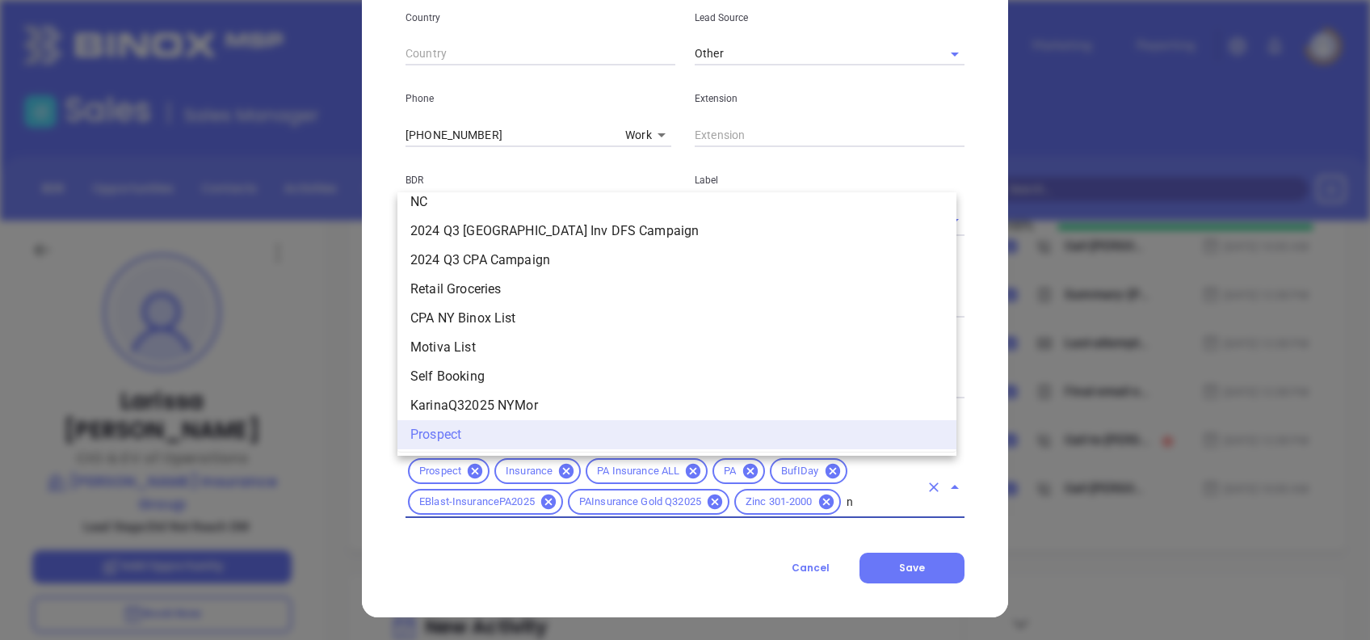
scroll to position [0, 0]
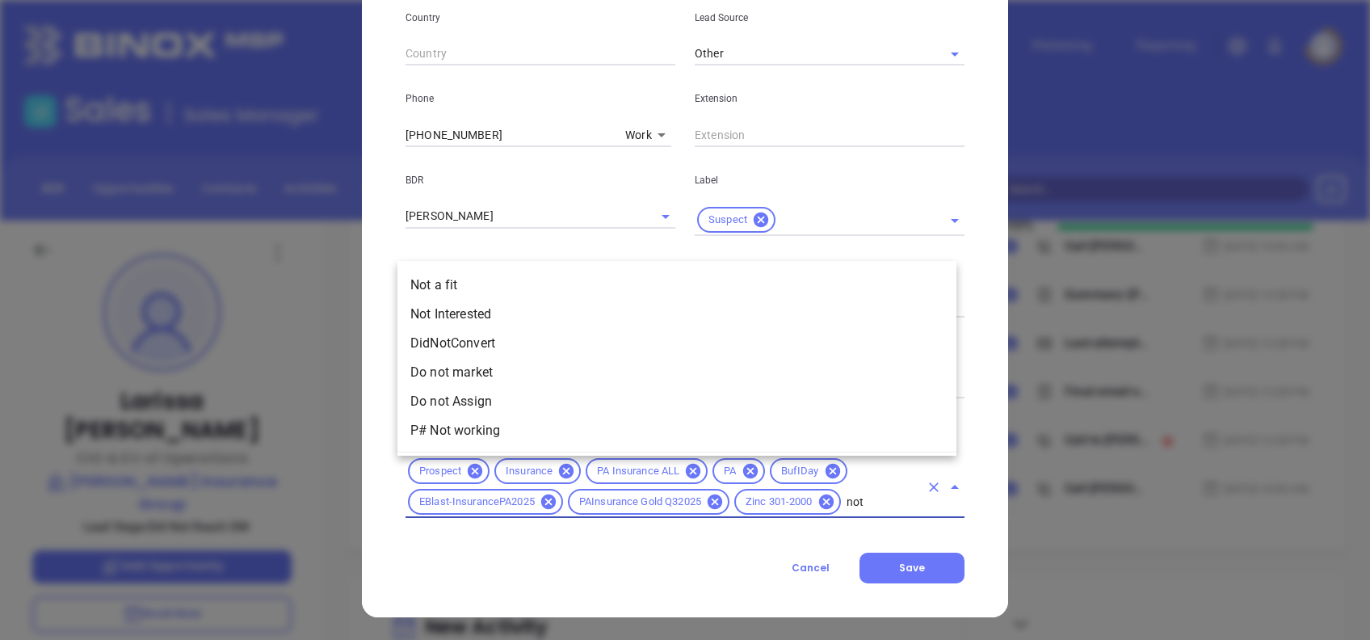
type input "not a"
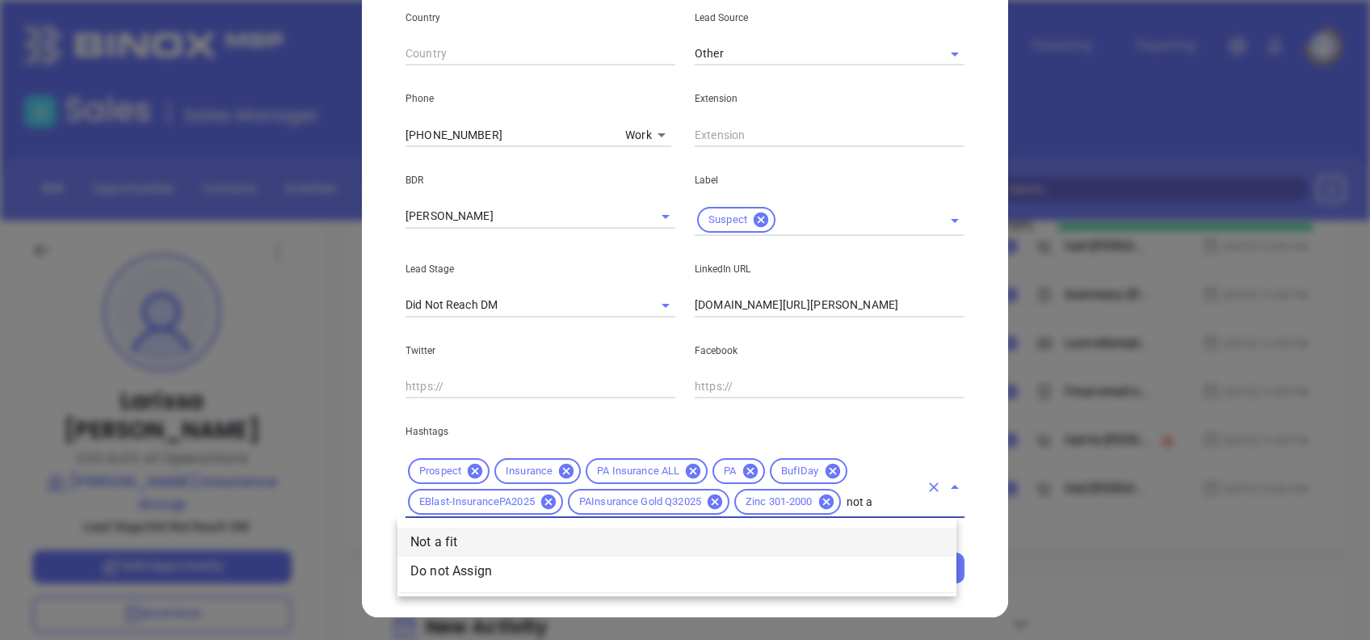
click at [853, 533] on li "Not a fit" at bounding box center [676, 542] width 559 height 29
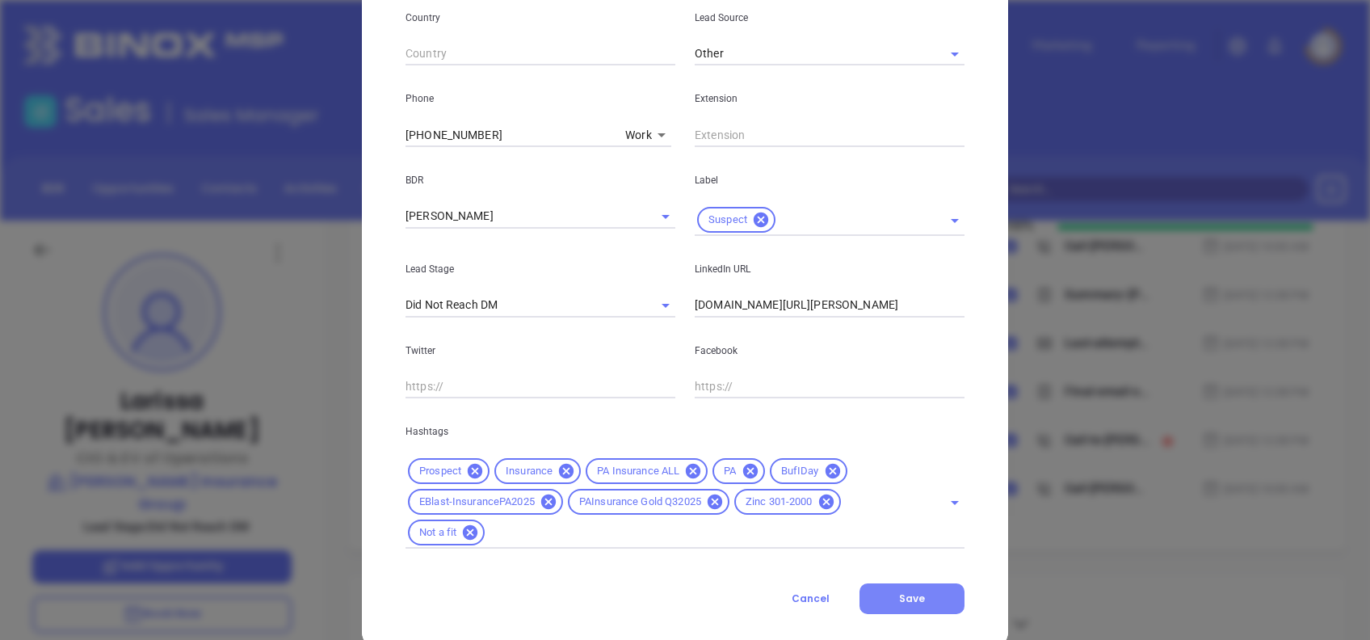
click at [923, 602] on button "Save" at bounding box center [912, 598] width 105 height 31
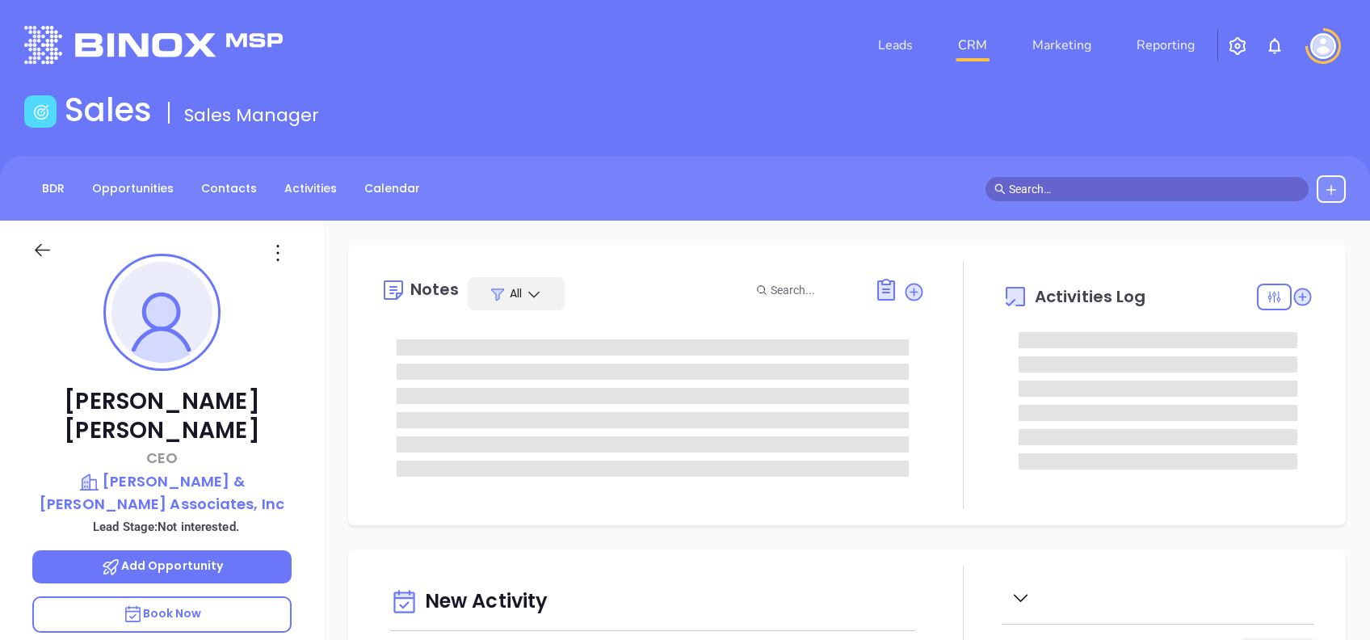
type input "[PERSON_NAME]"
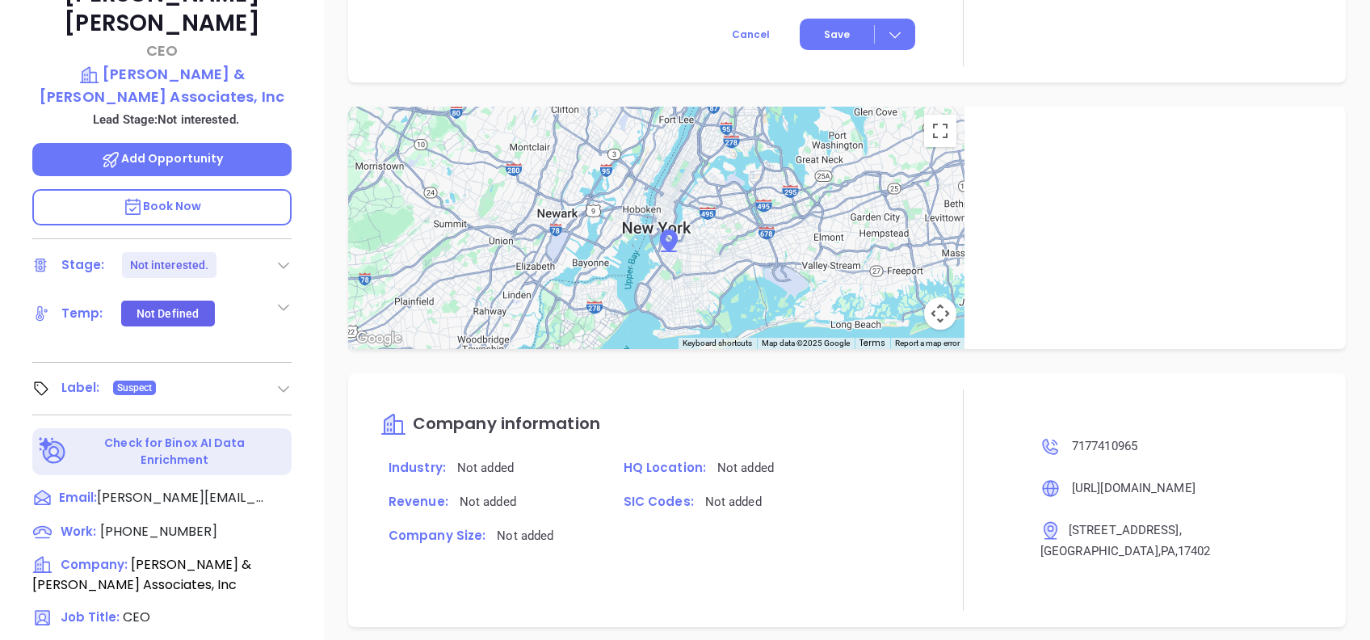
scroll to position [173, 0]
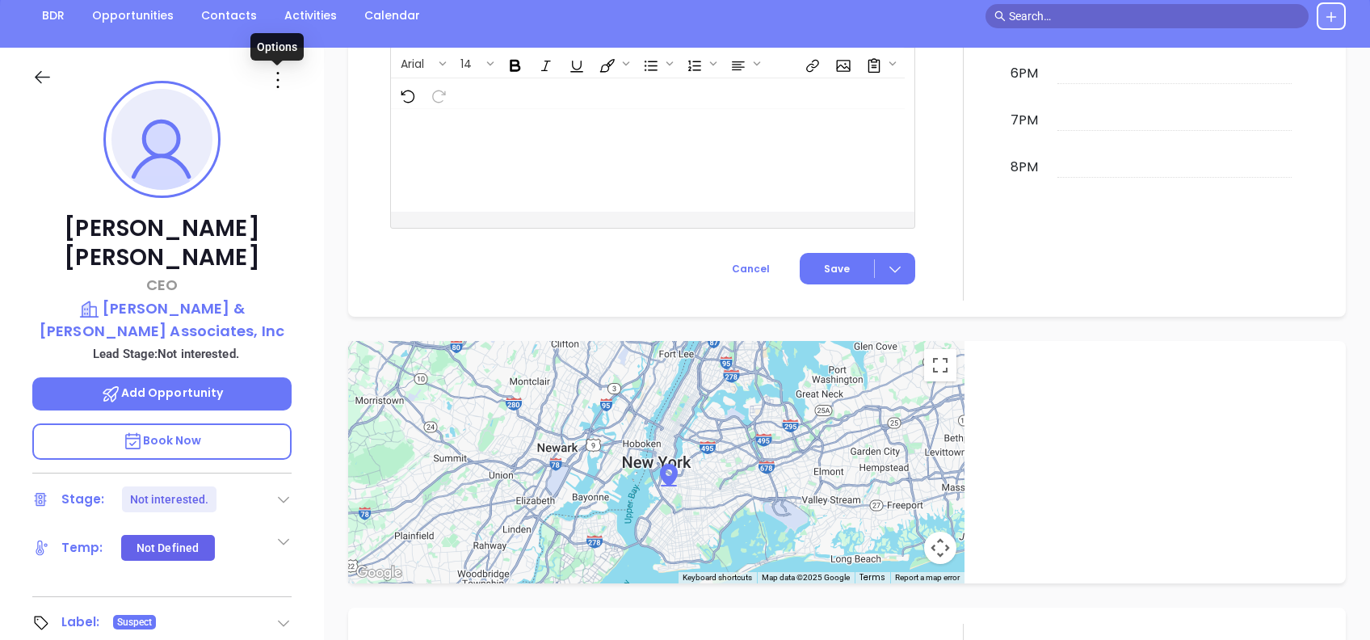
click at [280, 88] on icon at bounding box center [278, 80] width 26 height 26
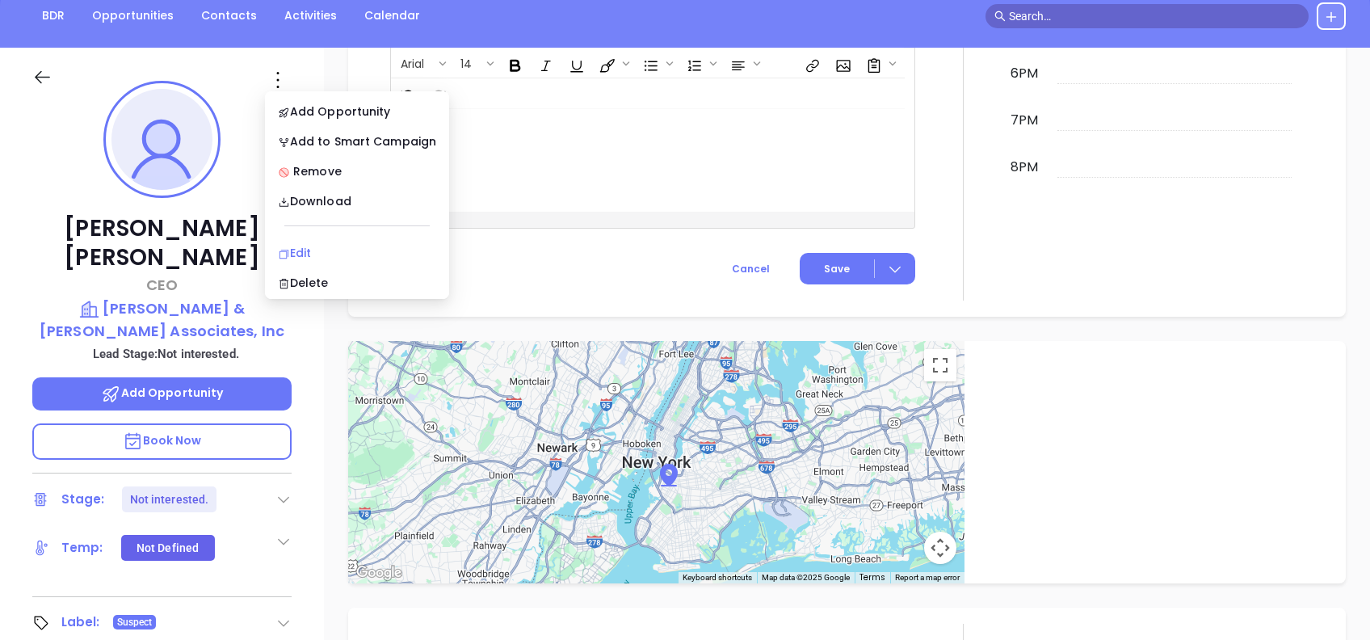
click at [351, 244] on div "Edit" at bounding box center [357, 253] width 158 height 18
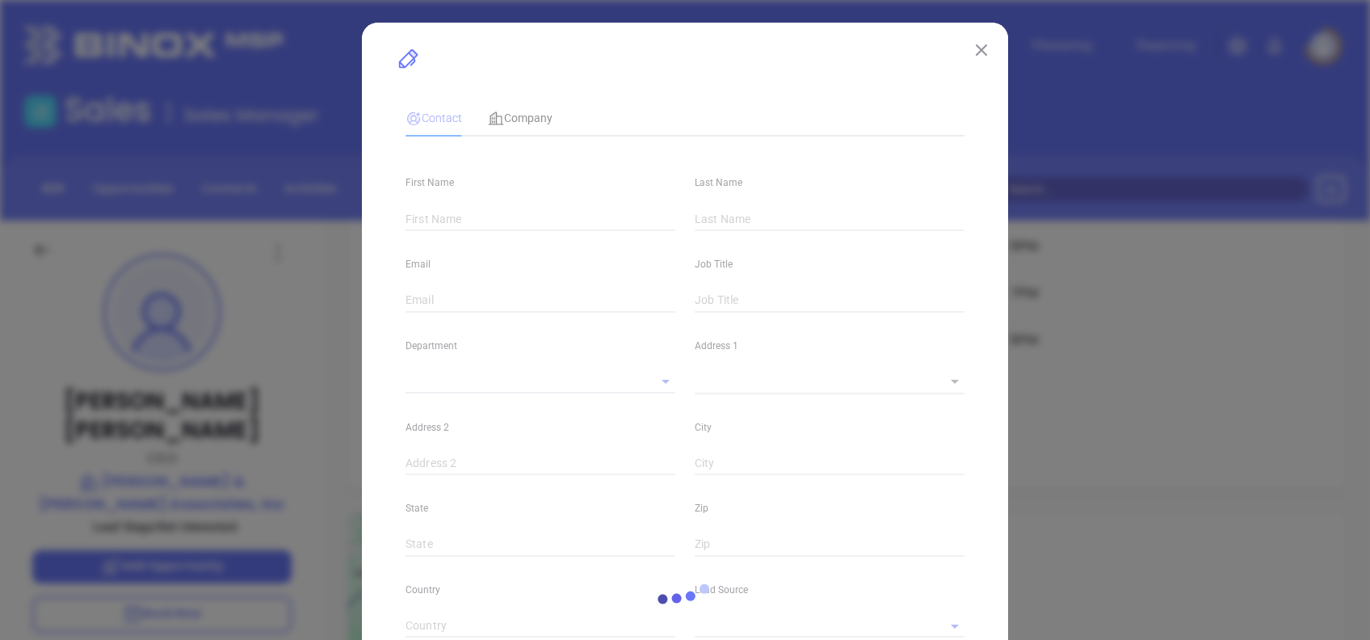
type input "[PERSON_NAME]"
type input "[PERSON_NAME][EMAIL_ADDRESS][DOMAIN_NAME]"
type input "CEO"
type input "1"
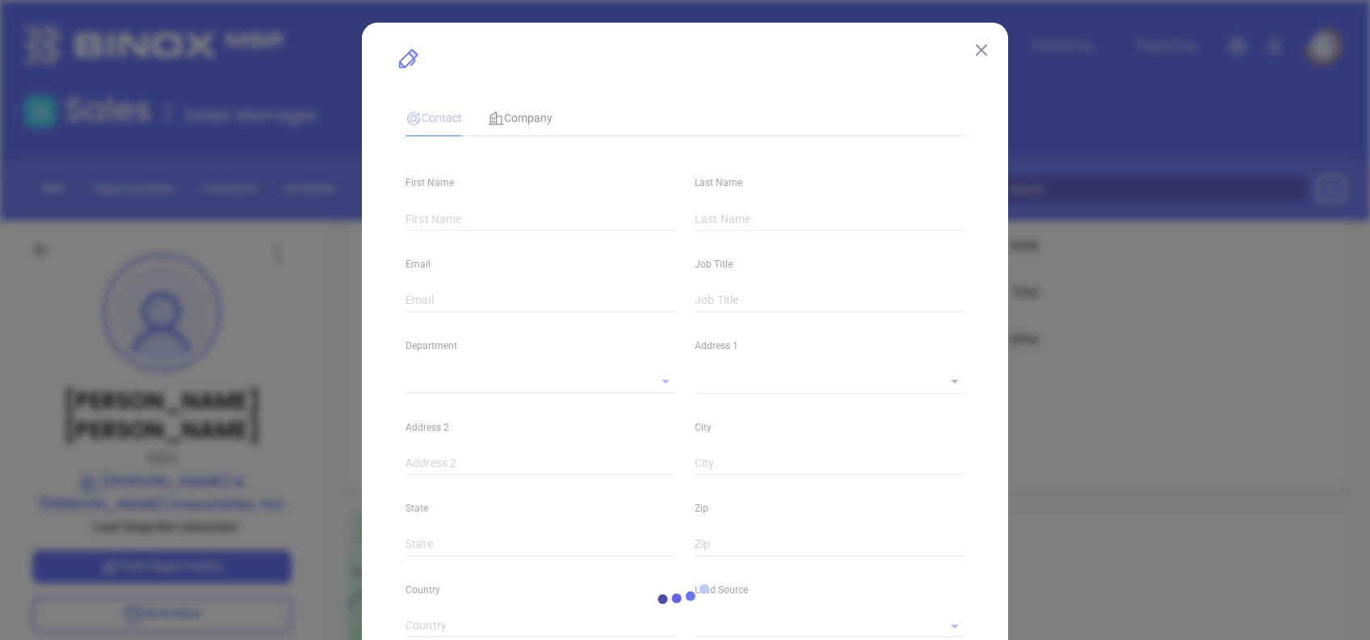
type input "[DOMAIN_NAME][URL][PERSON_NAME]"
type input "Marketing"
type input "Other"
type input "[PERSON_NAME]"
type input "Not interested."
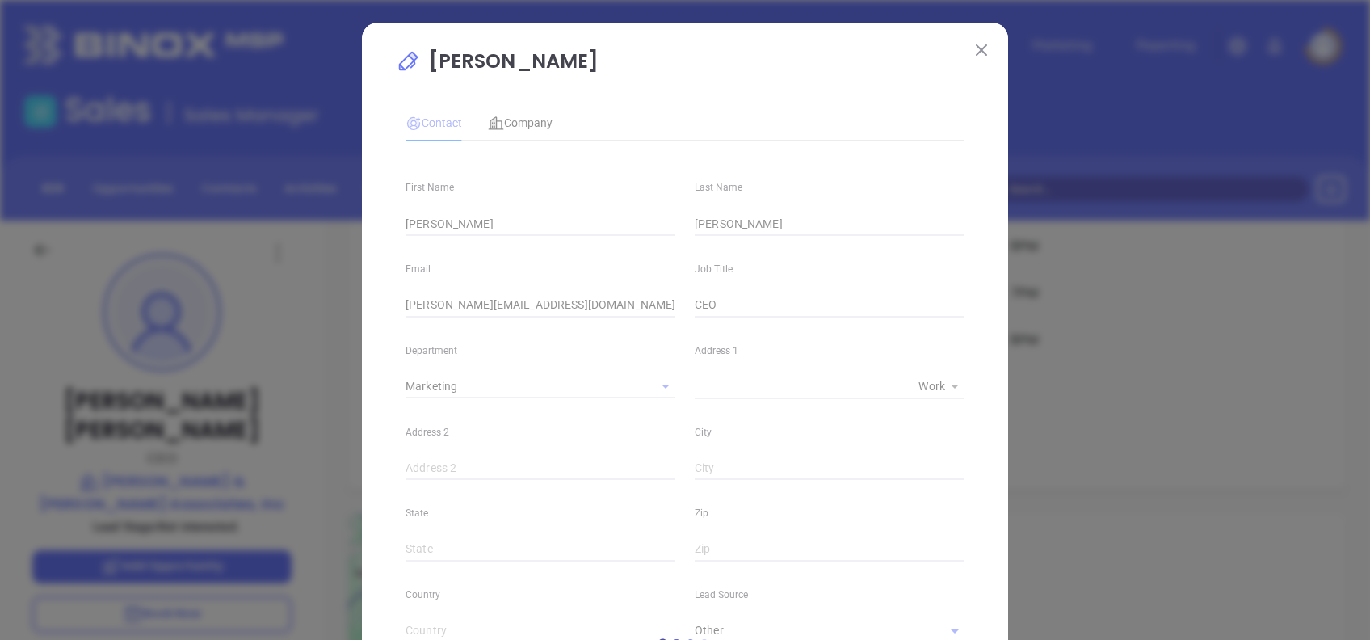
type input "[PHONE_NUMBER]"
type input "1"
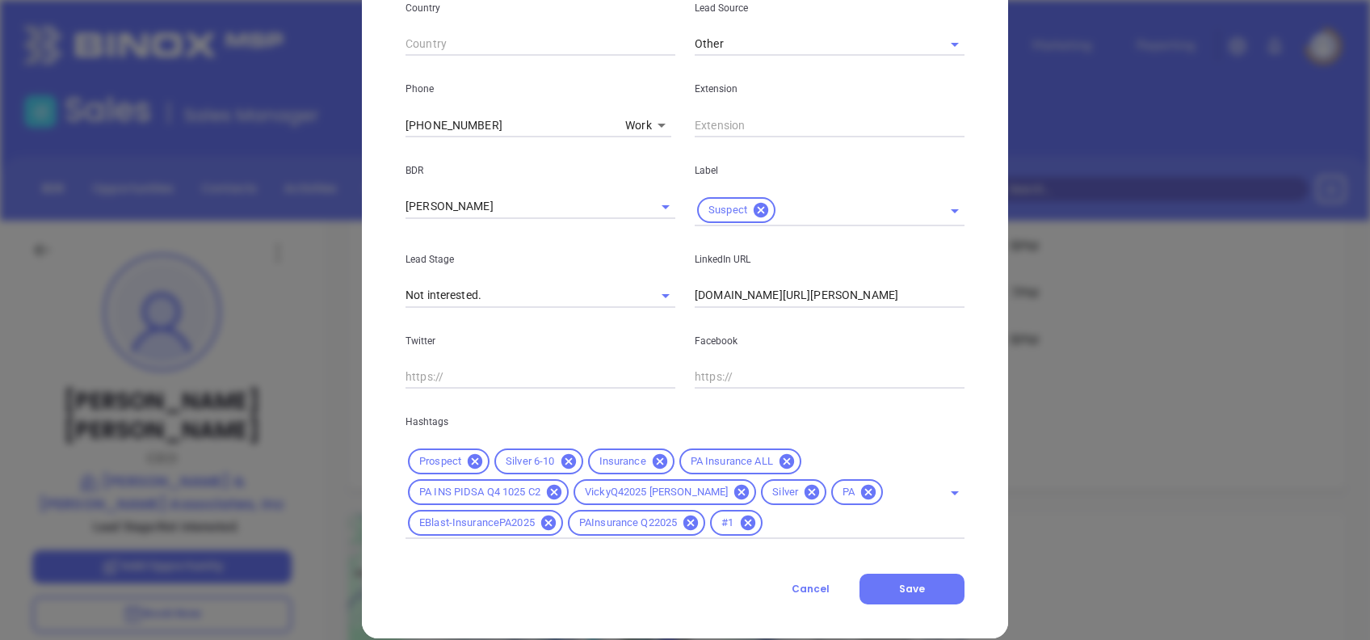
scroll to position [608, 0]
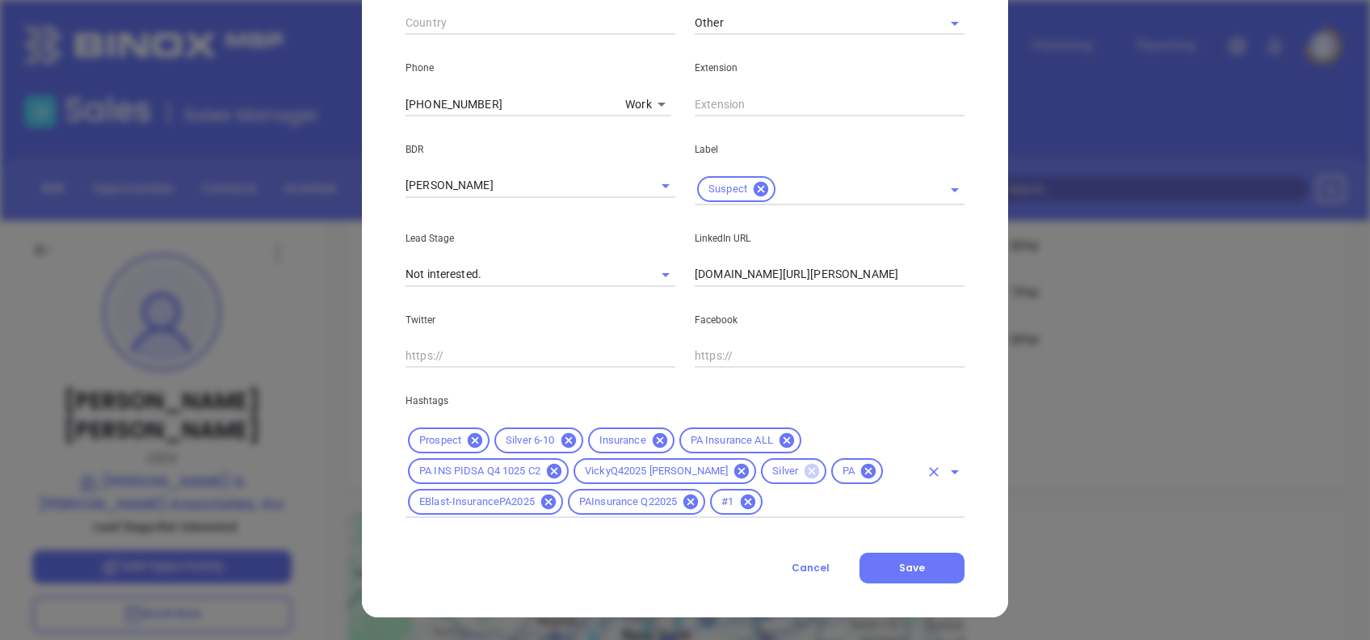
click at [805, 465] on icon at bounding box center [812, 471] width 15 height 15
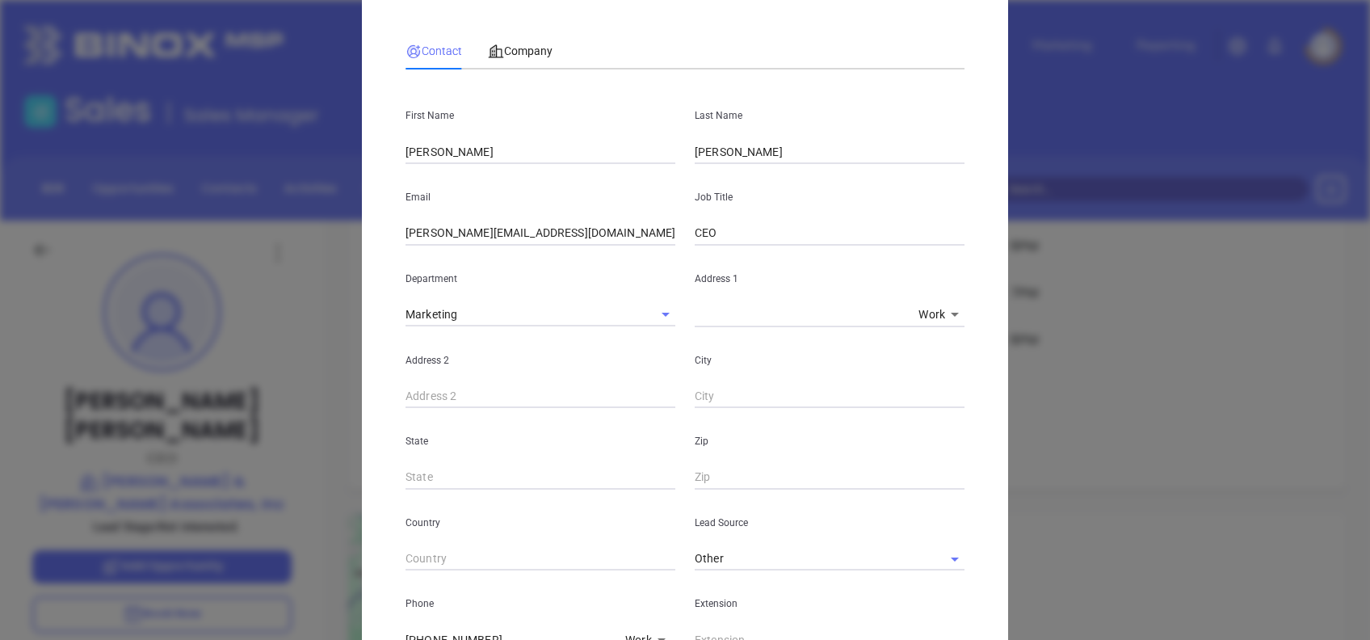
scroll to position [0, 0]
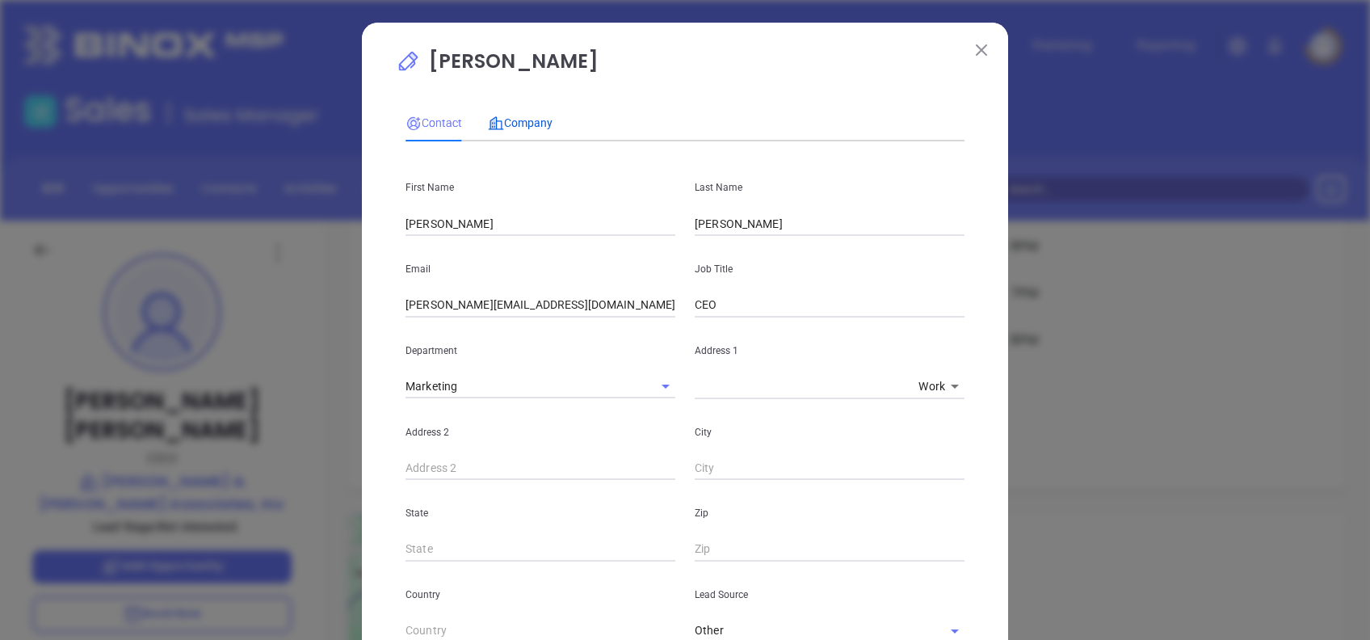
drag, startPoint x: 511, startPoint y: 127, endPoint x: 523, endPoint y: 153, distance: 29.6
click at [511, 128] on span "Company" at bounding box center [520, 122] width 65 height 13
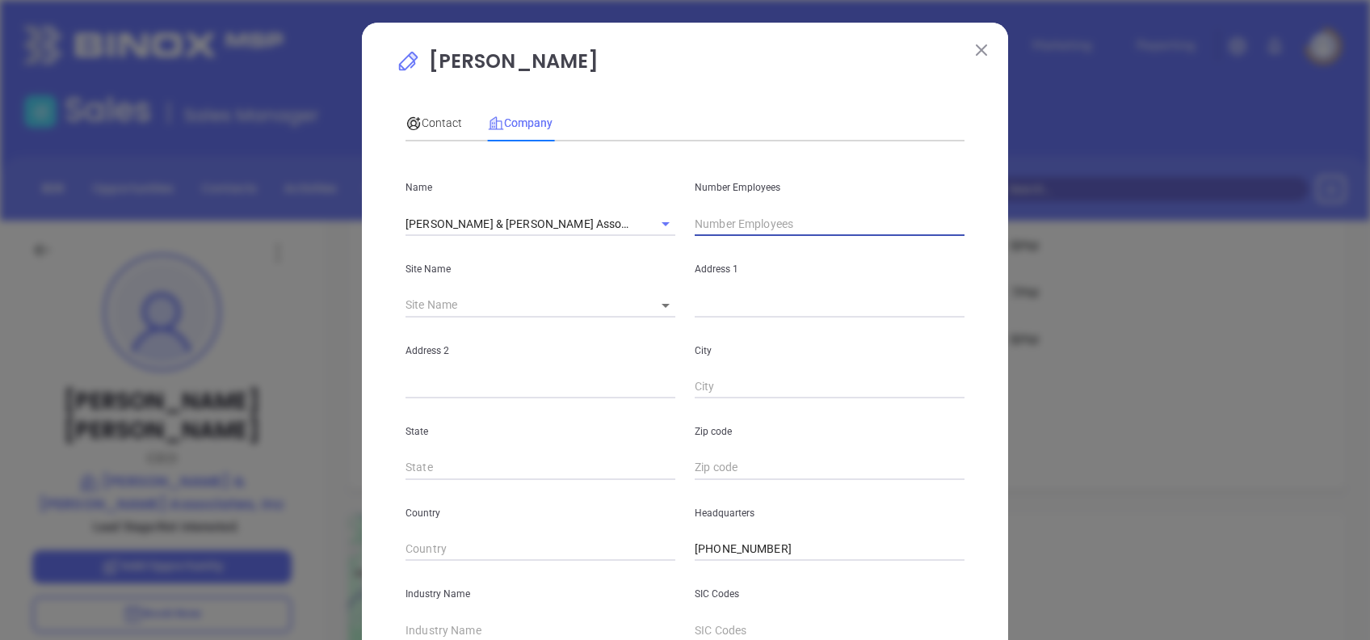
click at [734, 226] on input "text" at bounding box center [830, 224] width 270 height 24
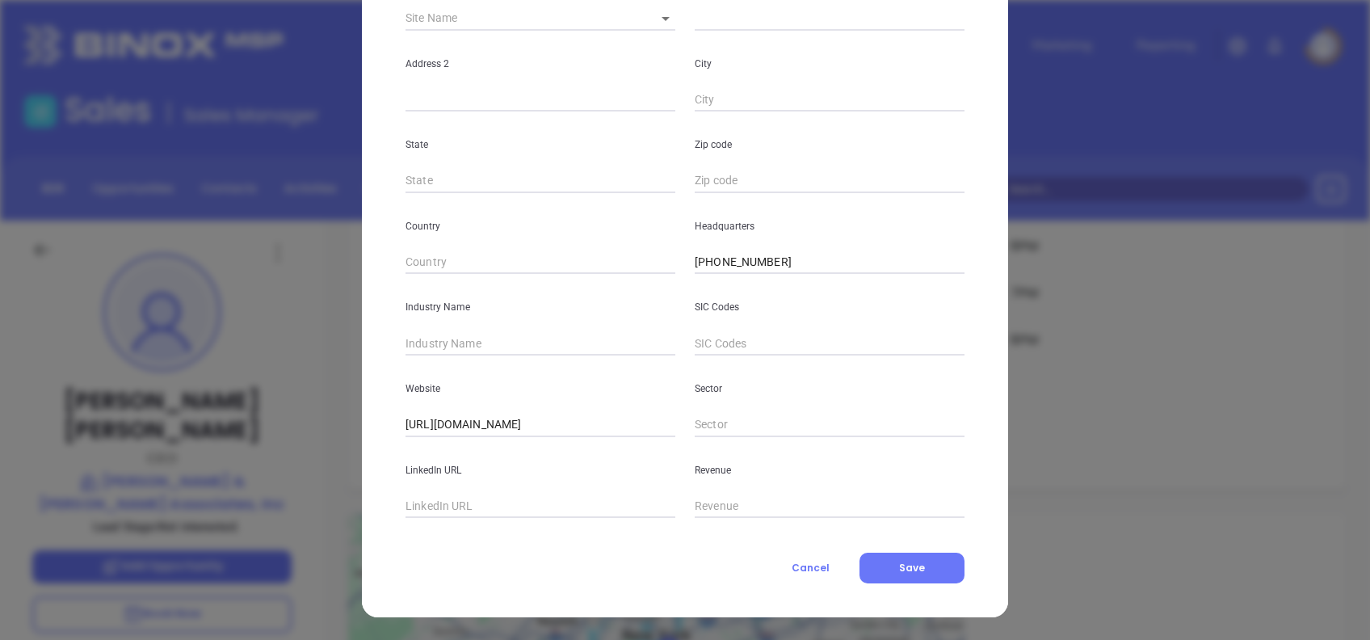
type input "6"
click at [485, 338] on input "text" at bounding box center [541, 343] width 270 height 24
type input "Insurance"
click at [905, 565] on span "Save" at bounding box center [912, 568] width 26 height 14
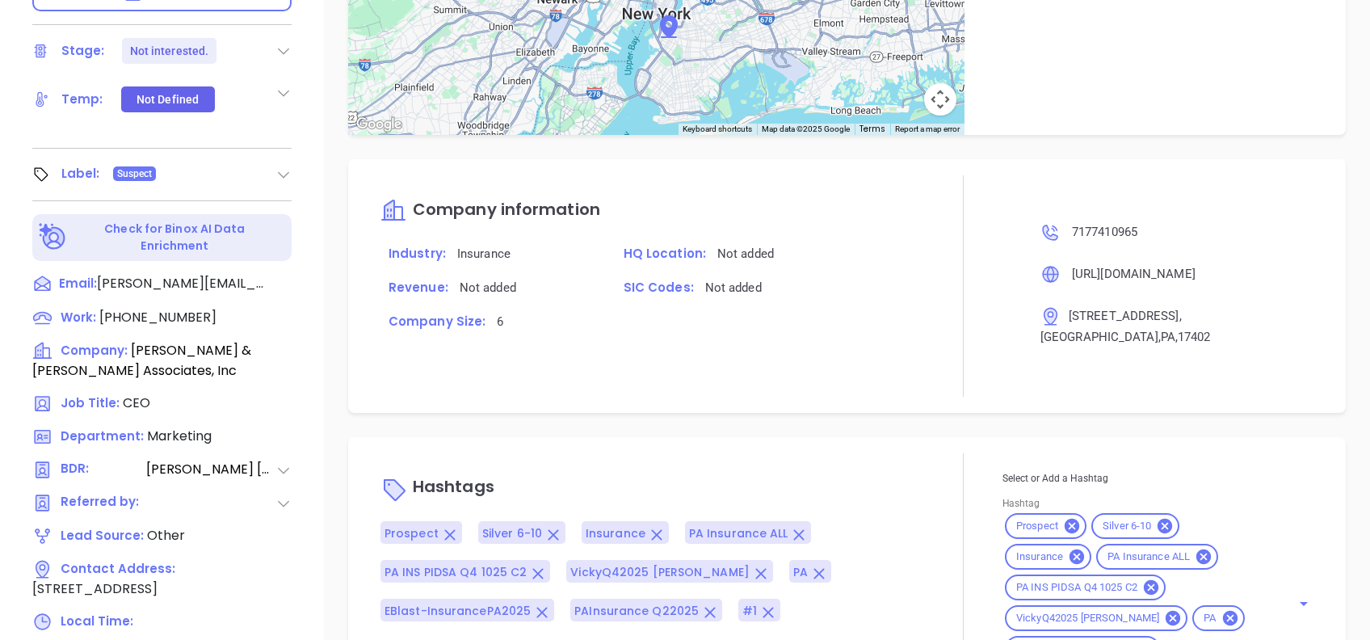
scroll to position [711, 0]
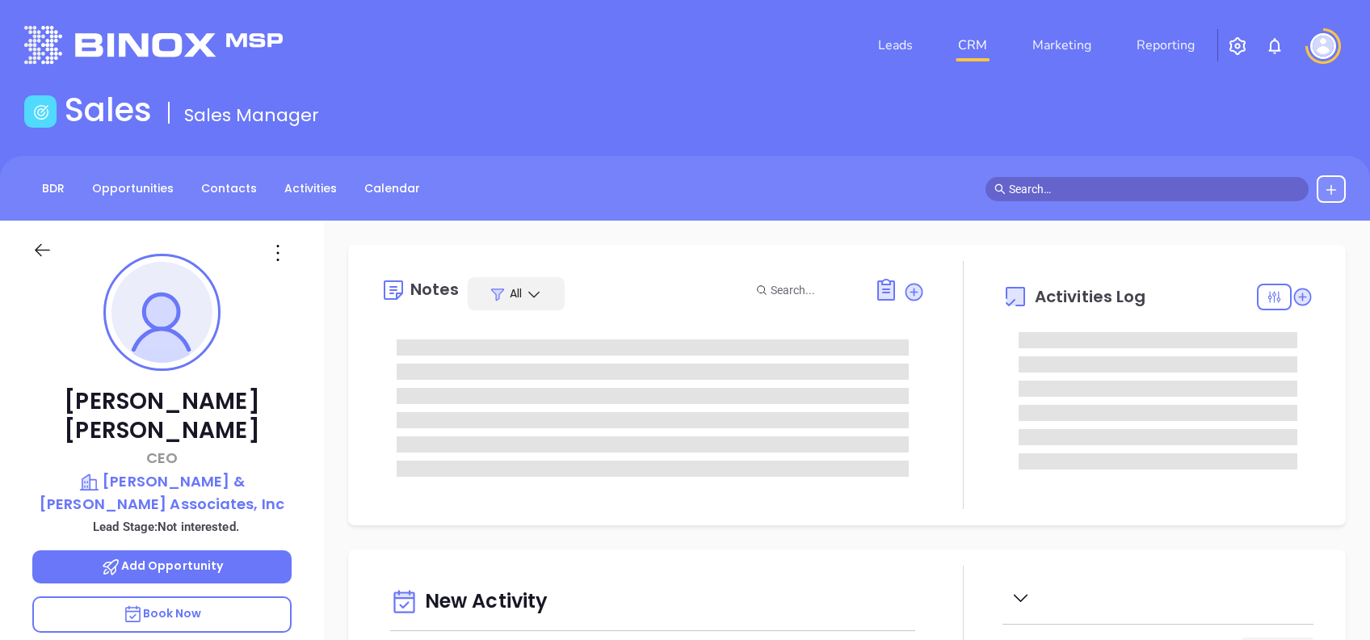
scroll to position [330, 0]
type input "[PERSON_NAME]"
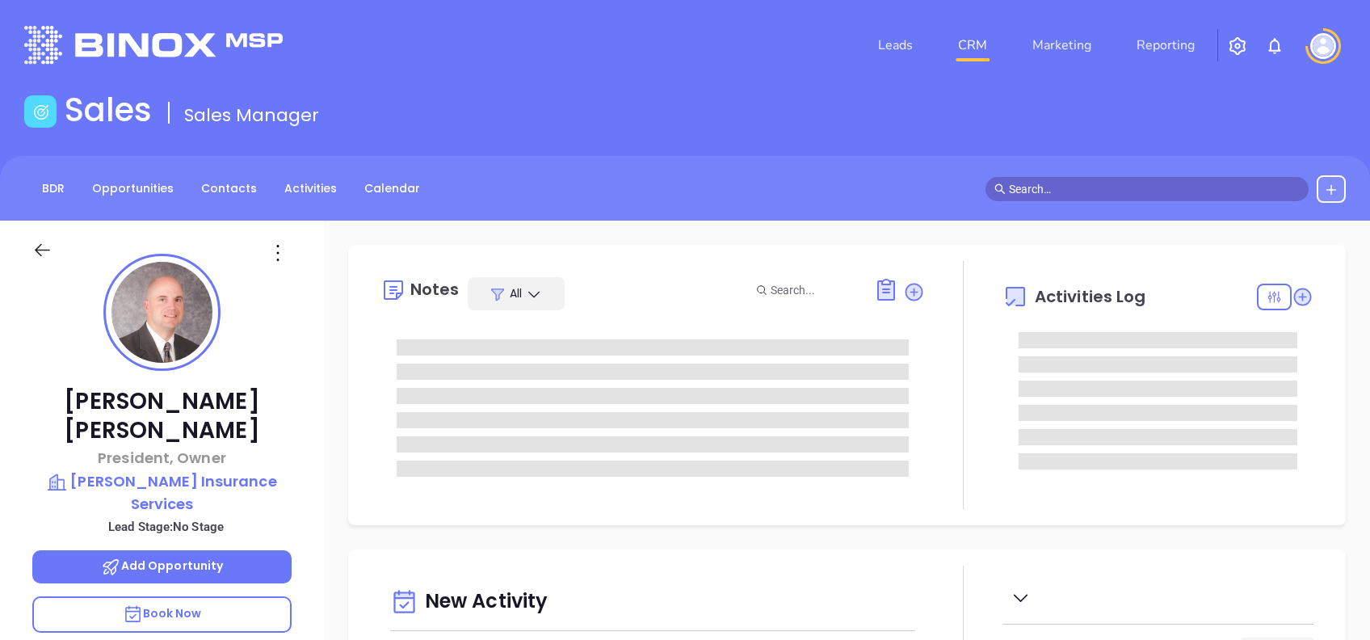
type input "[DATE]"
type input "[PERSON_NAME]"
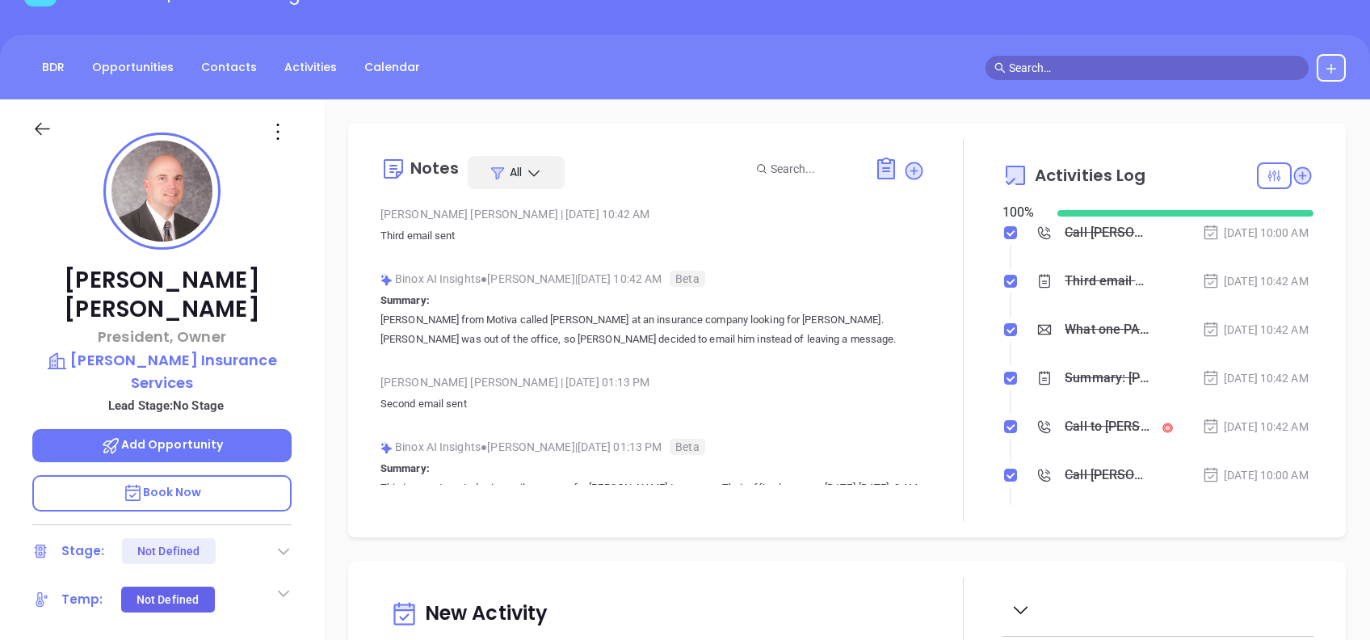
scroll to position [0, 0]
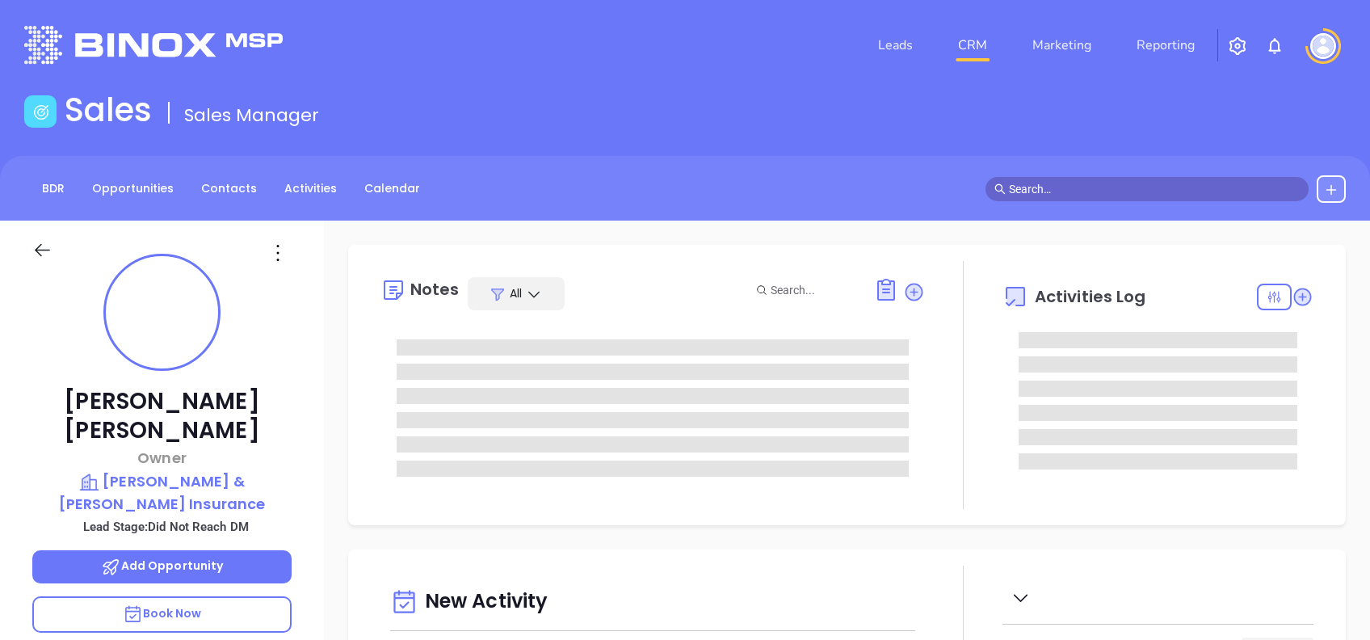
type input "[DATE]"
type input "[PERSON_NAME]"
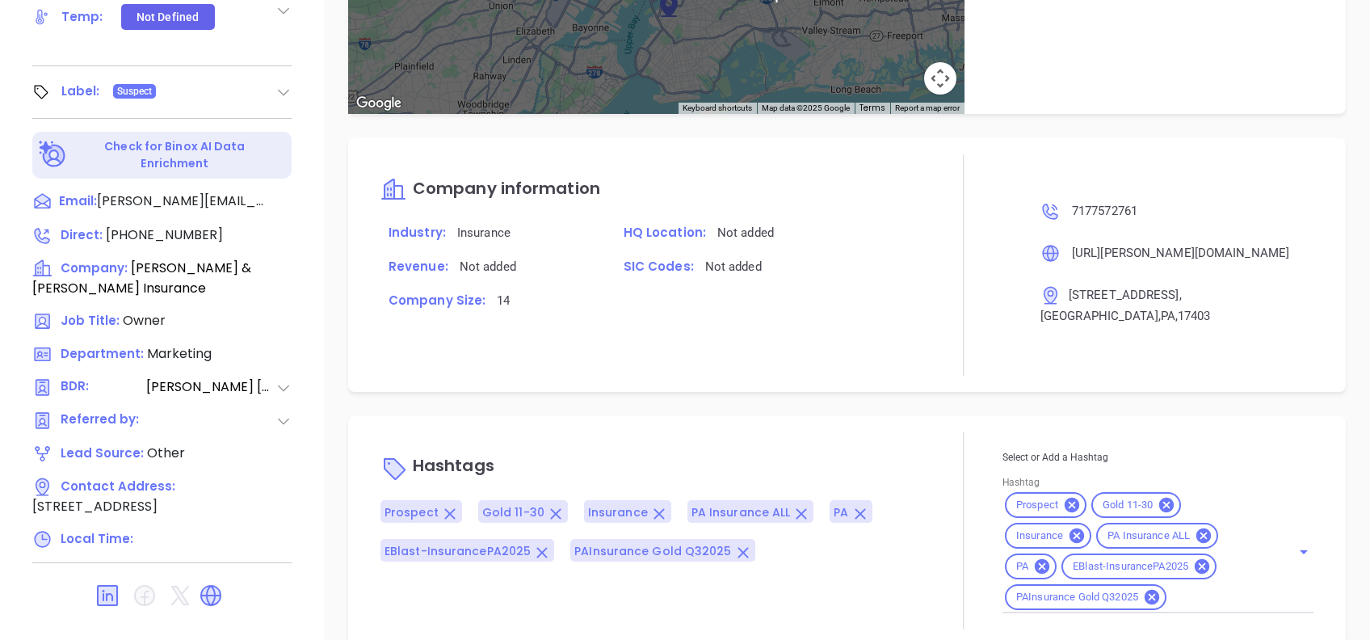
scroll to position [711, 0]
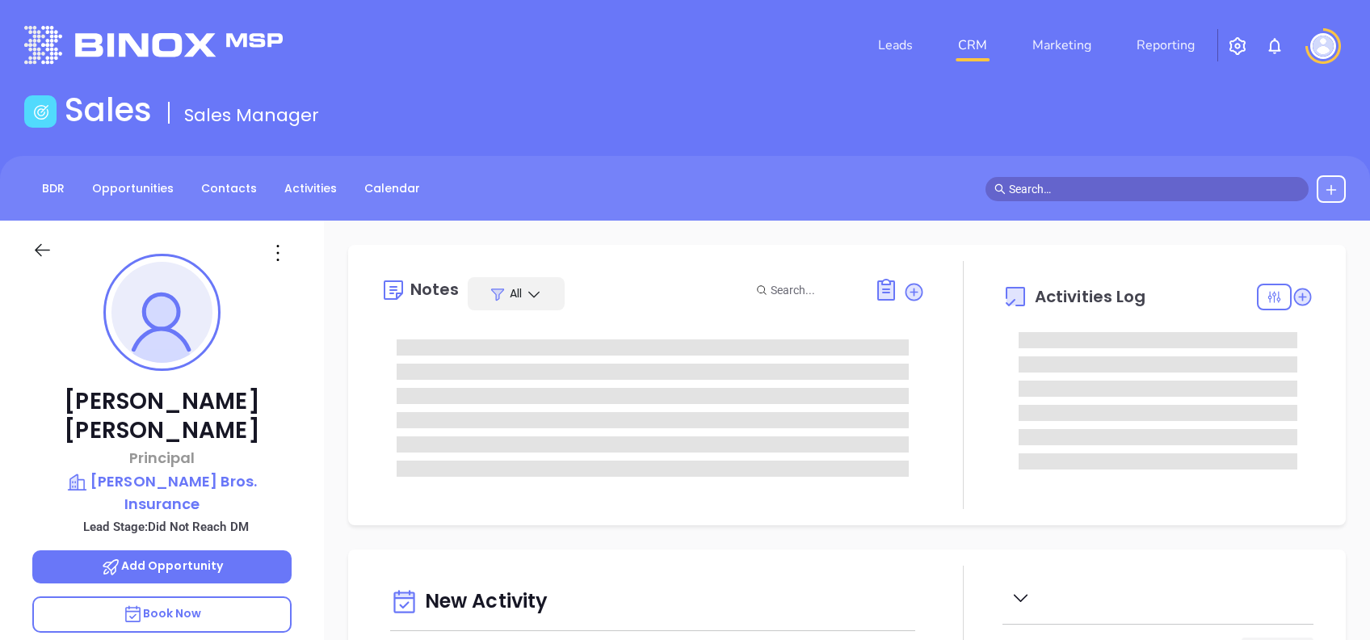
type input "[DATE]"
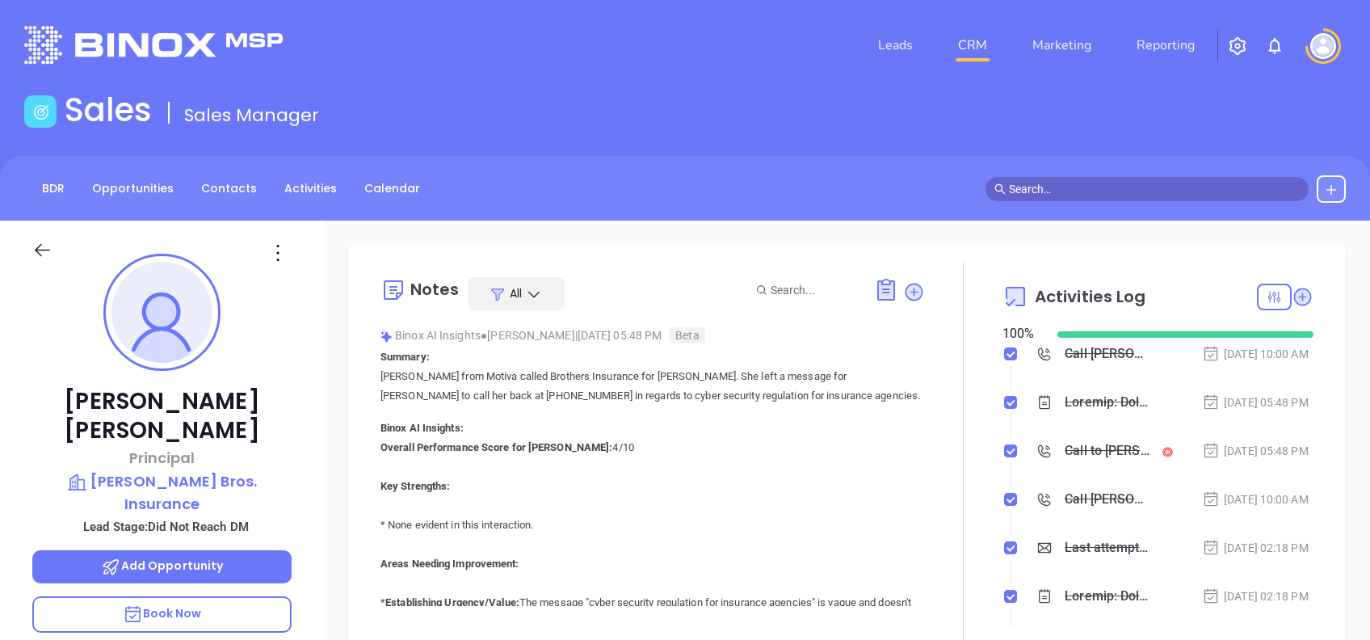
type input "[PERSON_NAME]"
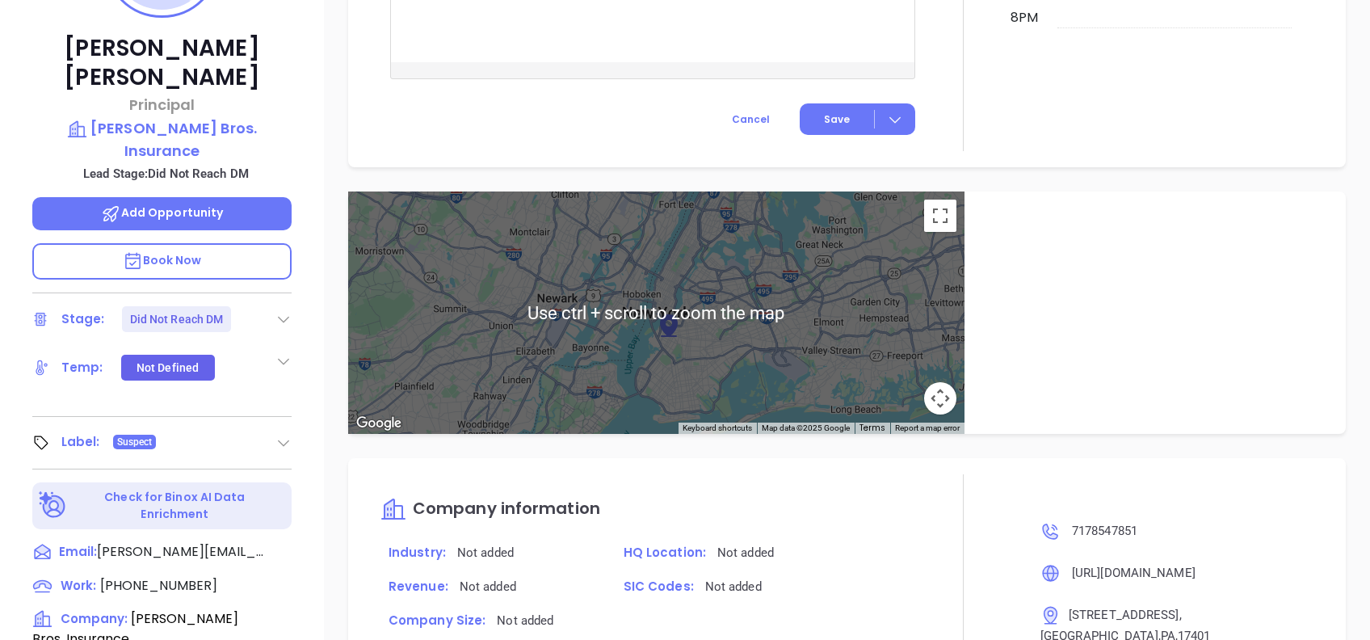
scroll to position [65, 0]
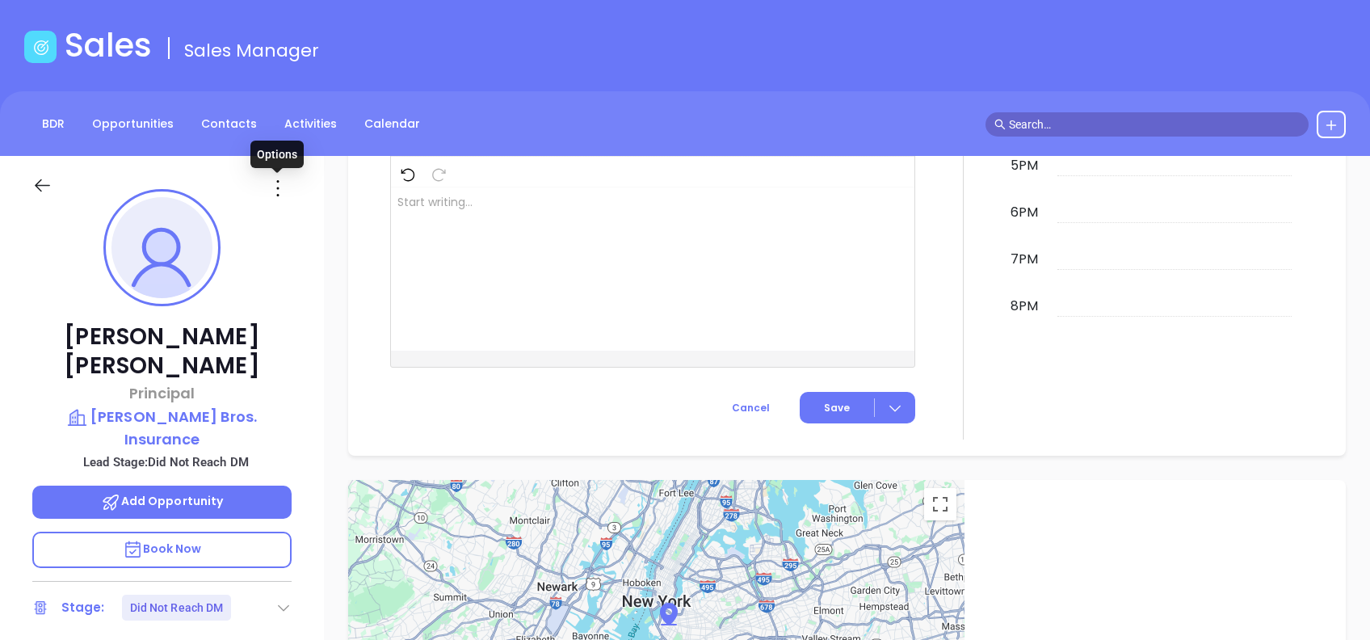
click at [280, 183] on icon at bounding box center [278, 188] width 26 height 26
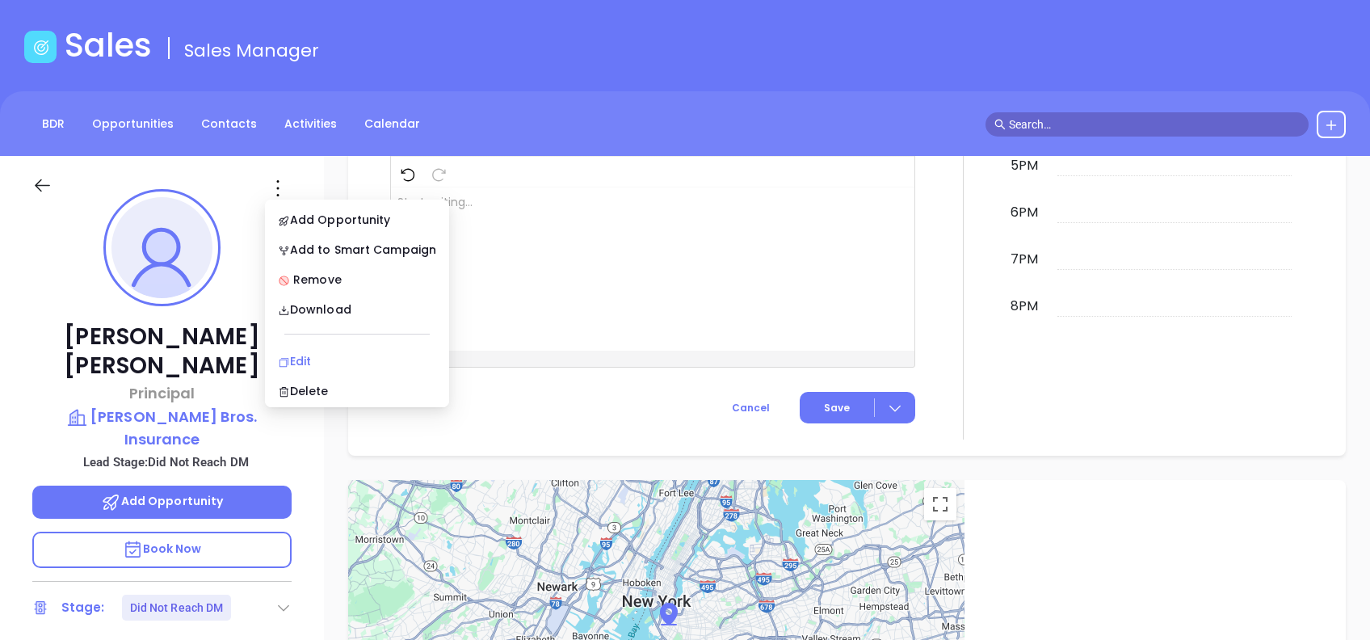
click at [300, 359] on div "Edit" at bounding box center [357, 361] width 158 height 18
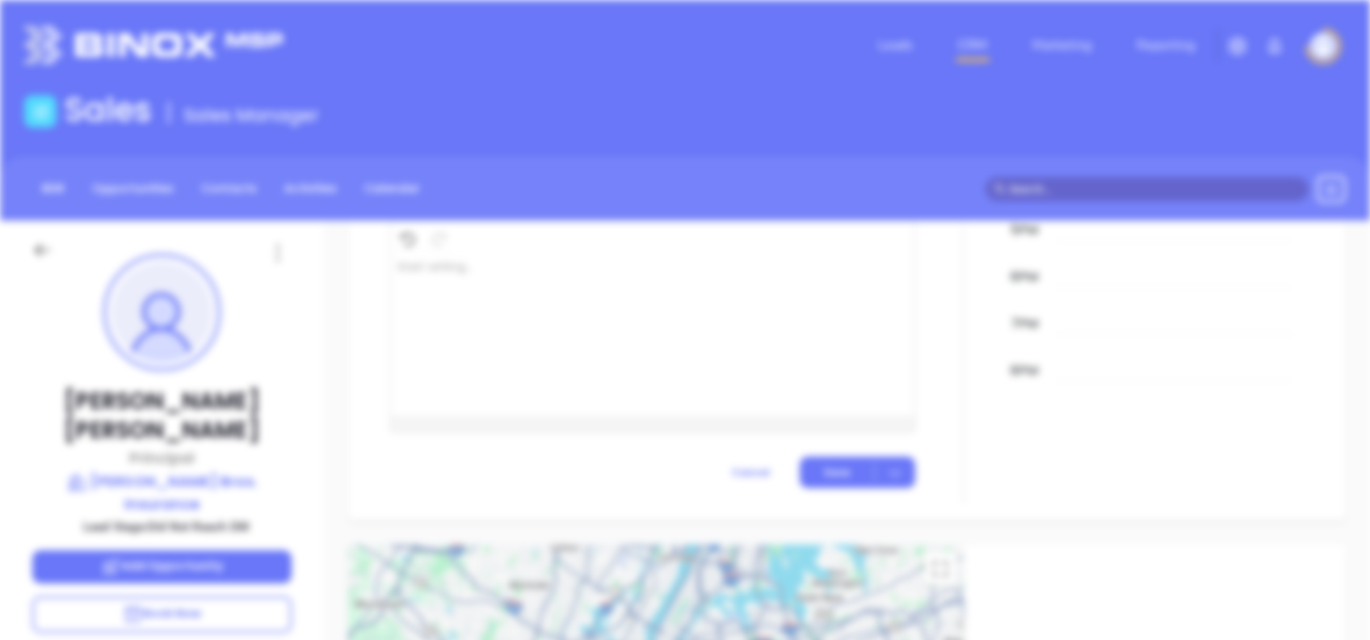
scroll to position [0, 0]
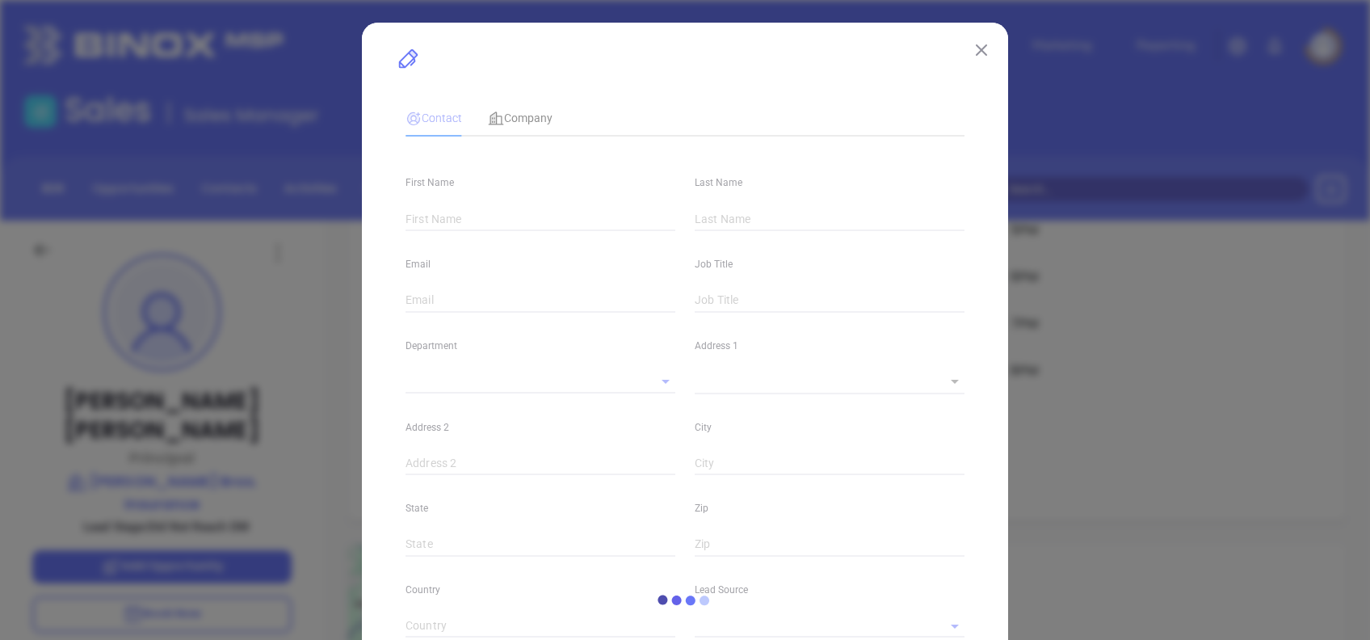
type input "[PERSON_NAME]"
type input "gregg.fetterman@klingbros.com"
type input "Principal"
type input "1"
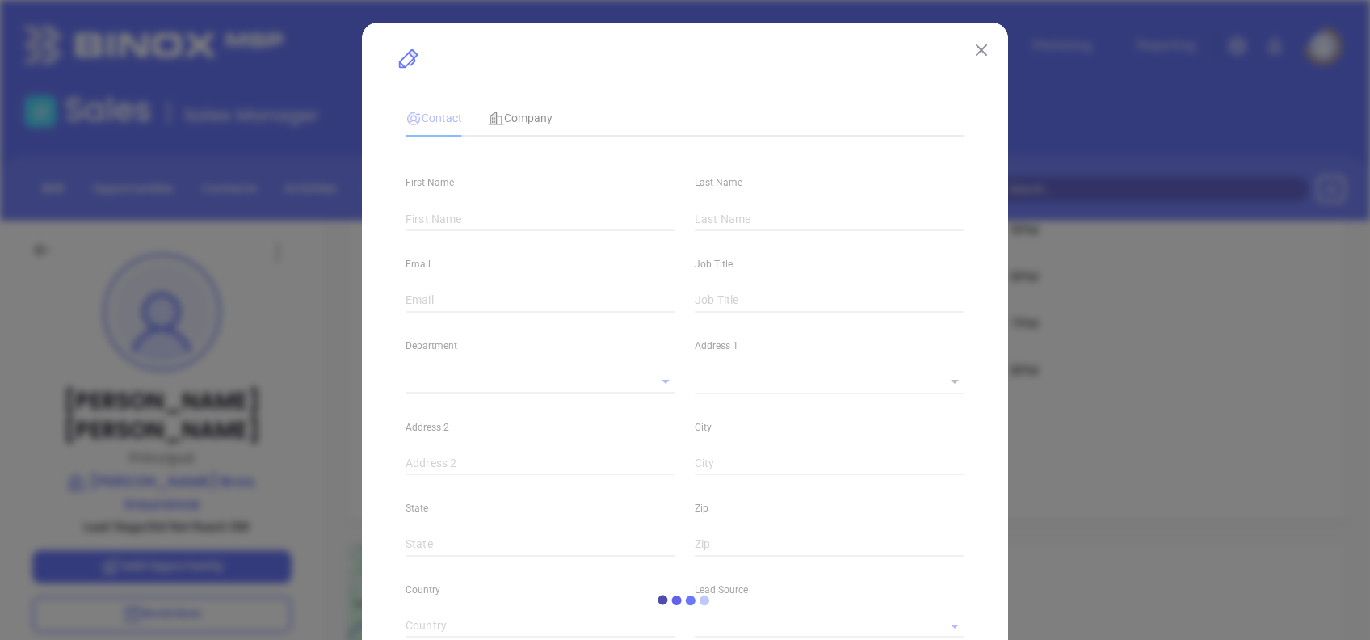
type input "www.linkedin.com/in/gregg-fetterman-8953612"
type input "Marketing"
type input "Other"
type input "Vicky Mendoza"
type input "Did Not Reach DM"
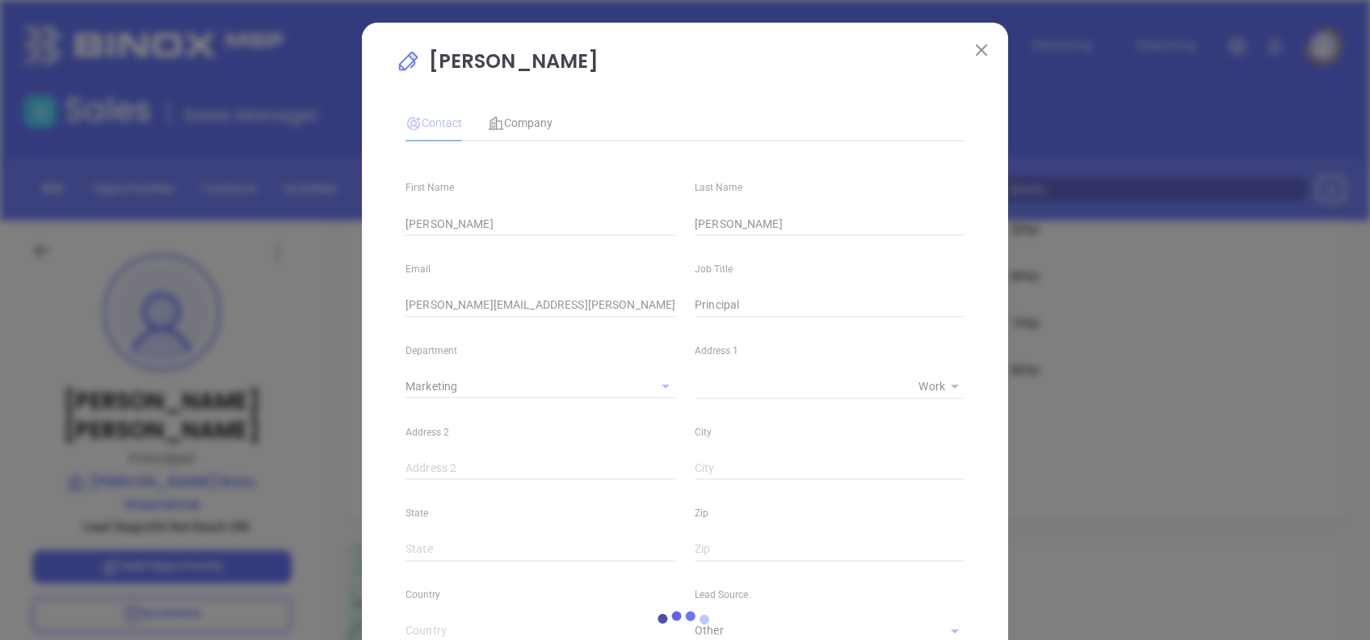
type input "(717) 854-7851"
type input "1"
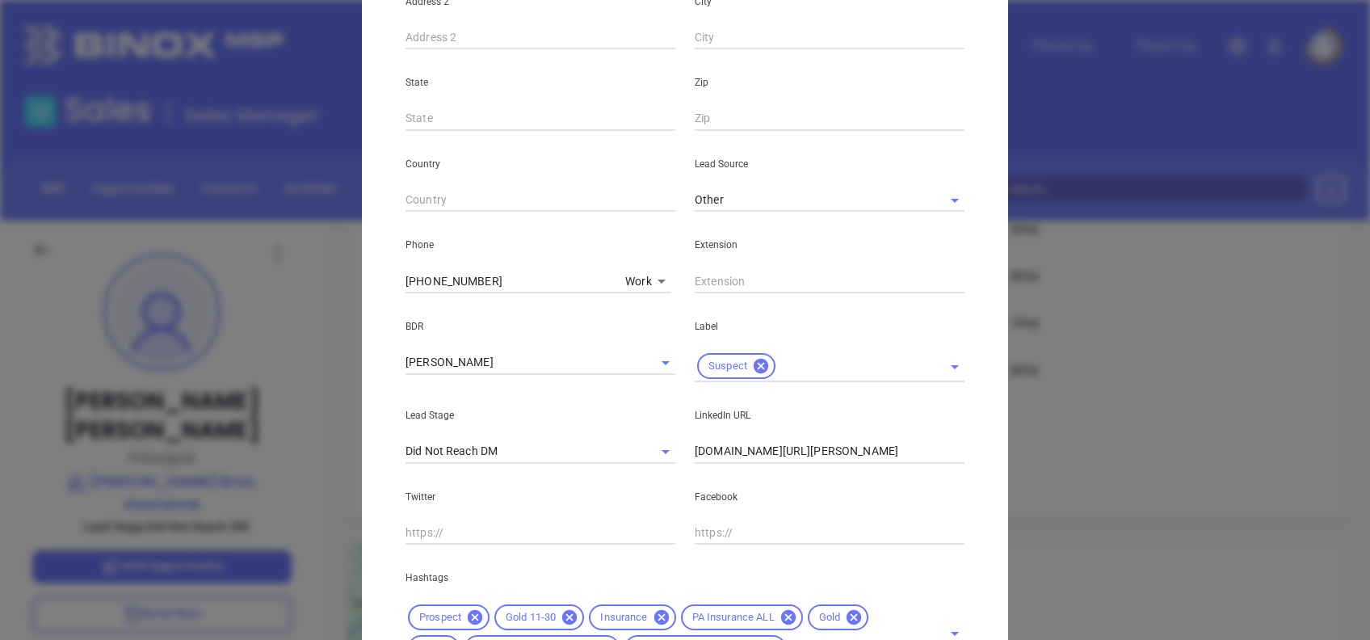
scroll to position [538, 0]
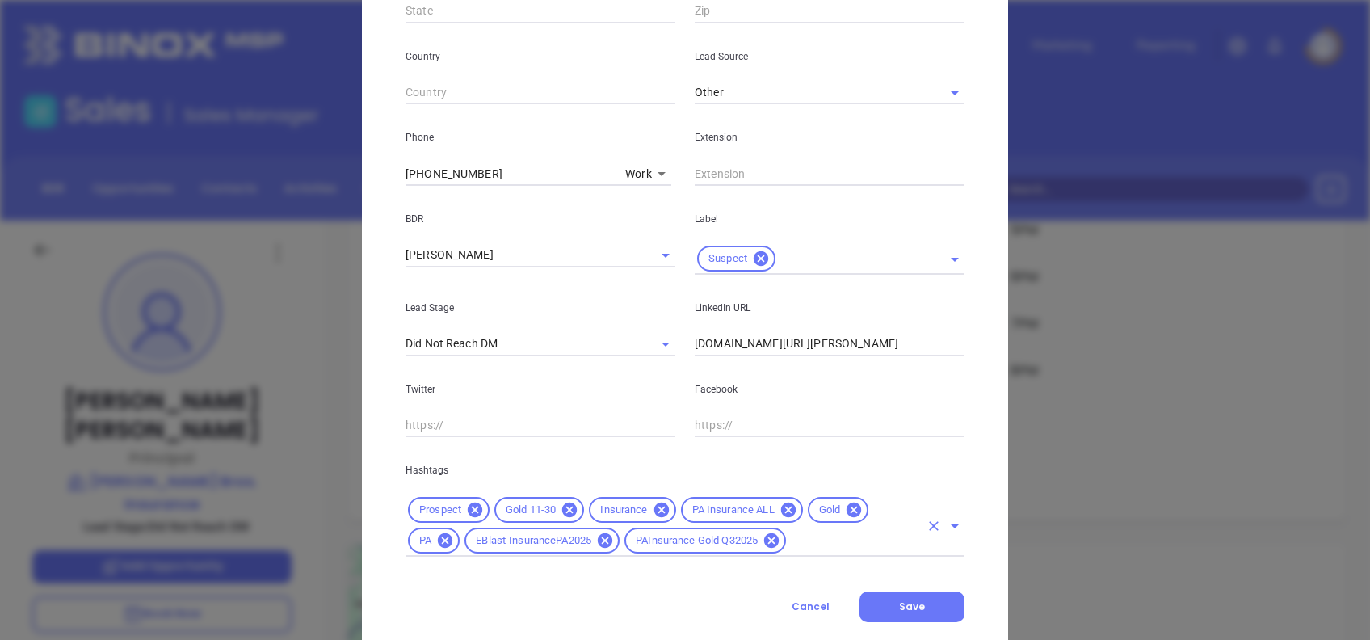
click at [850, 507] on icon at bounding box center [854, 509] width 15 height 15
drag, startPoint x: 569, startPoint y: 507, endPoint x: 582, endPoint y: 517, distance: 16.7
click at [568, 508] on icon at bounding box center [569, 509] width 15 height 15
click at [742, 536] on input "text" at bounding box center [825, 541] width 187 height 20
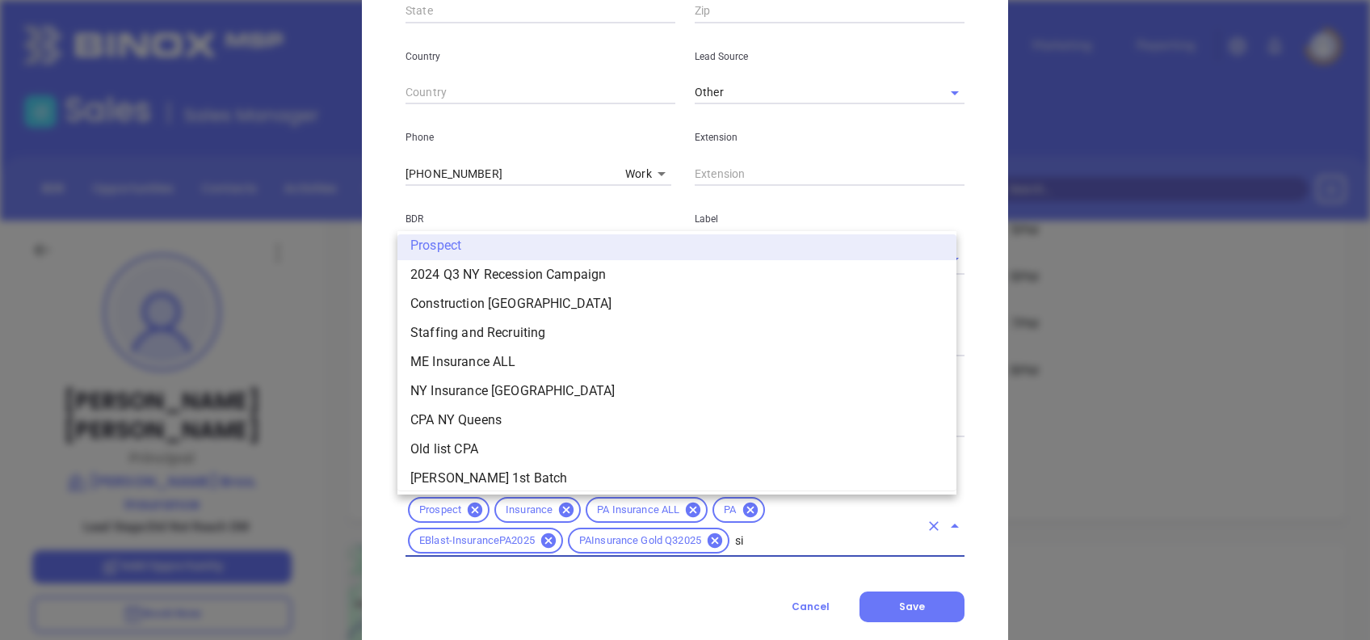
scroll to position [0, 0]
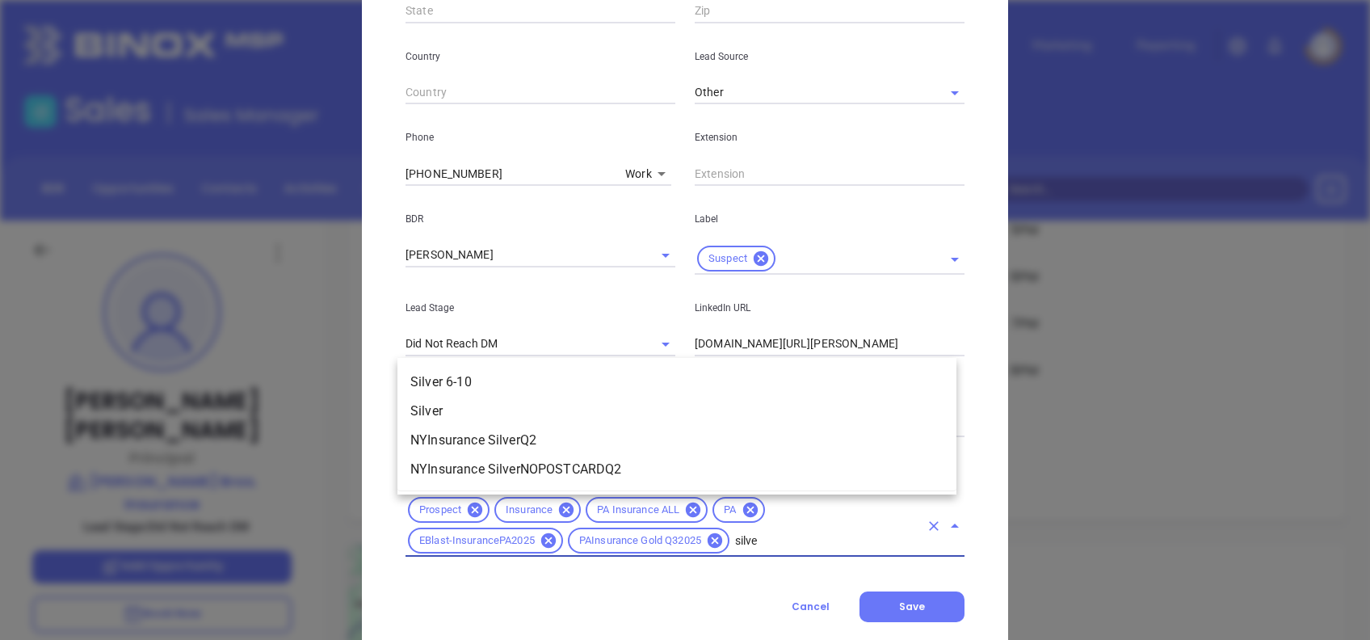
type input "silver"
click at [507, 374] on li "Silver 6-10" at bounding box center [676, 382] width 559 height 29
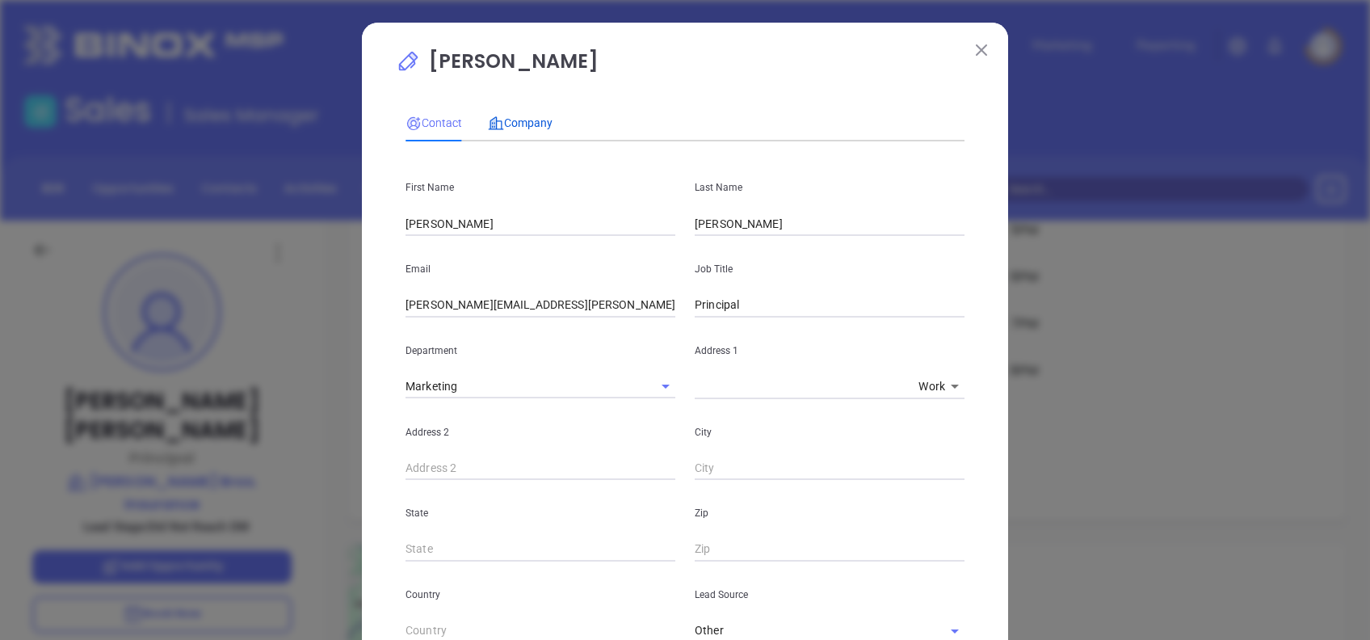
click at [523, 127] on span "Company" at bounding box center [520, 122] width 65 height 13
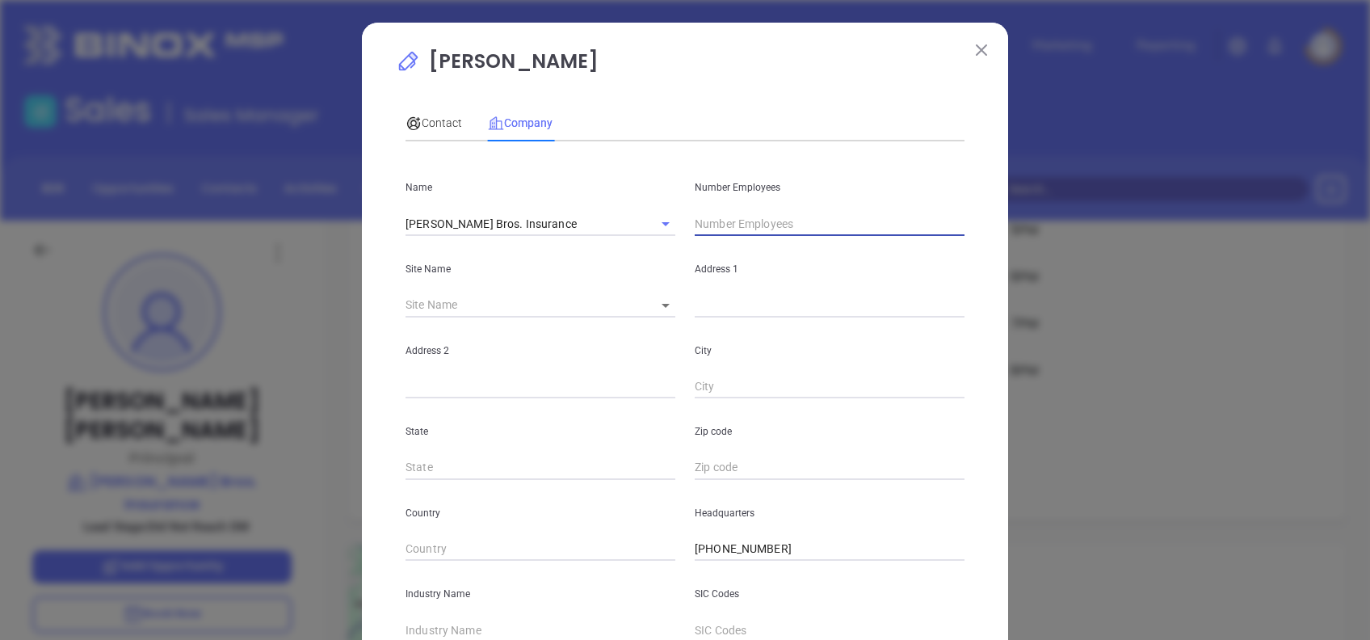
click at [741, 217] on input "text" at bounding box center [830, 224] width 270 height 24
type input "9"
click at [669, 100] on div "Contact Company First Name Gregg Last Name Fetterman Email gregg.fetterman@klin…" at bounding box center [685, 450] width 559 height 708
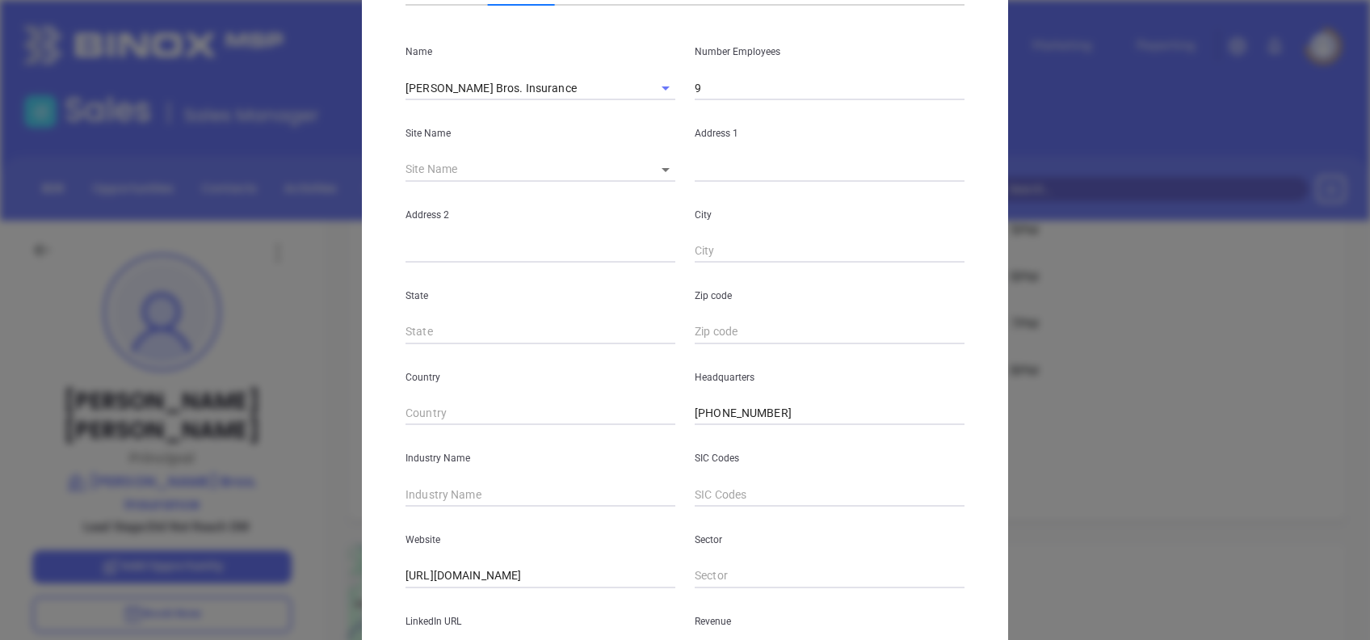
scroll to position [287, 0]
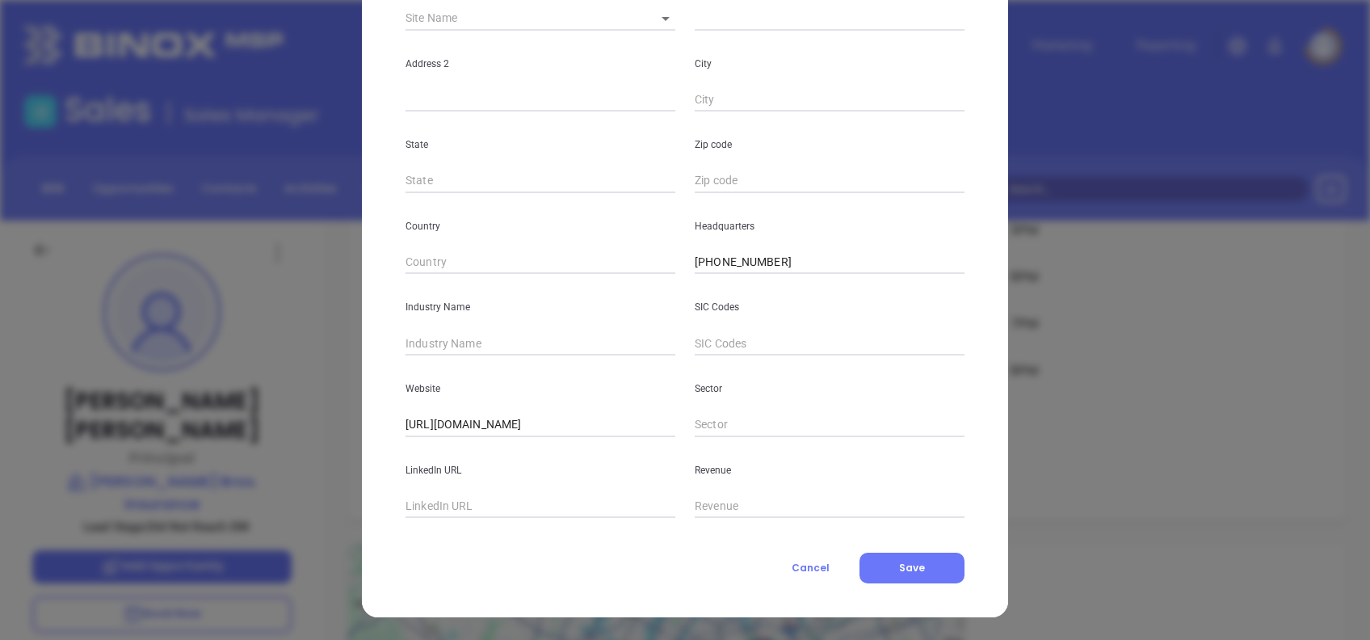
click at [435, 350] on input "text" at bounding box center [541, 343] width 270 height 24
type input "Insurance"
click at [902, 563] on span "Save" at bounding box center [912, 568] width 26 height 14
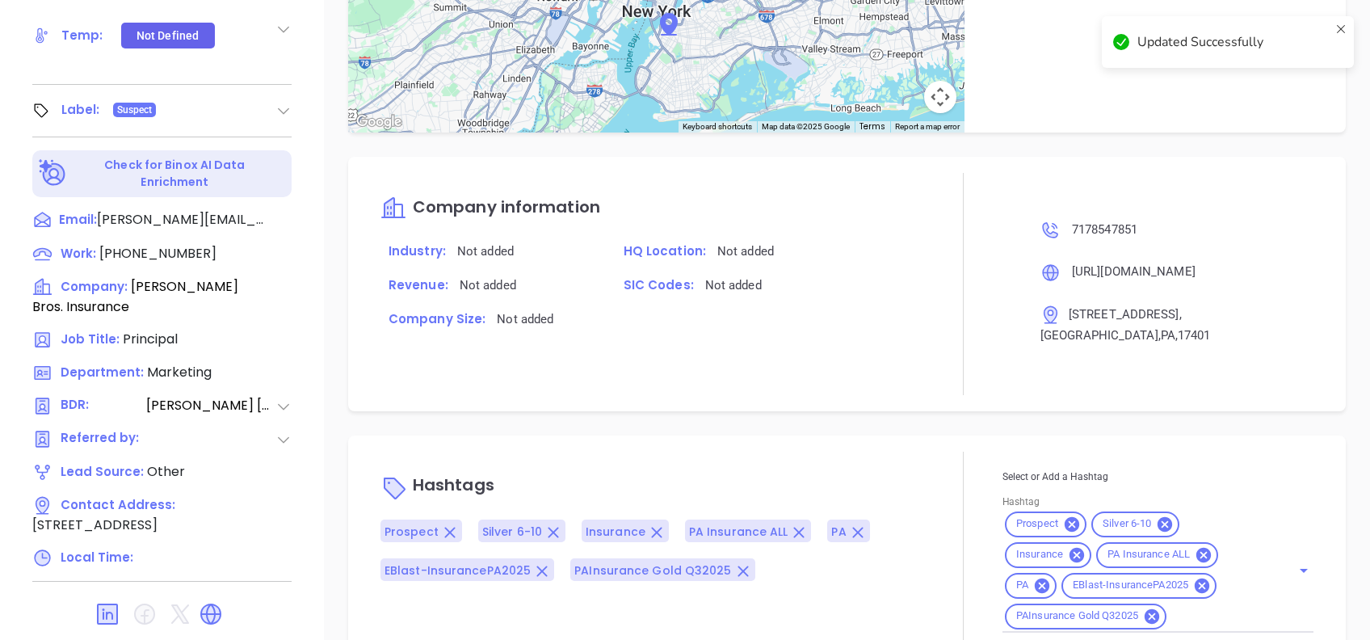
scroll to position [711, 0]
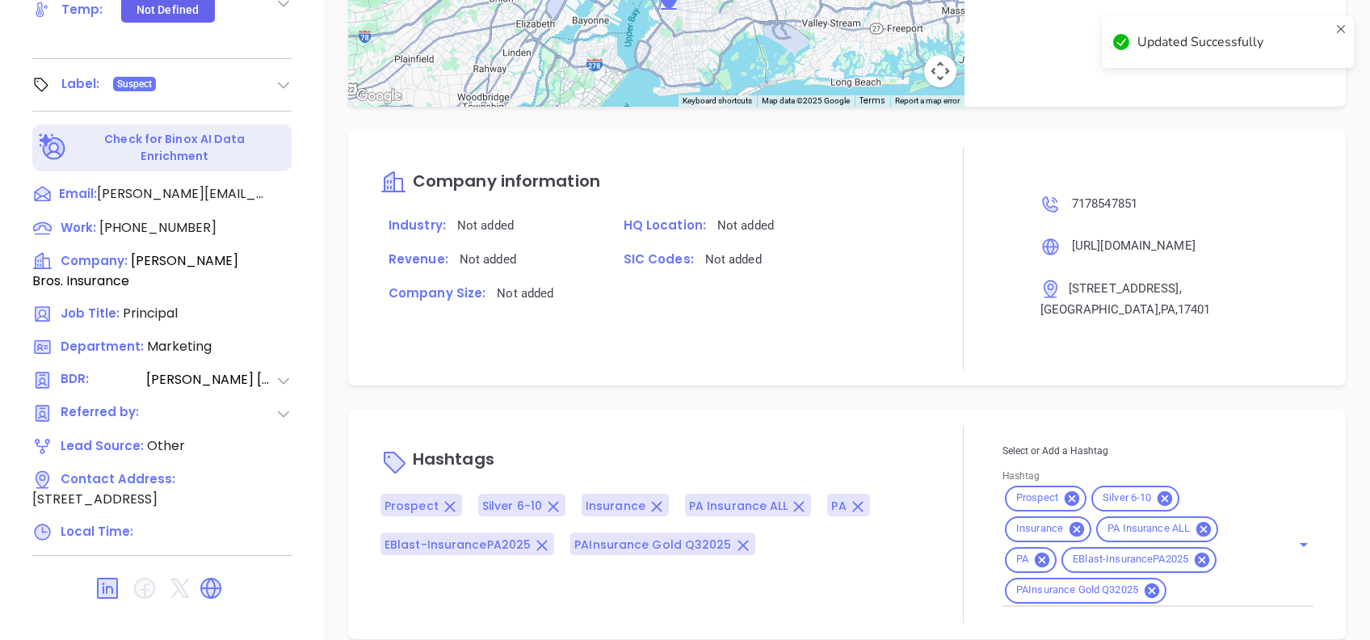
click at [766, 375] on div "Notes All Activities Log New Activity Task Meeting Call Email Vmail SMS Schedul…" at bounding box center [847, 75] width 1046 height 1131
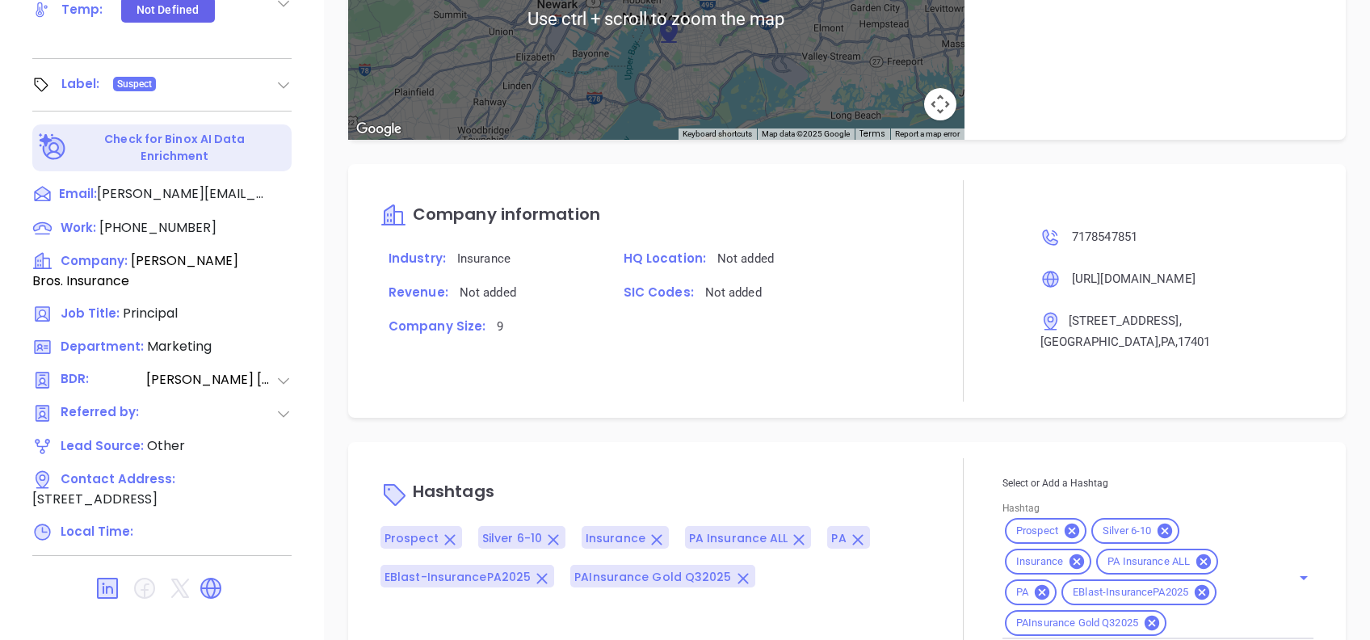
scroll to position [1062, 0]
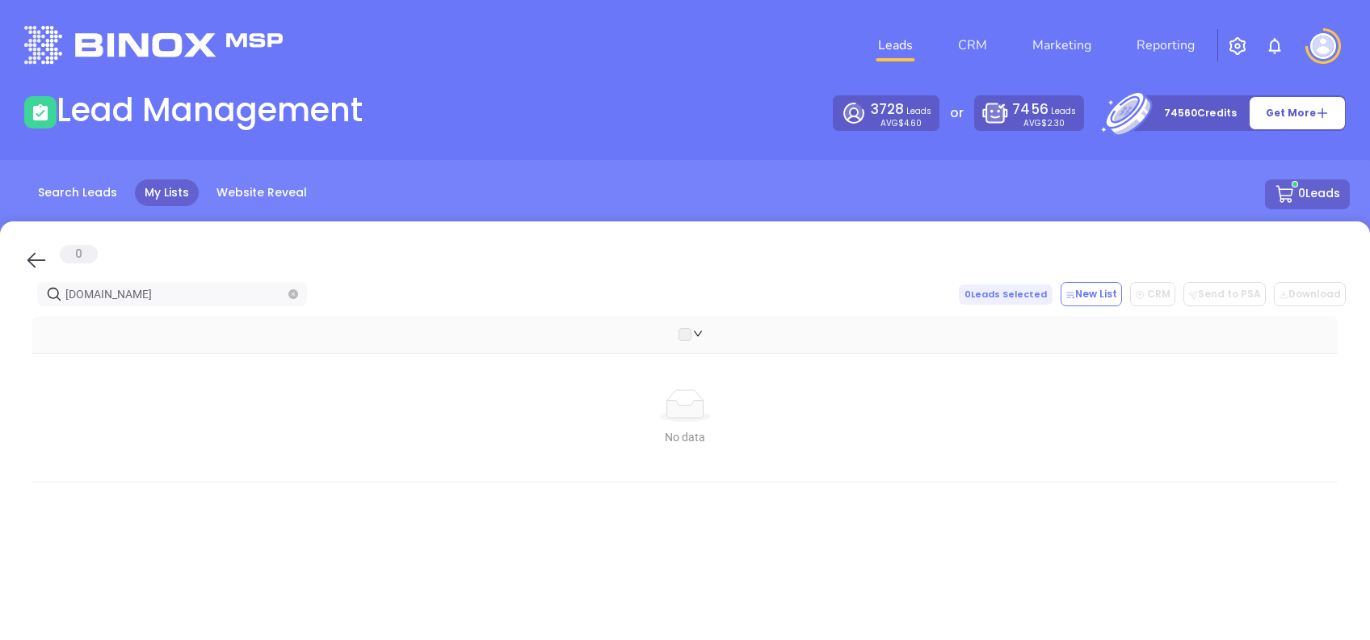
click at [25, 259] on icon at bounding box center [36, 260] width 24 height 24
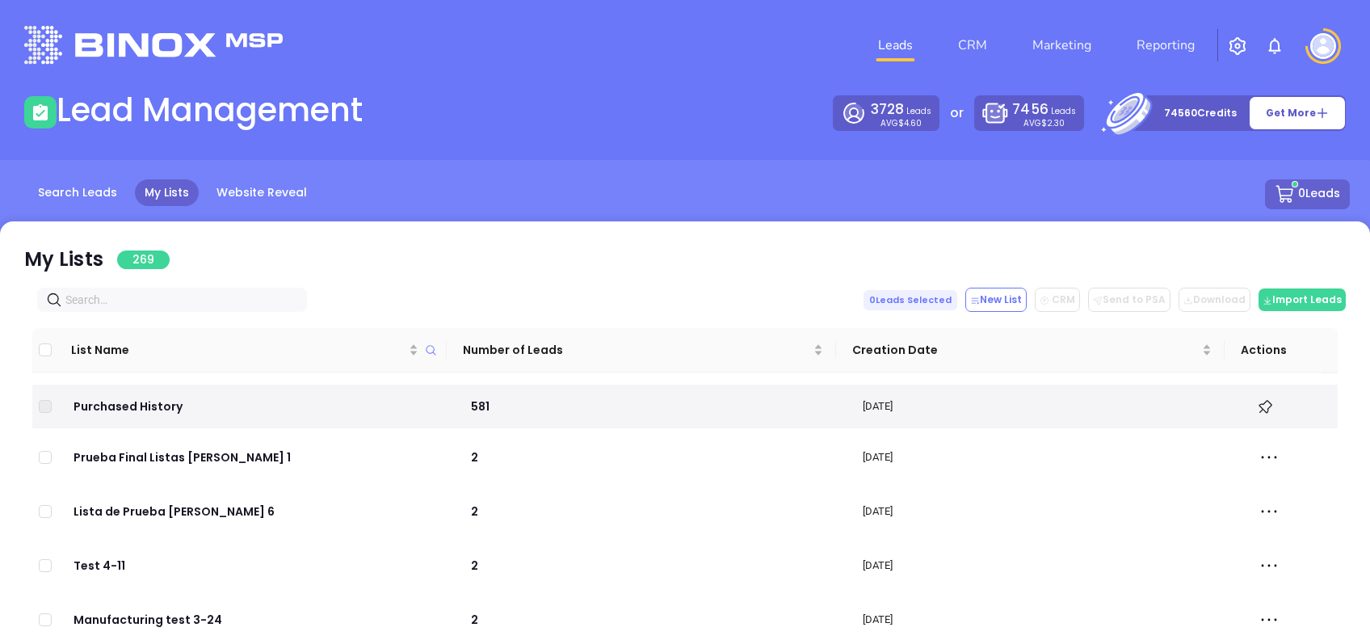
click at [101, 303] on input "text" at bounding box center [175, 300] width 220 height 18
paste input "[PERSON_NAME] Penn Insurance, LLC"
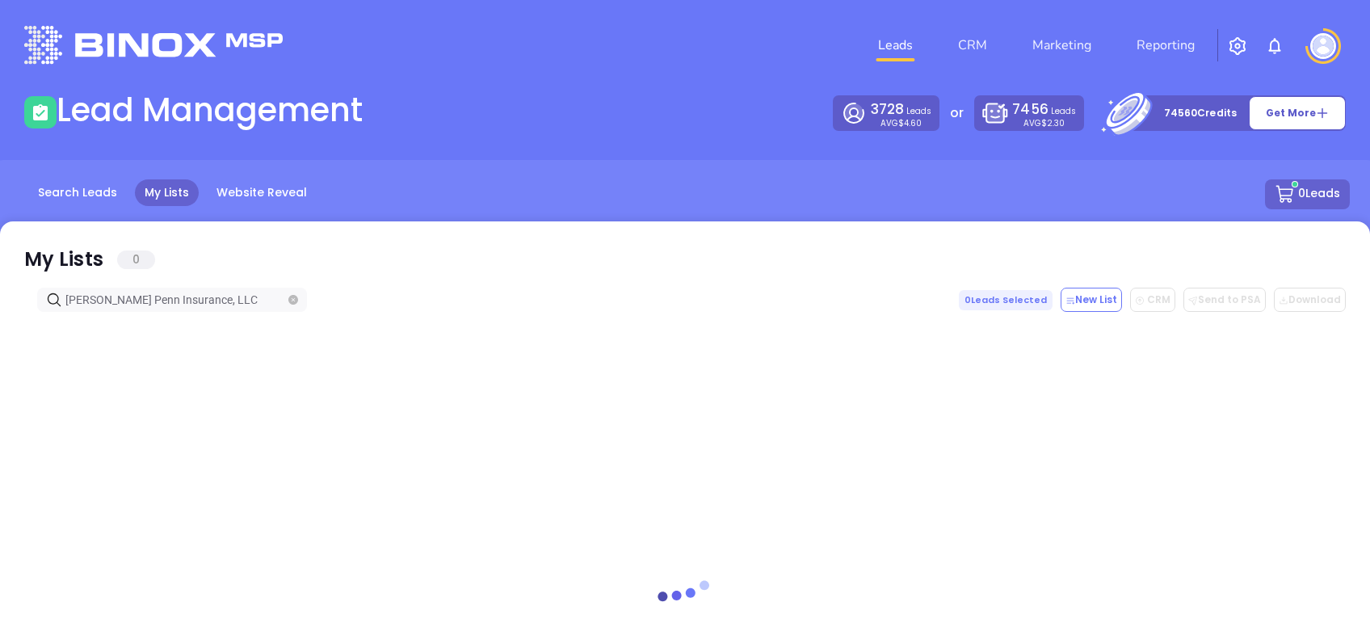
type input "[PERSON_NAME] Penn Insurance, LLC"
drag, startPoint x: 26, startPoint y: 250, endPoint x: 153, endPoint y: 284, distance: 131.5
click at [26, 250] on icon at bounding box center [36, 260] width 24 height 24
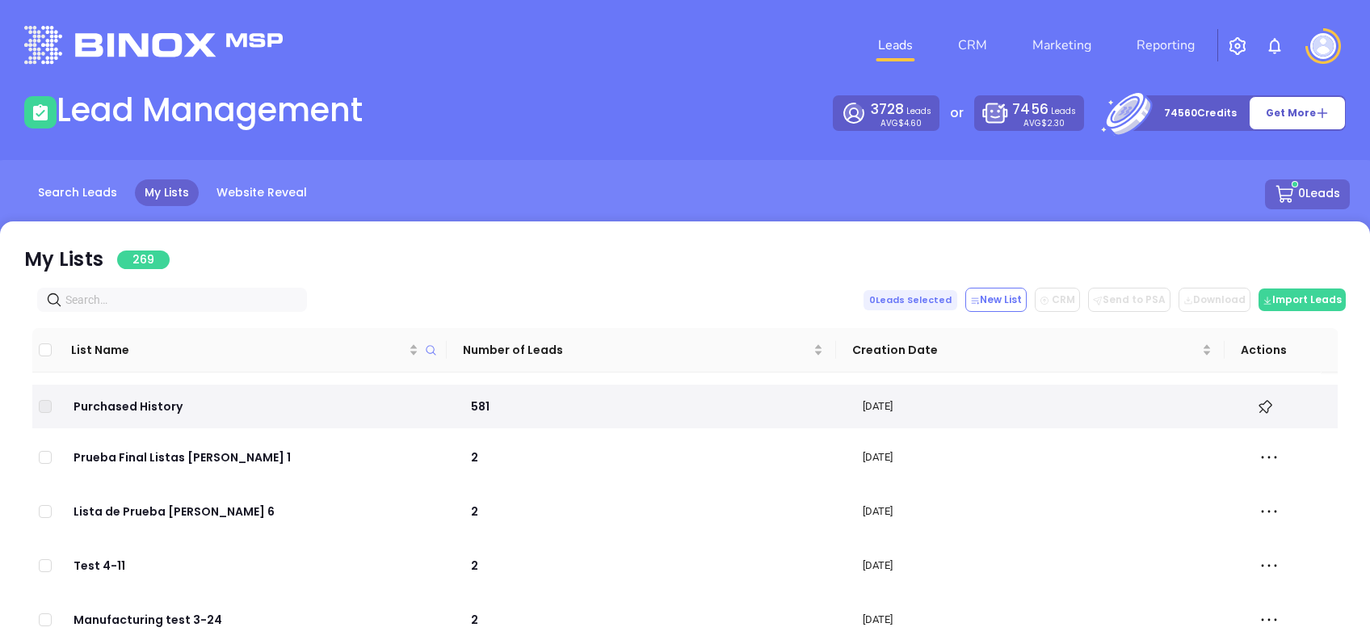
click at [161, 291] on input "text" at bounding box center [175, 300] width 220 height 18
paste input "[DOMAIN_NAME]"
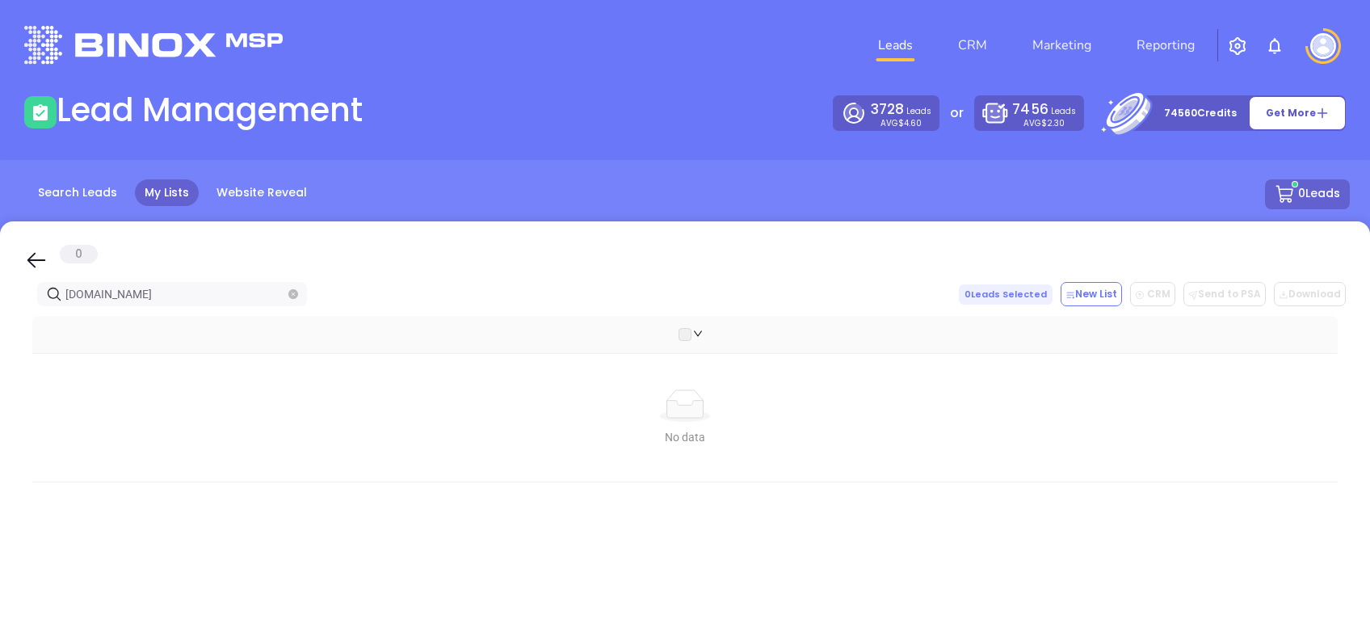
type input "[DOMAIN_NAME]"
click at [34, 250] on icon at bounding box center [36, 260] width 24 height 24
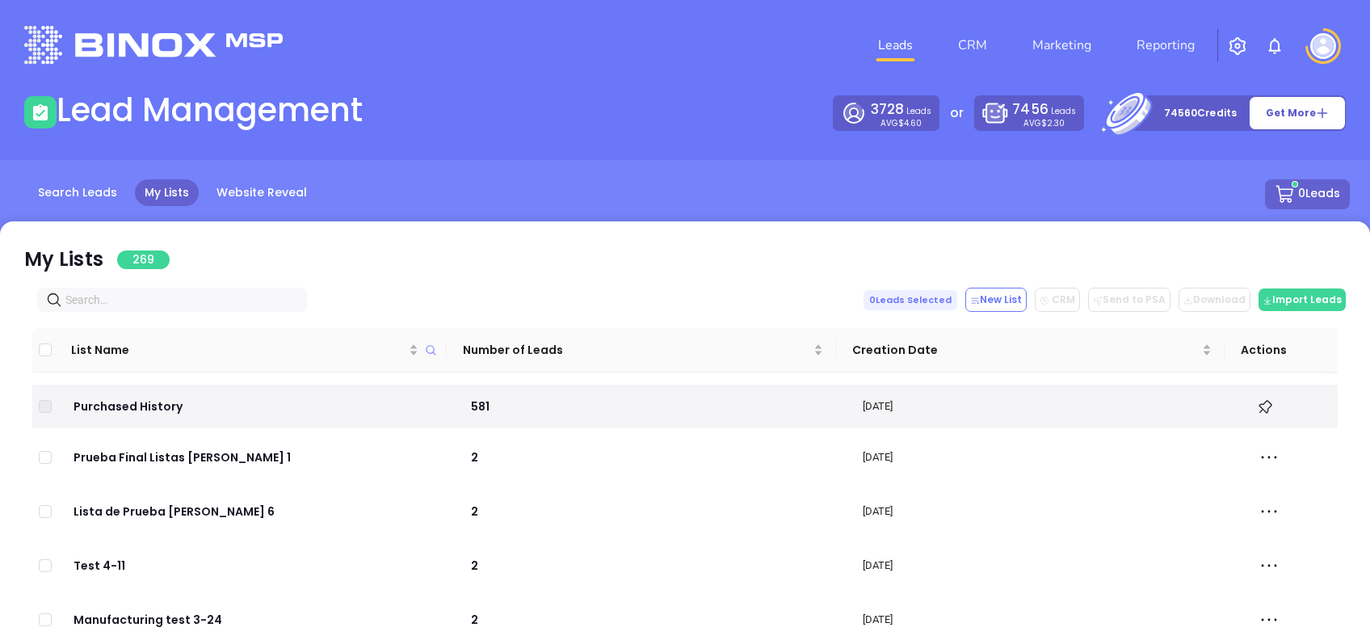
click at [132, 294] on input "text" at bounding box center [175, 300] width 220 height 18
paste input "[DOMAIN_NAME]"
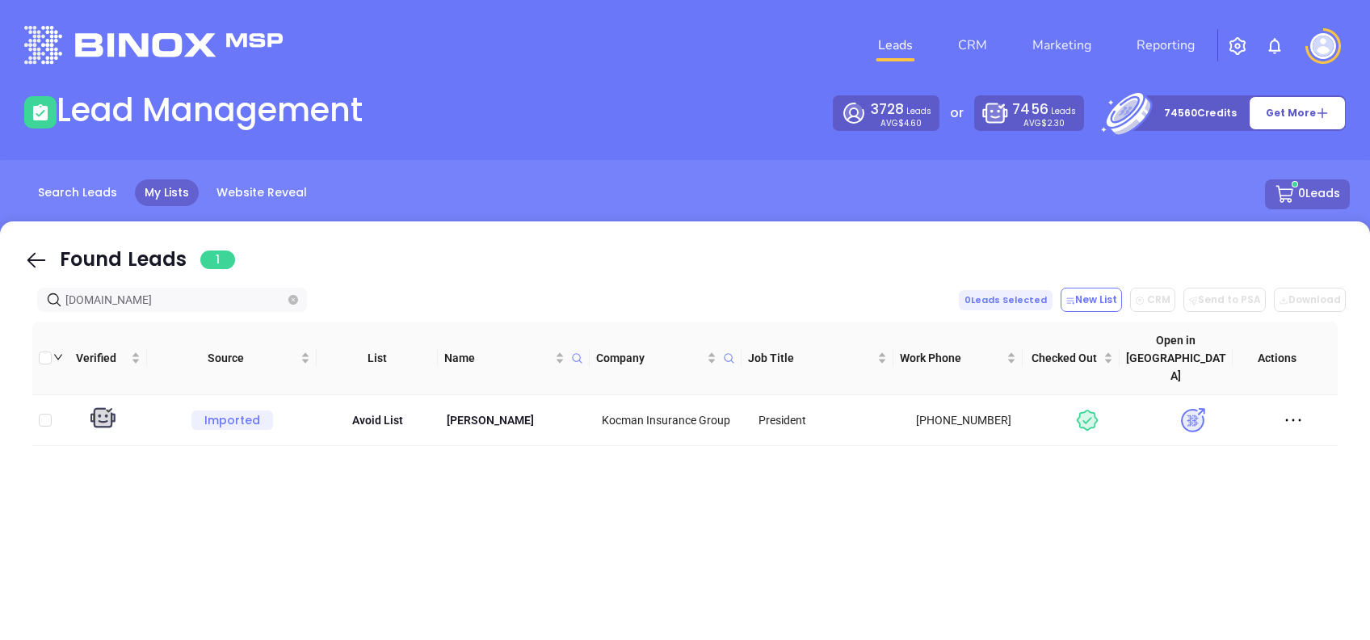
type input "[DOMAIN_NAME]"
click at [36, 259] on icon at bounding box center [36, 260] width 19 height 15
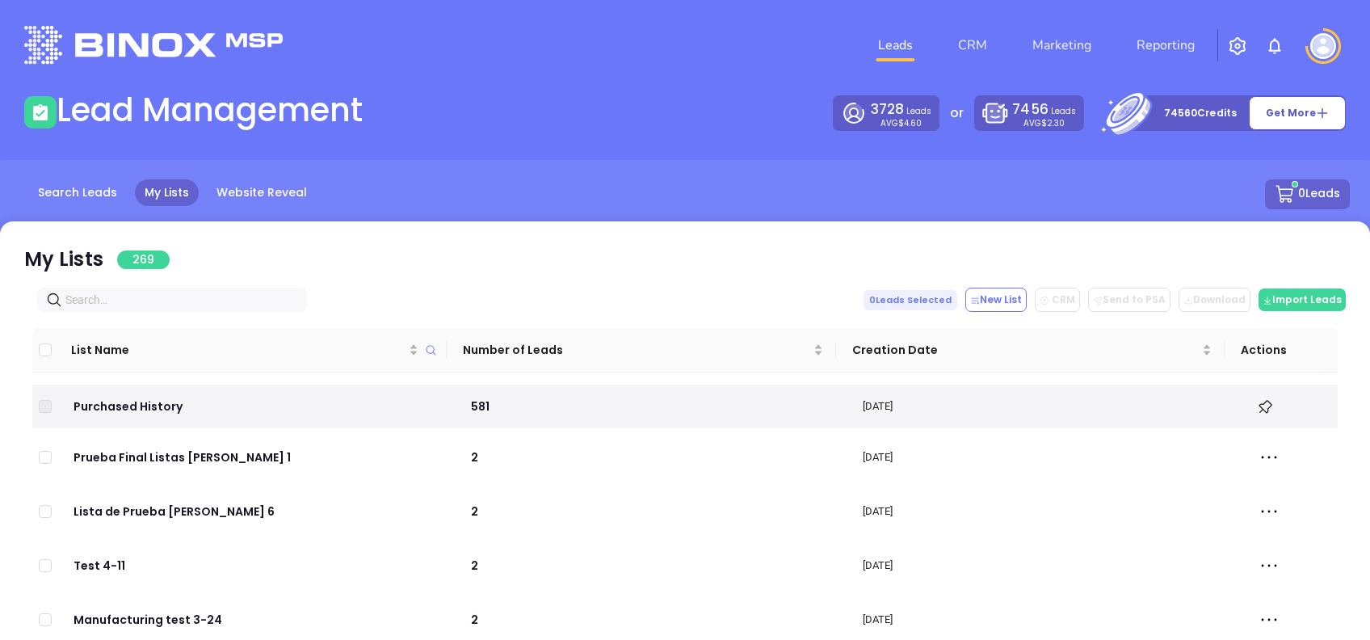
click at [167, 301] on input "text" at bounding box center [175, 300] width 220 height 18
paste input "[DOMAIN_NAME]"
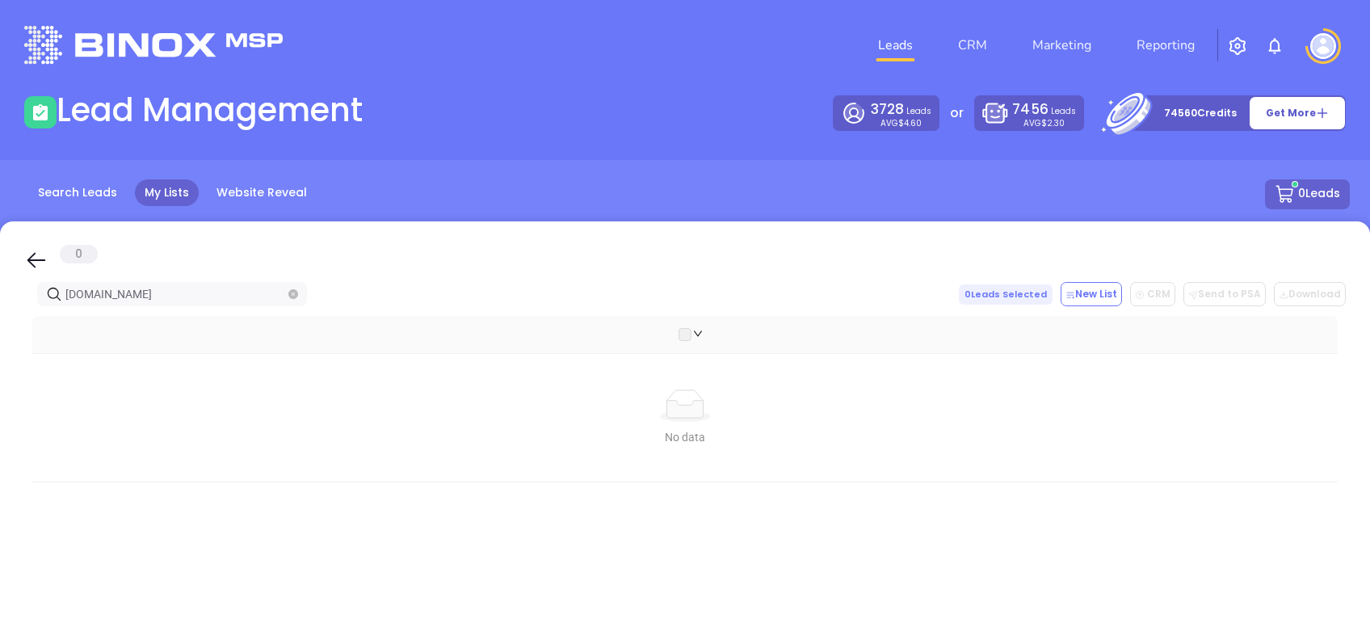
type input "[DOMAIN_NAME]"
click at [40, 258] on icon at bounding box center [36, 260] width 24 height 24
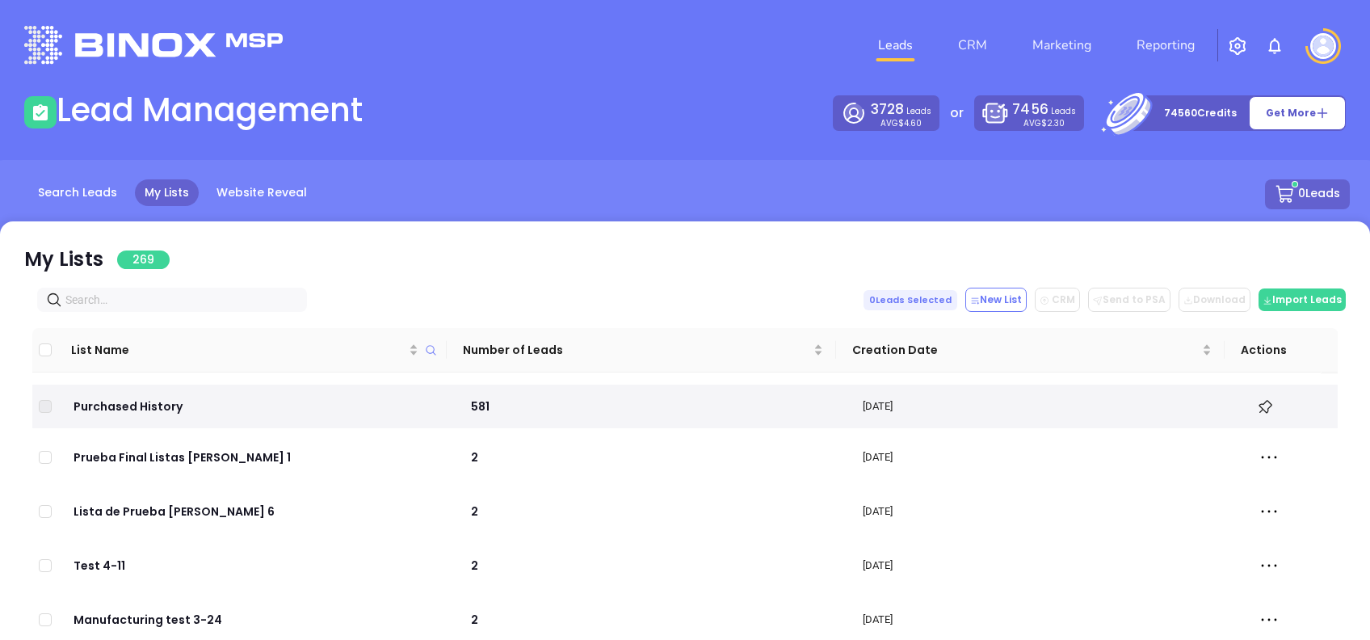
click at [179, 294] on input "text" at bounding box center [175, 300] width 220 height 18
paste input "[DOMAIN_NAME]"
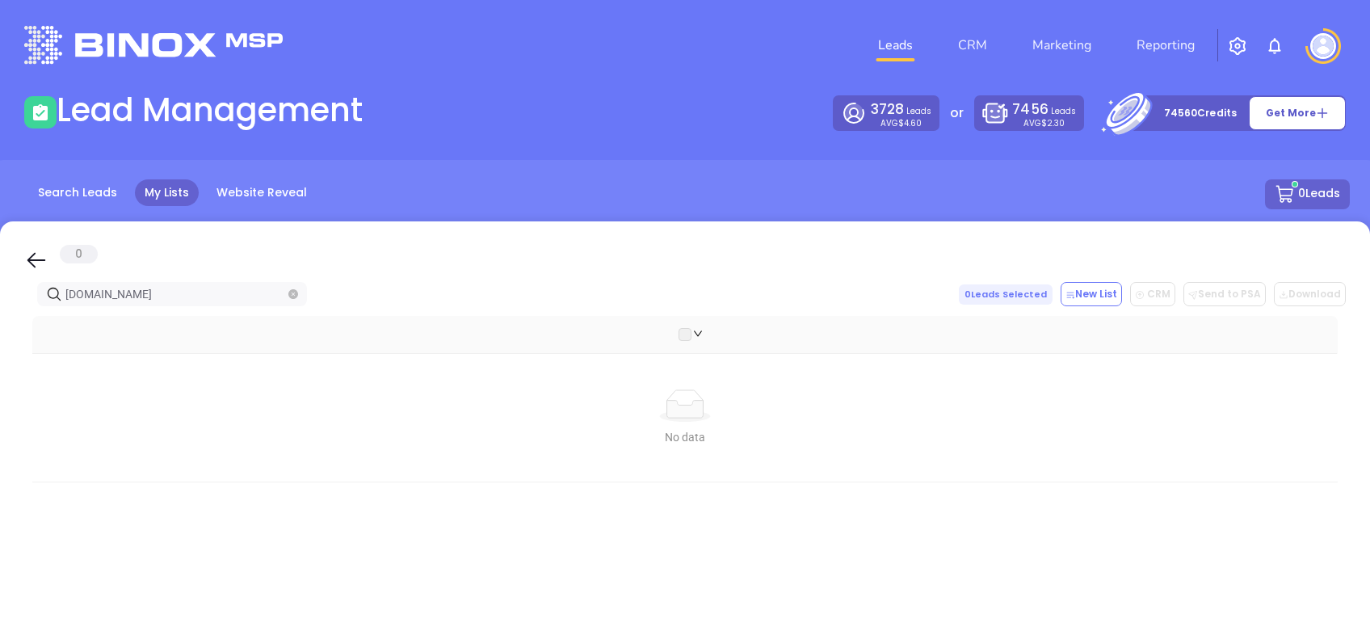
type input "[DOMAIN_NAME]"
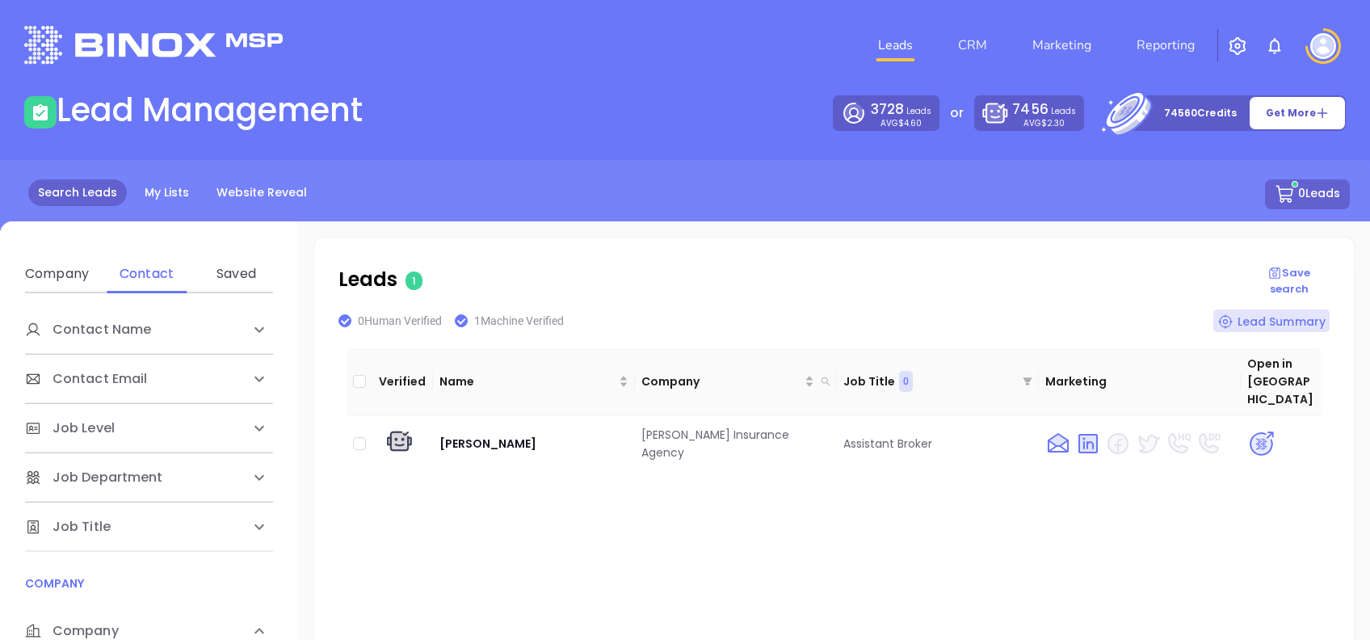
scroll to position [323, 0]
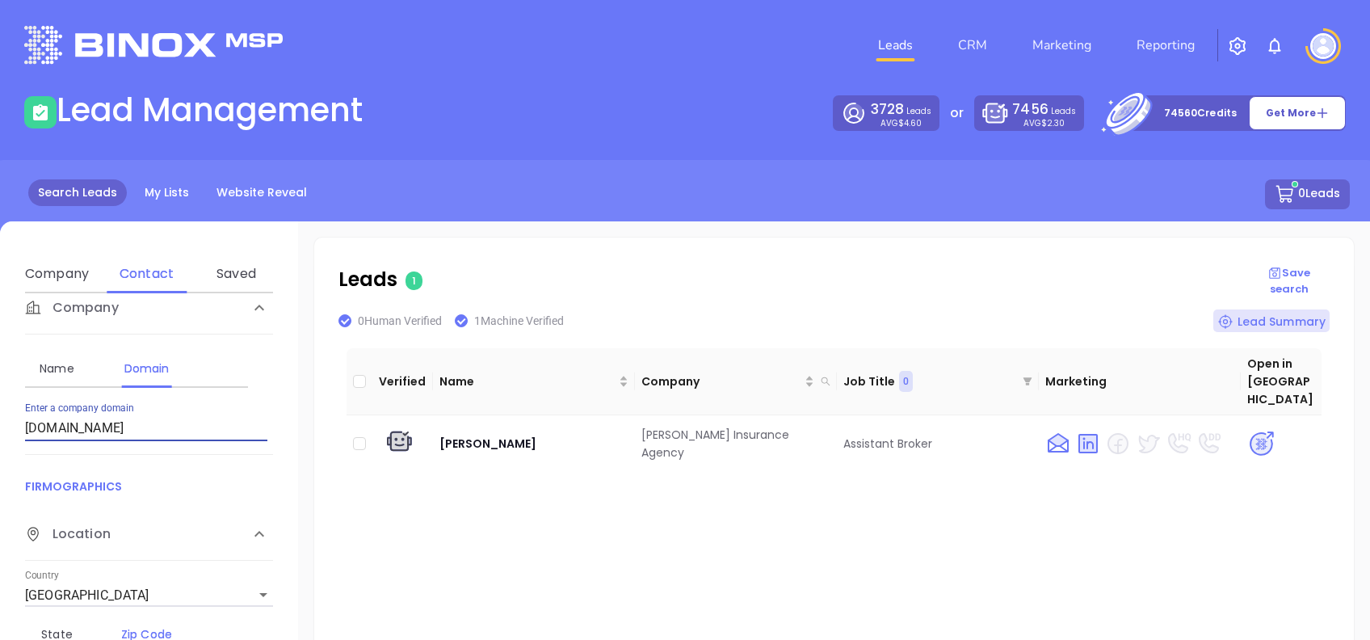
drag, startPoint x: 207, startPoint y: 433, endPoint x: 0, endPoint y: 456, distance: 208.1
click at [0, 457] on html "Leads CRM Marketing Reporting Financial Leads Leads Lead Management 3728 Leads …" at bounding box center [685, 320] width 1370 height 640
click at [207, 431] on input "[DOMAIN_NAME]" at bounding box center [146, 428] width 242 height 26
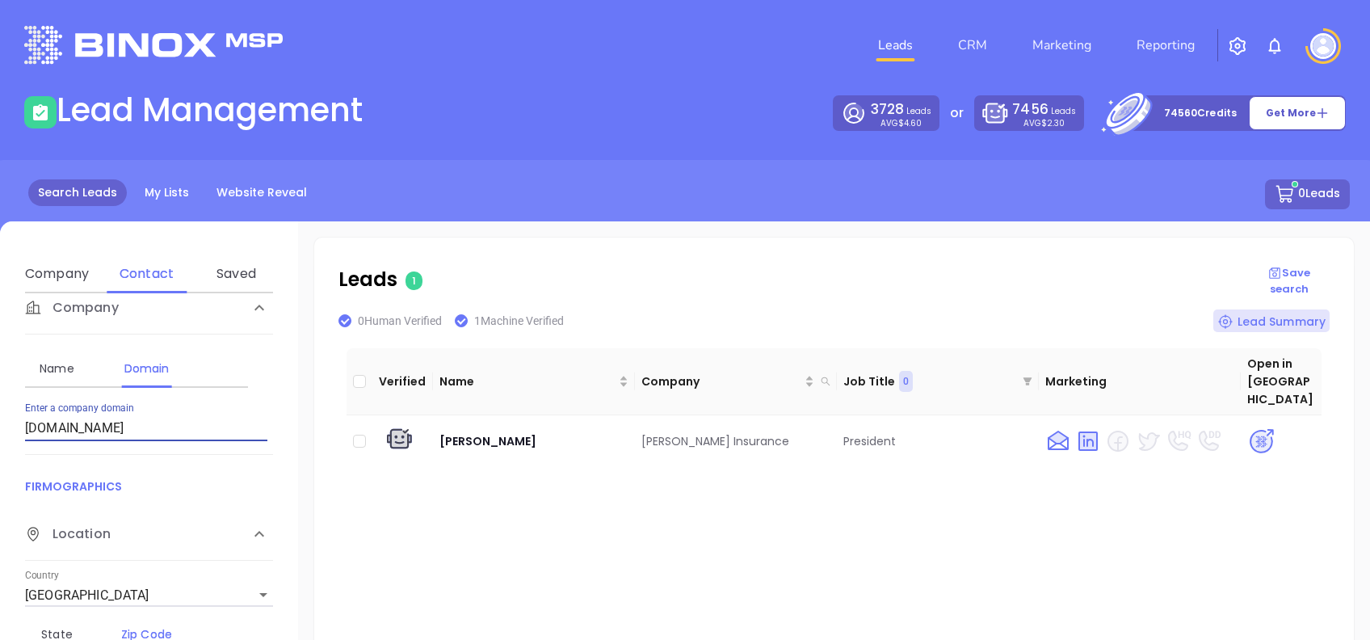
paste input "hollernkoontzins"
click at [207, 431] on input "[DOMAIN_NAME]" at bounding box center [146, 428] width 242 height 26
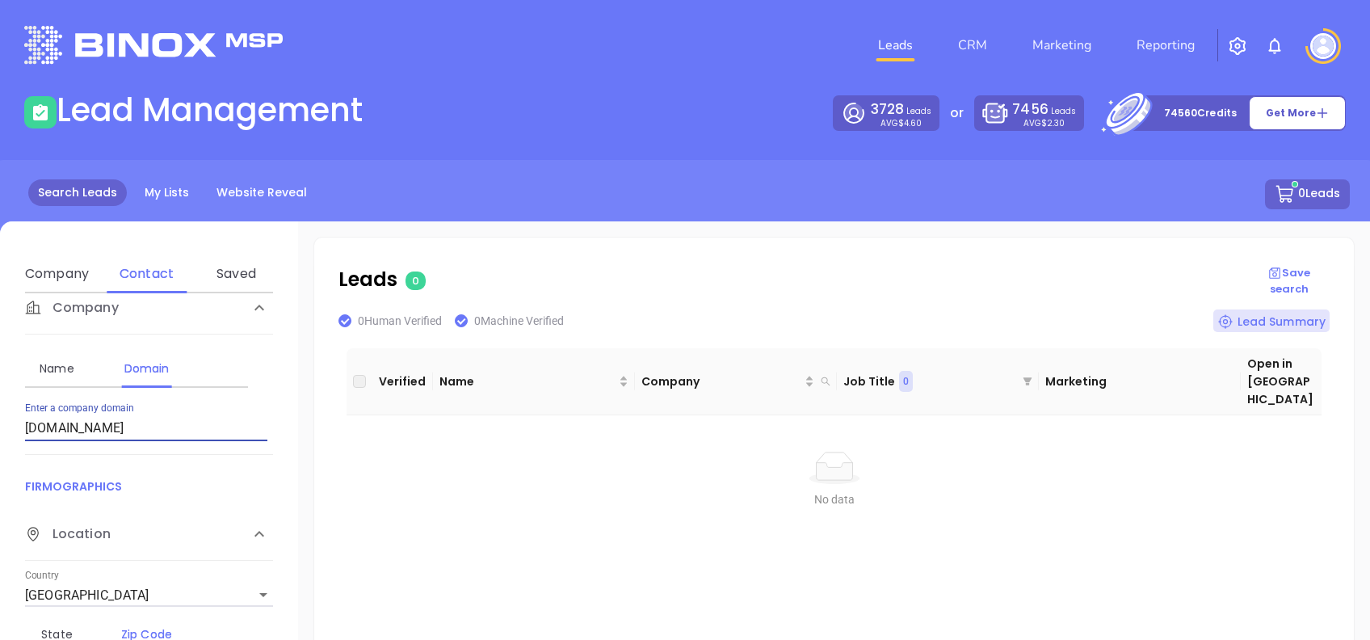
drag, startPoint x: 165, startPoint y: 429, endPoint x: 0, endPoint y: 452, distance: 166.5
click at [0, 452] on html "Leads CRM Marketing Reporting Financial Leads Leads Lead Management 3728 Leads …" at bounding box center [685, 320] width 1370 height 640
paste input "iapinsurance"
type input "[DOMAIN_NAME]"
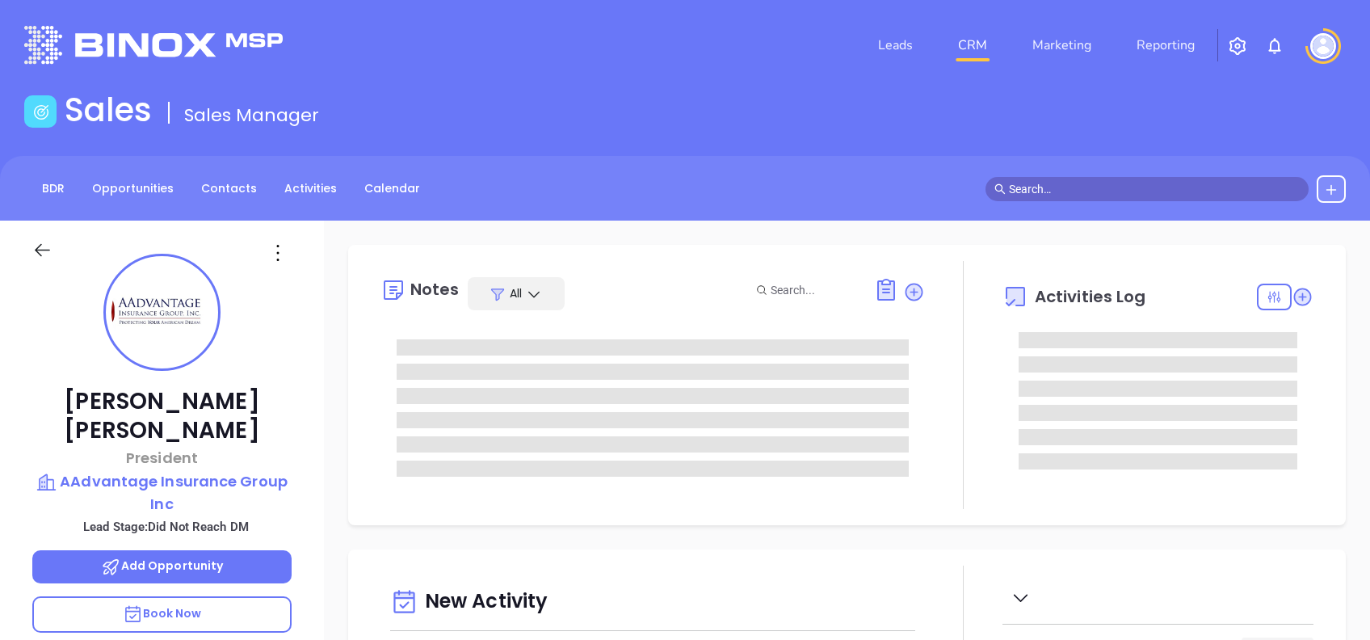
type input "[DATE]"
type input "[PERSON_NAME]"
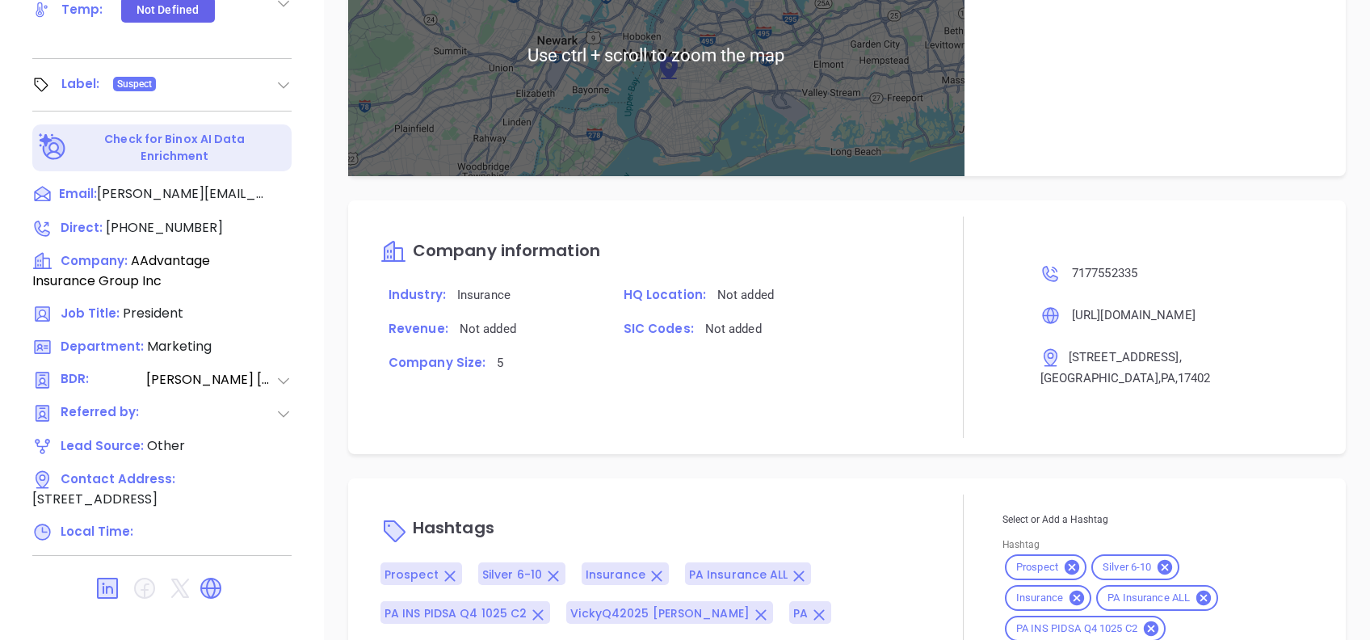
scroll to position [1124, 0]
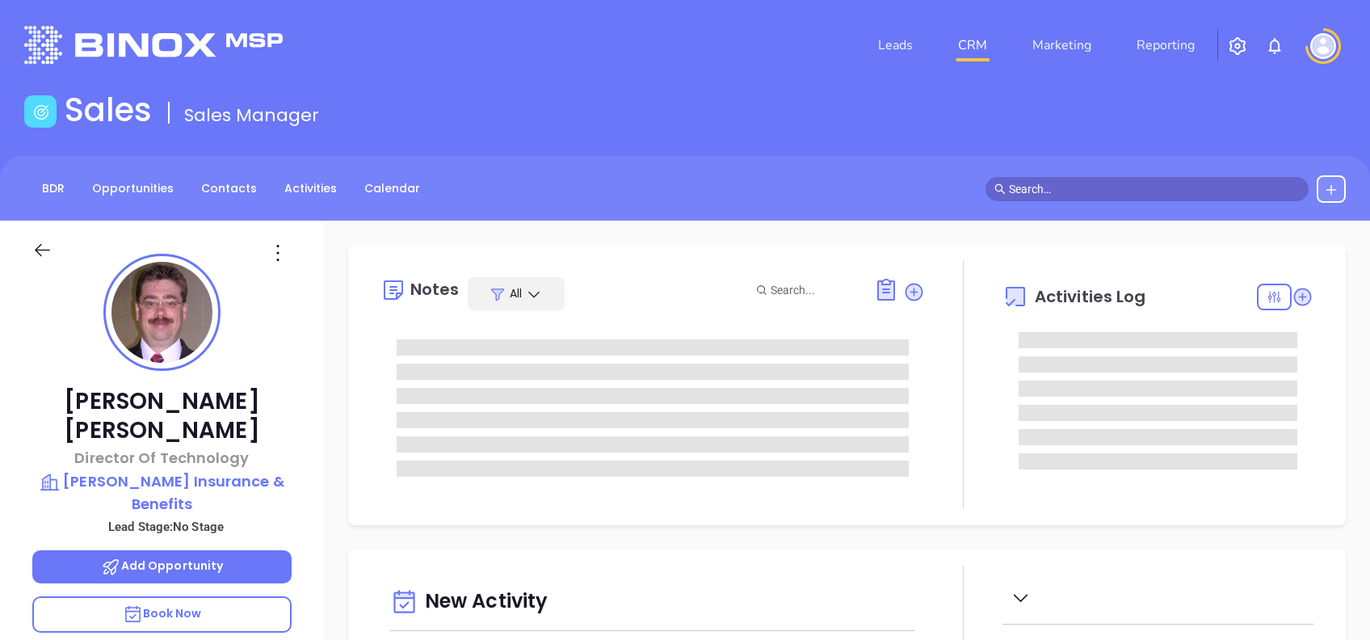
type input "10:00 am"
type input "[DATE]"
type input "[PERSON_NAME]"
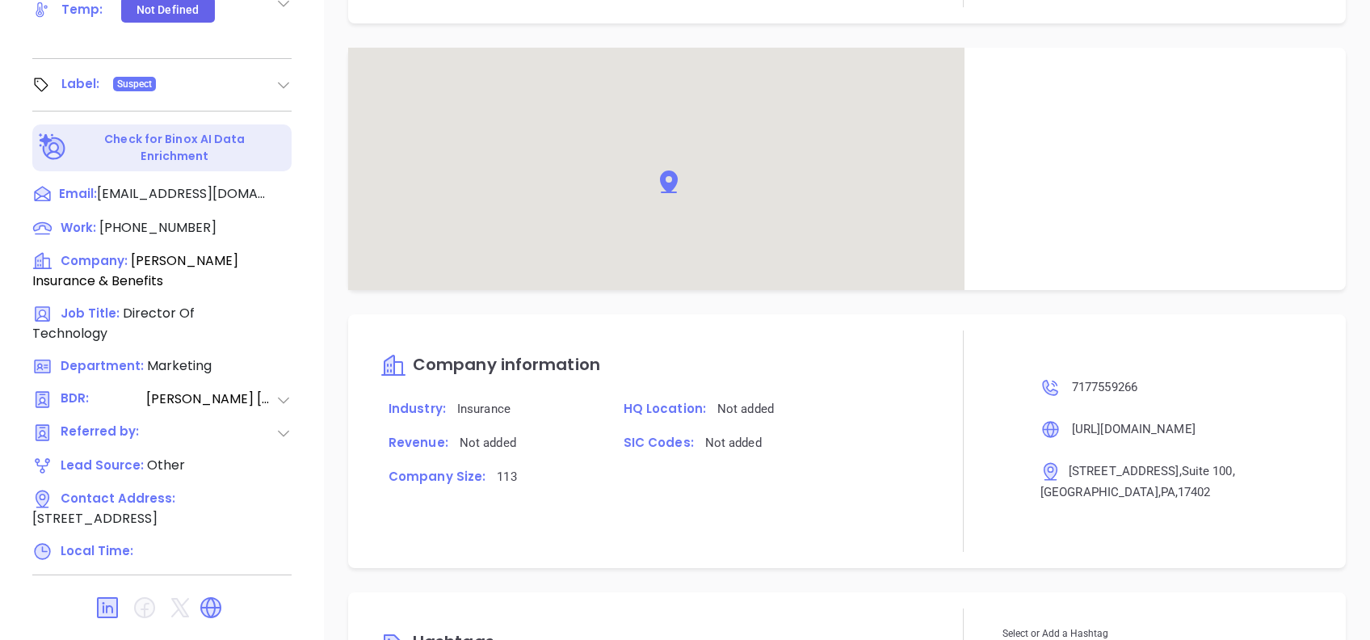
scroll to position [1114, 0]
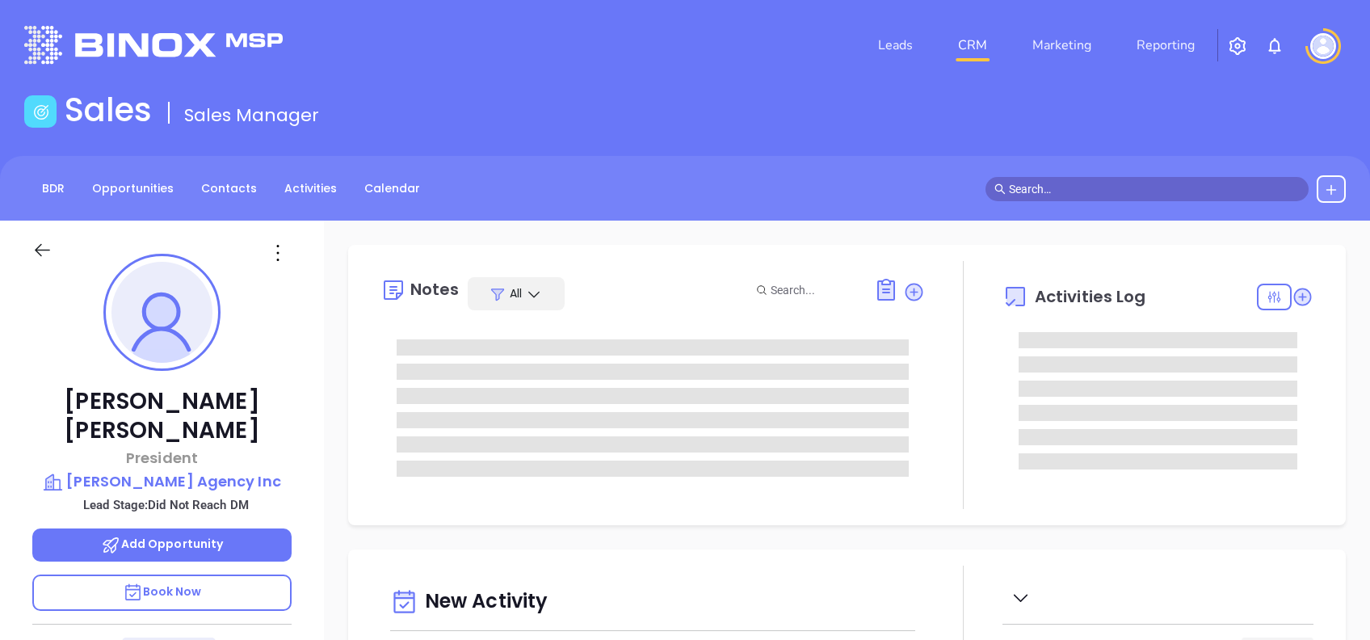
type input "[DATE]"
type input "[PERSON_NAME]"
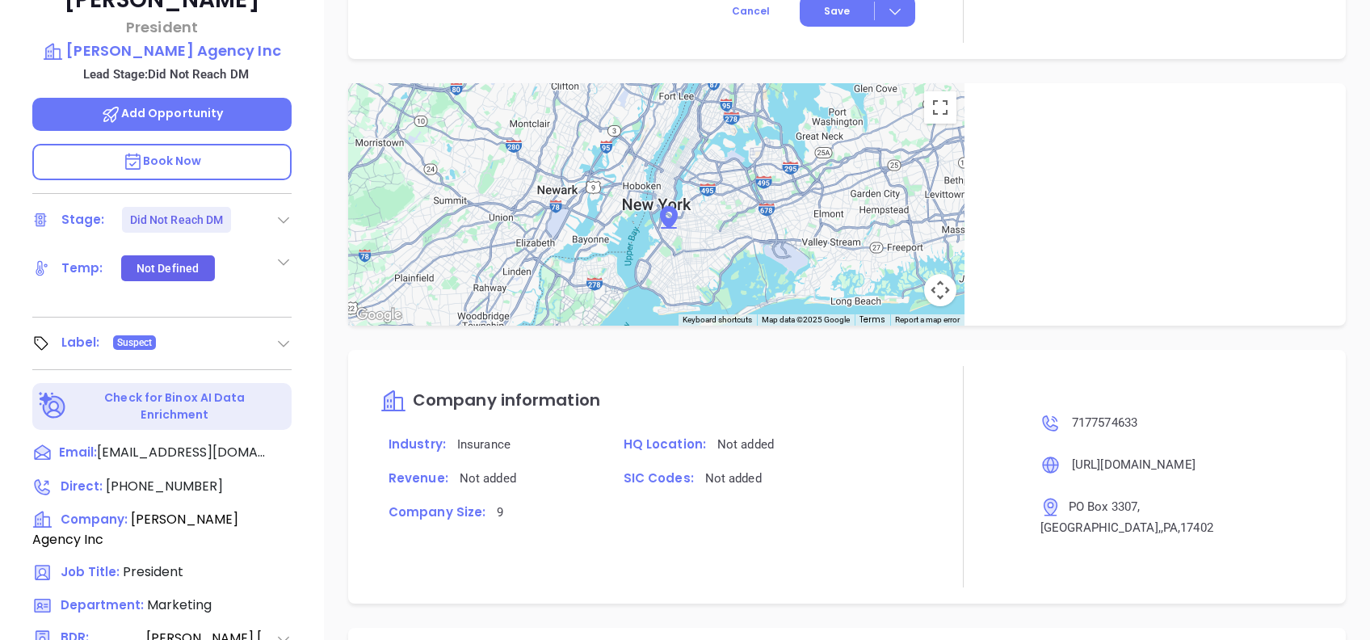
scroll to position [711, 0]
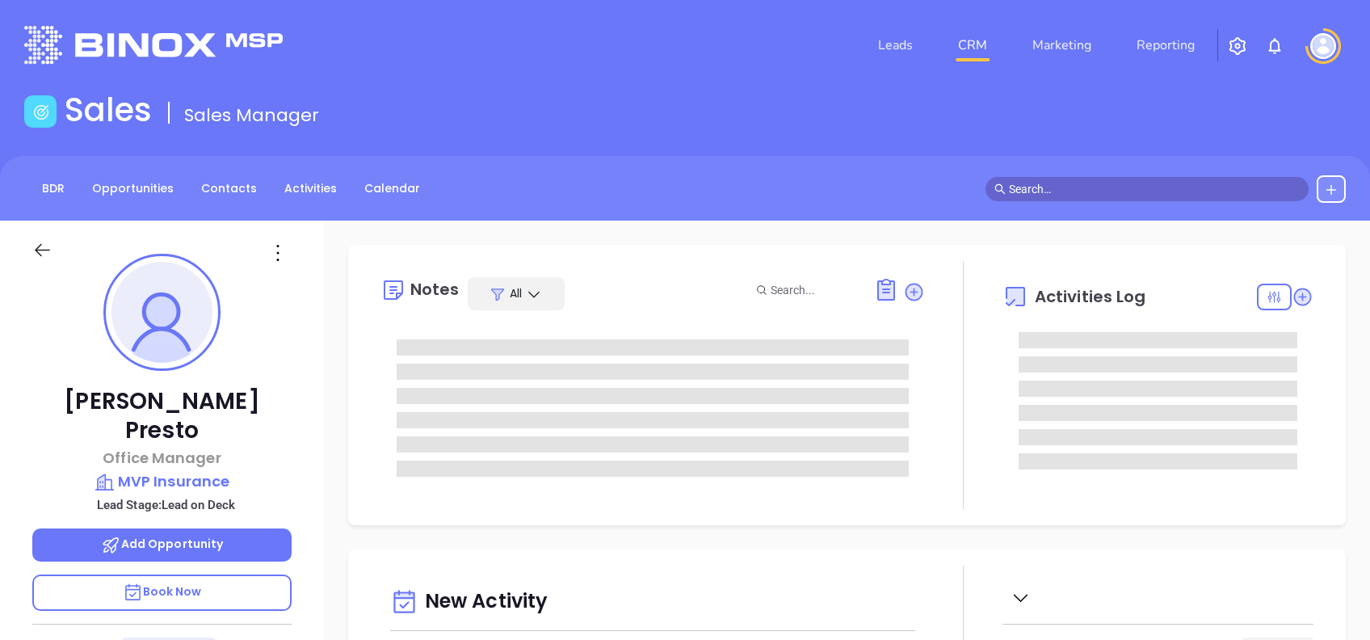
type input "[DATE]"
type input "[PERSON_NAME]"
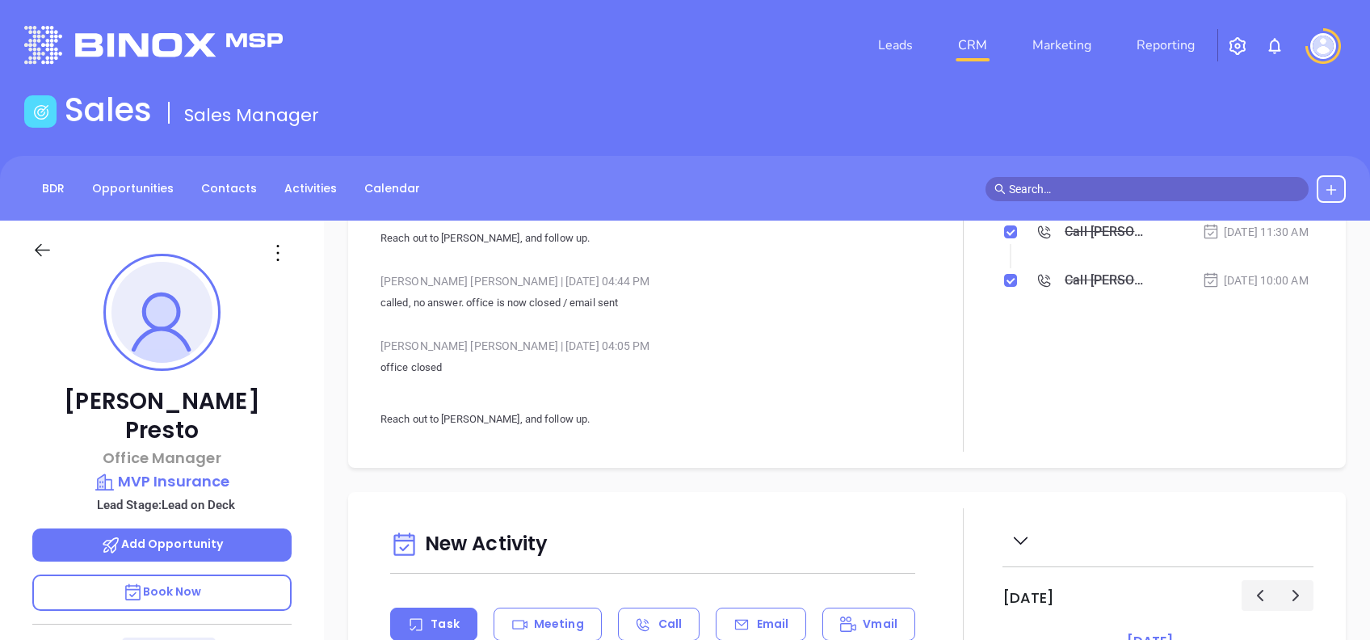
scroll to position [0, 0]
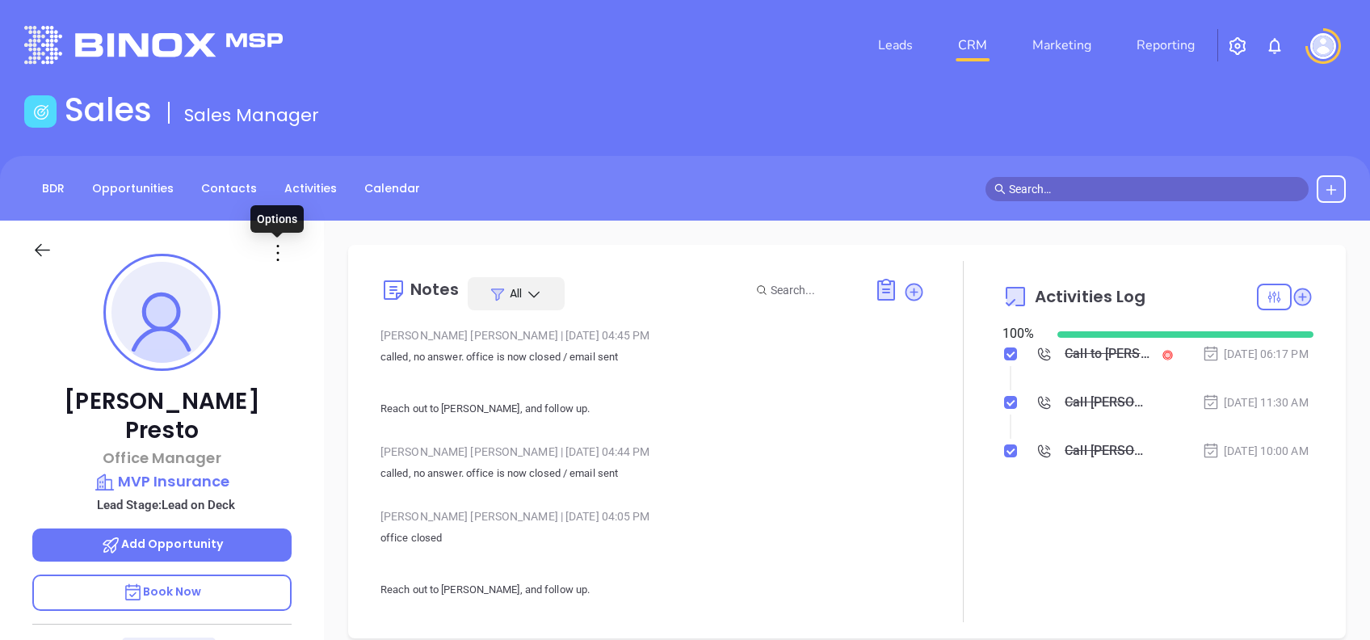
click at [277, 254] on icon at bounding box center [278, 253] width 26 height 26
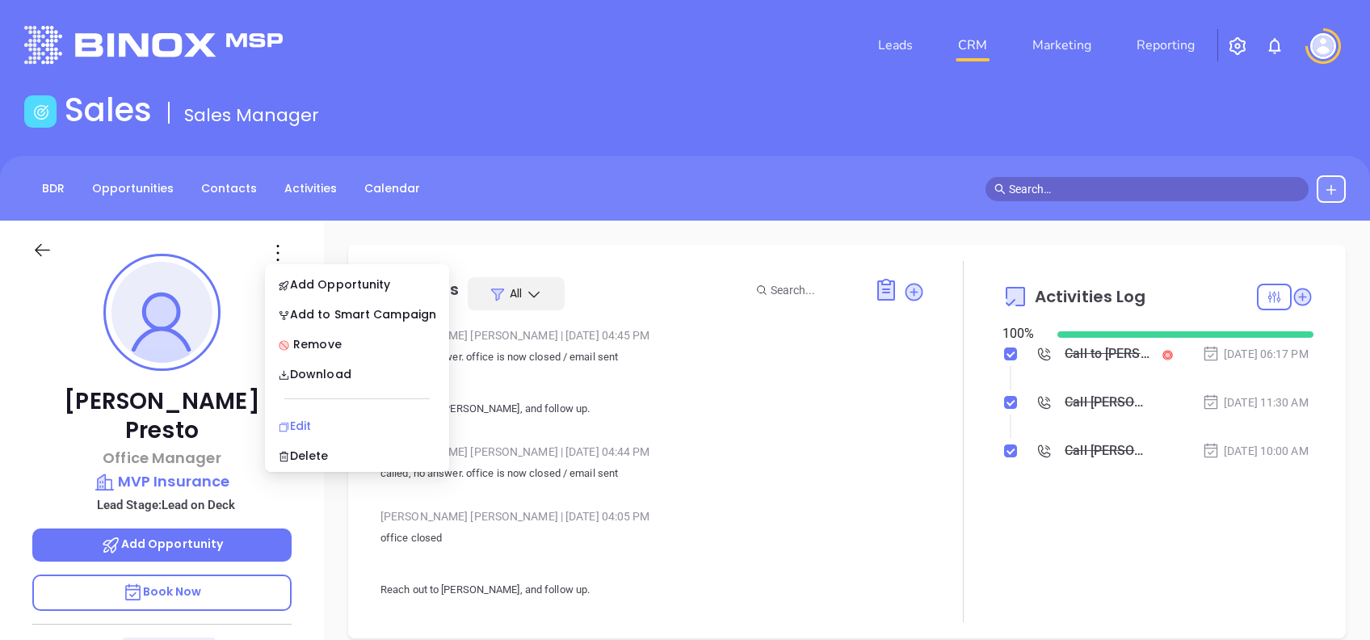
click at [328, 423] on div "Edit" at bounding box center [357, 426] width 158 height 18
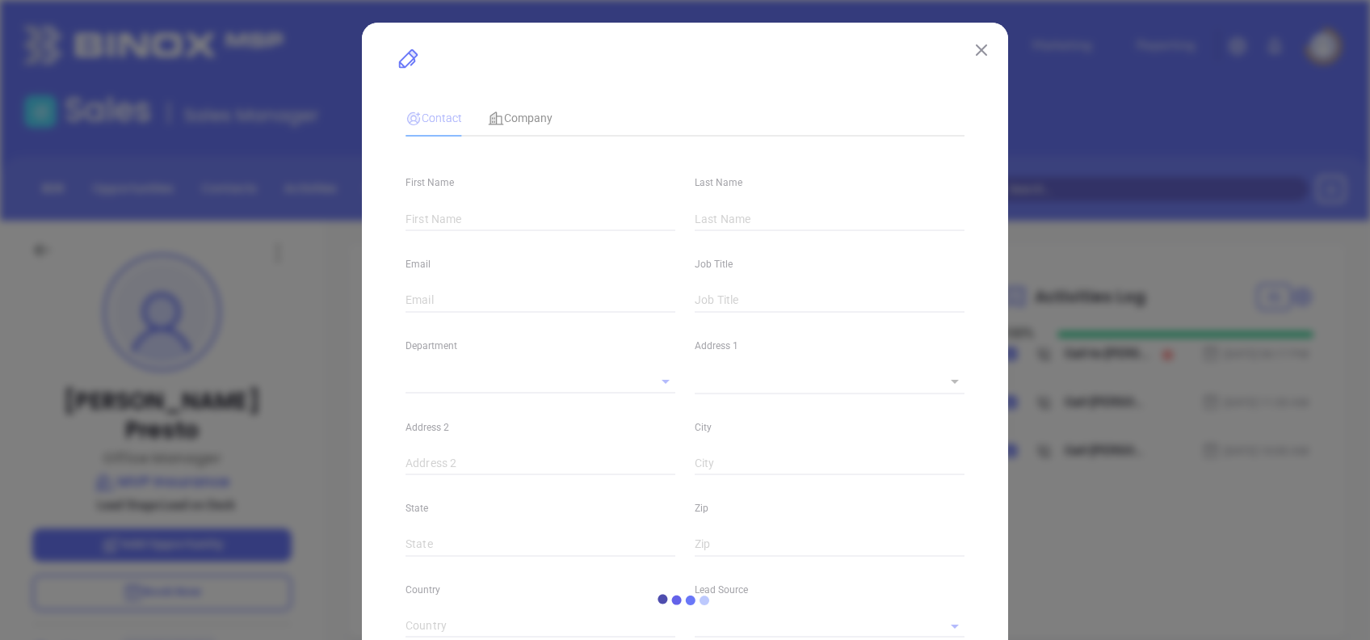
type input "Marcie"
type input "Presto"
type input "marcie@griffininsurance.com"
type input "Office Manager"
type input "1"
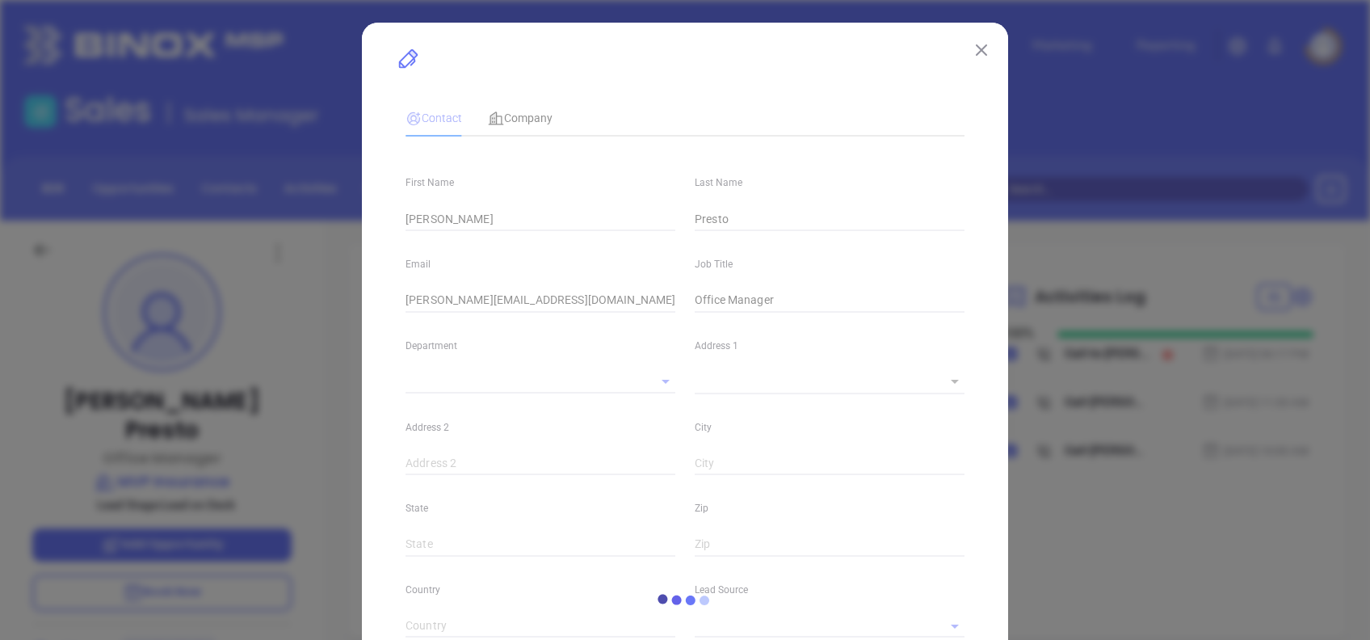
type input "Marketing"
type input "Other"
type input "Carmen Galdamez"
type input "Lead on Deck"
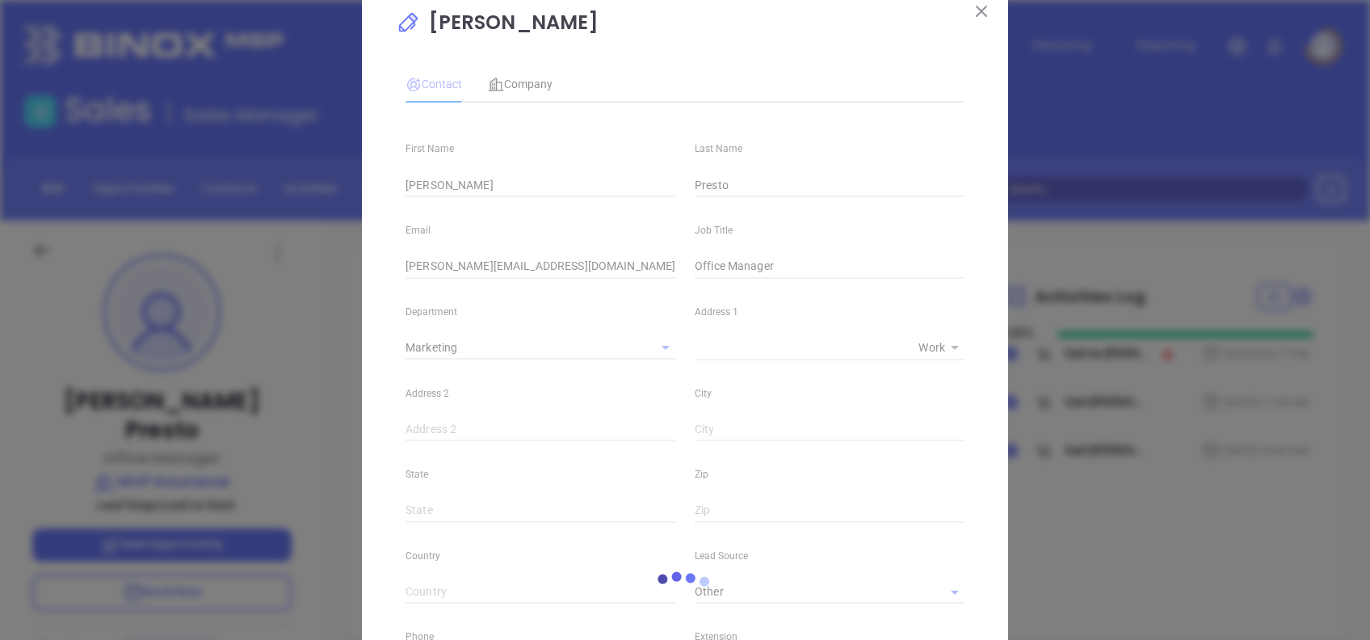
scroll to position [8, 0]
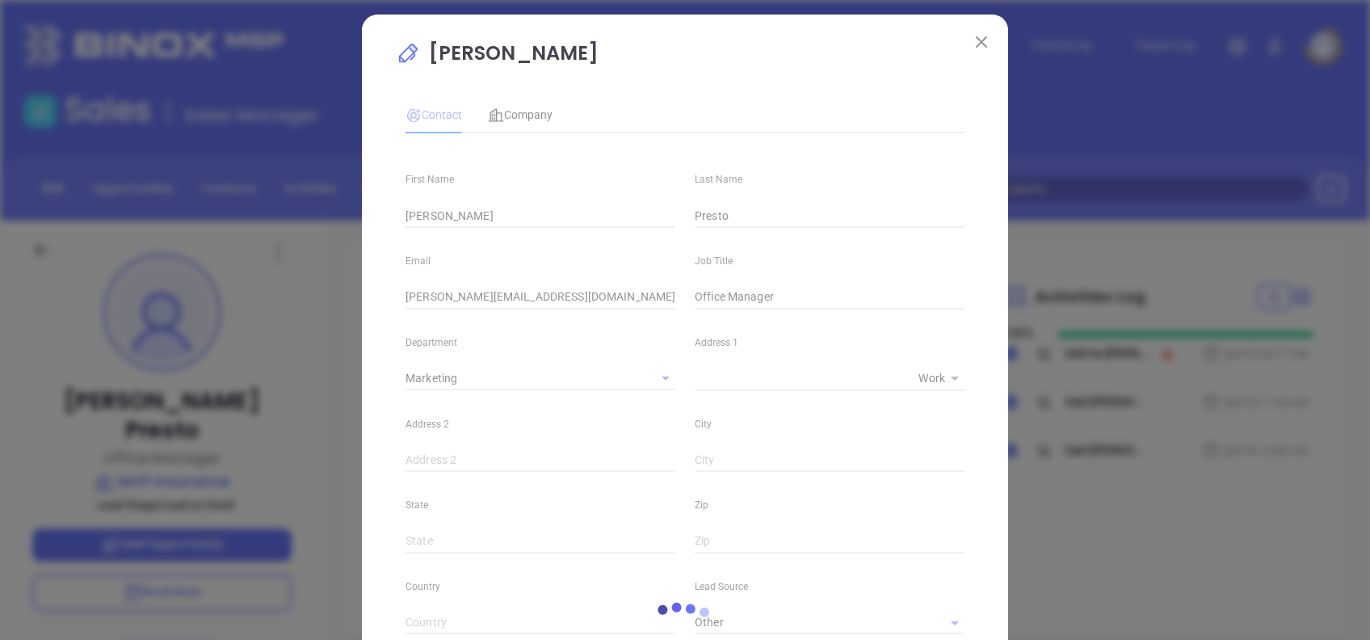
type input "(330) 707-9055"
type input "1"
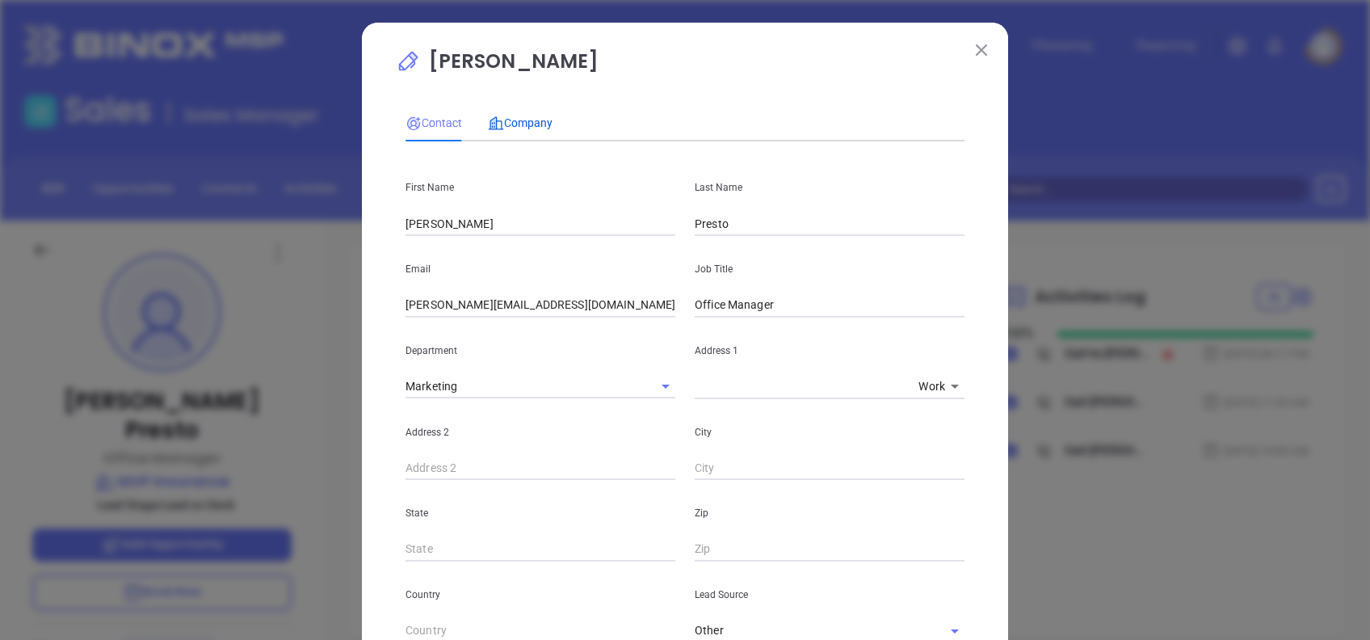
drag, startPoint x: 518, startPoint y: 120, endPoint x: 534, endPoint y: 141, distance: 25.9
click at [518, 122] on span "Company" at bounding box center [520, 122] width 65 height 13
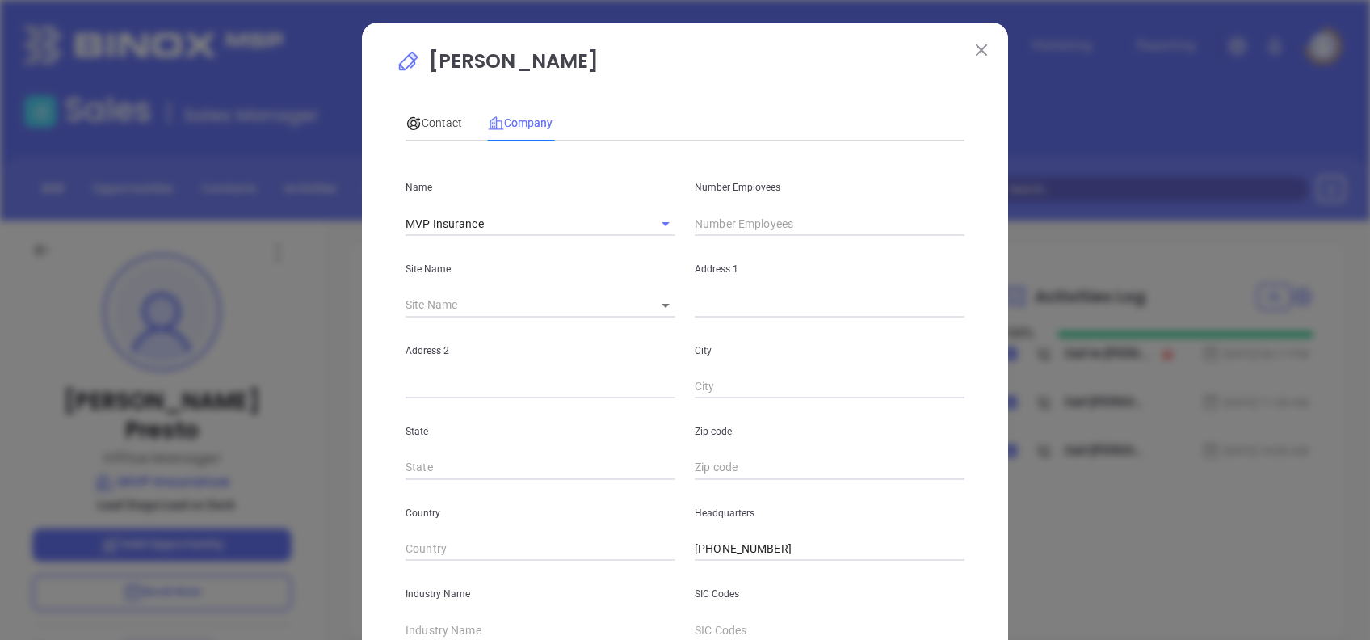
click at [710, 226] on input "text" at bounding box center [830, 224] width 270 height 24
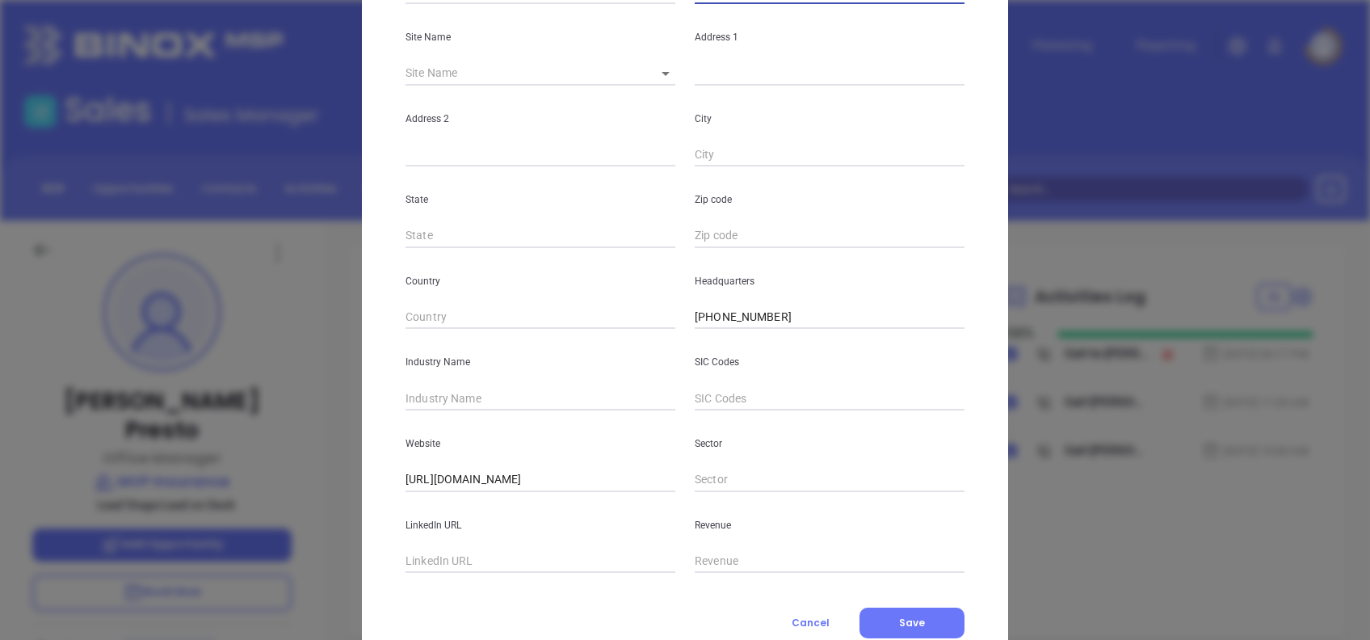
scroll to position [287, 0]
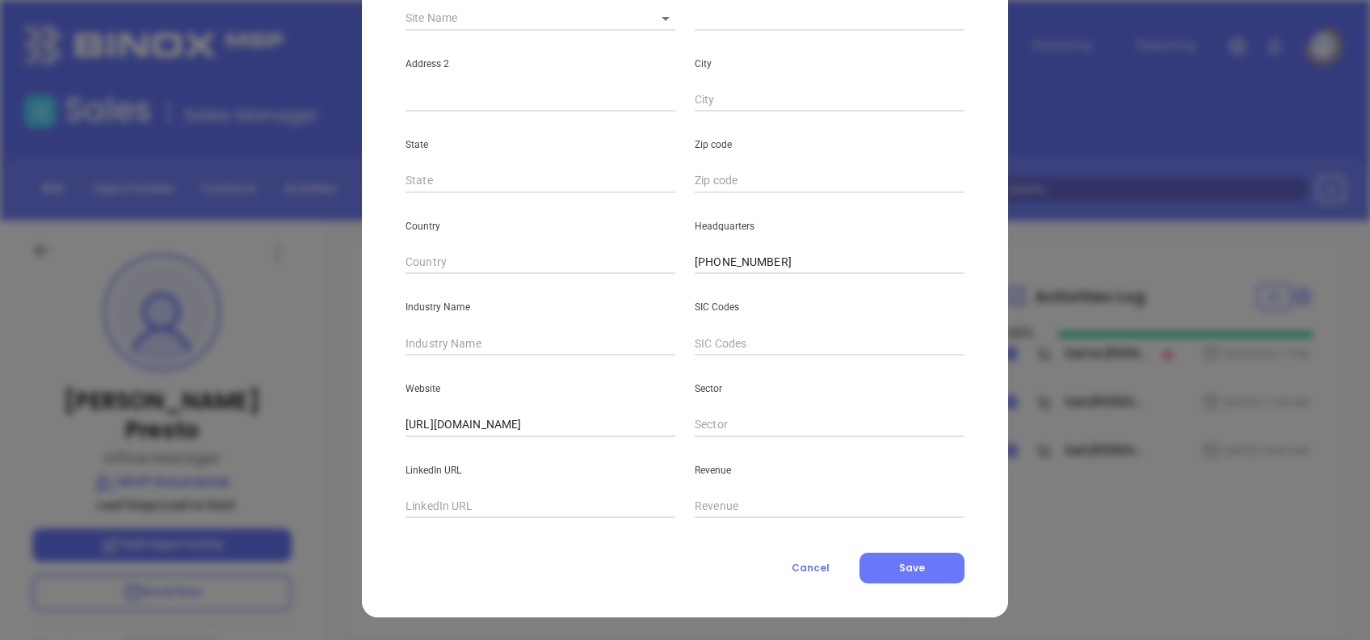
type input "9"
click at [480, 355] on div "Name MVP Insurance Number Employees 9 Site Name ​ Address 1 Address 2 City Stat…" at bounding box center [685, 193] width 559 height 650
click at [536, 332] on div "Industry Name" at bounding box center [540, 315] width 289 height 82
click at [542, 343] on input "text" at bounding box center [541, 343] width 270 height 24
type input "Insurance"
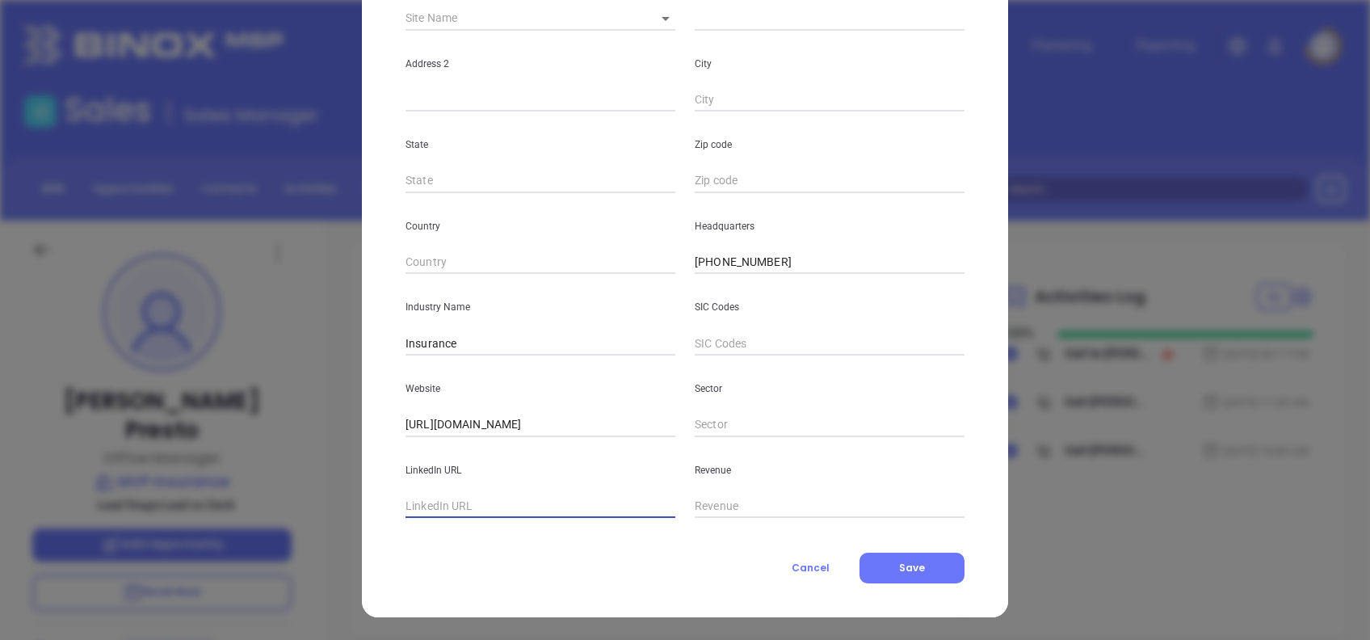
click at [539, 501] on input "text" at bounding box center [541, 506] width 270 height 24
paste input "//www.linkedin.com/company/medure-varrati-insurance-agency/"
type input "//www.linkedin.com/company/medure-varrati-insurance-agency/"
click at [881, 564] on button "Save" at bounding box center [912, 568] width 105 height 31
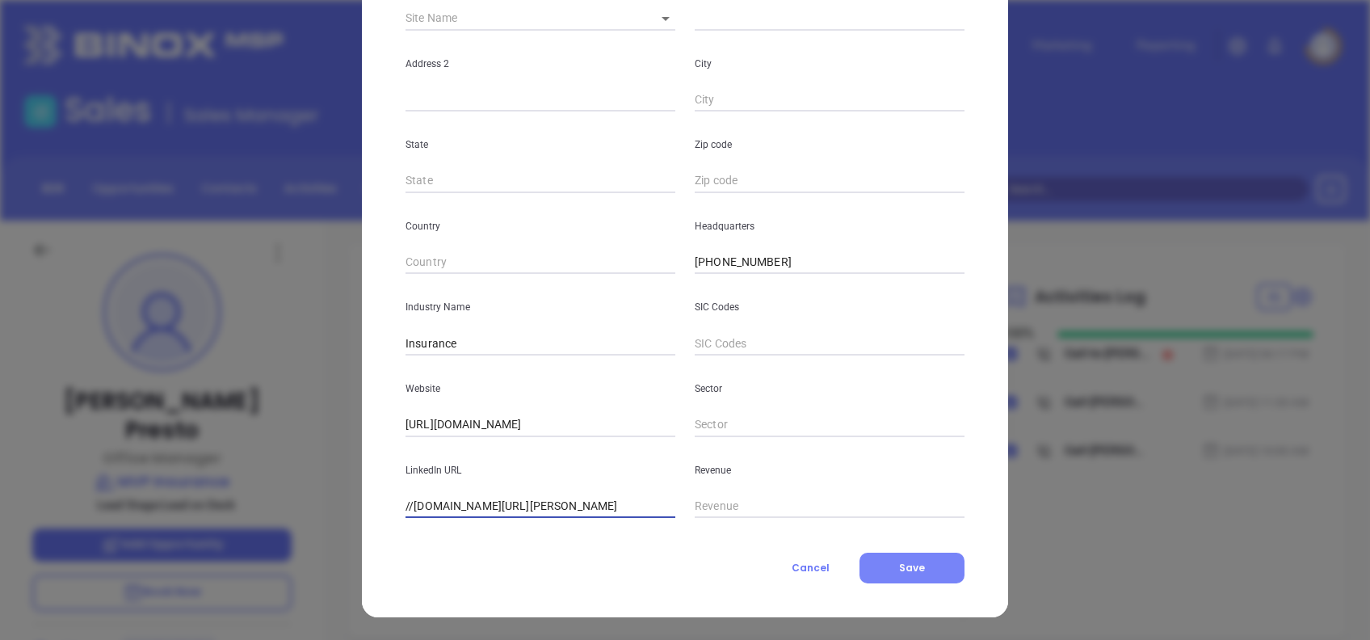
scroll to position [0, 0]
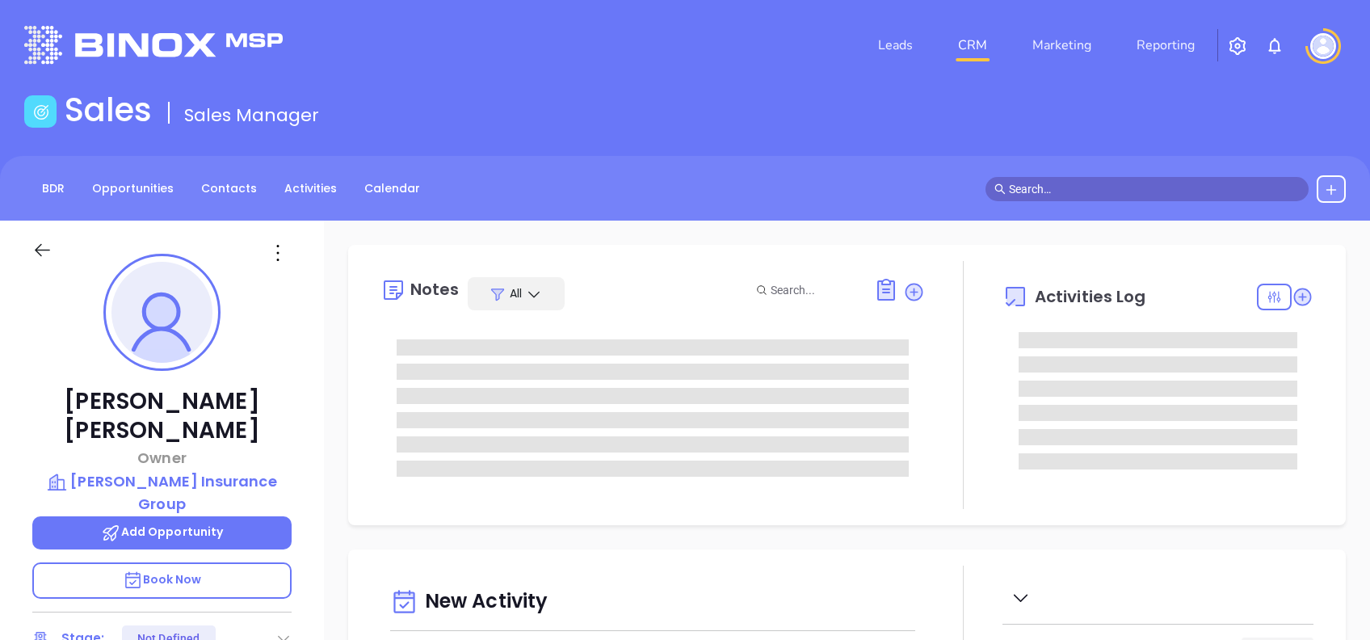
type input "[DATE]"
type input "[PERSON_NAME]"
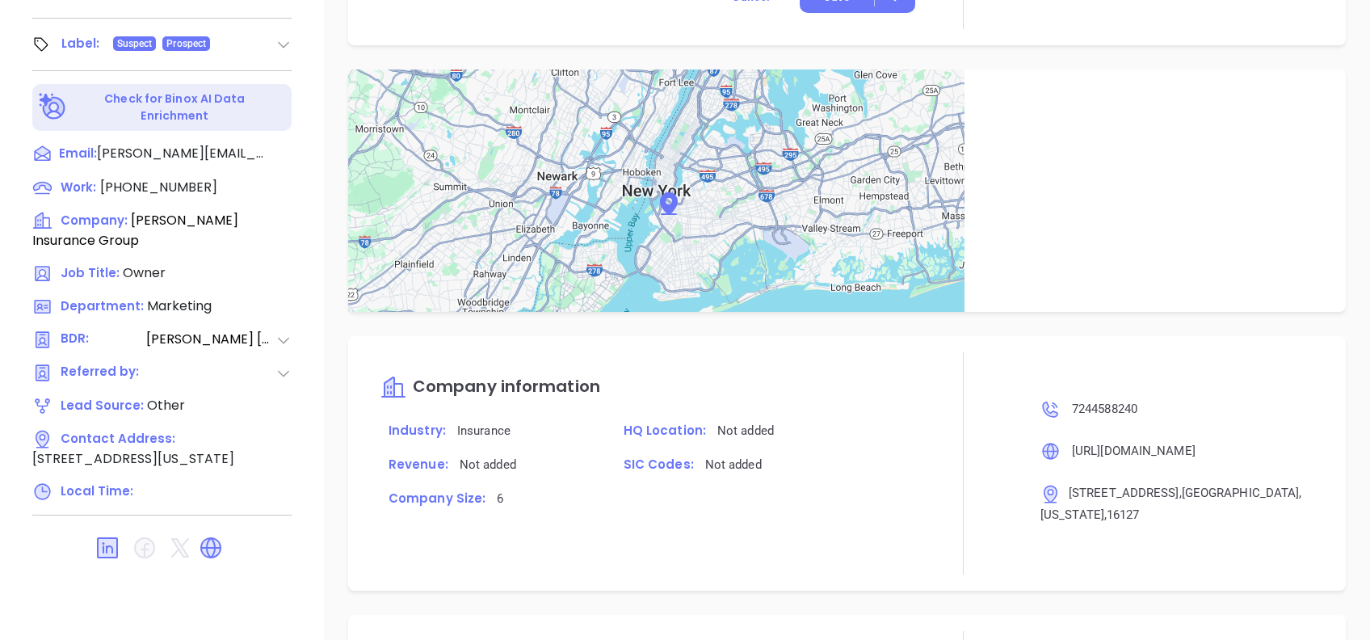
scroll to position [1293, 0]
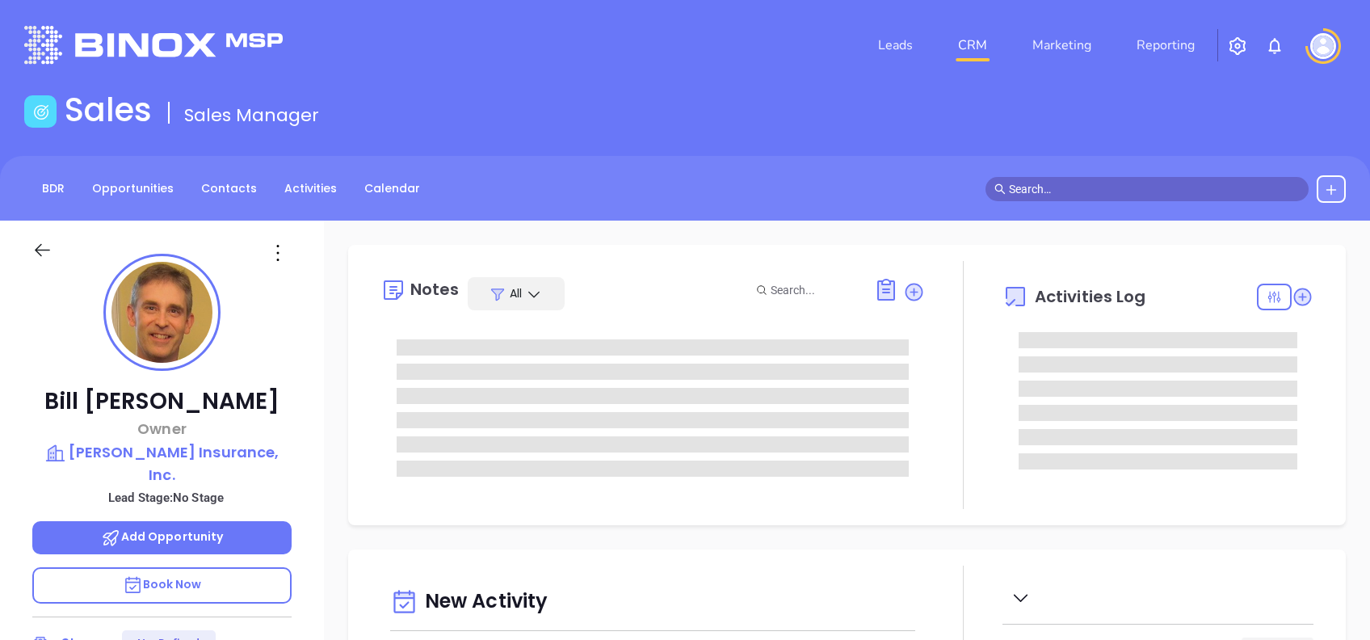
type input "[DATE]"
type input "[PERSON_NAME]"
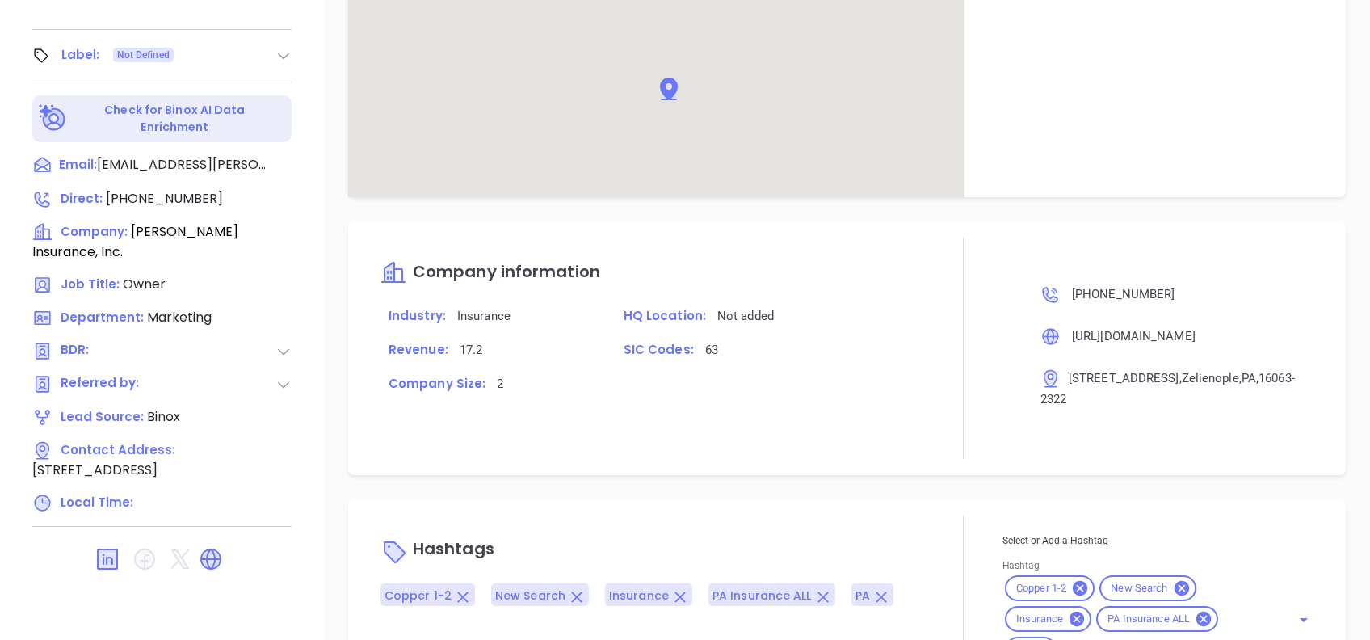
scroll to position [808, 0]
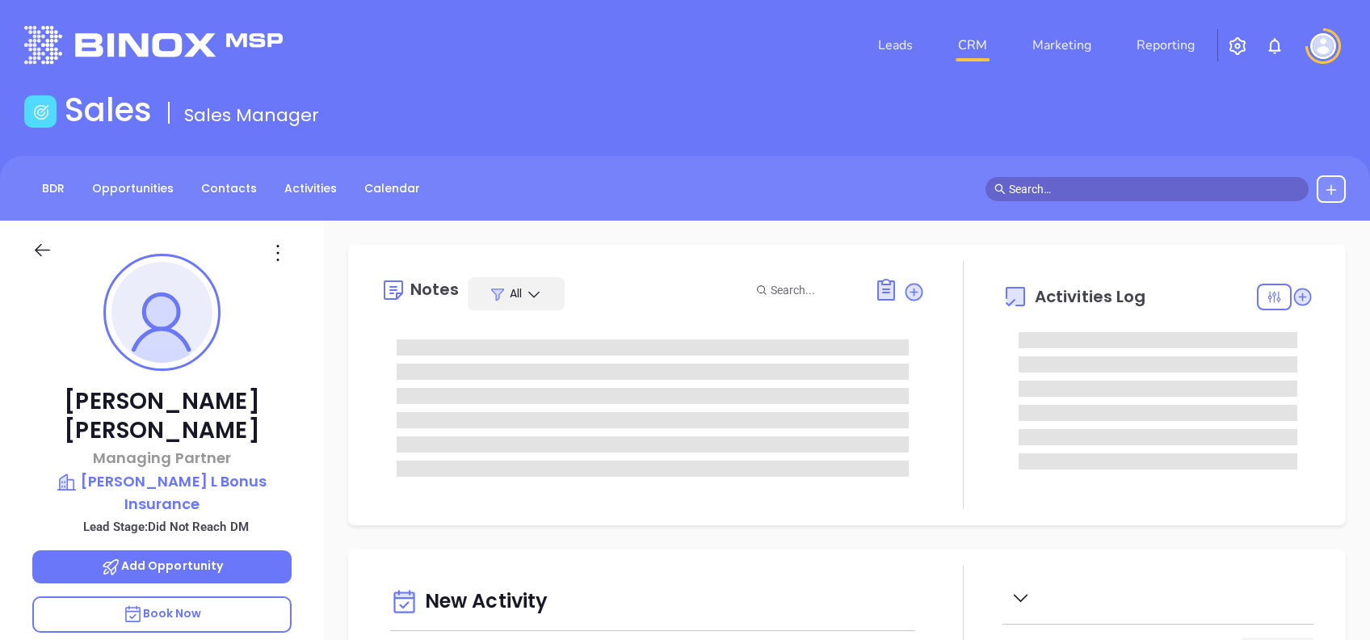
type input "[PERSON_NAME]"
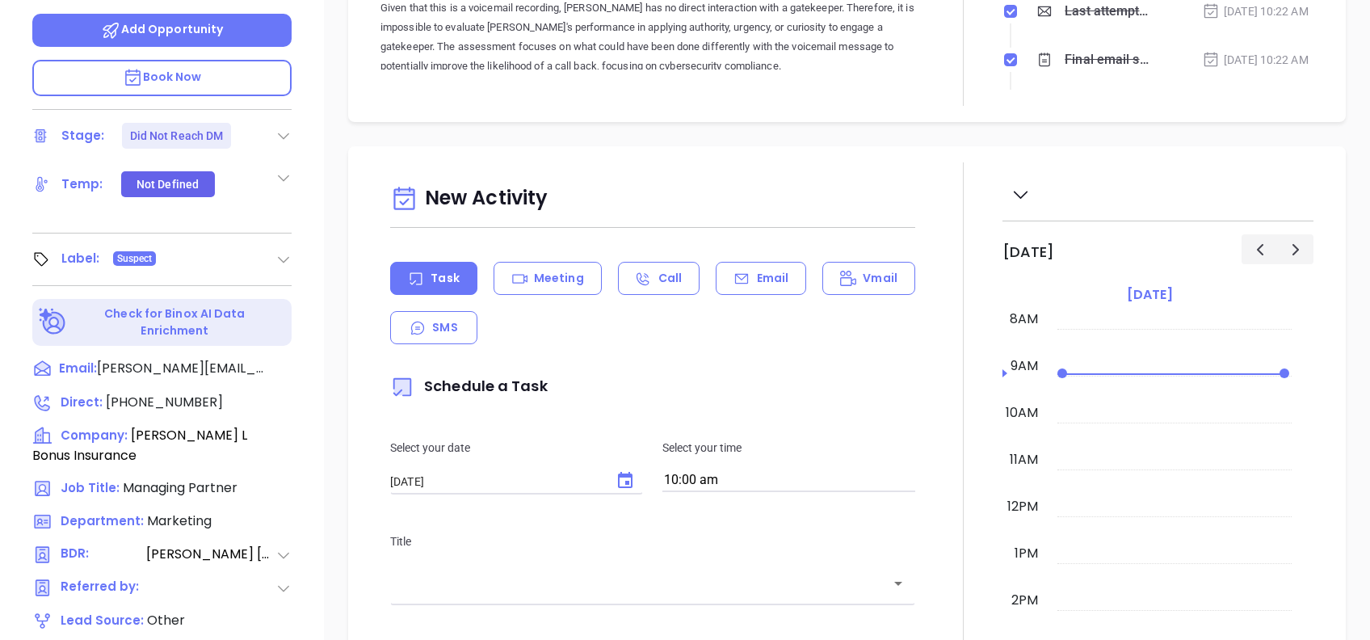
scroll to position [538, 0]
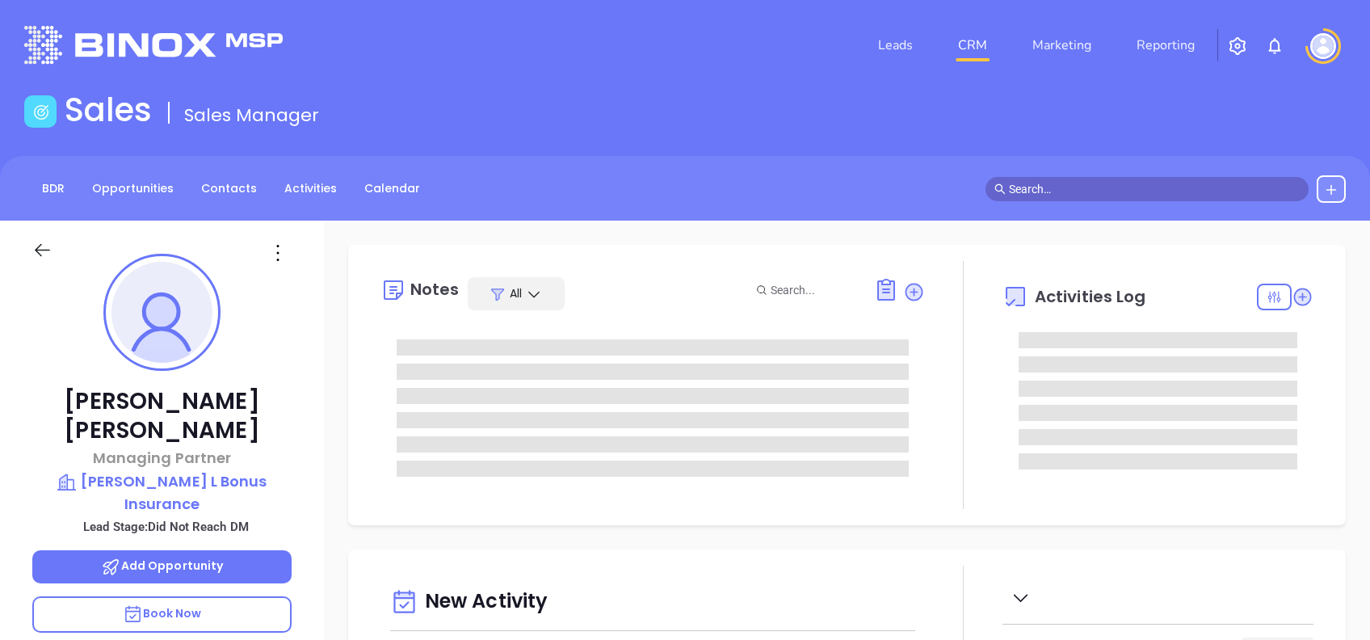
type input "[DATE]"
type input "[PERSON_NAME]"
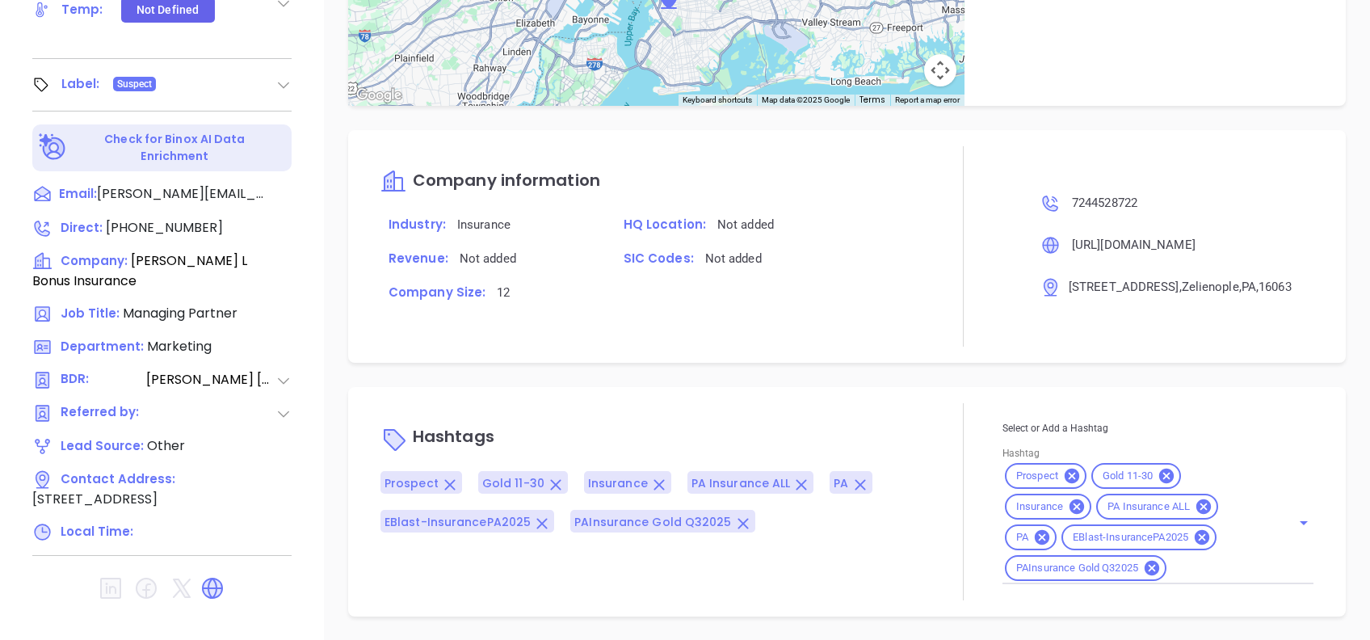
scroll to position [1083, 0]
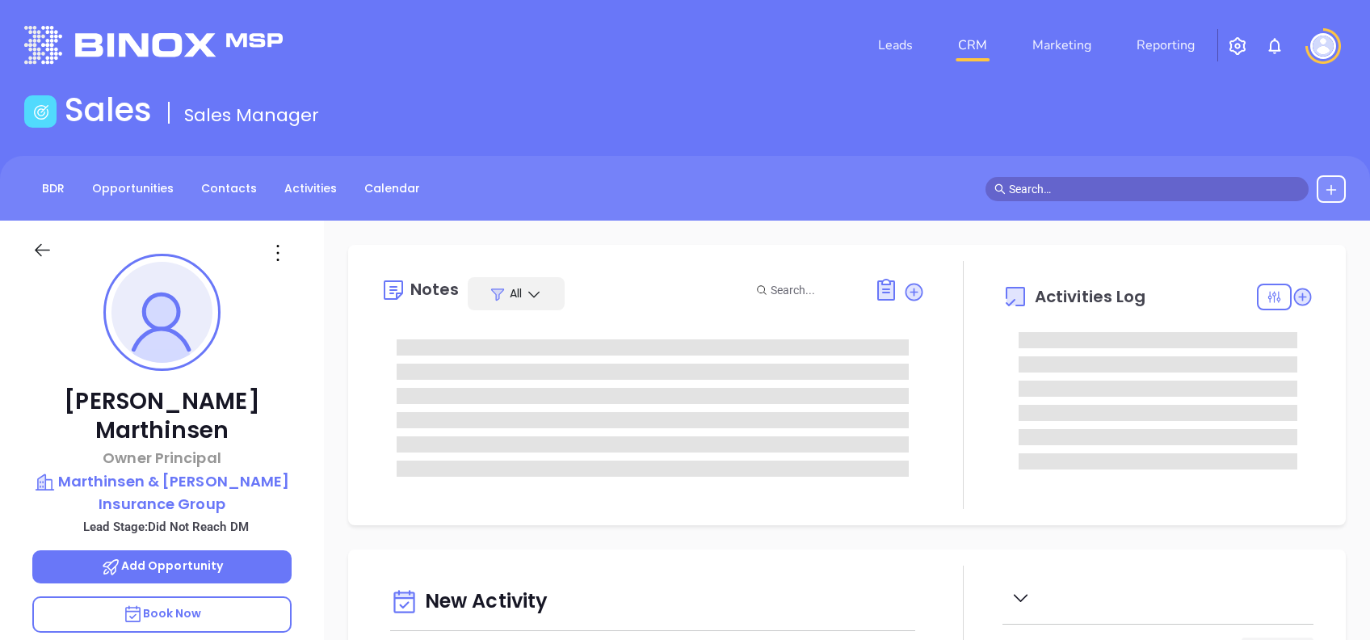
type input "[DATE]"
type input "[PERSON_NAME]"
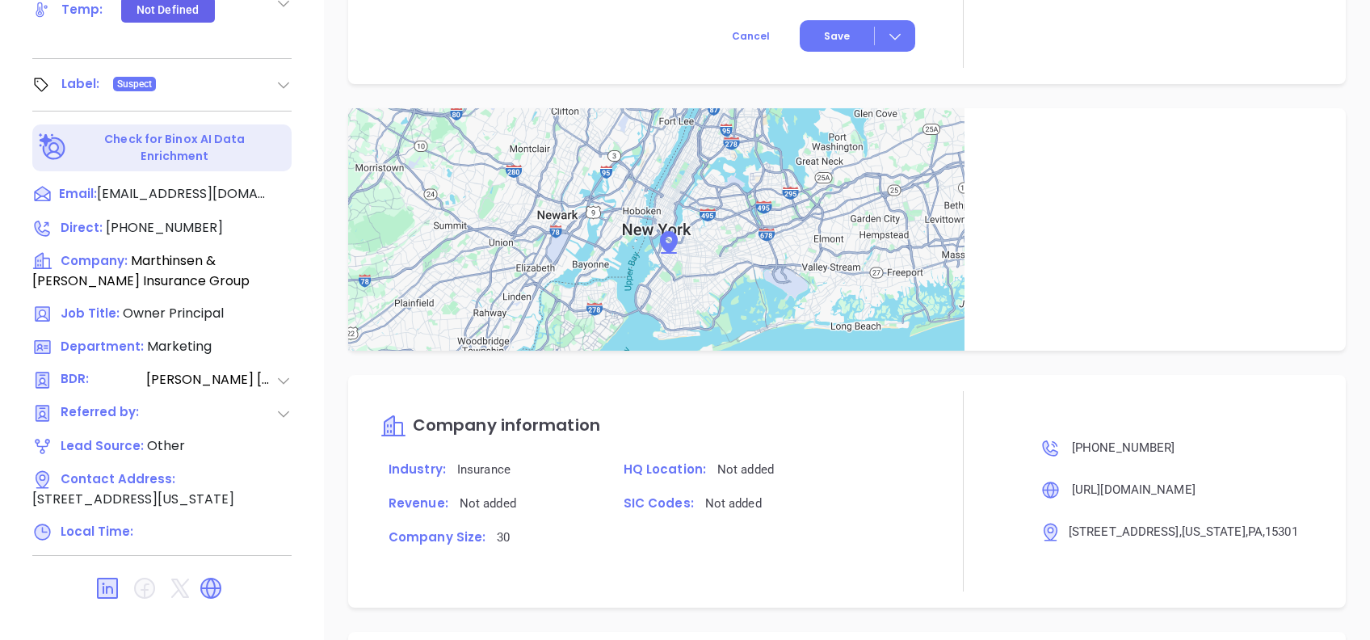
scroll to position [1062, 0]
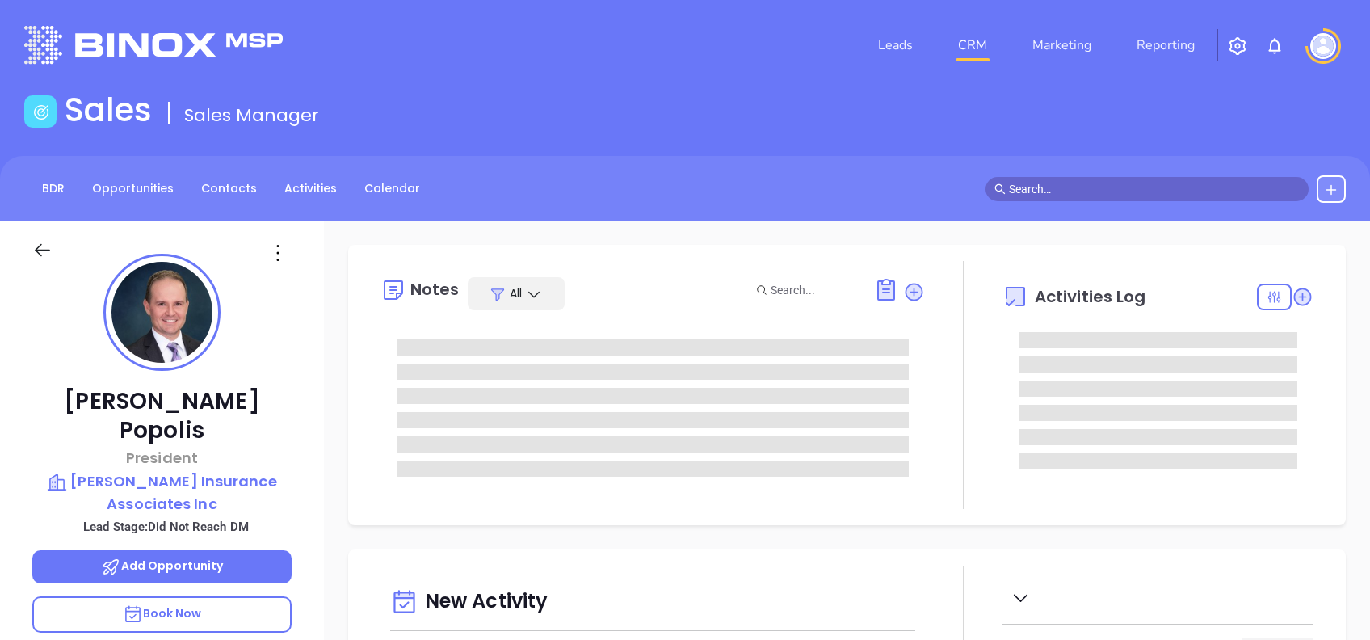
type input "[DATE]"
type input "[PERSON_NAME]"
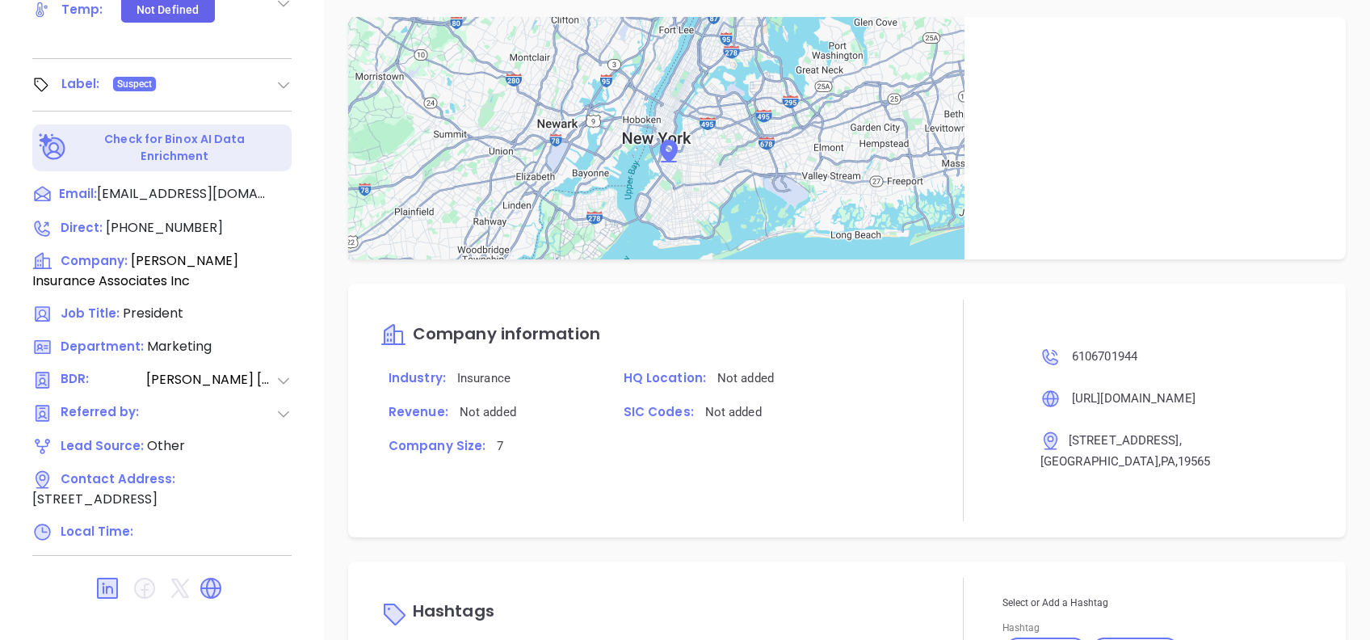
scroll to position [1145, 0]
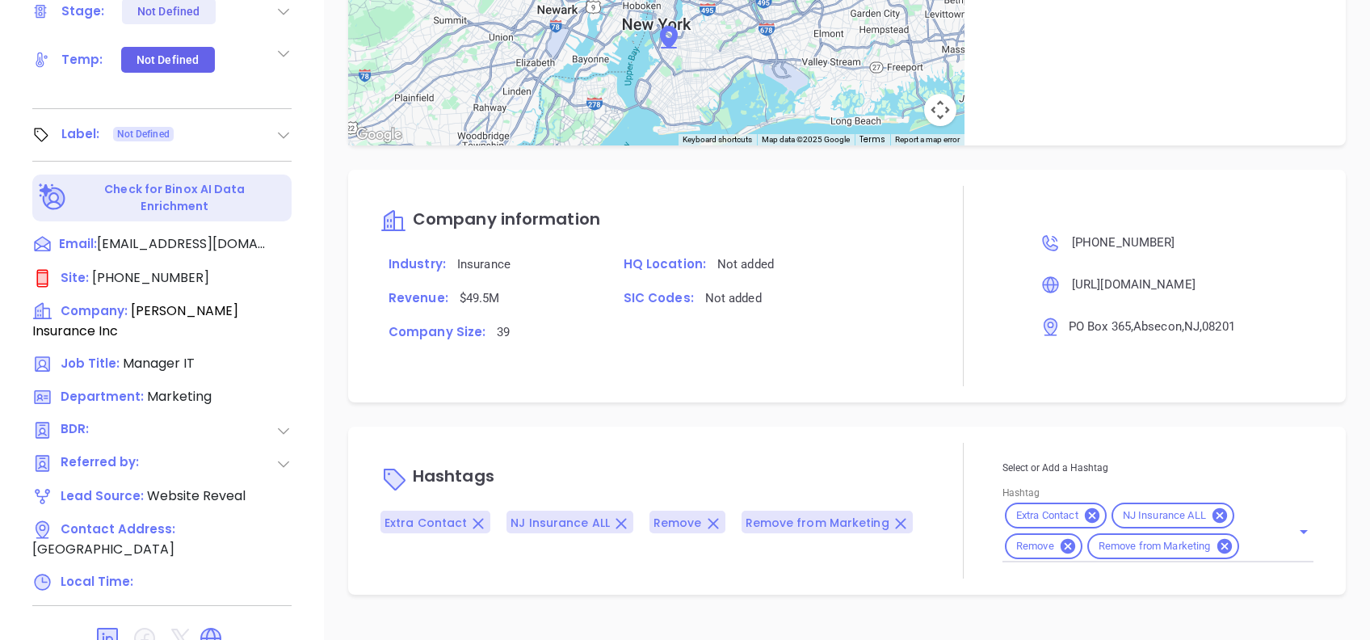
scroll to position [711, 0]
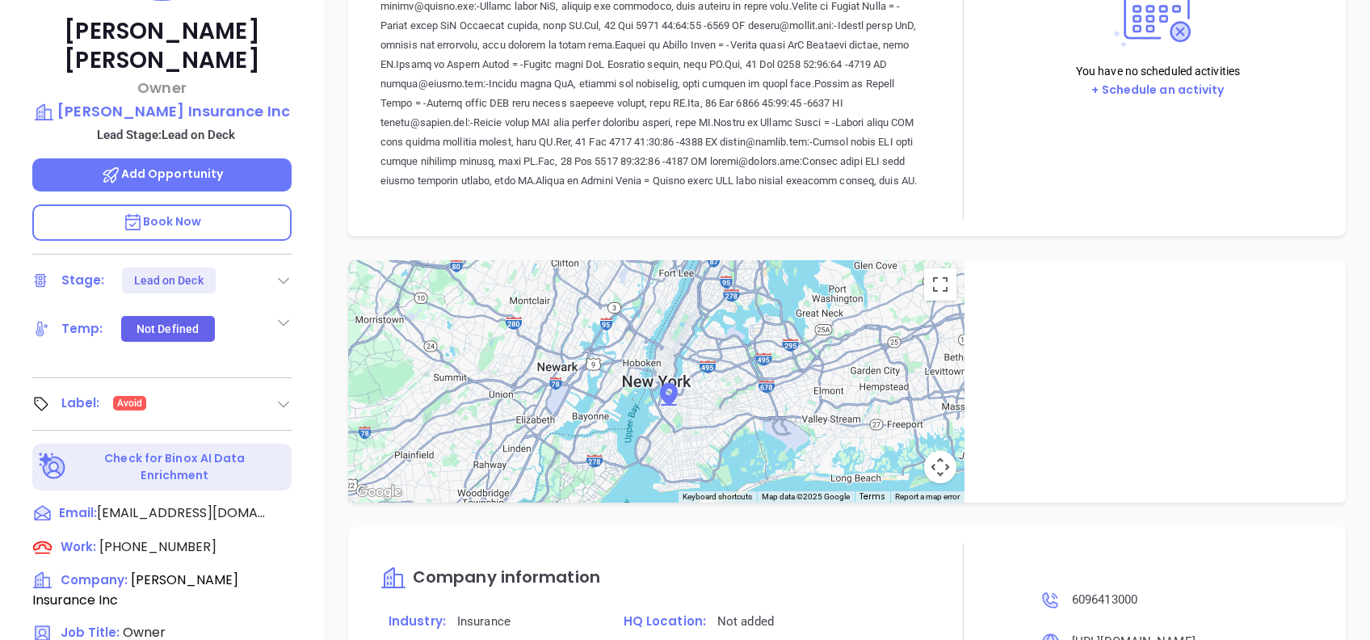
scroll to position [711, 0]
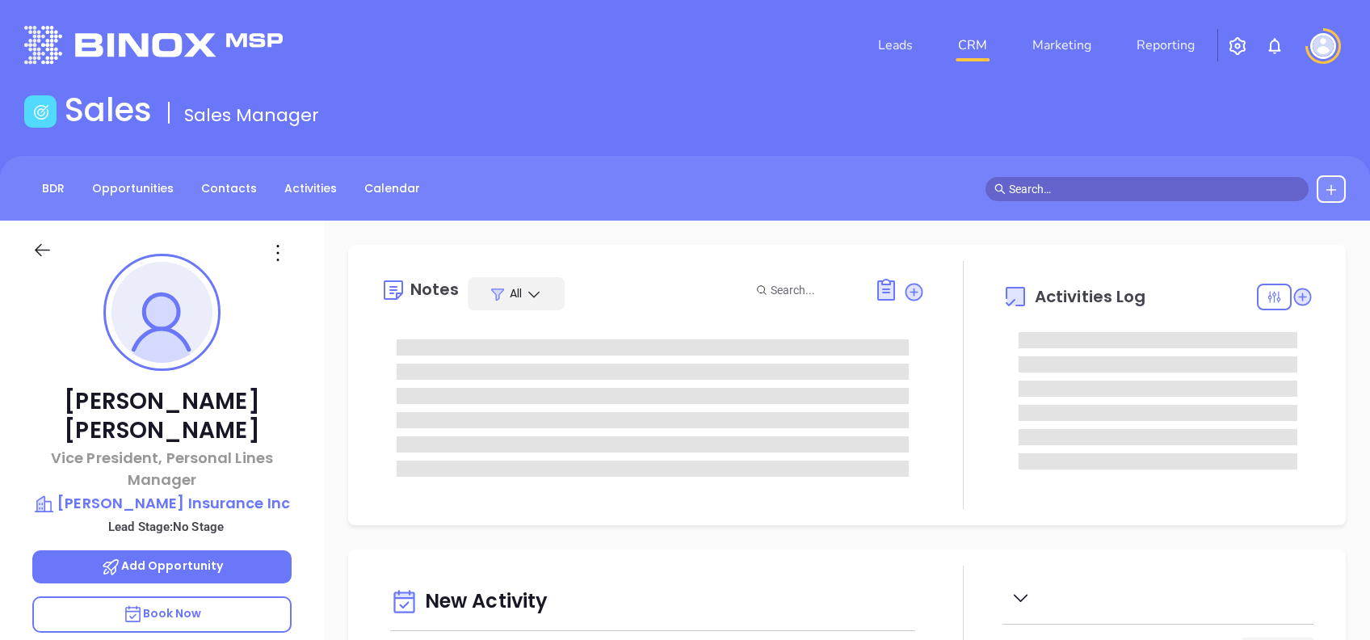
type input "[DATE]"
type input "[PERSON_NAME]"
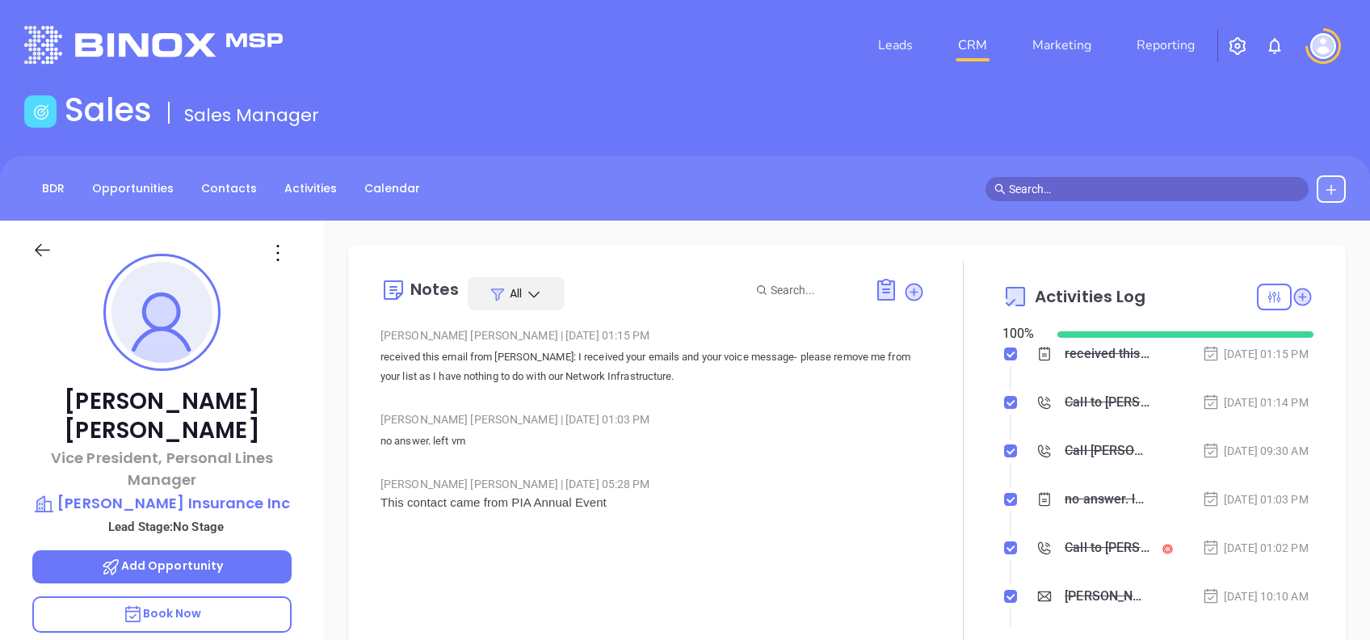
scroll to position [376, 0]
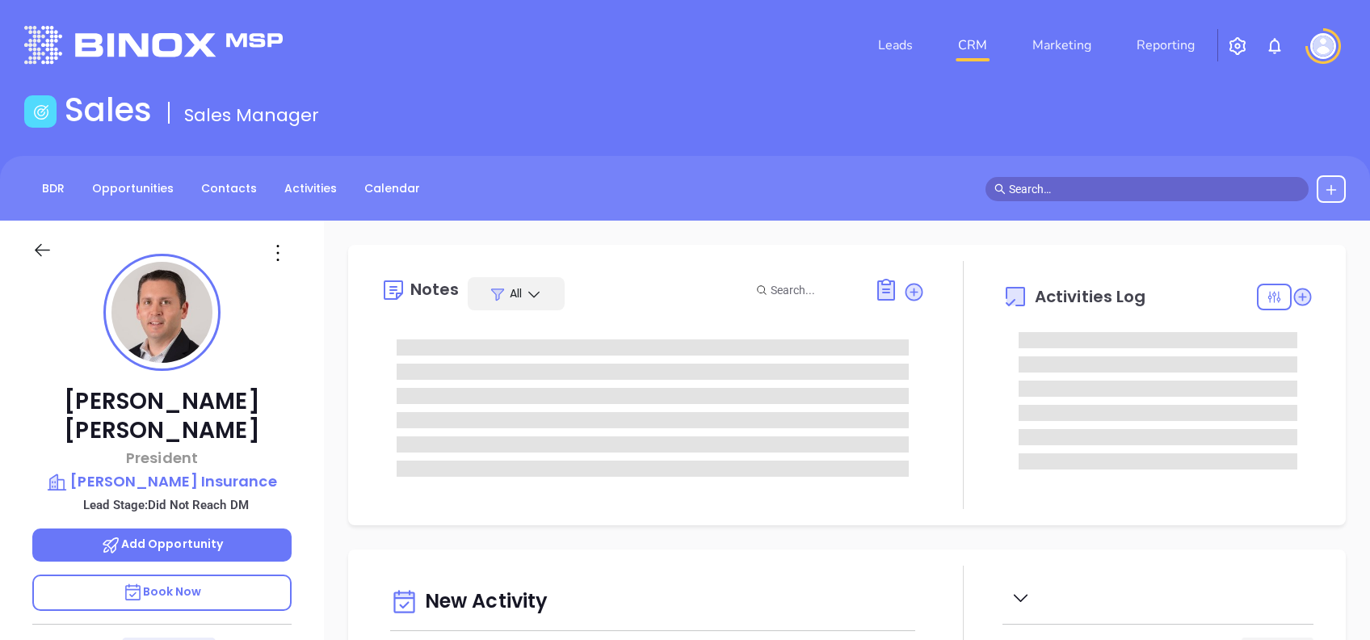
type input "[DATE]"
type input "[PERSON_NAME]"
type input "10/10/2025"
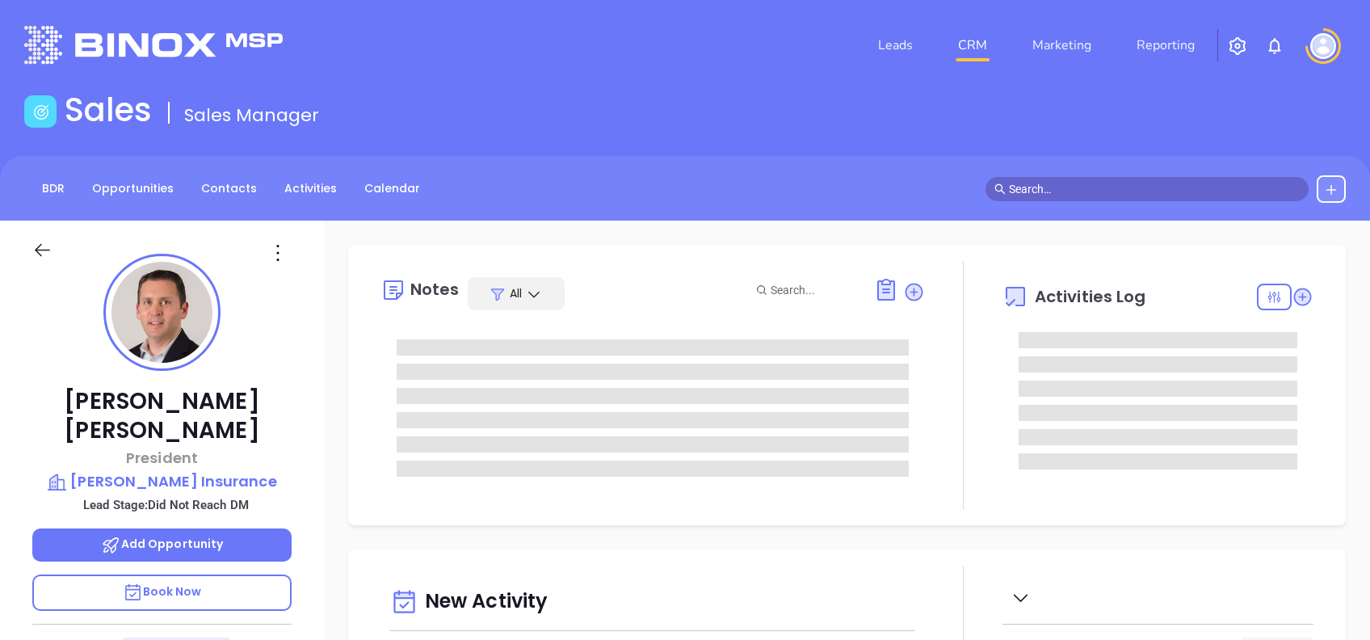
type input "Alejandra Lara"
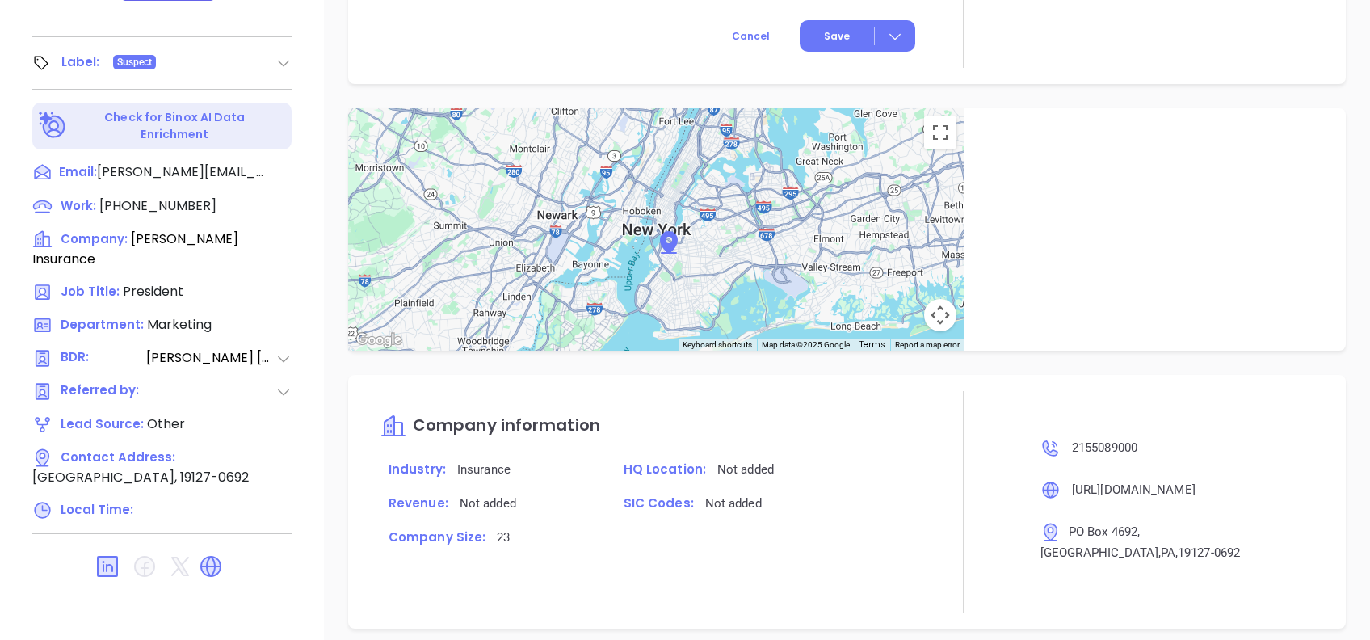
scroll to position [1077, 0]
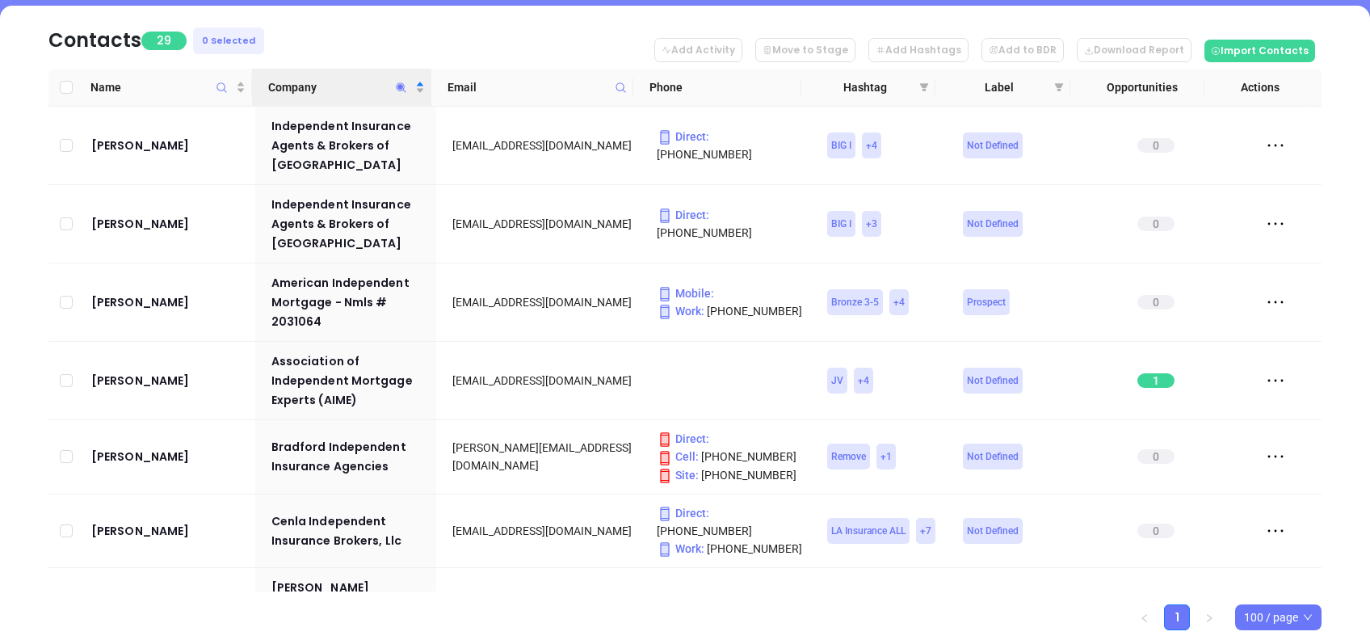
scroll to position [1428, 0]
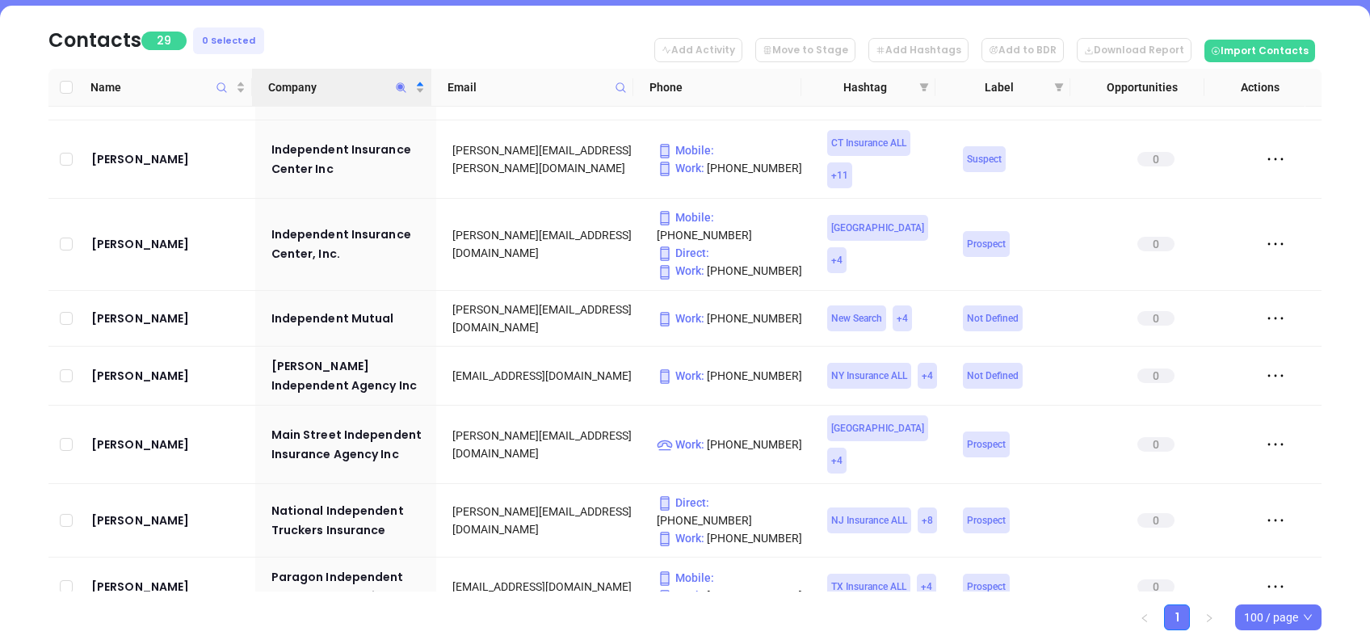
click at [402, 82] on icon "Company" at bounding box center [401, 88] width 12 height 12
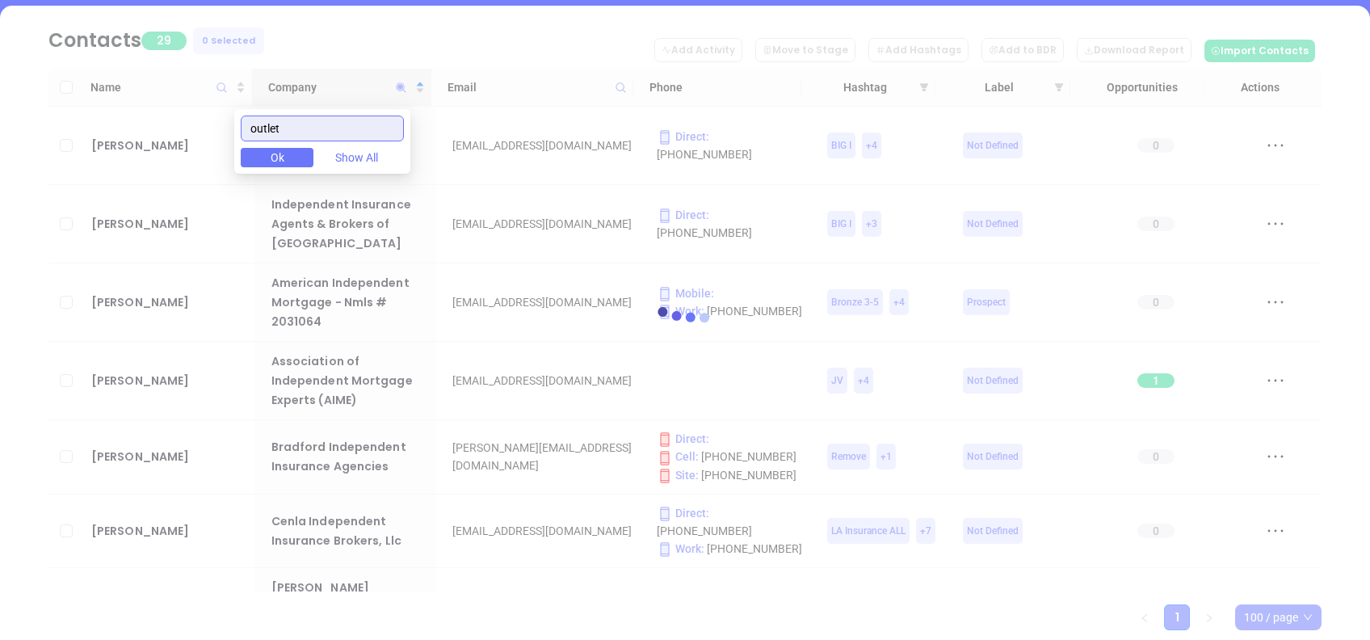
scroll to position [0, 0]
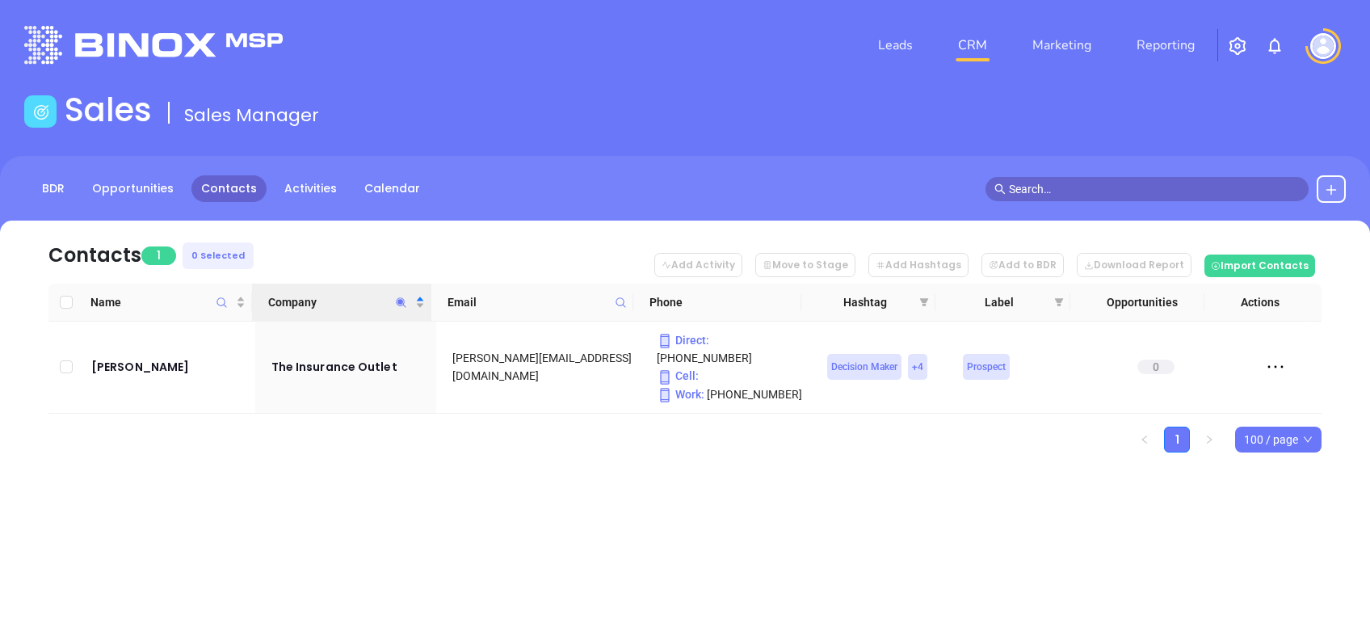
click at [687, 472] on div "Contacts 1 0 Selected Add Activity Move to Stage Add Hashtags Add to BDR Downlo…" at bounding box center [685, 365] width 1370 height 288
click at [399, 303] on icon "Company" at bounding box center [402, 302] width 10 height 10
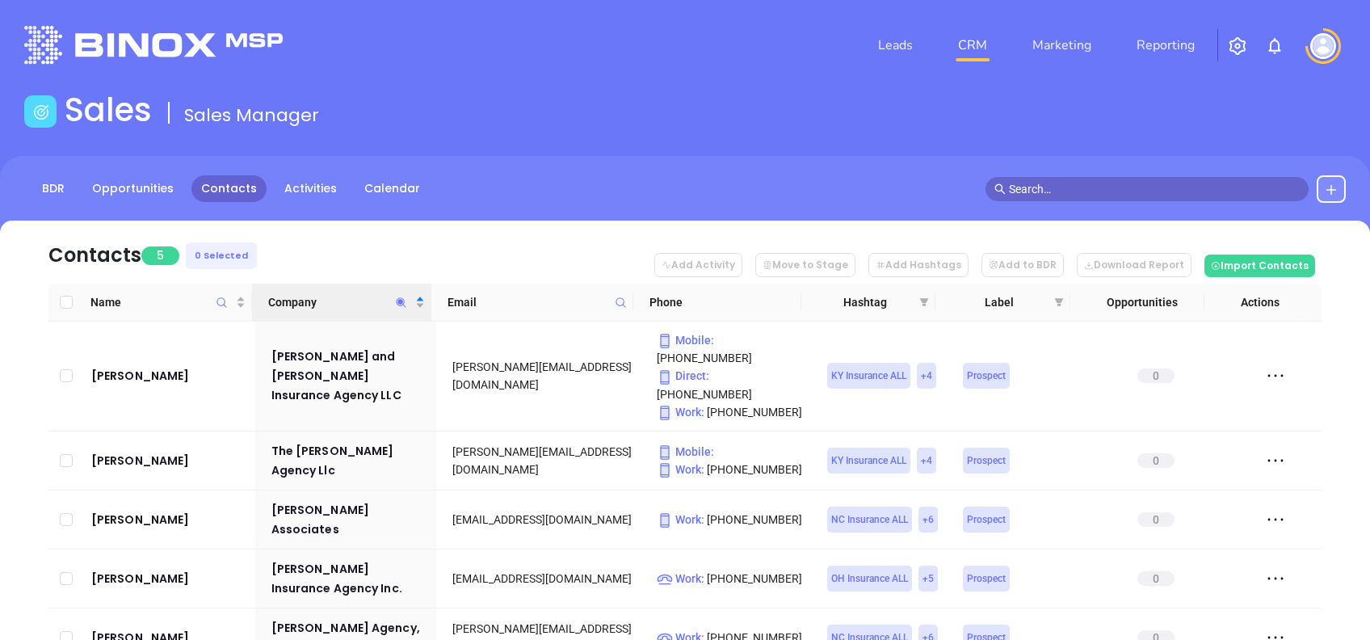
click at [429, 246] on nav "Contacts 5 0 Selected Add Activity Move to Stage Add Hashtags Add to BDR Downlo…" at bounding box center [684, 252] width 1273 height 63
click at [403, 298] on icon "Company" at bounding box center [402, 302] width 10 height 10
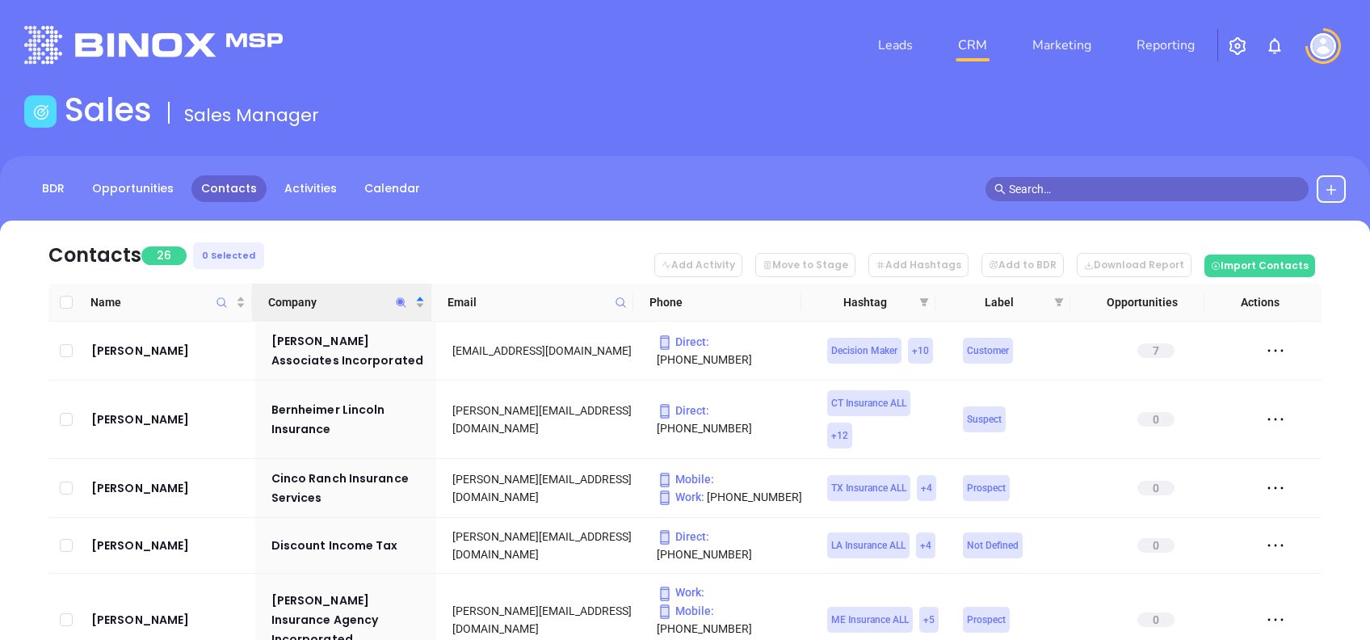
click at [339, 228] on nav "Contacts 26 0 Selected Add Activity Move to Stage Add Hashtags Add to BDR Downl…" at bounding box center [684, 252] width 1273 height 63
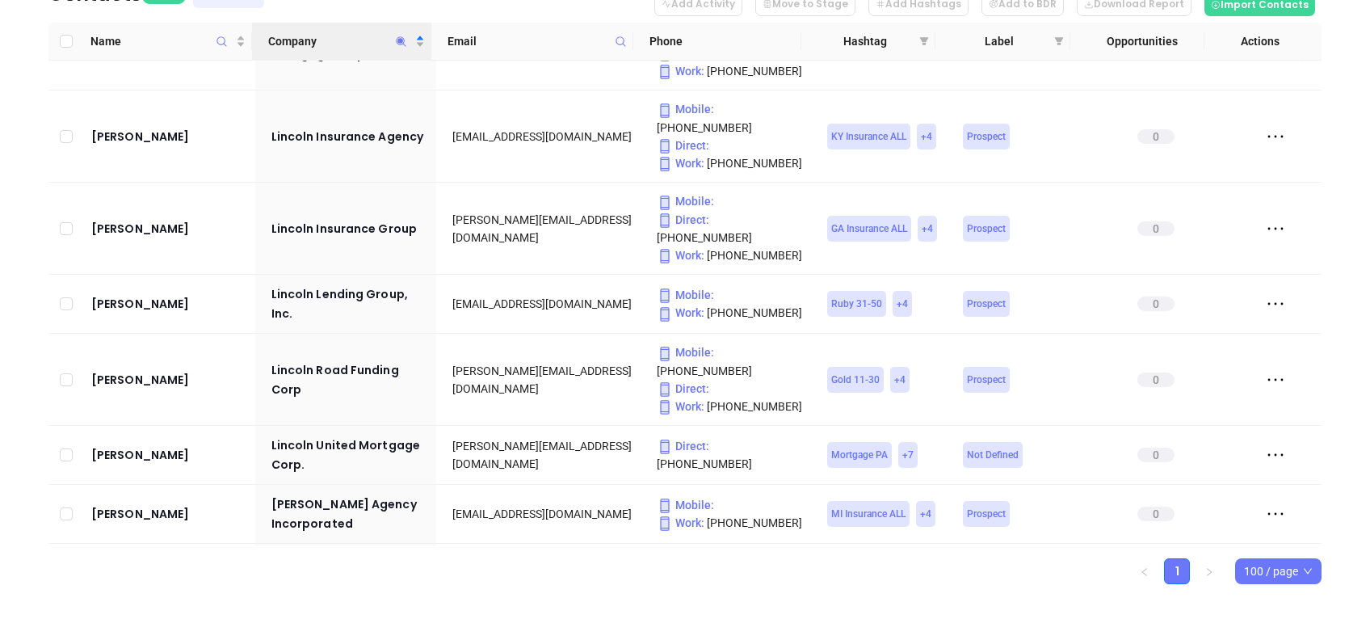
scroll to position [1221, 0]
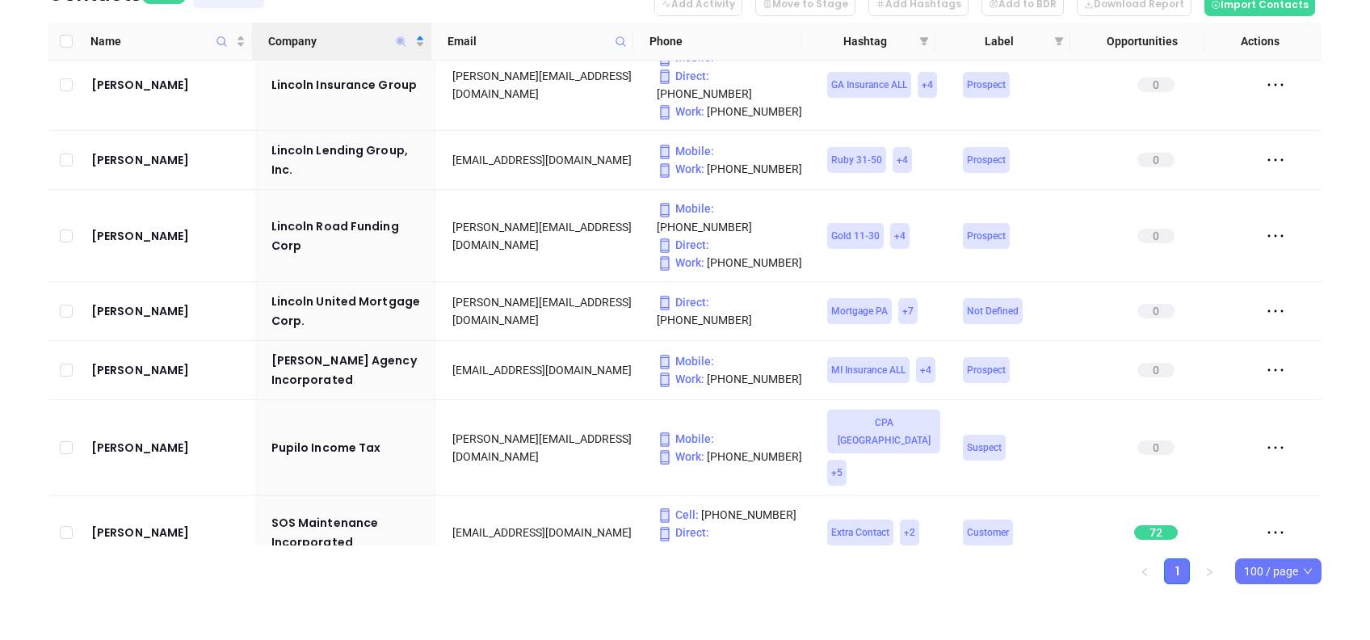
click at [401, 36] on icon "Company" at bounding box center [401, 42] width 12 height 12
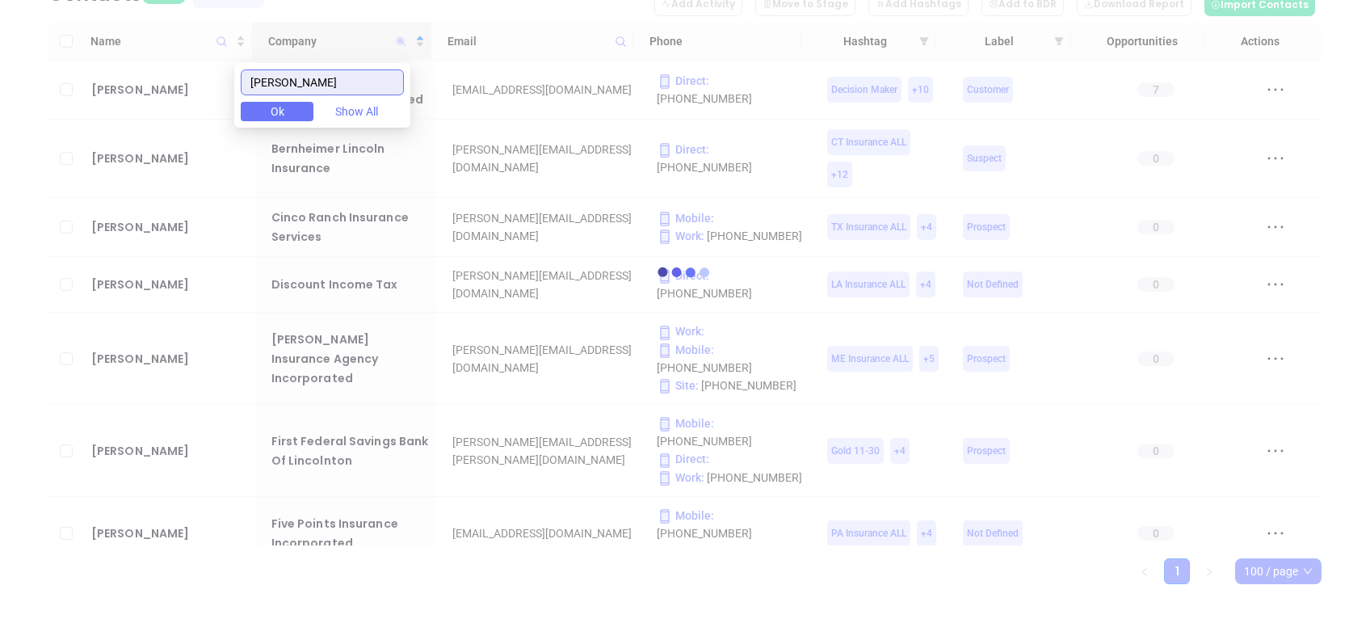
scroll to position [0, 0]
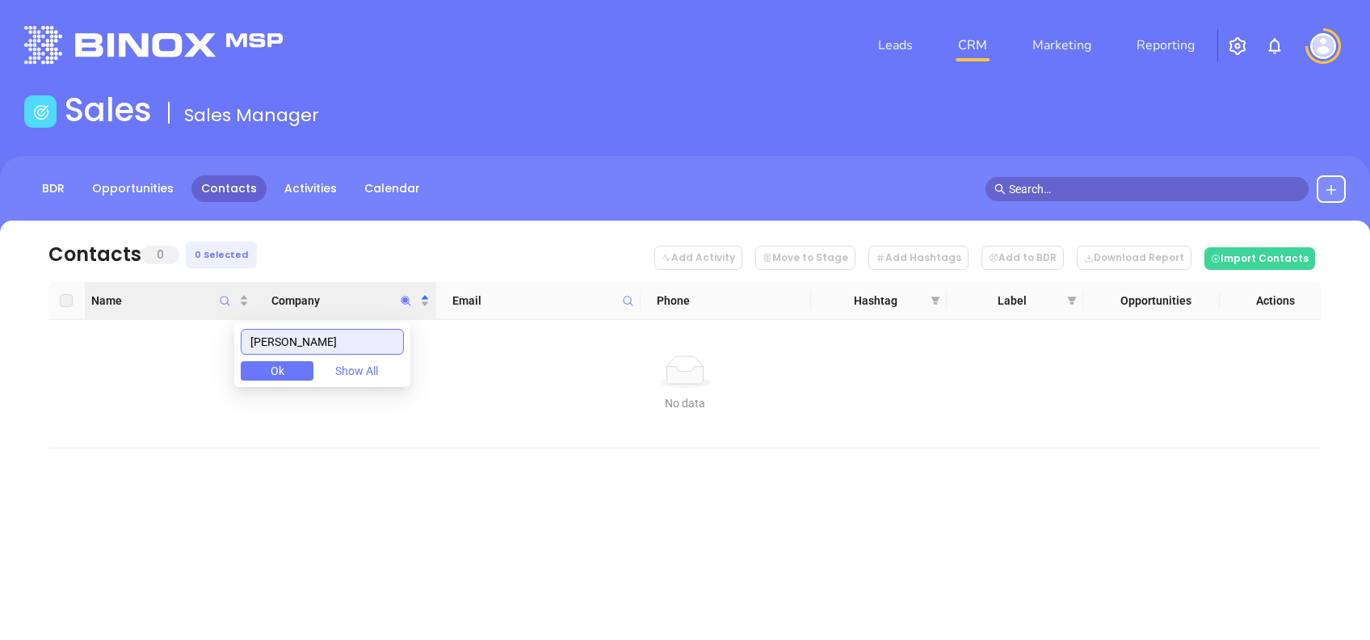
drag, startPoint x: 305, startPoint y: 337, endPoint x: 173, endPoint y: 319, distance: 133.7
click at [173, 319] on body "Leads CRM Marketing Reporting Financial Leads Leads Sales Sales Manager BDR Opp…" at bounding box center [685, 320] width 1370 height 640
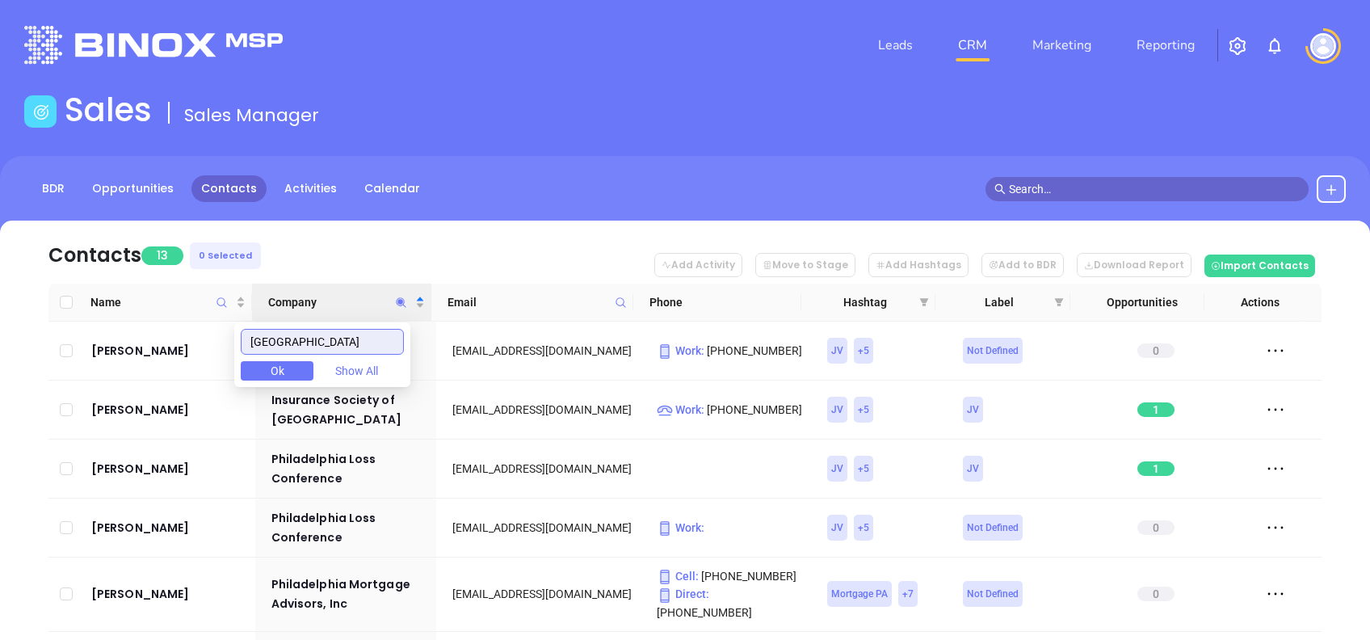
type input "[GEOGRAPHIC_DATA]"
click at [497, 248] on nav "Contacts 13 0 Selected Add Activity Move to Stage Add Hashtags Add to BDR Downl…" at bounding box center [684, 252] width 1273 height 63
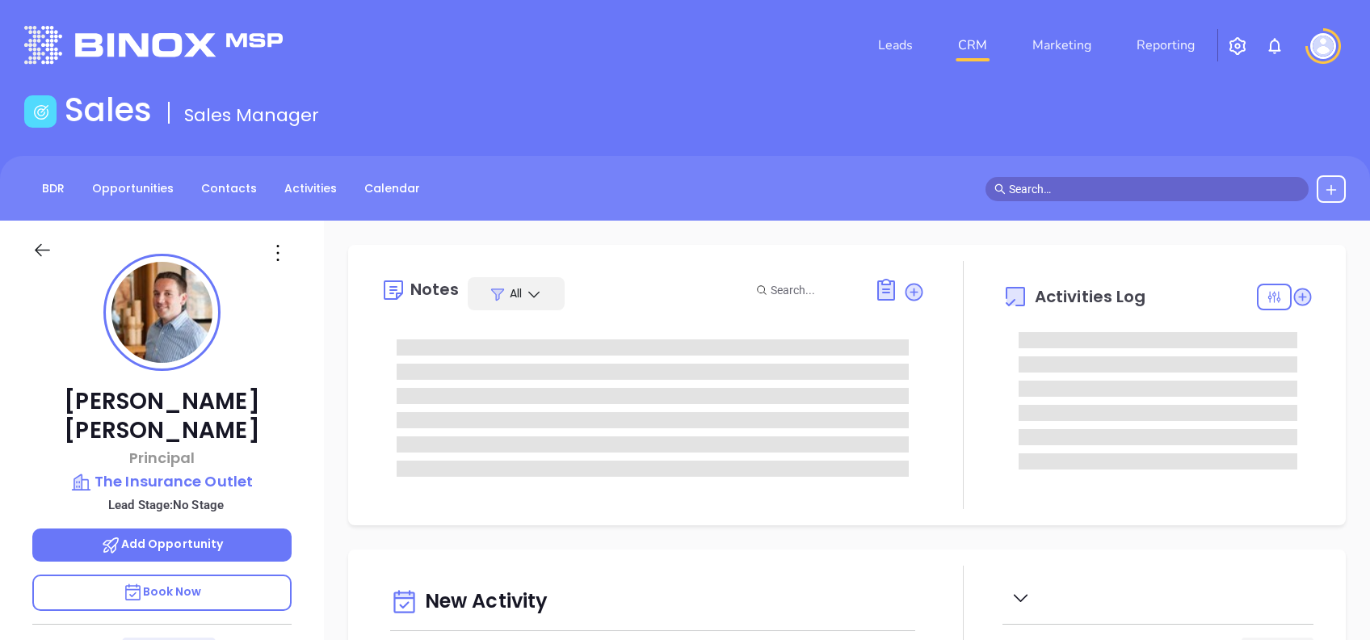
type input "[DATE]"
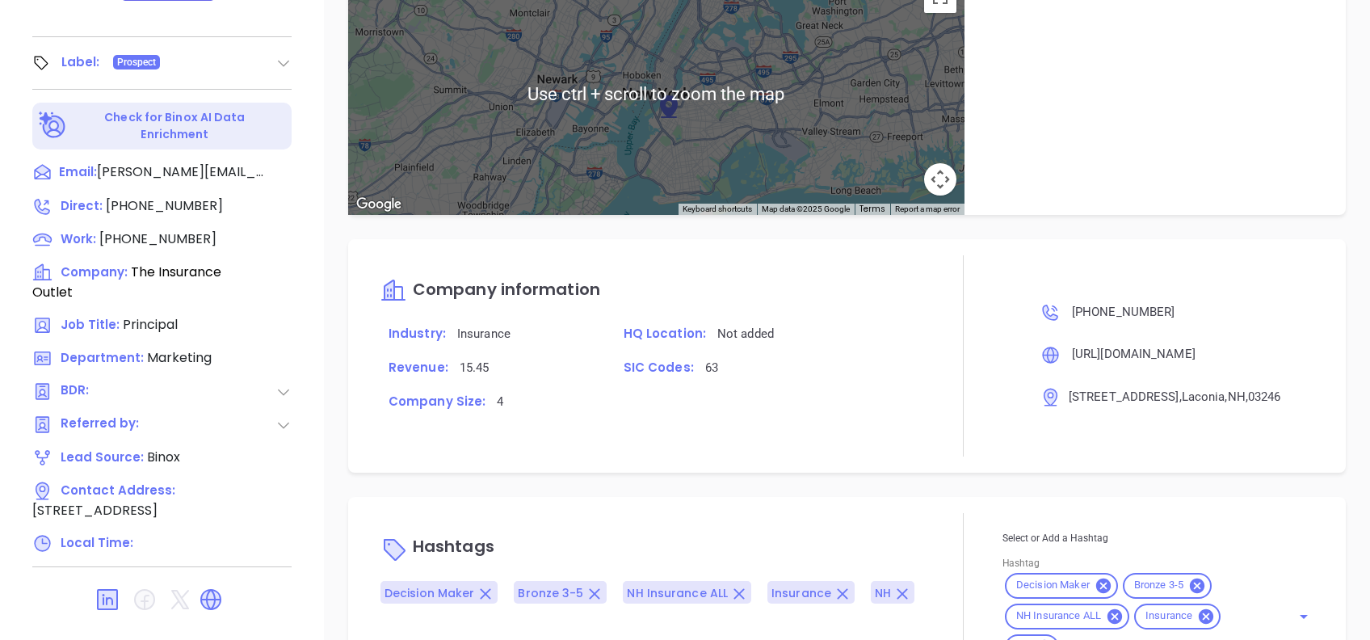
scroll to position [898, 0]
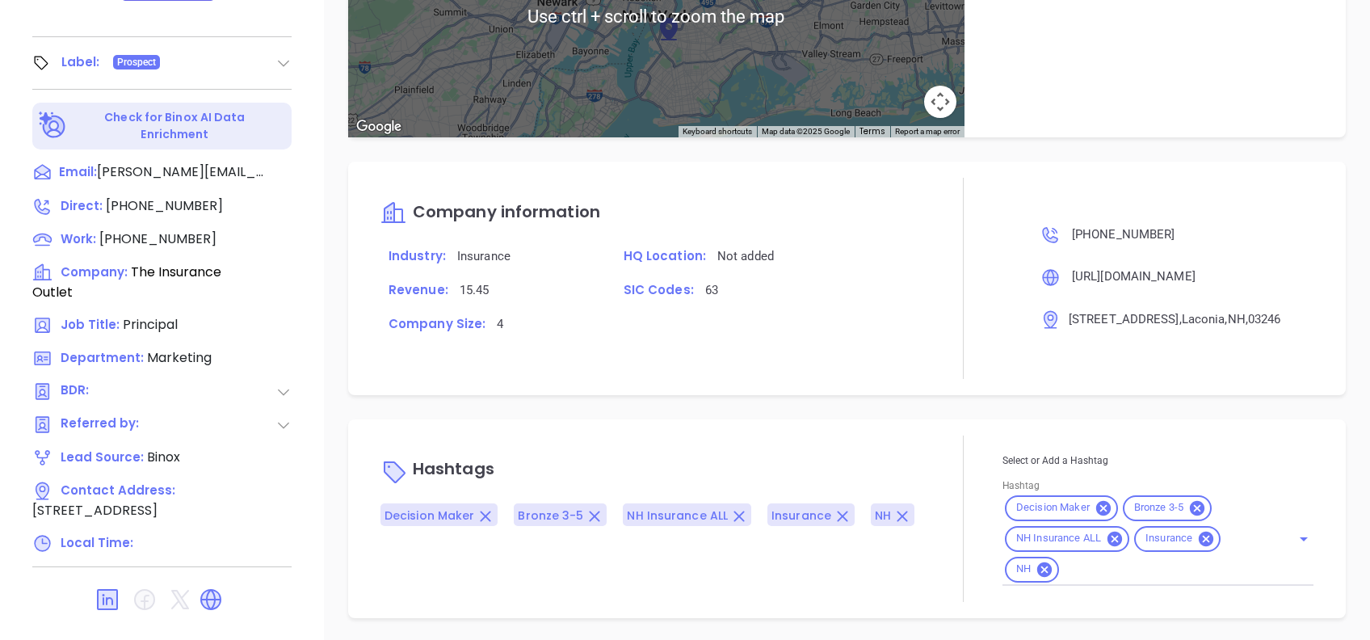
type input "[PERSON_NAME]"
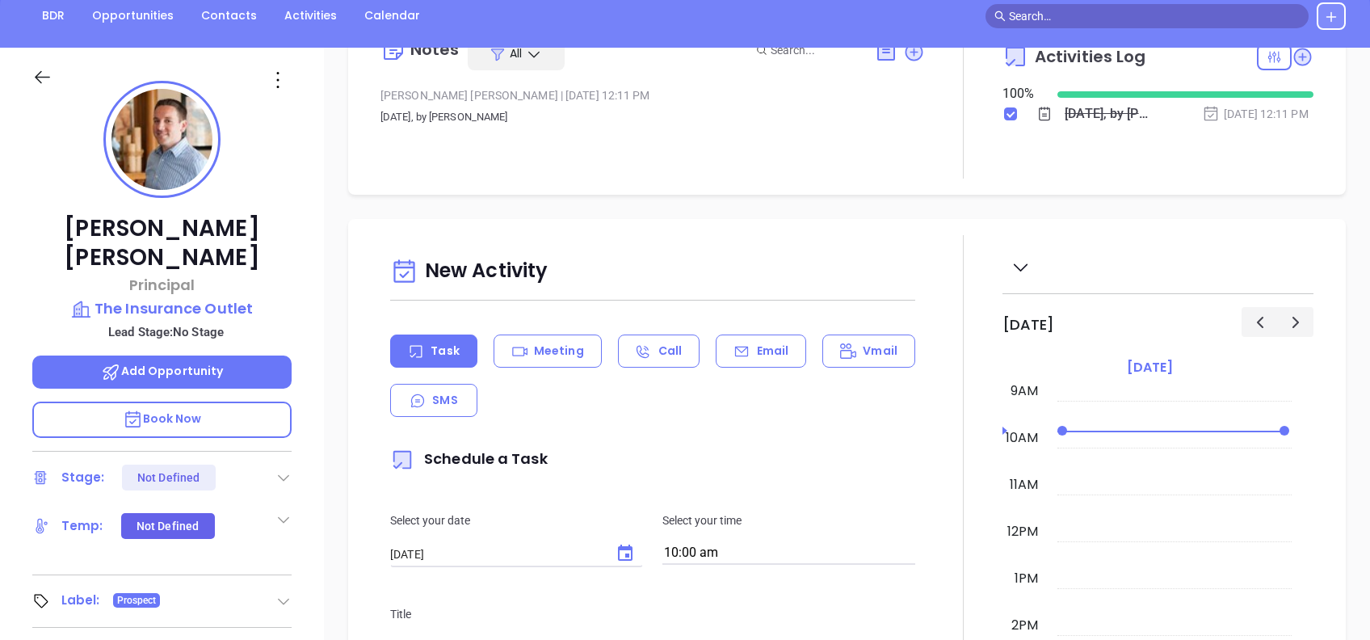
scroll to position [0, 0]
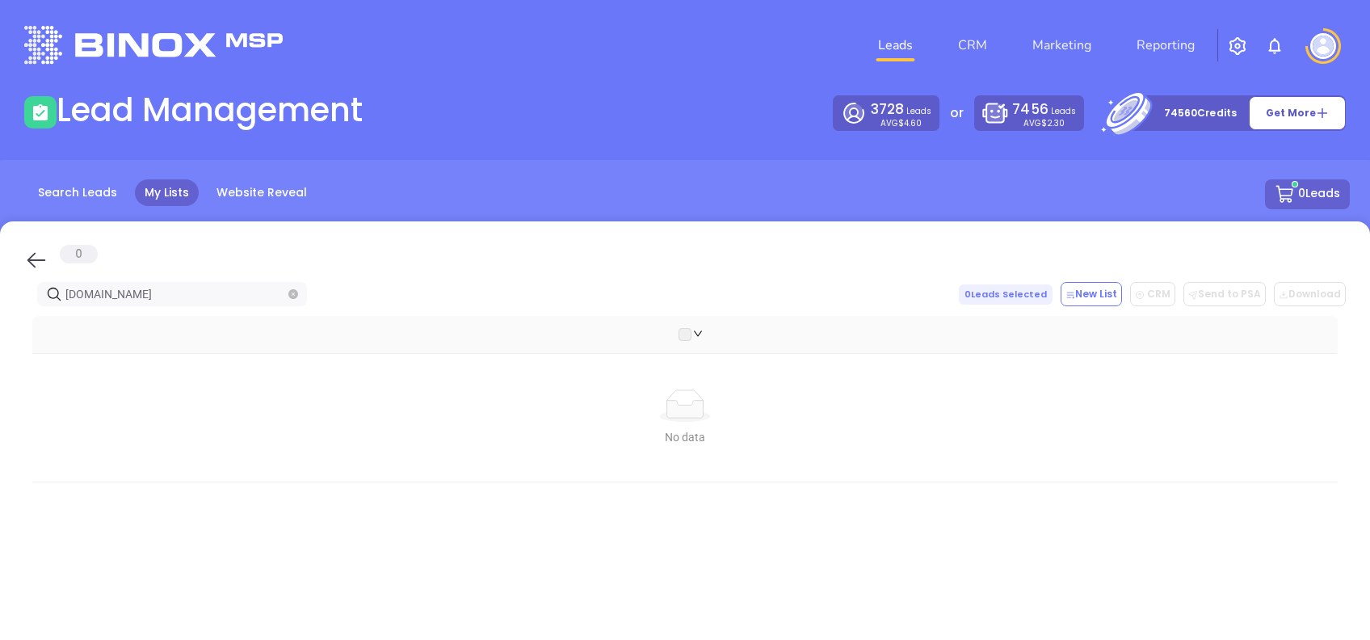
click at [25, 259] on icon at bounding box center [36, 260] width 24 height 24
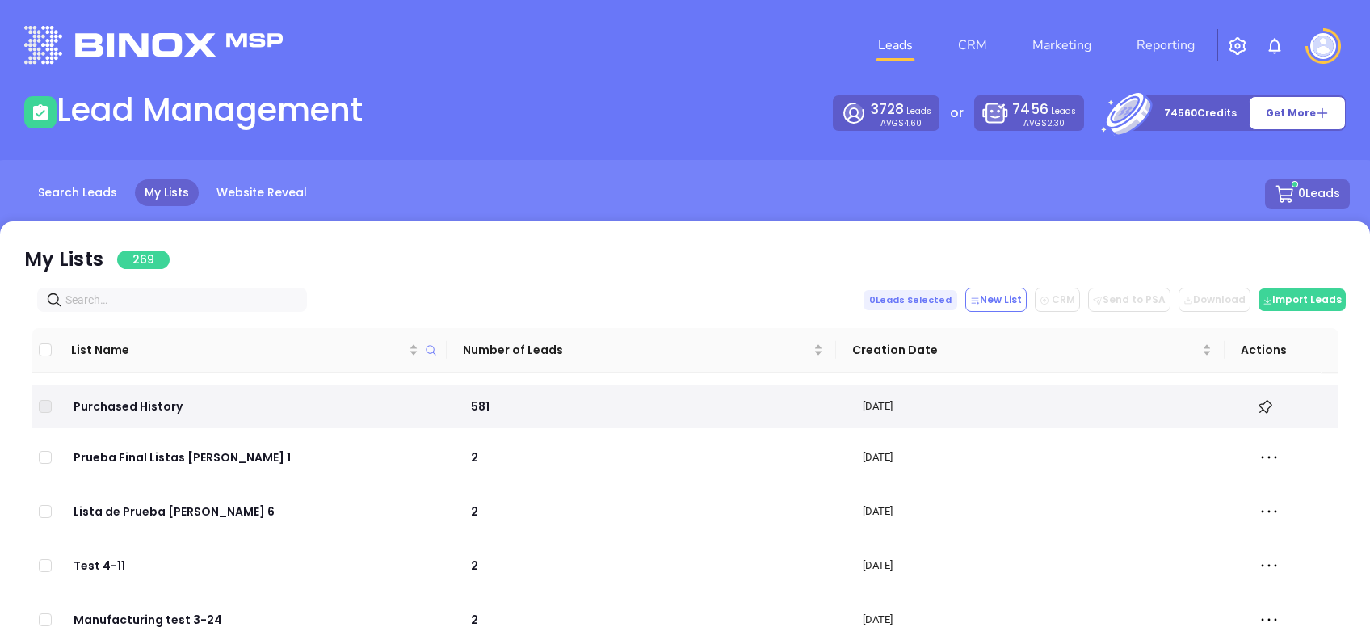
click at [140, 296] on input "text" at bounding box center [175, 300] width 220 height 18
paste input "paaio.com"
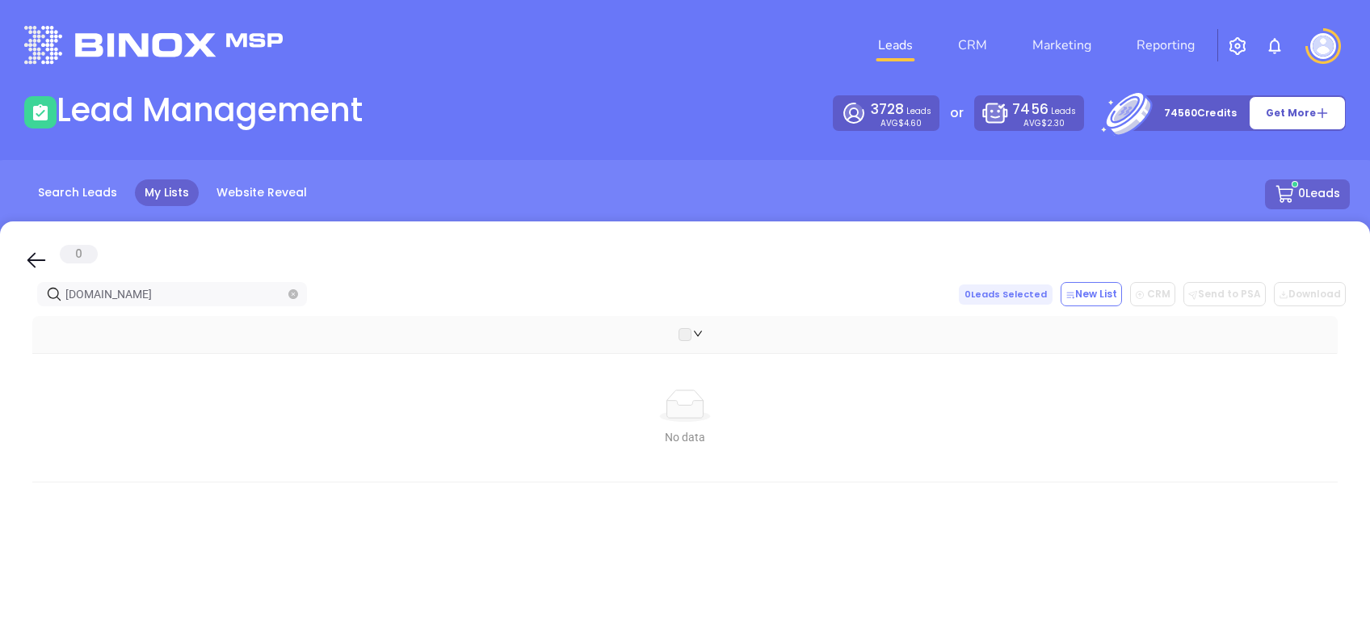
type input "paaio.com"
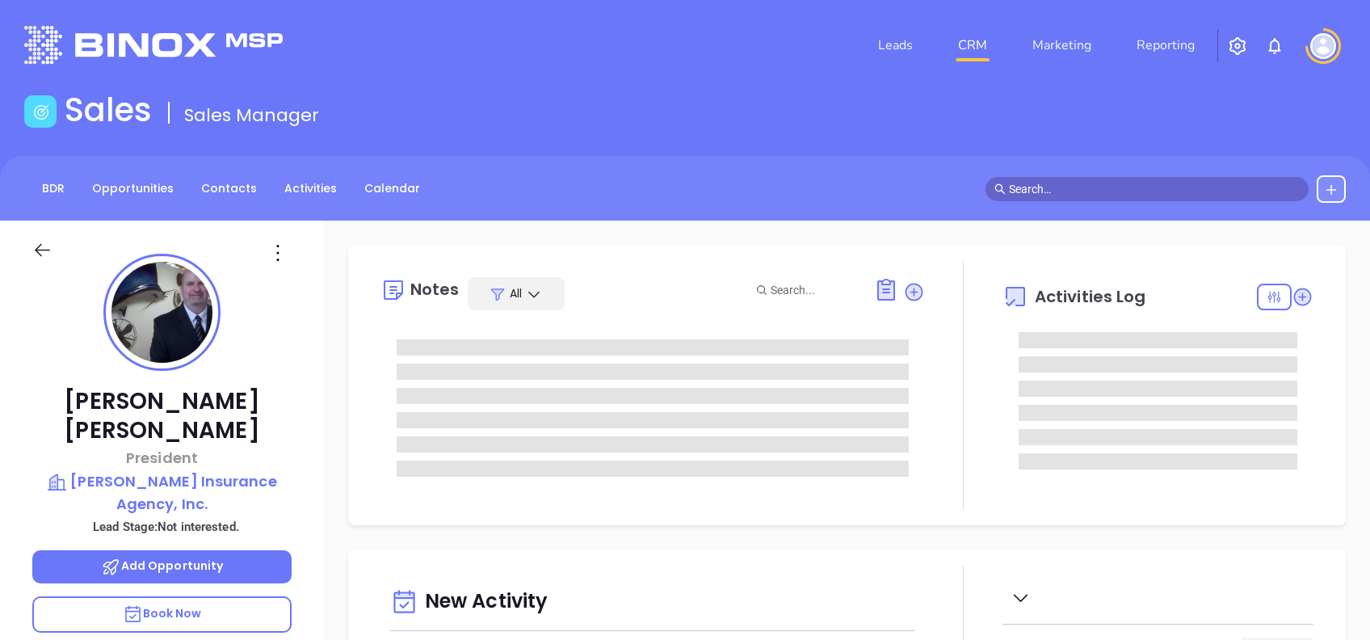
type input "[DATE]"
type input "[PERSON_NAME]"
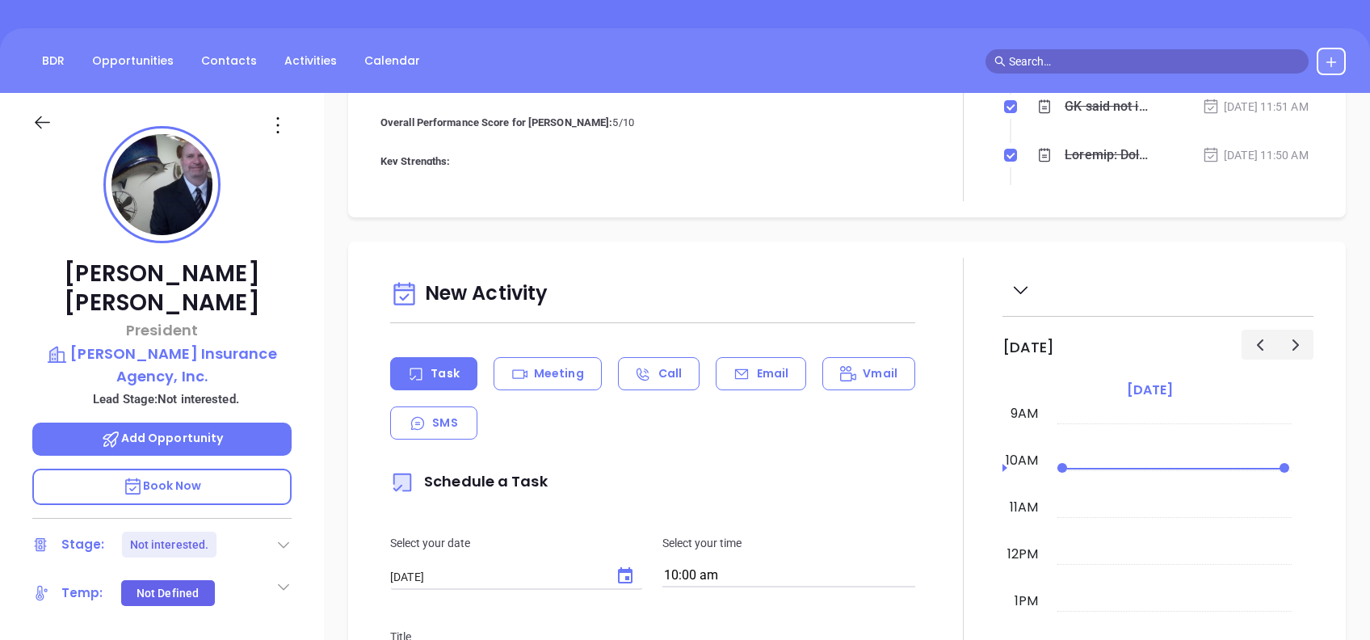
scroll to position [0, 0]
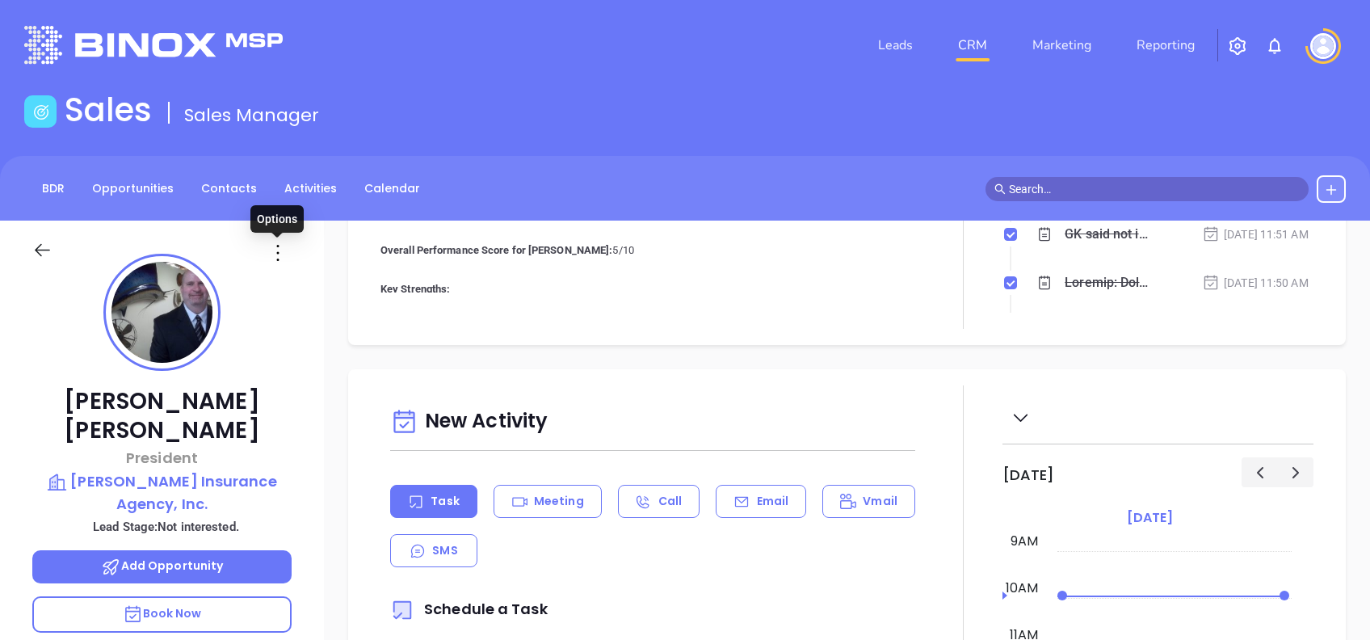
click at [280, 251] on icon at bounding box center [278, 253] width 26 height 26
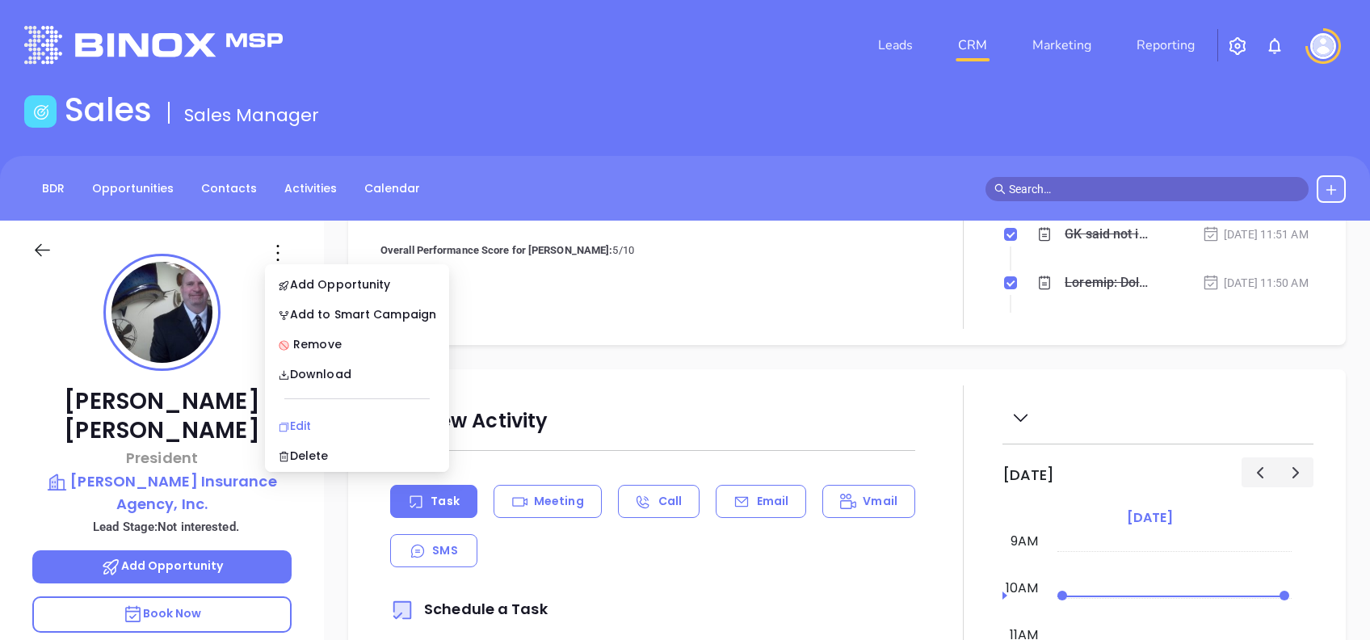
click at [352, 423] on div "Edit" at bounding box center [357, 426] width 158 height 18
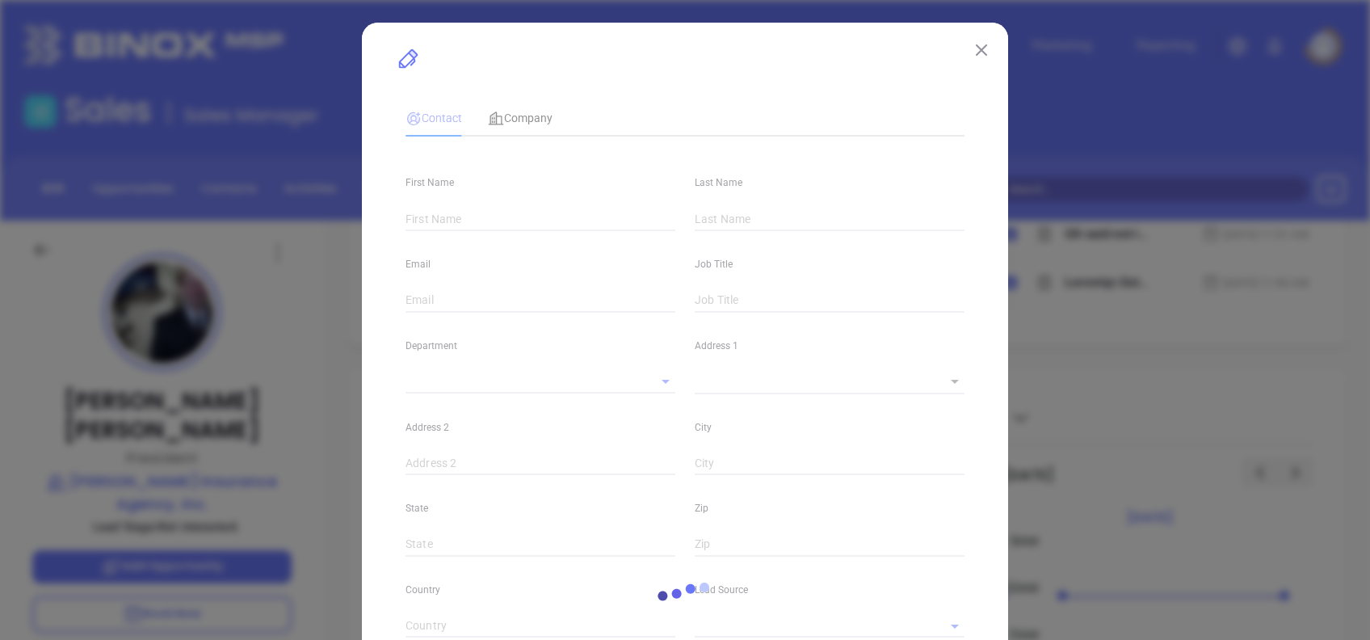
type input "[PERSON_NAME]"
type input "[EMAIL_ADDRESS][DOMAIN_NAME]"
type input "President"
type input "1"
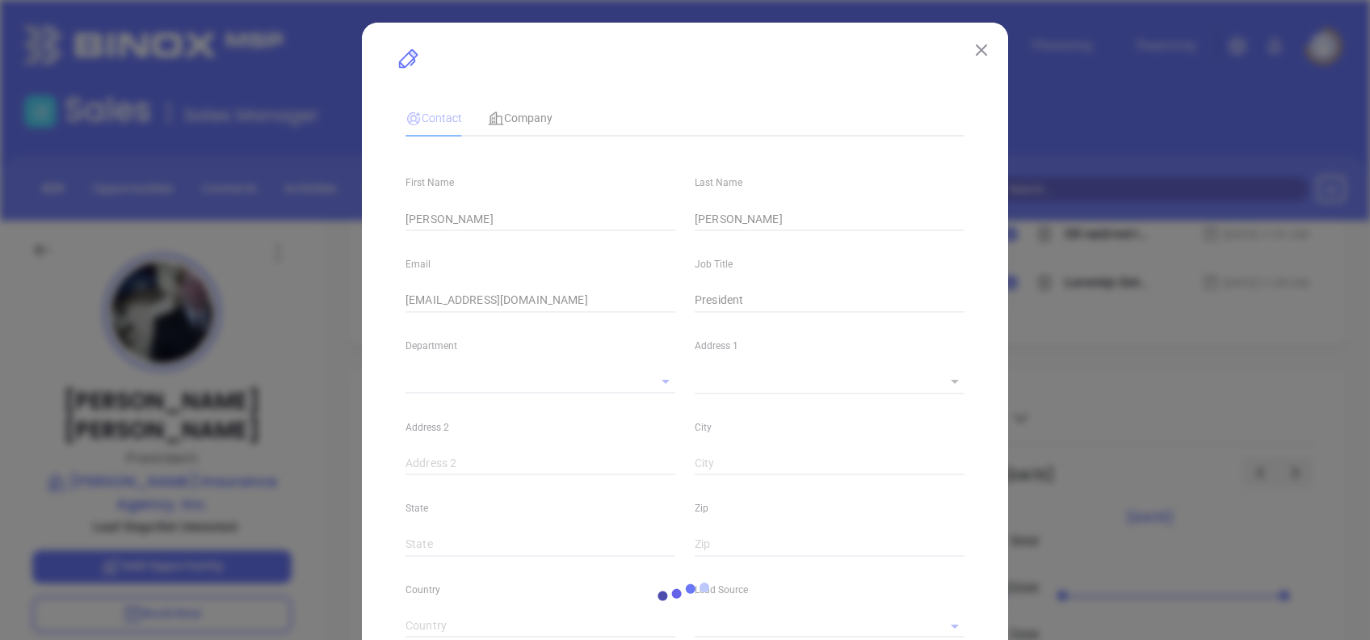
type input "[DOMAIN_NAME][URL]"
type input "Marketing"
type input "Other"
type input "[PERSON_NAME]"
type input "Not interested."
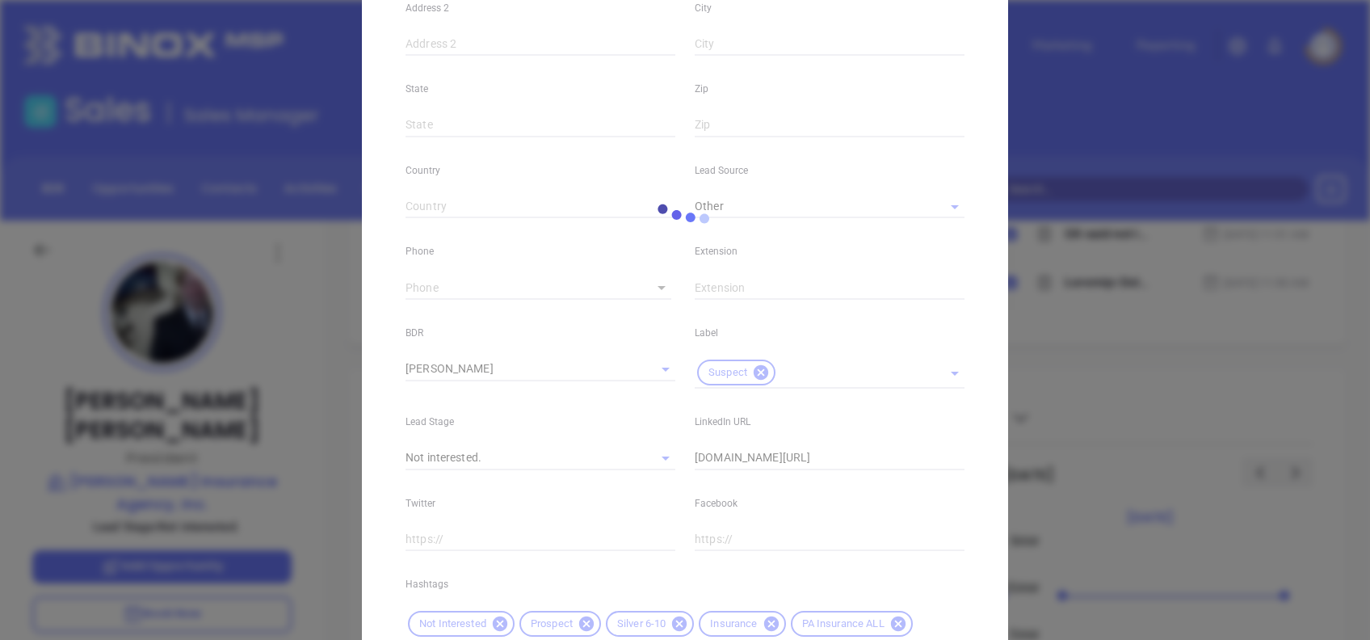
scroll to position [608, 0]
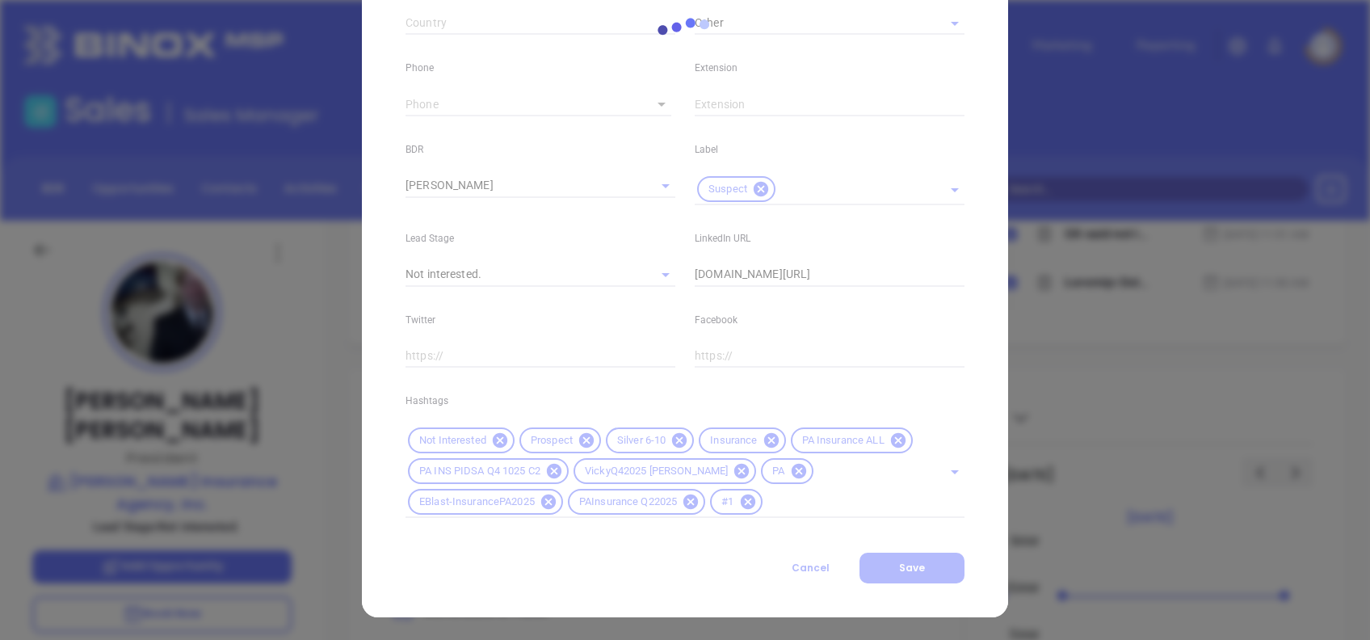
type input "[PHONE_NUMBER]"
type input "1"
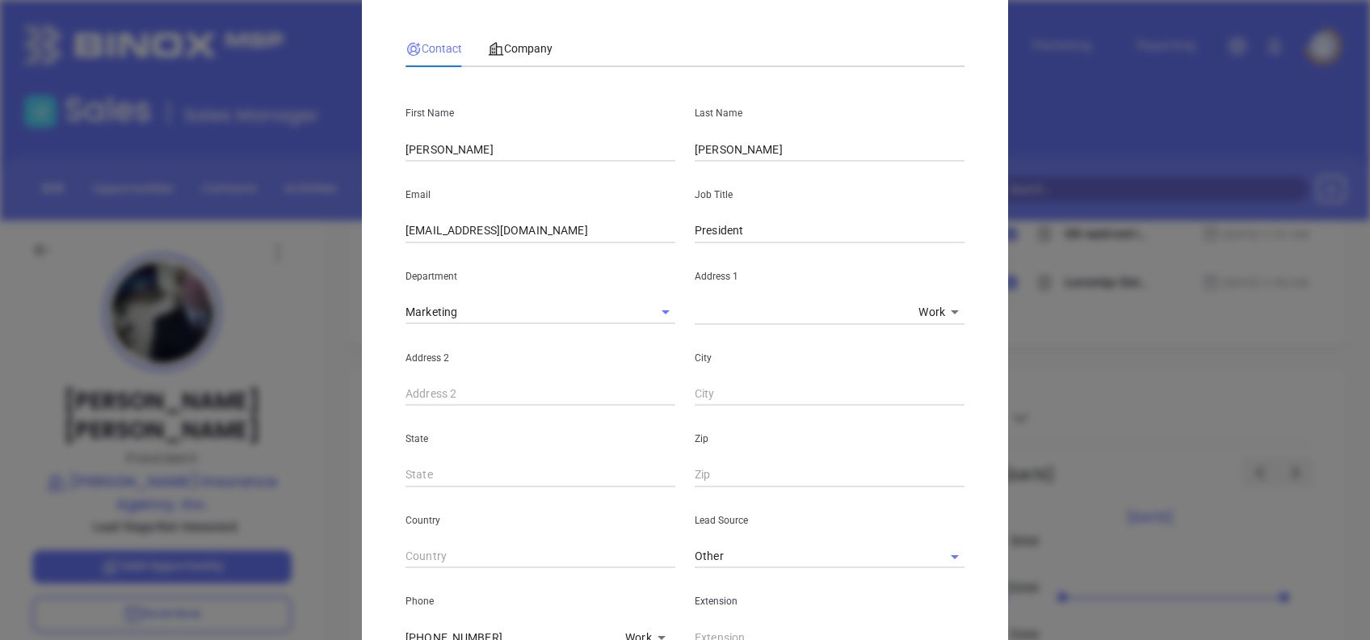
scroll to position [0, 0]
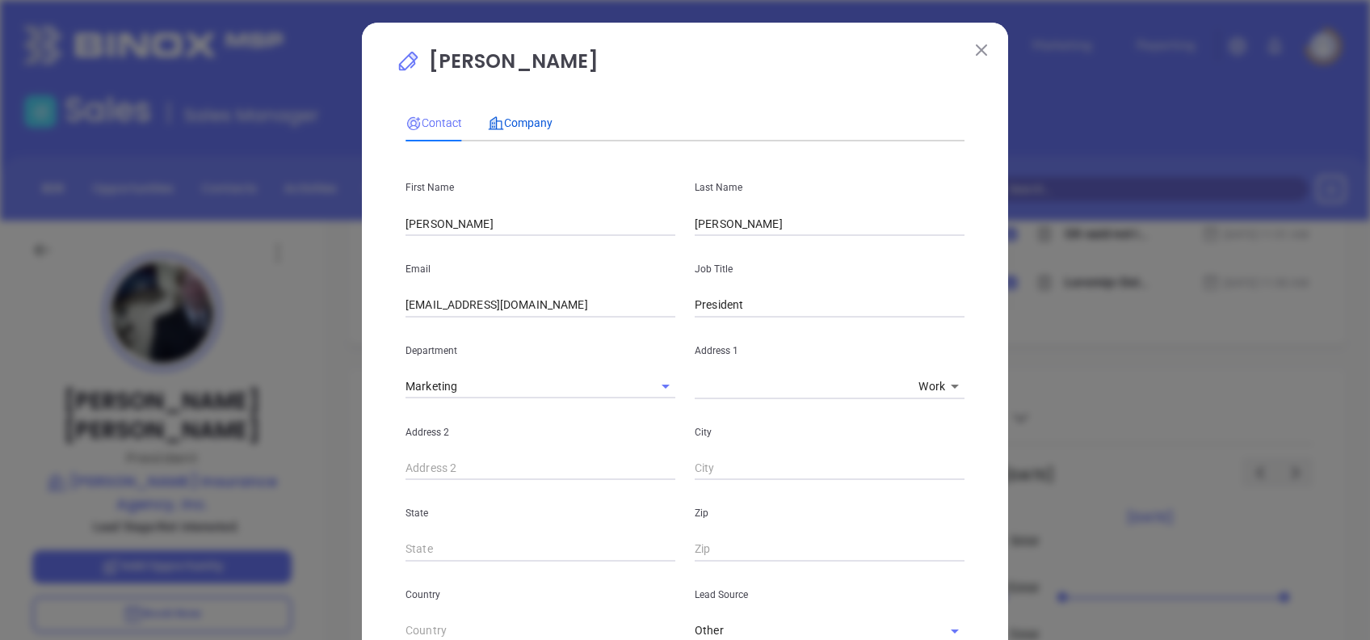
click at [541, 123] on span "Company" at bounding box center [520, 122] width 65 height 13
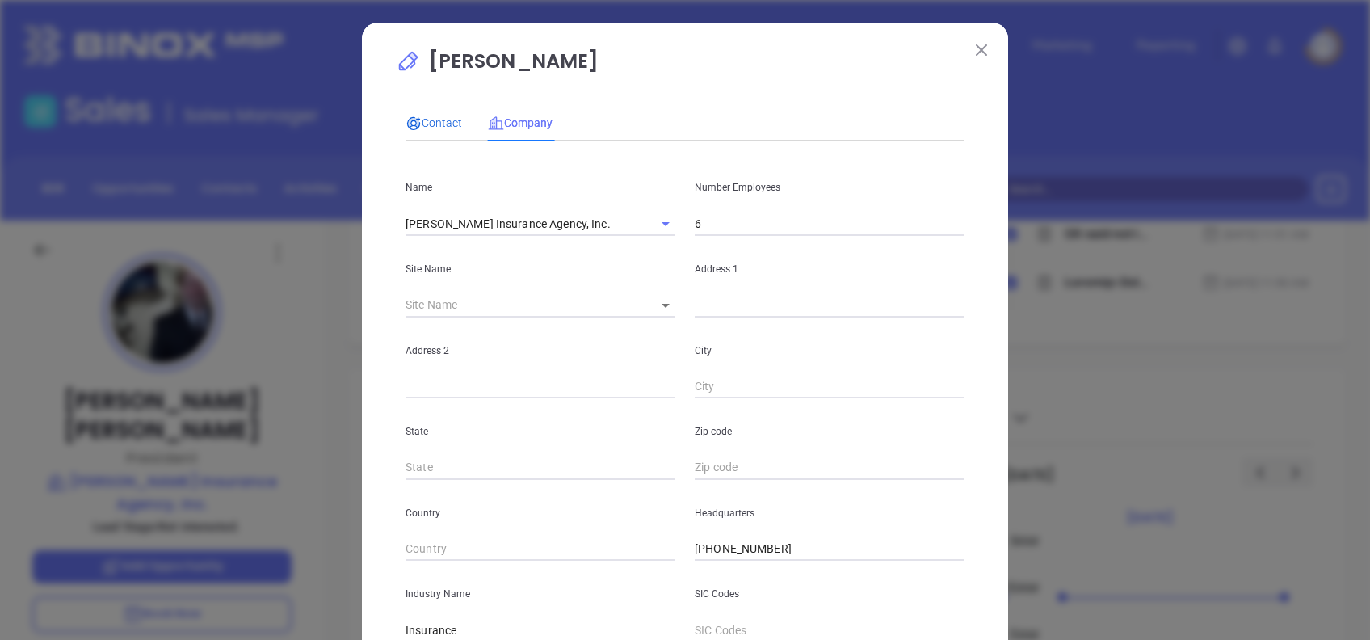
click at [414, 129] on div "Contact" at bounding box center [434, 123] width 57 height 18
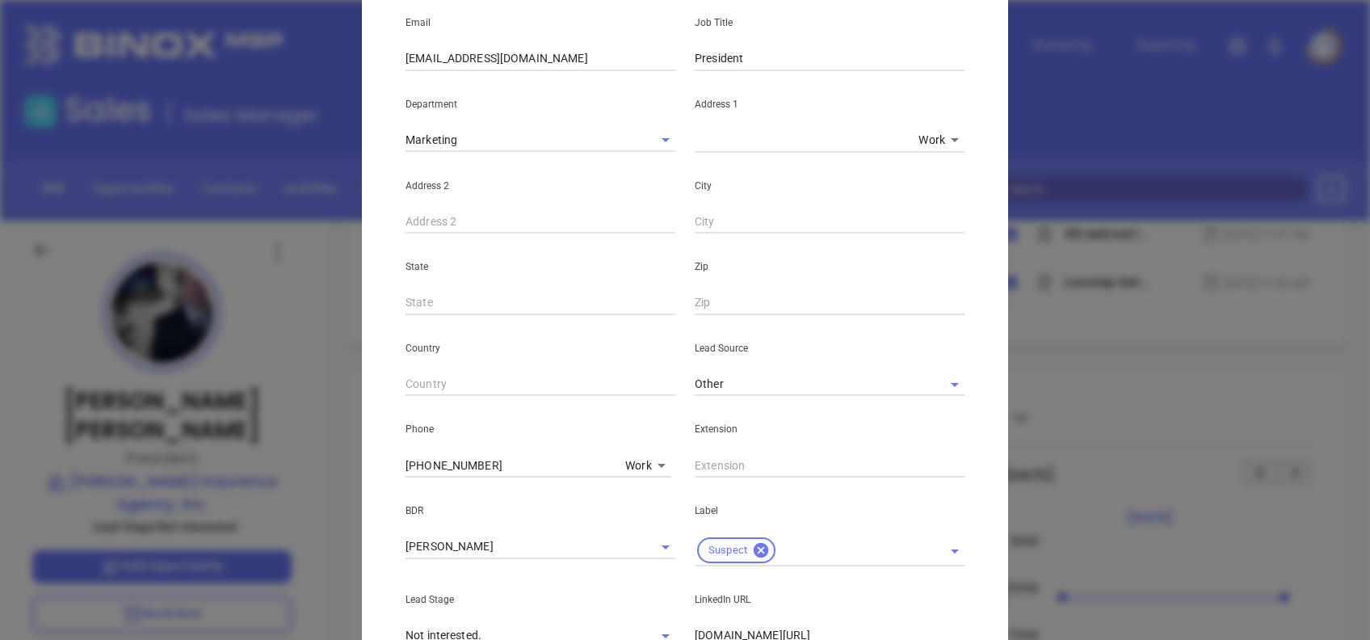
scroll to position [69, 0]
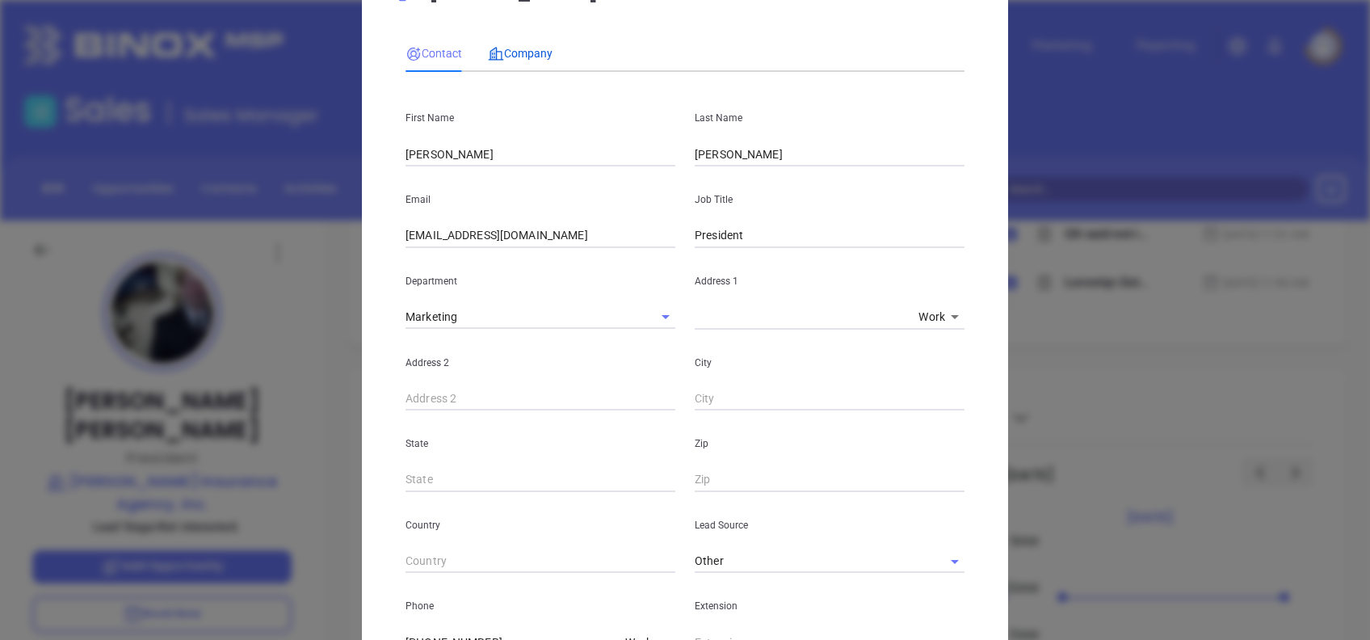
click at [528, 60] on span "Company" at bounding box center [520, 53] width 65 height 13
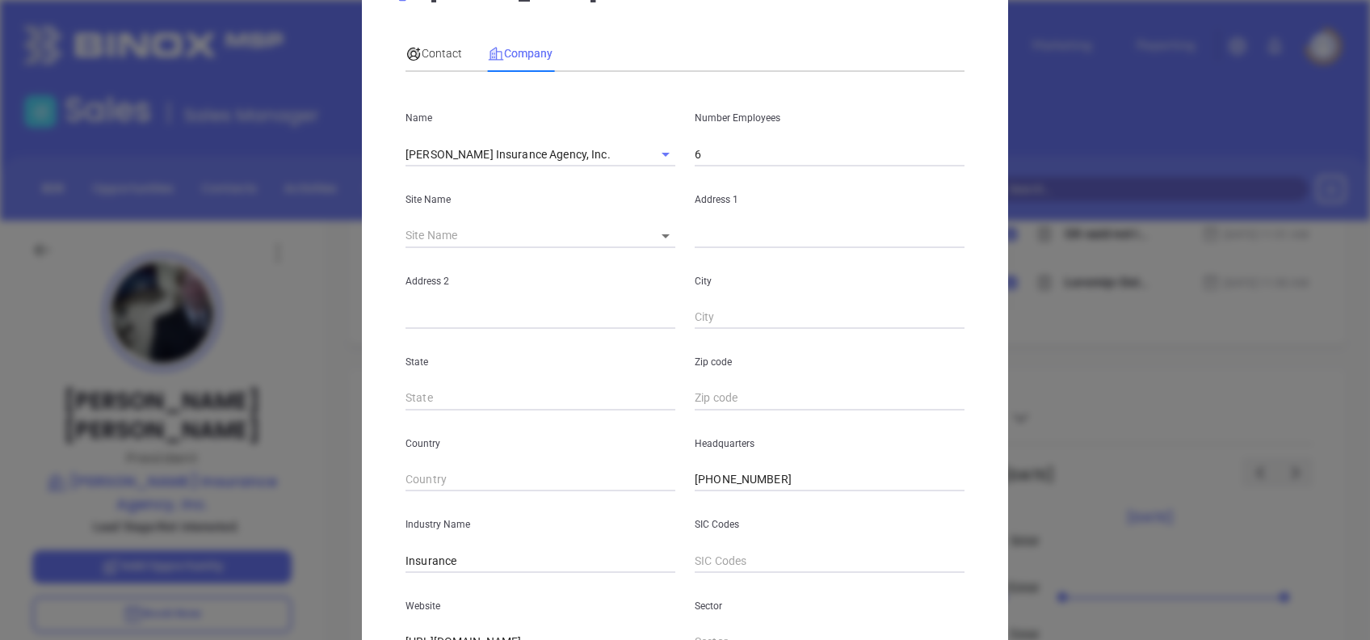
scroll to position [287, 0]
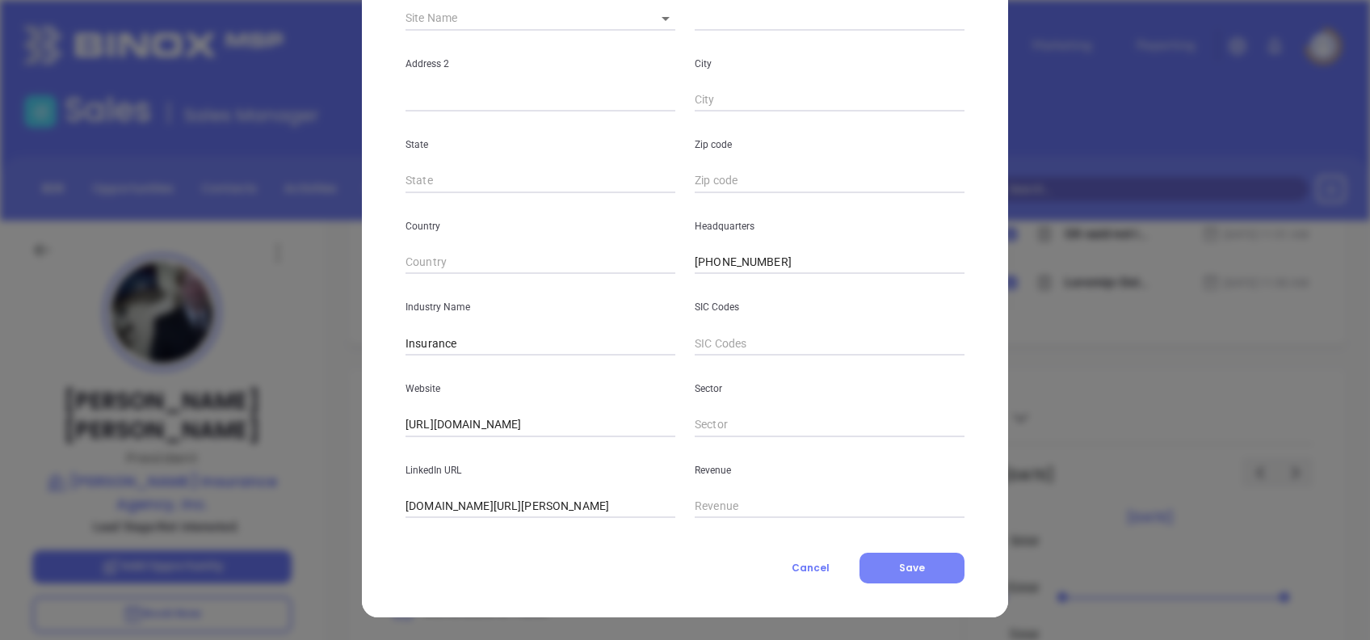
click at [922, 564] on button "Save" at bounding box center [912, 568] width 105 height 31
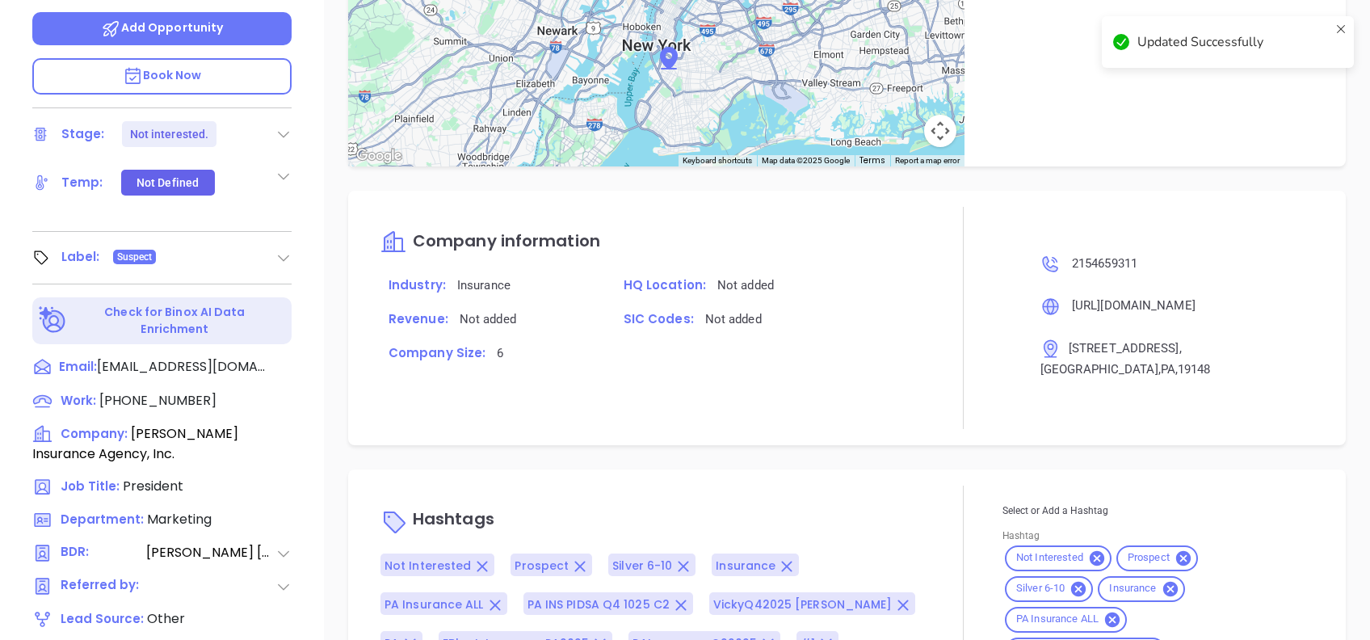
scroll to position [711, 0]
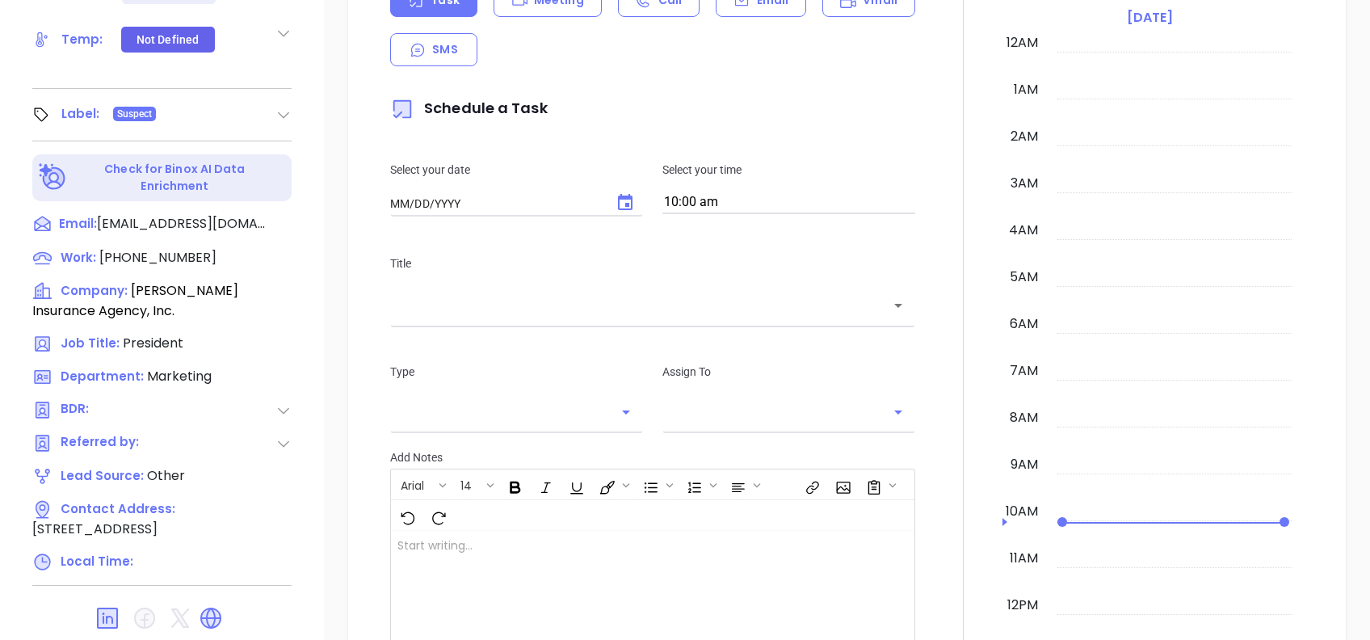
type input "[DATE]"
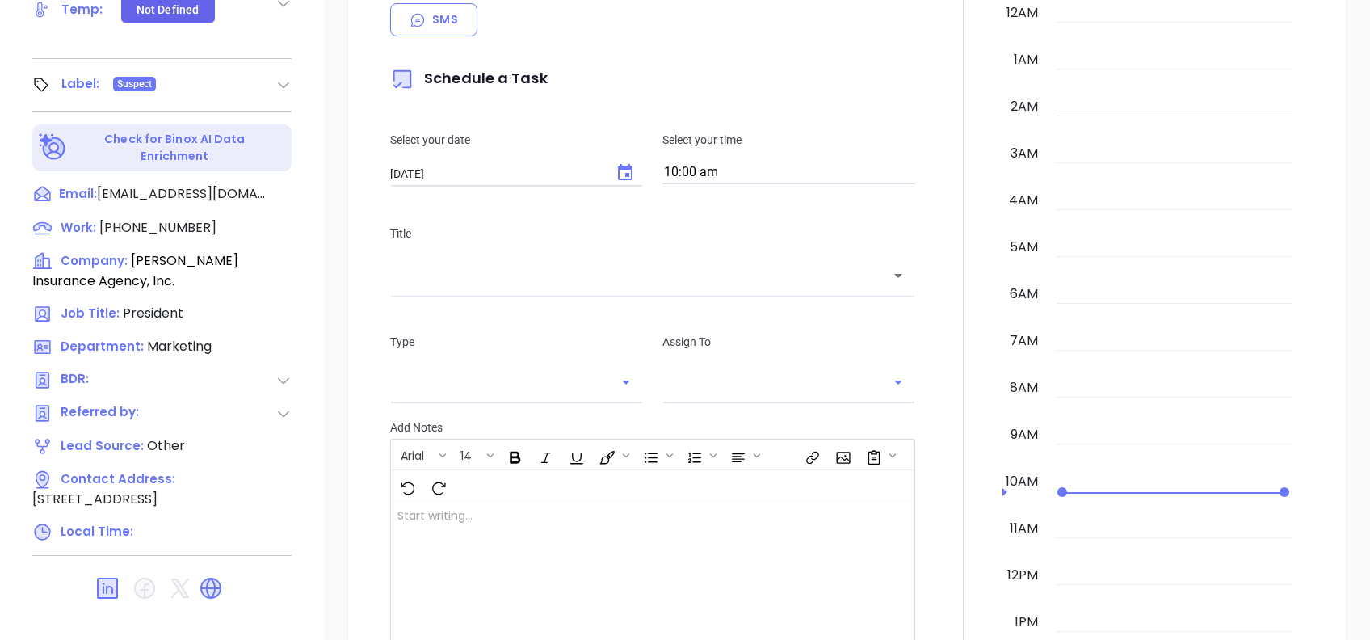
scroll to position [423, 0]
type input "[PERSON_NAME]"
